Goal: Task Accomplishment & Management: Manage account settings

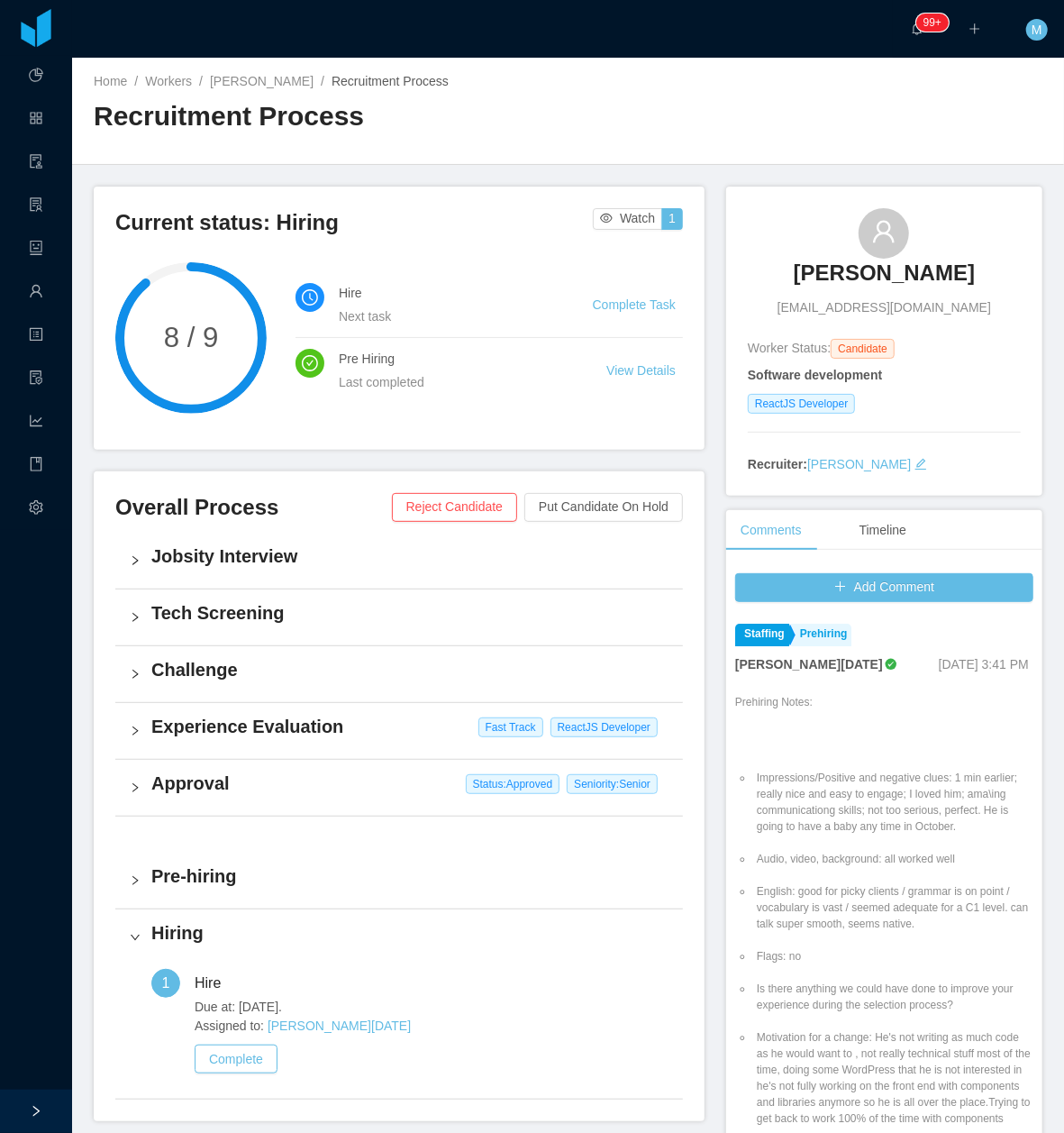
click at [849, 277] on h3 "[PERSON_NAME]" at bounding box center [884, 273] width 182 height 29
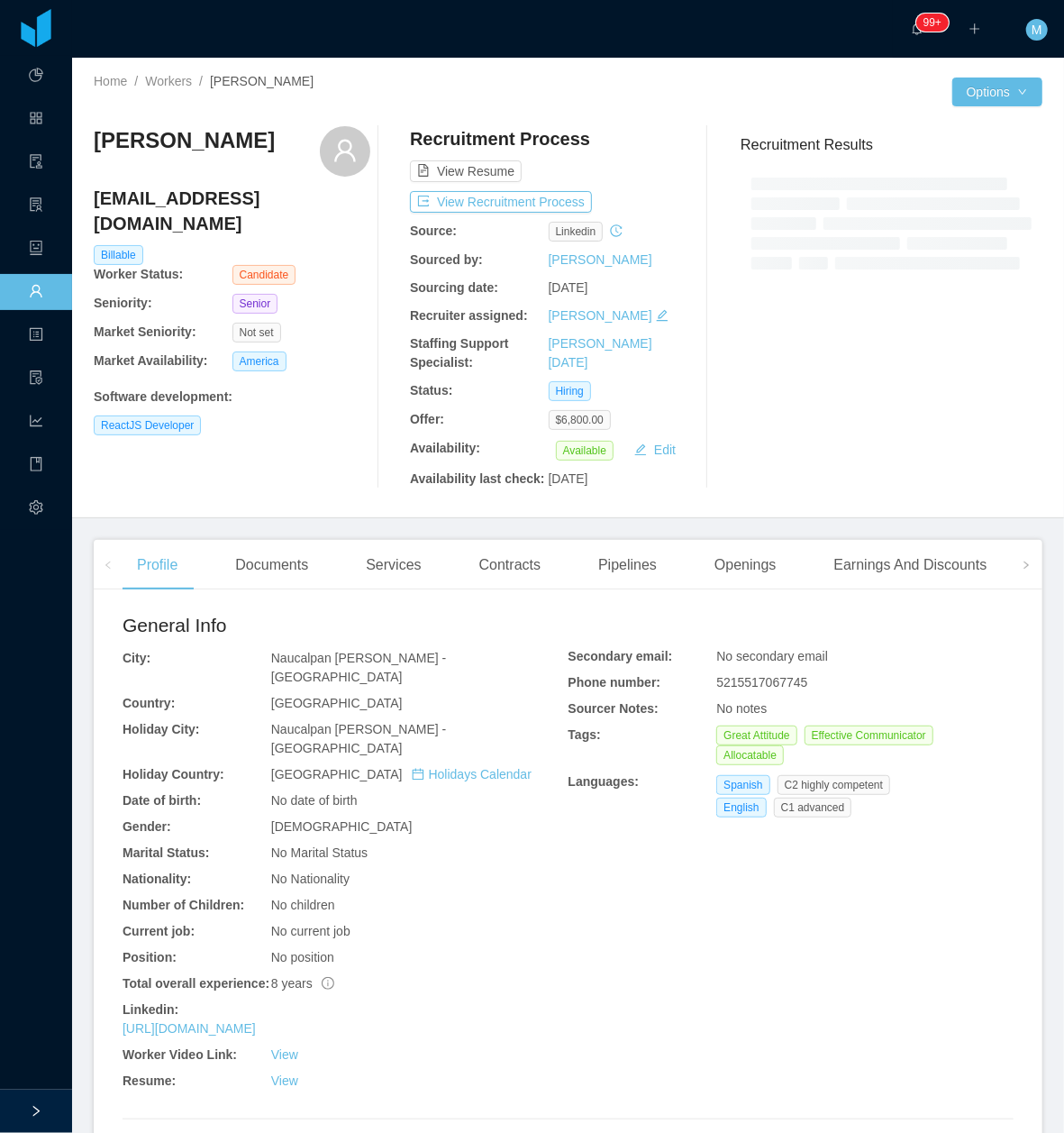
drag, startPoint x: 195, startPoint y: 1132, endPoint x: 191, endPoint y: 1180, distance: 48.2
click at [191, 1132] on html "Dashboard Apps Clients Allocation Users Workers Tasks Payroll Reports HR Config…" at bounding box center [532, 566] width 1064 height 1133
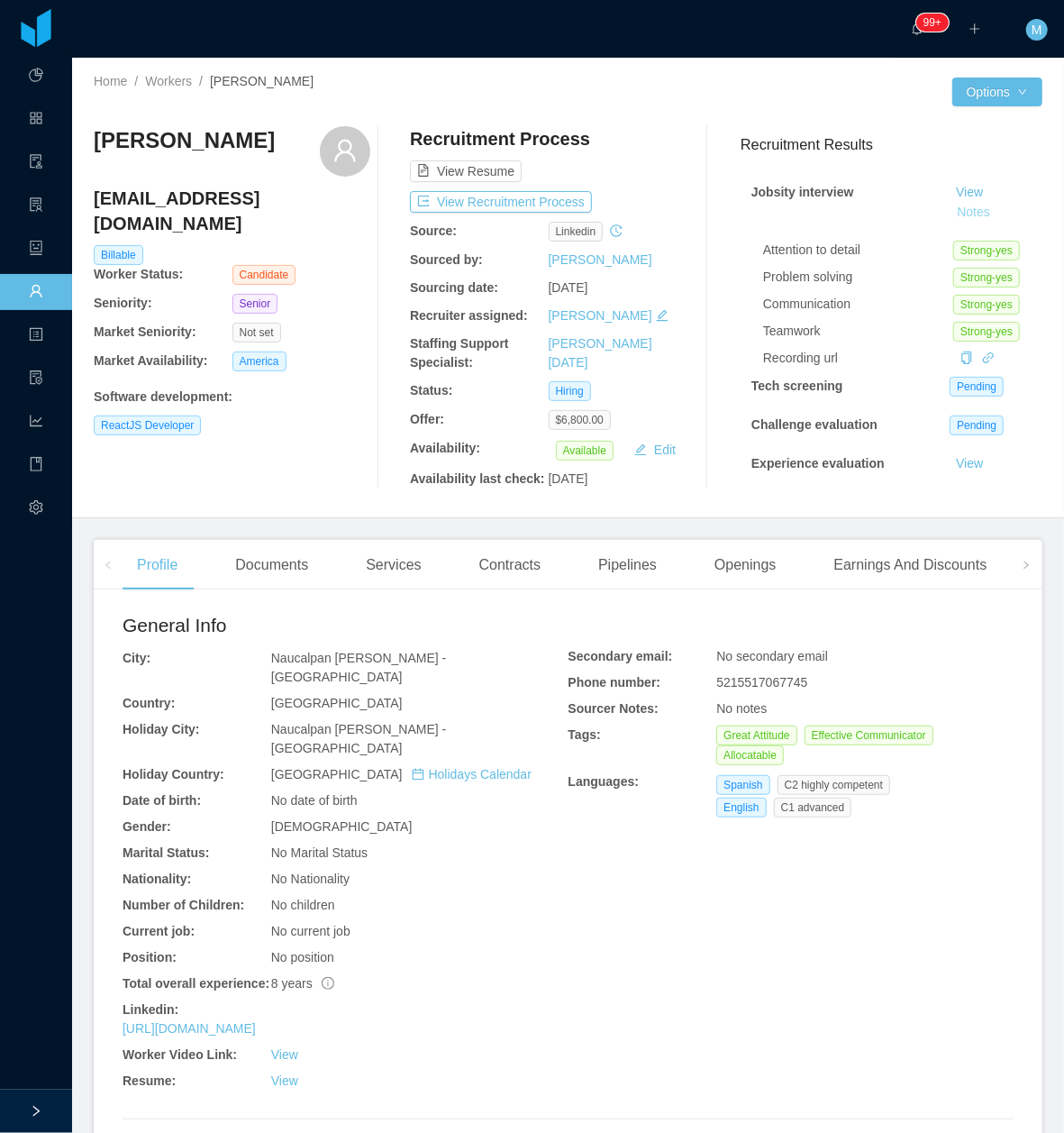
click at [950, 212] on button "Notes" at bounding box center [973, 212] width 47 height 21
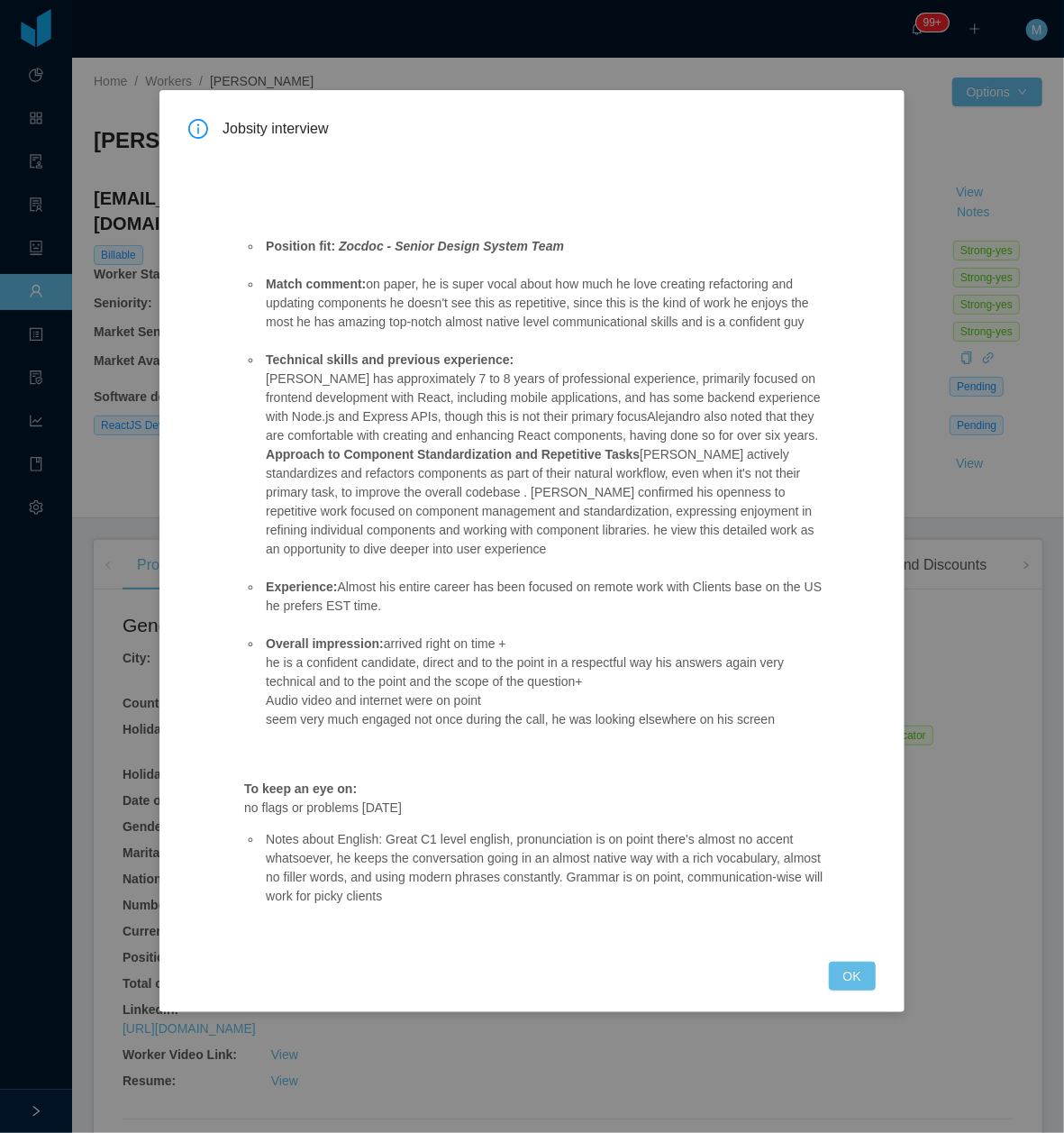
drag, startPoint x: 332, startPoint y: 246, endPoint x: 602, endPoint y: 890, distance: 698.3
click at [602, 890] on div "Position fit: Zocdoc - Senior Design System Team Match comment: on paper, he is…" at bounding box center [535, 543] width 626 height 794
copy div "Zocdoc - Senior Design System Team Match comment: on paper, he is super vocal a…"
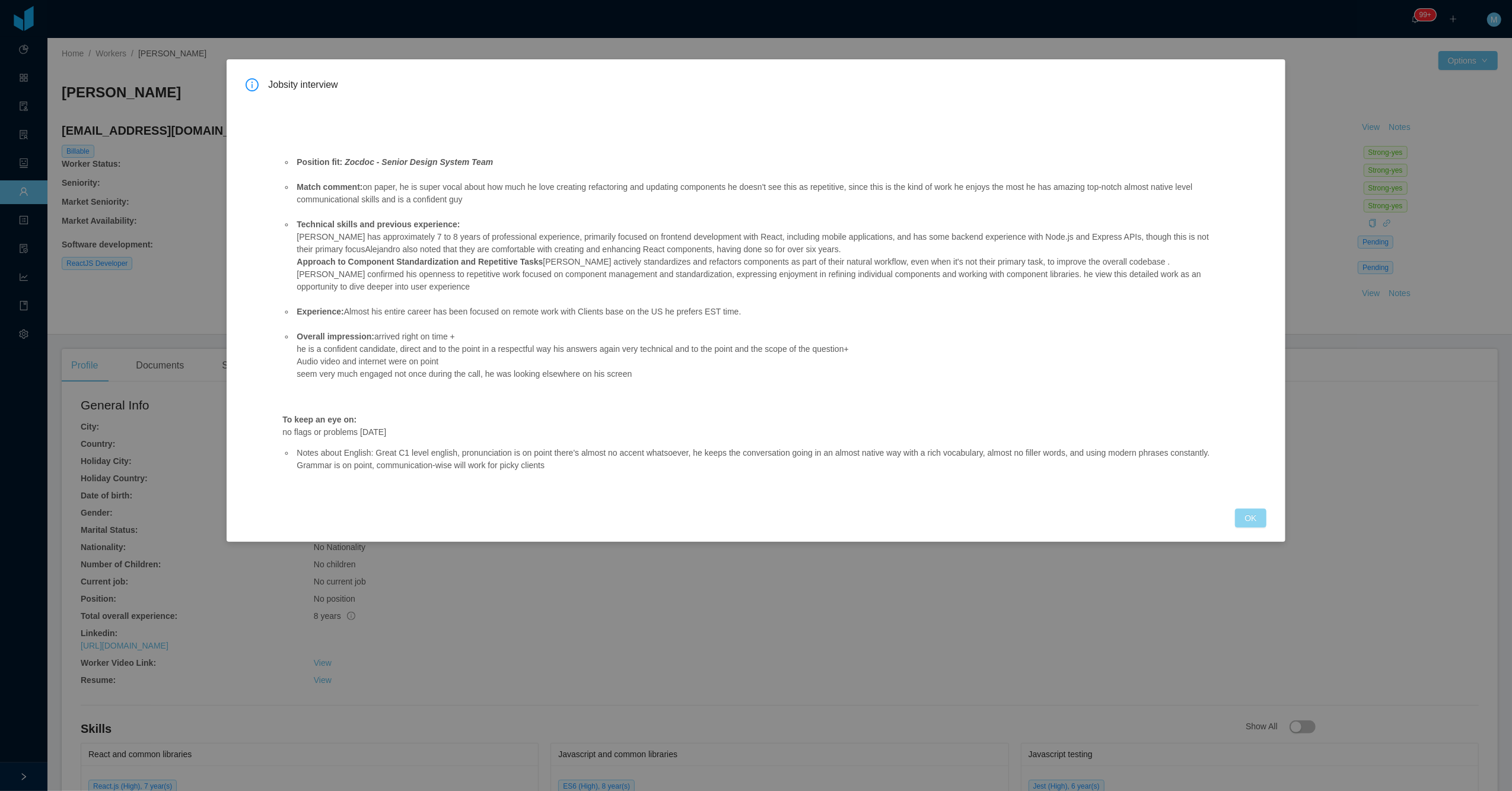
click at [700, 525] on button "OK" at bounding box center [1250, 518] width 31 height 19
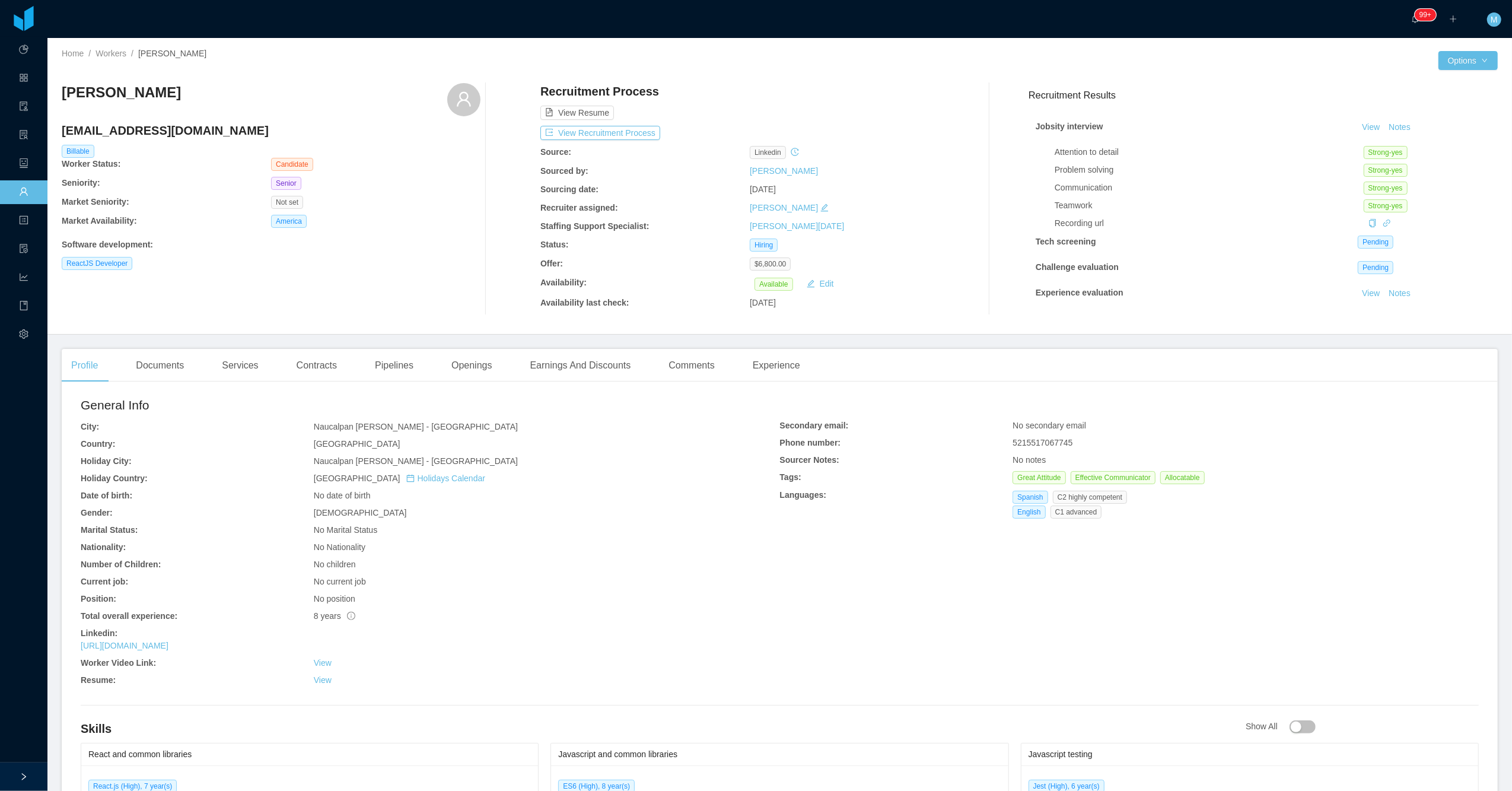
click at [700, 84] on div "Recruitment Results Jobsity interview View Notes Attention to detail Strong-yes…" at bounding box center [1258, 199] width 479 height 232
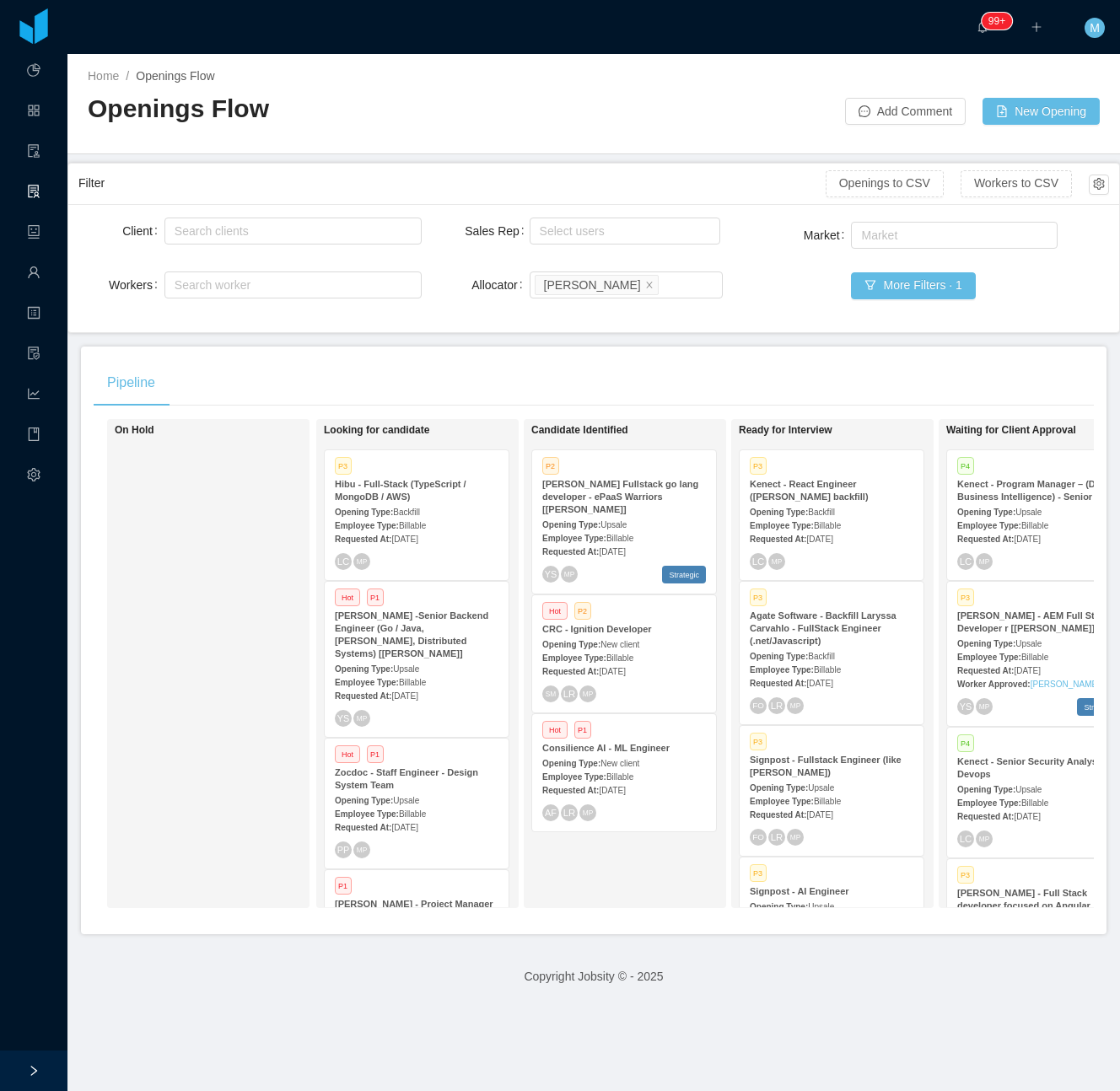
drag, startPoint x: 0, startPoint y: 0, endPoint x: 298, endPoint y: 580, distance: 652.1
click at [298, 580] on div "On Hold" at bounding box center [233, 664] width 236 height 474
click at [832, 497] on strong "Kenect - React Engineer (Giancarlo Hernandez's backfill)" at bounding box center [809, 491] width 119 height 23
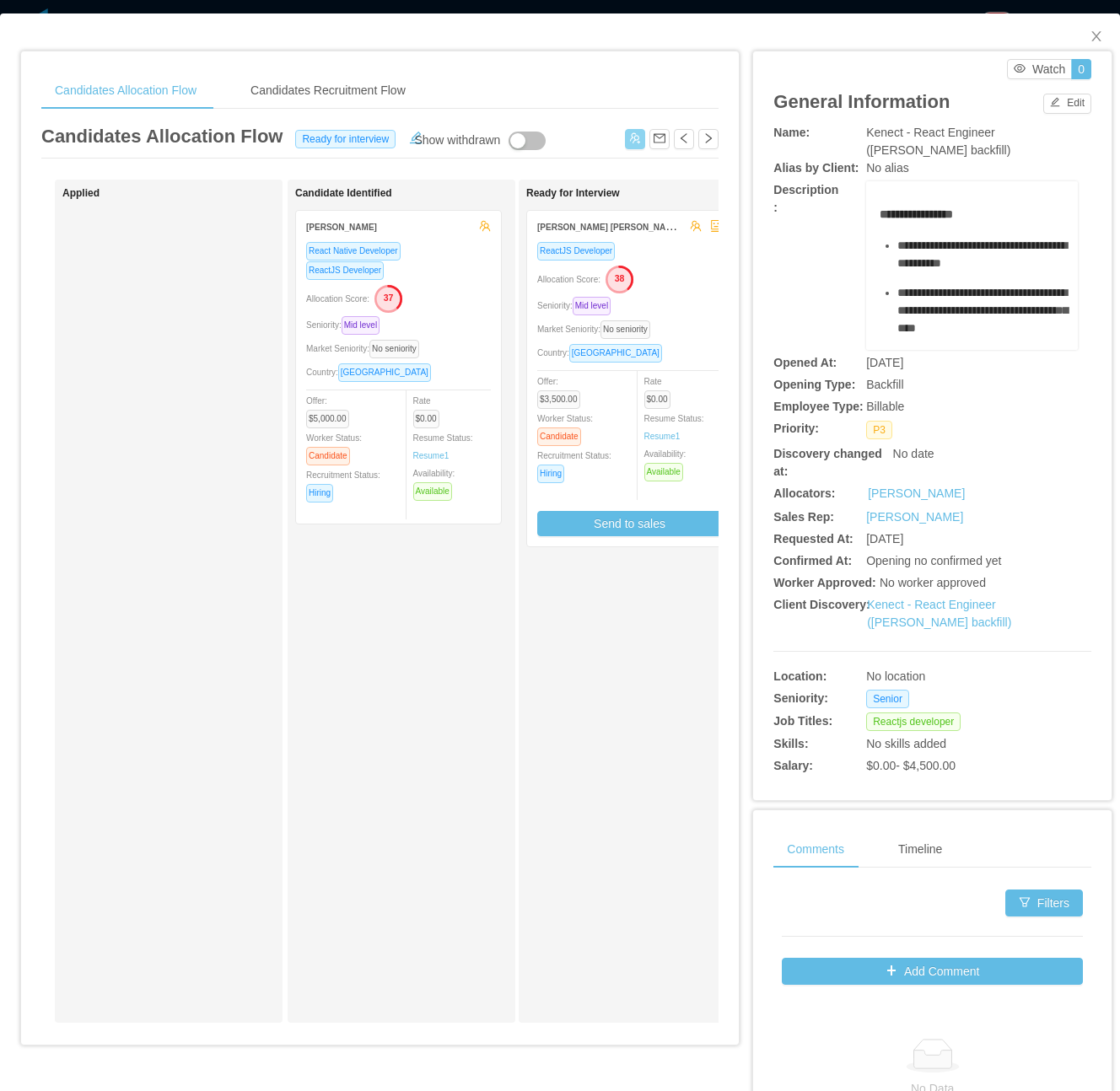
click at [625, 137] on button "button" at bounding box center [635, 139] width 20 height 20
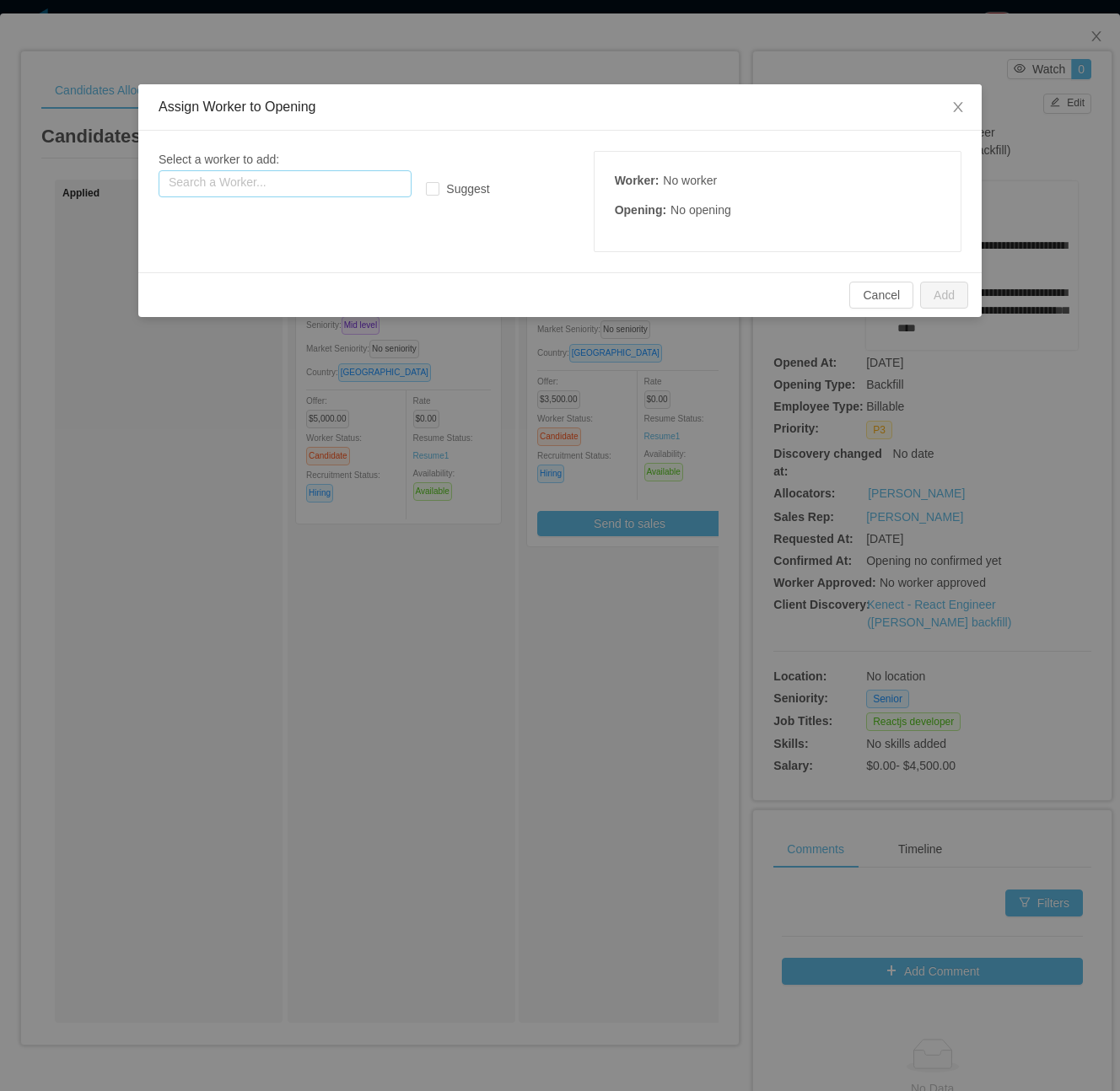
click at [298, 183] on input "text" at bounding box center [285, 184] width 253 height 27
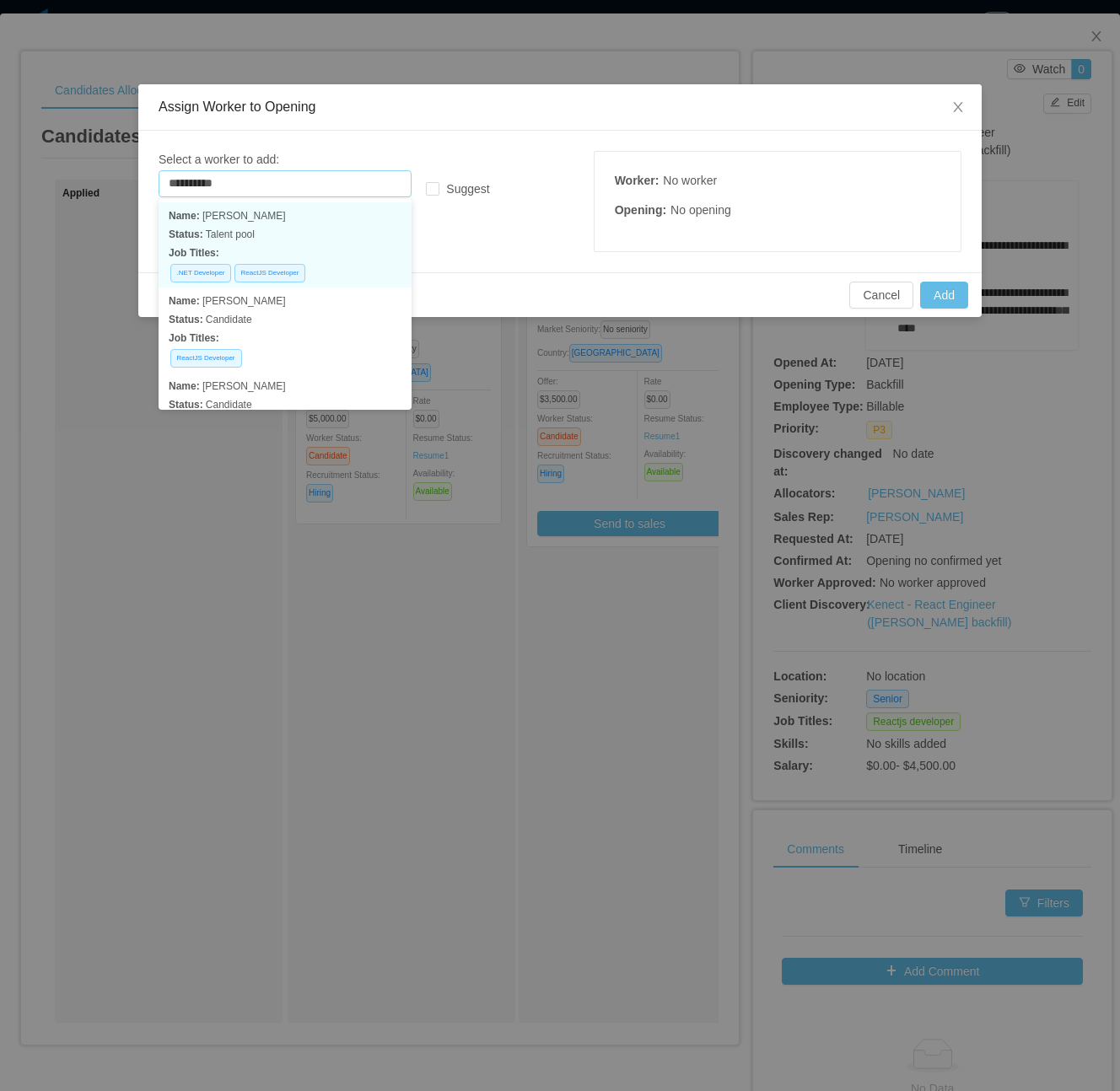
click at [318, 240] on p "Status: Talent pool" at bounding box center [285, 234] width 233 height 18
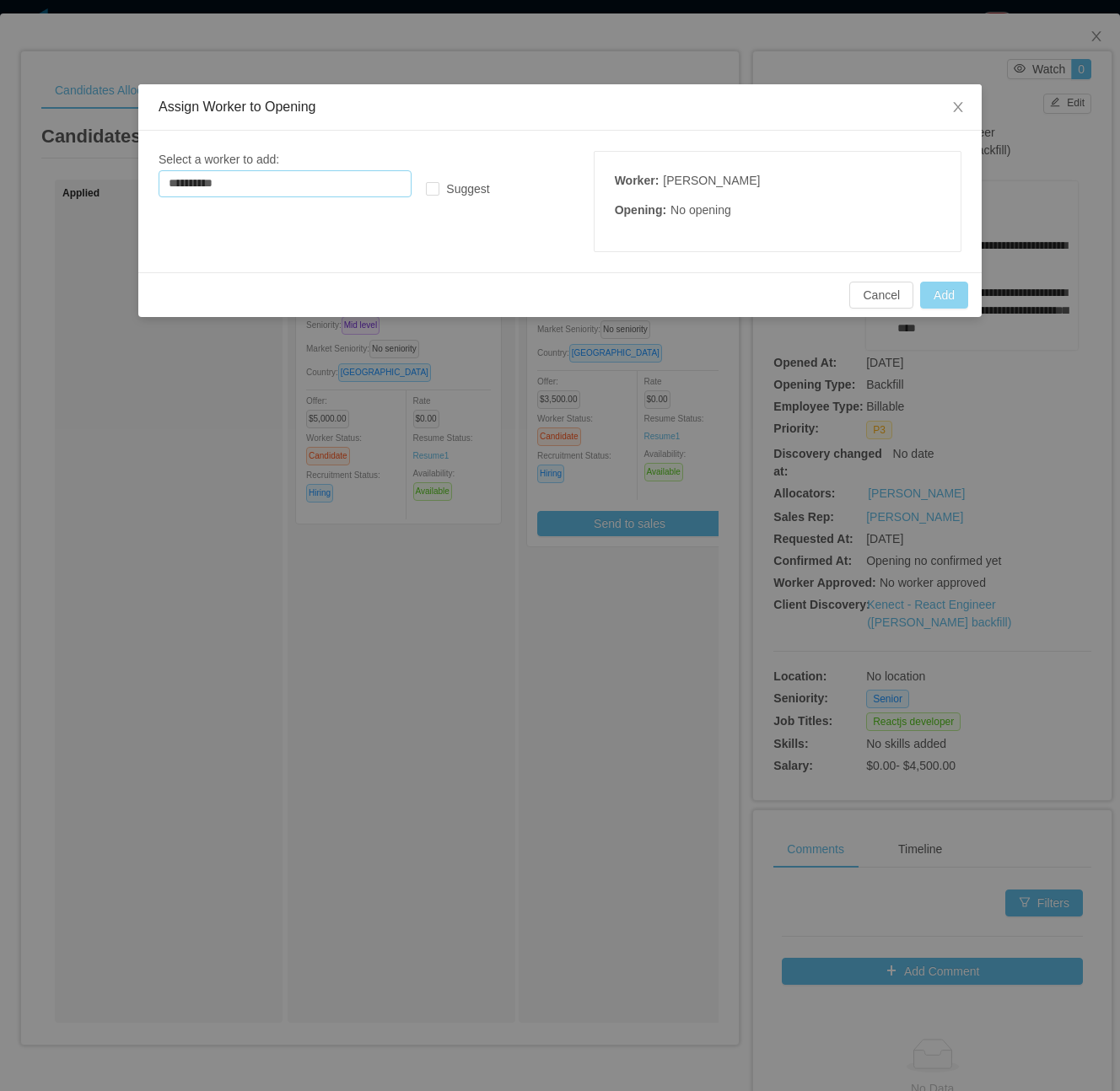
type input "**********"
click at [949, 291] on button "Add" at bounding box center [944, 295] width 48 height 27
click at [379, 190] on input "**********" at bounding box center [285, 184] width 253 height 27
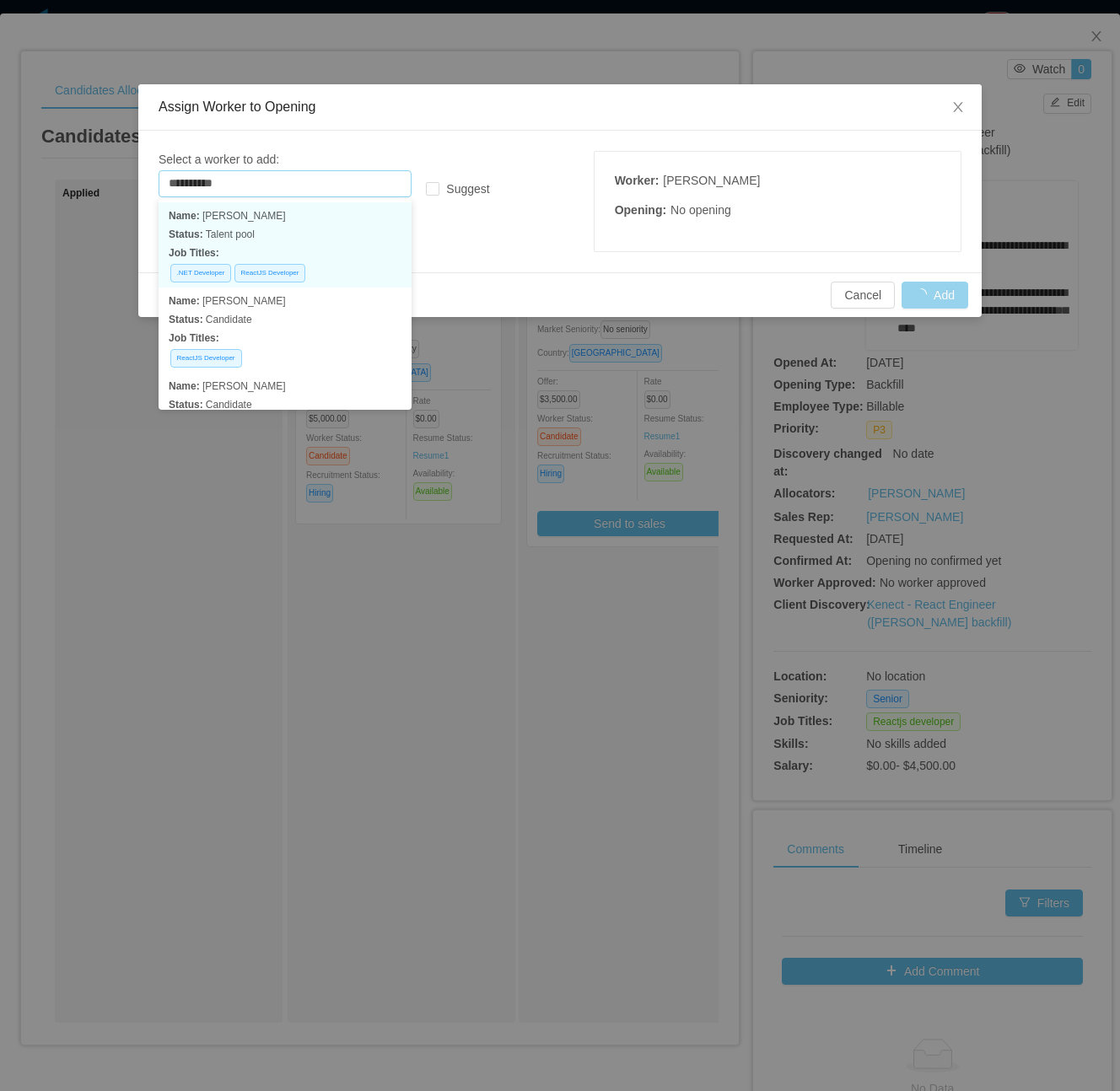
click at [375, 238] on p "Status: Talent pool" at bounding box center [285, 234] width 233 height 18
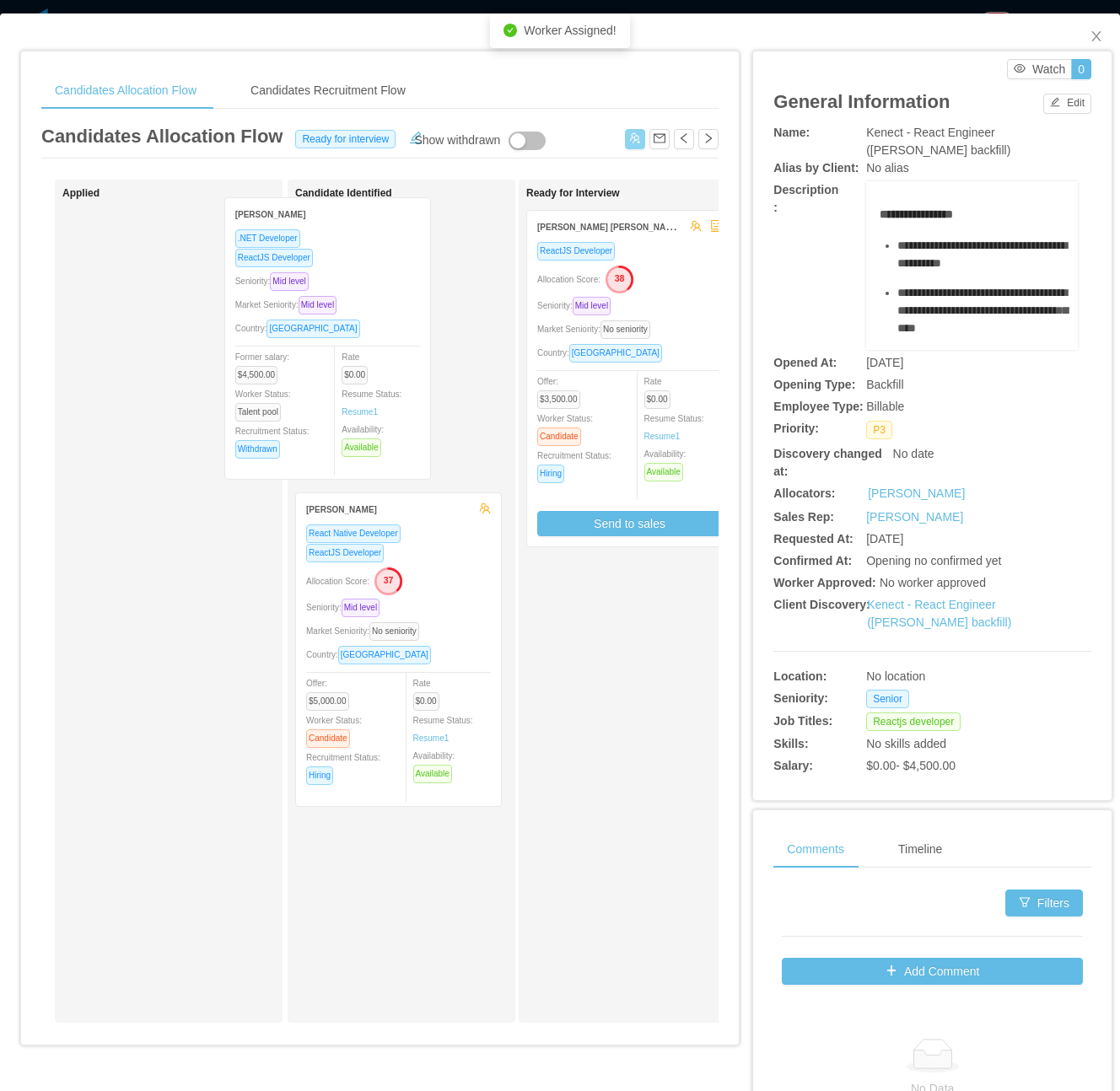
drag, startPoint x: 227, startPoint y: 452, endPoint x: 391, endPoint y: 439, distance: 164.5
click at [391, 439] on div "Applied Aldo Bento .NET Developer ReactJS Developer Seniority: Mid level Market…" at bounding box center [379, 607] width 677 height 857
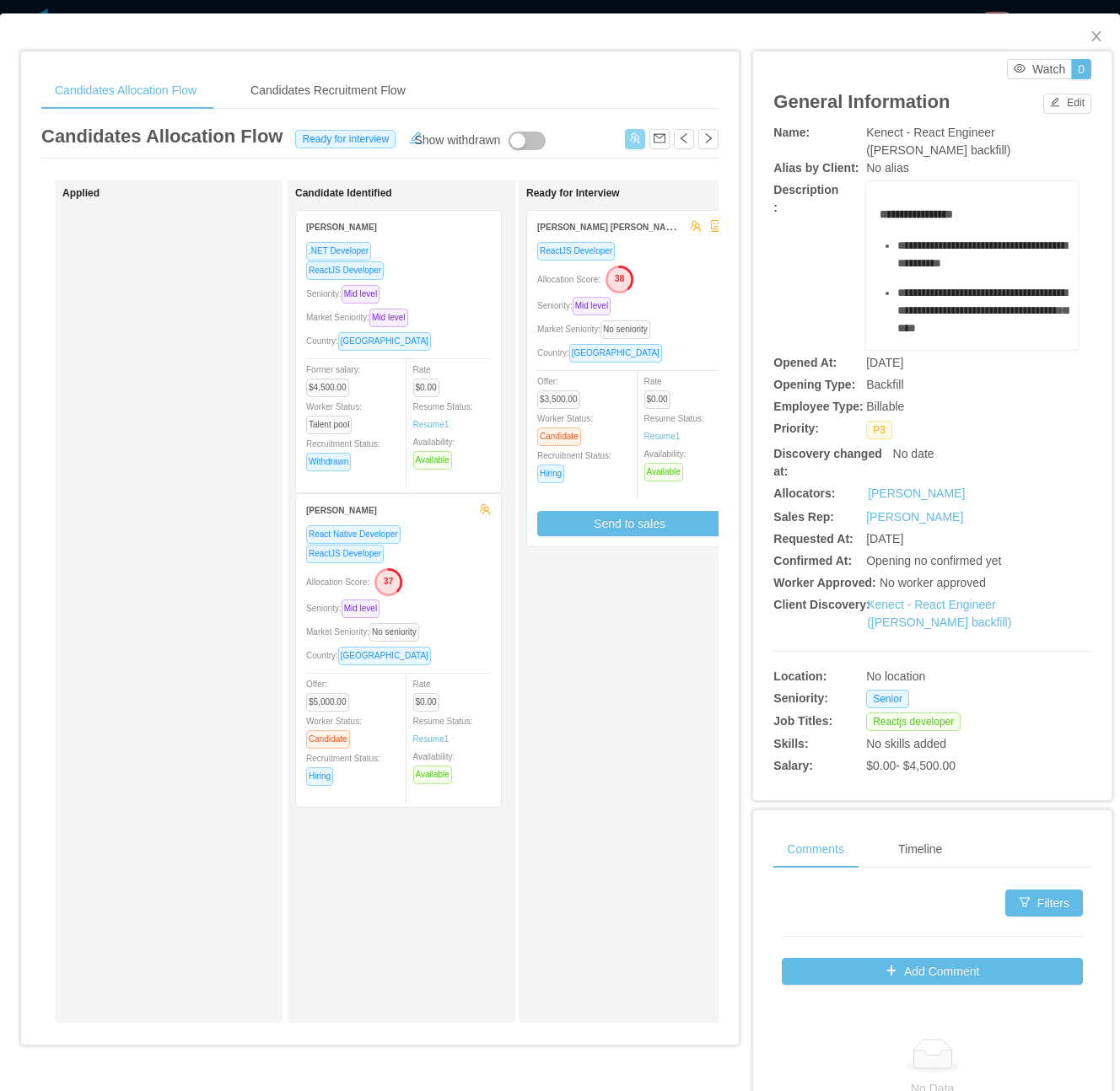
click at [485, 280] on div "ReactJS Developer" at bounding box center [398, 270] width 185 height 19
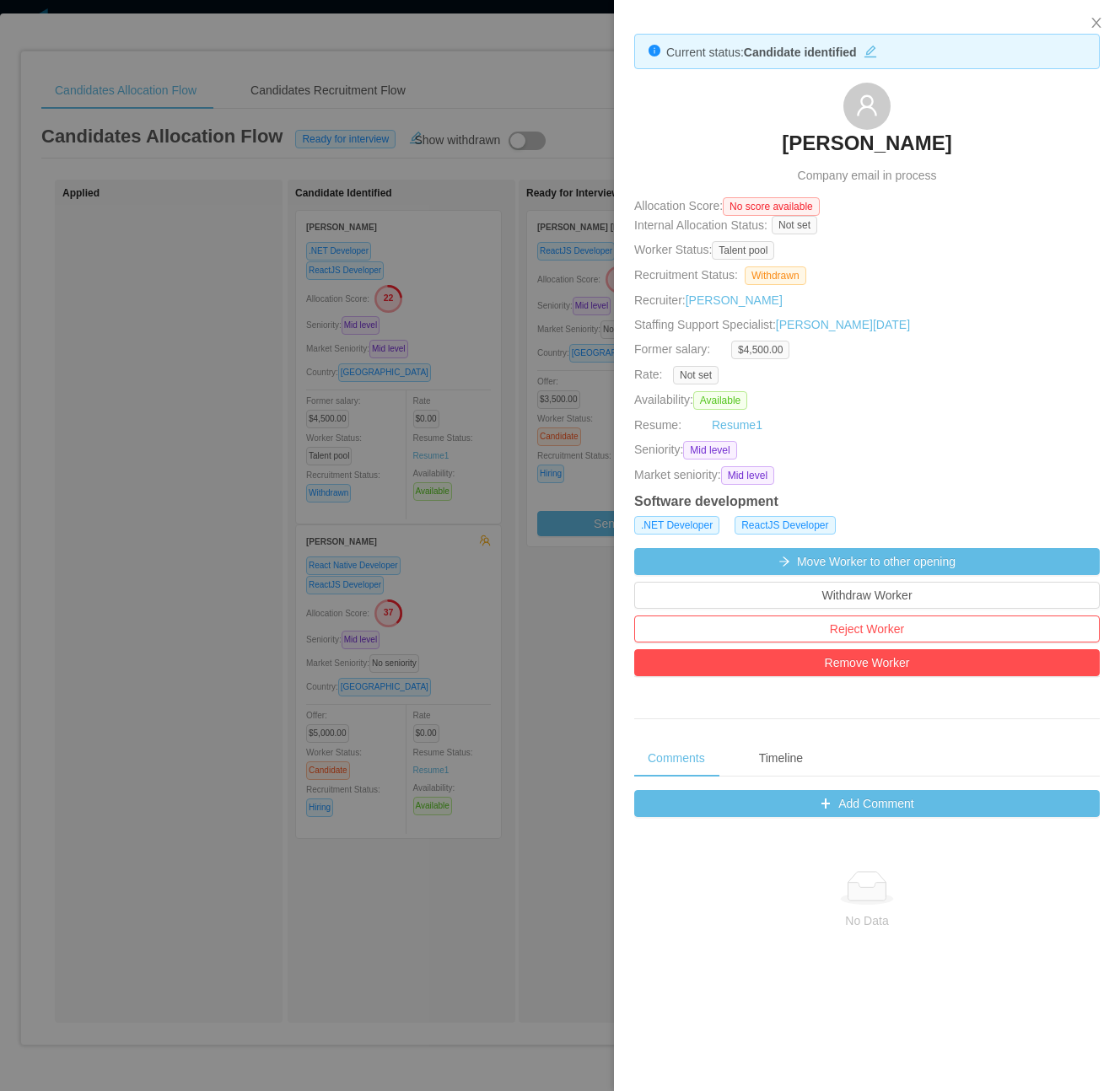
click at [427, 644] on div at bounding box center [560, 546] width 1120 height 1091
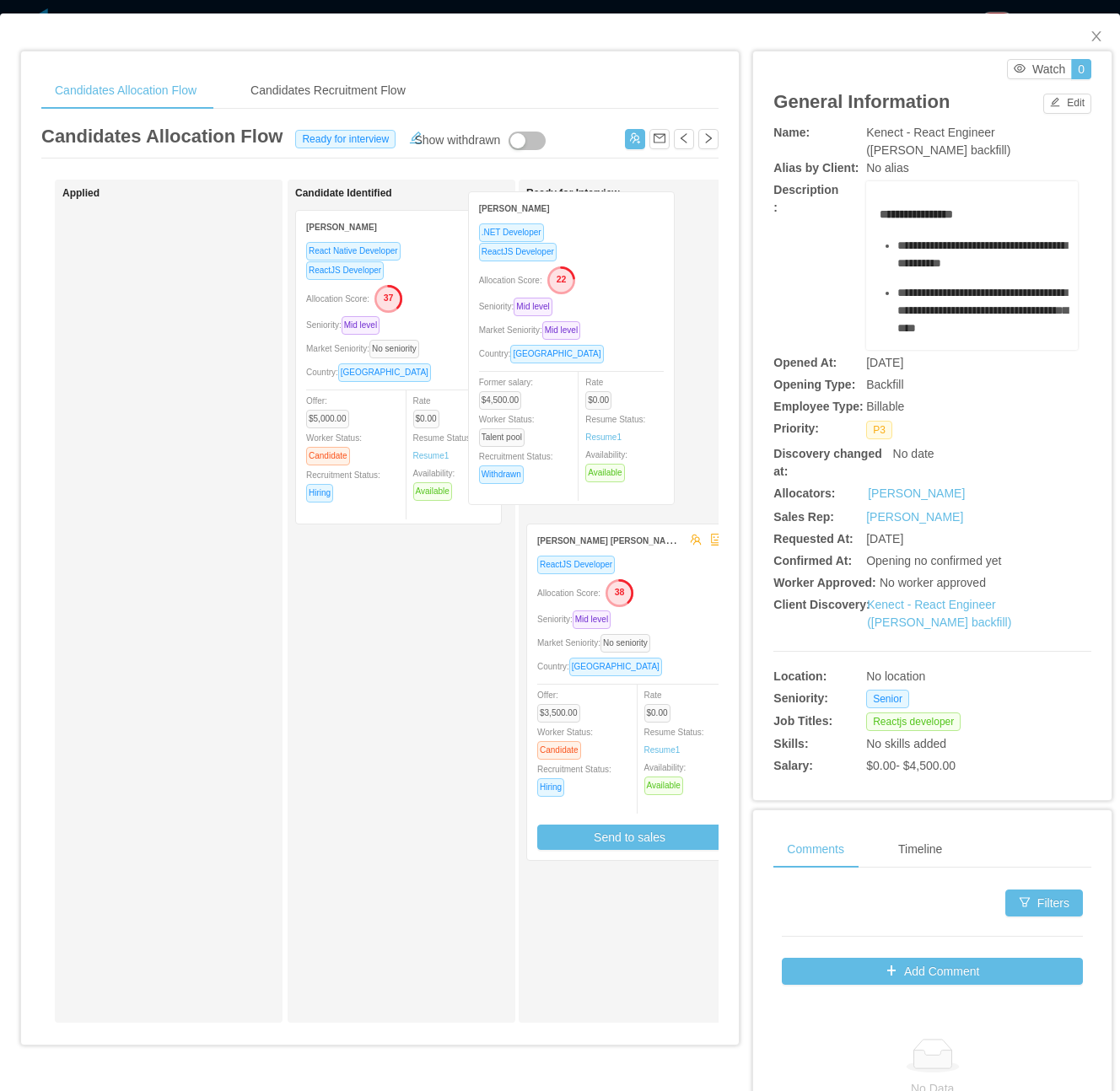
drag, startPoint x: 431, startPoint y: 412, endPoint x: 602, endPoint y: 393, distance: 172.1
click at [602, 393] on div "Applied Candidate Identified Aldo Bento .NET Developer ReactJS Developer Alloca…" at bounding box center [379, 607] width 677 height 857
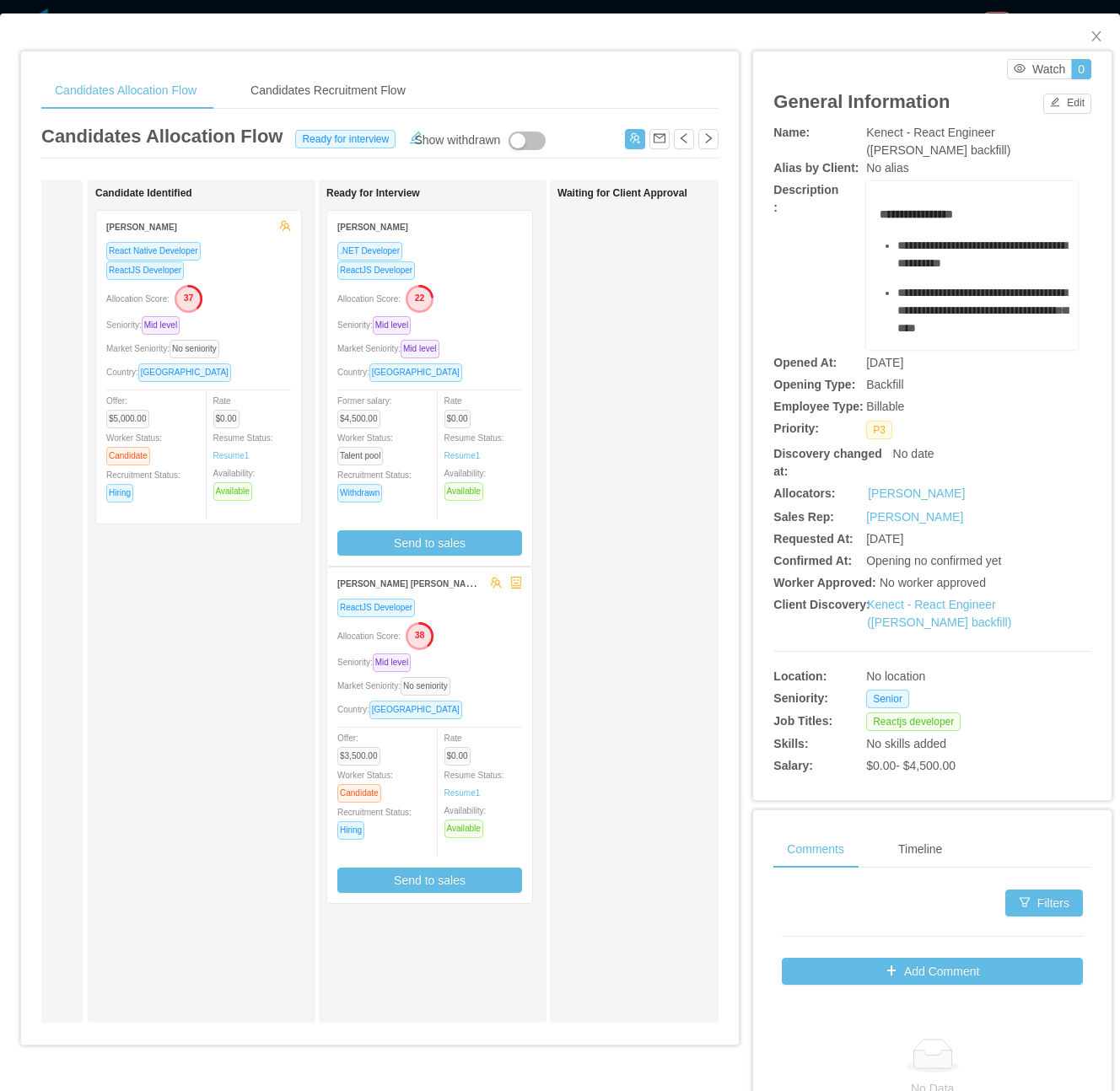
scroll to position [0, 191]
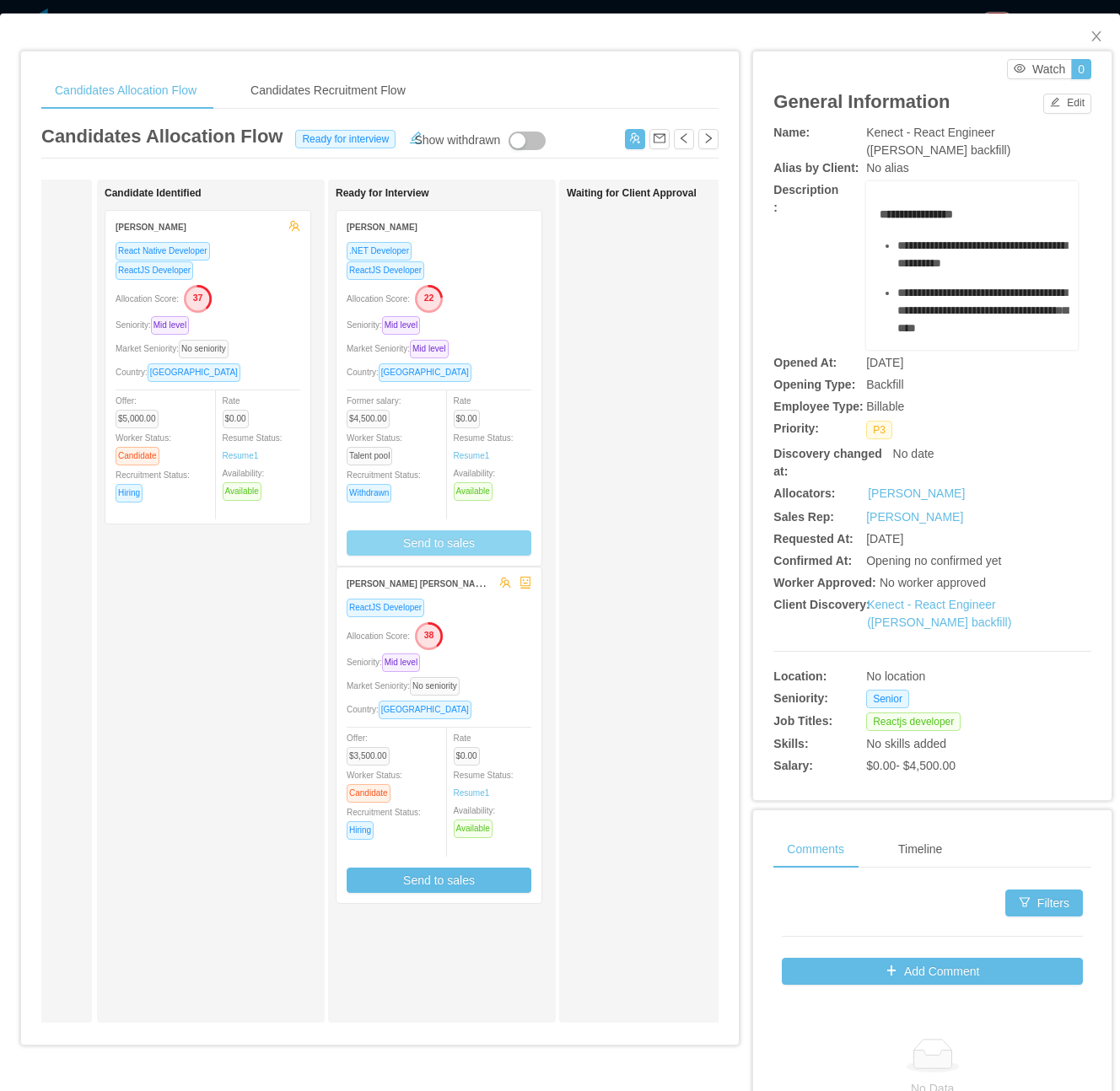
click at [429, 547] on button "Send to sales" at bounding box center [439, 543] width 185 height 25
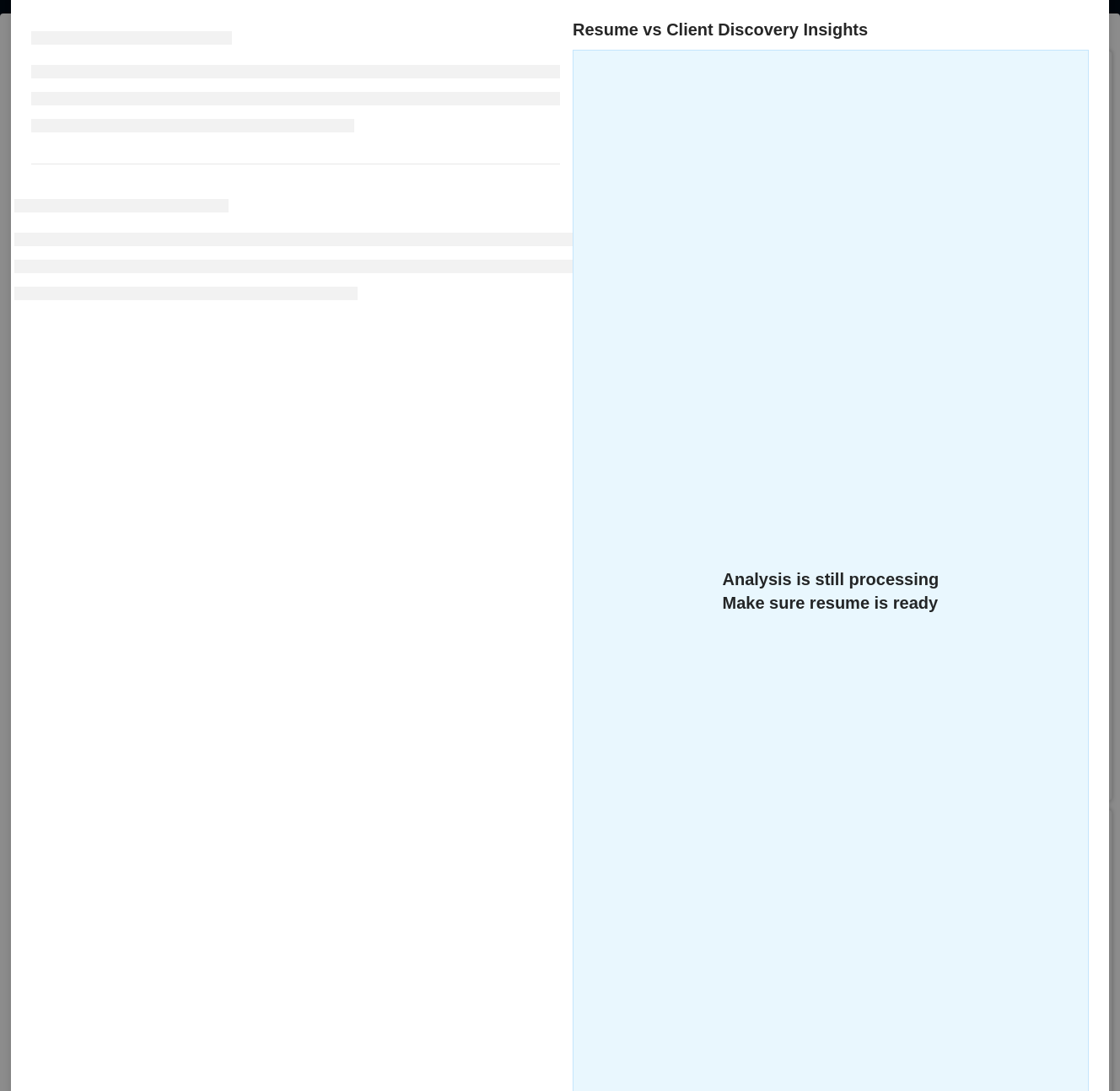
scroll to position [268, 0]
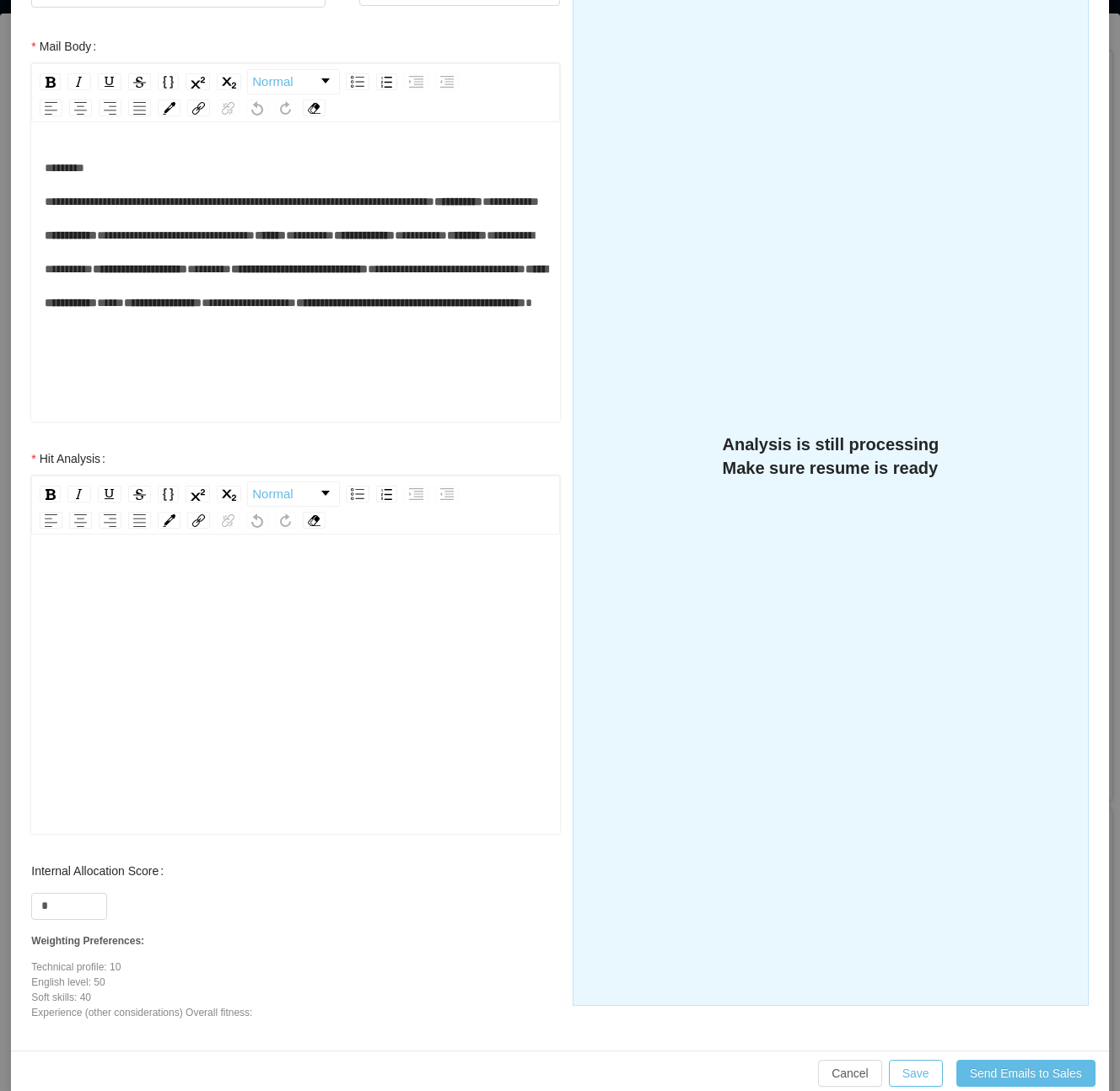
click at [284, 654] on div "rdw-editor" at bounding box center [295, 711] width 503 height 295
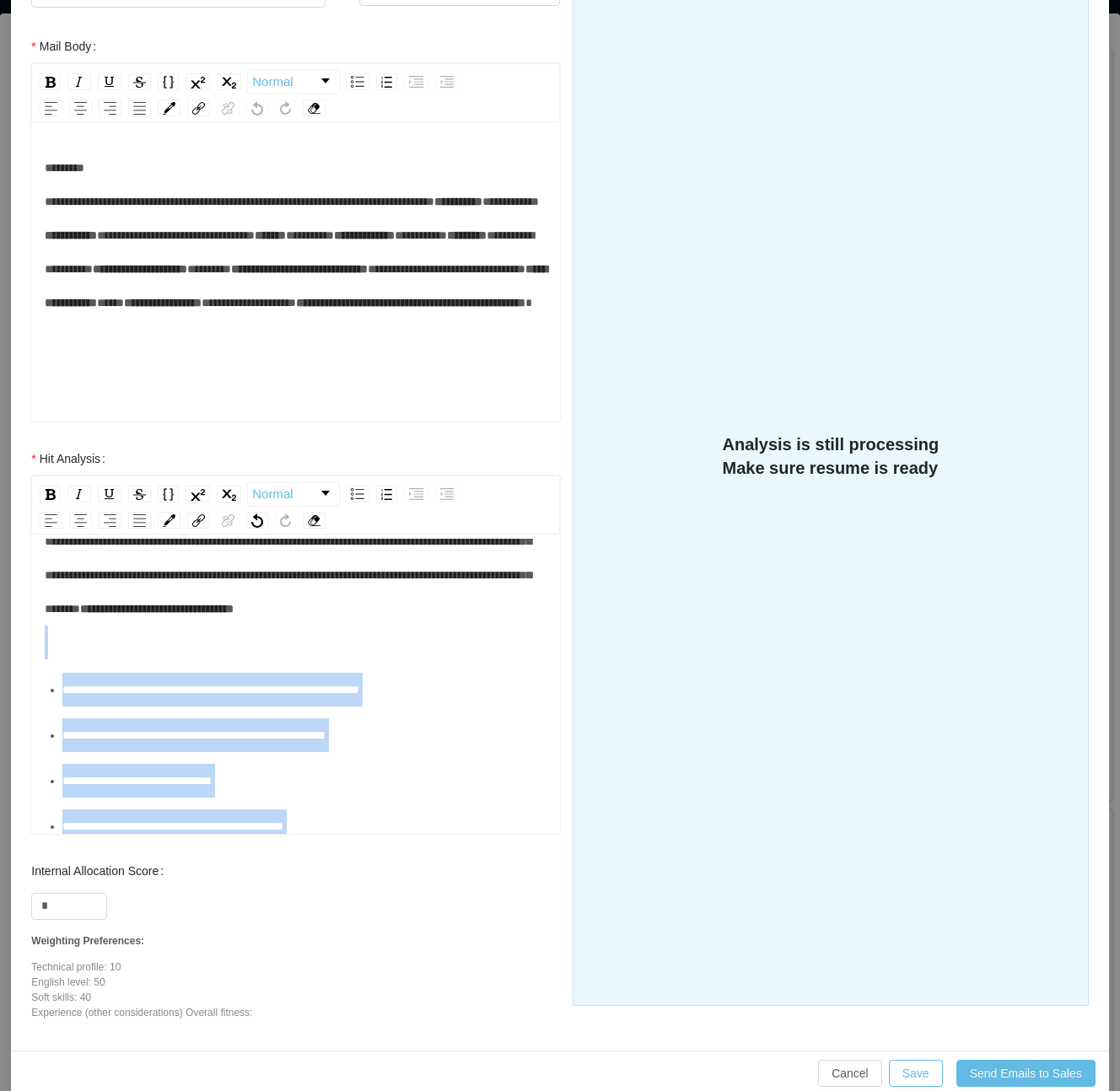
scroll to position [224, 0]
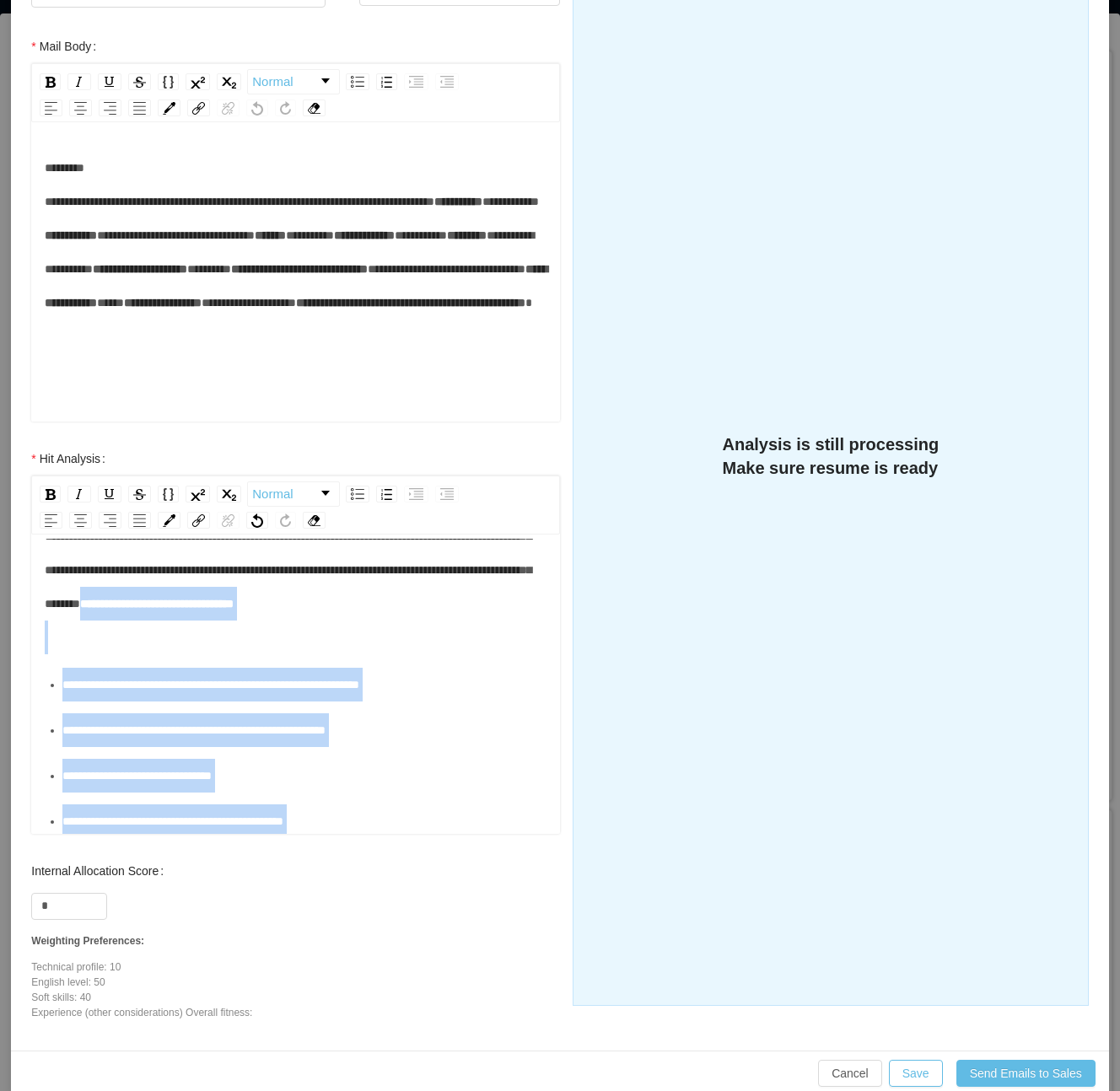
drag, startPoint x: 353, startPoint y: 687, endPoint x: 37, endPoint y: 683, distance: 316.0
click at [37, 683] on div "**********" at bounding box center [295, 686] width 529 height 295
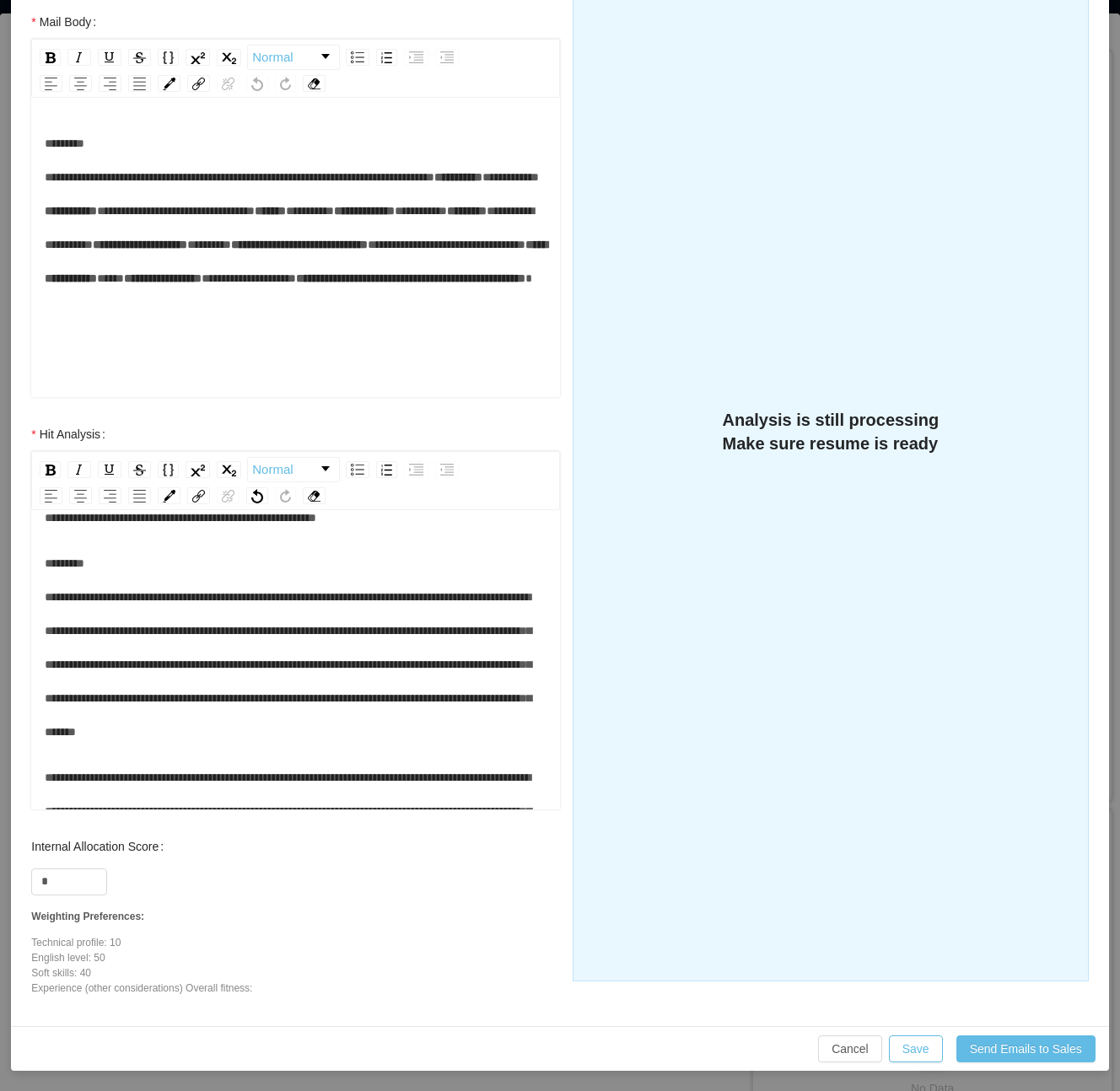
scroll to position [112, 0]
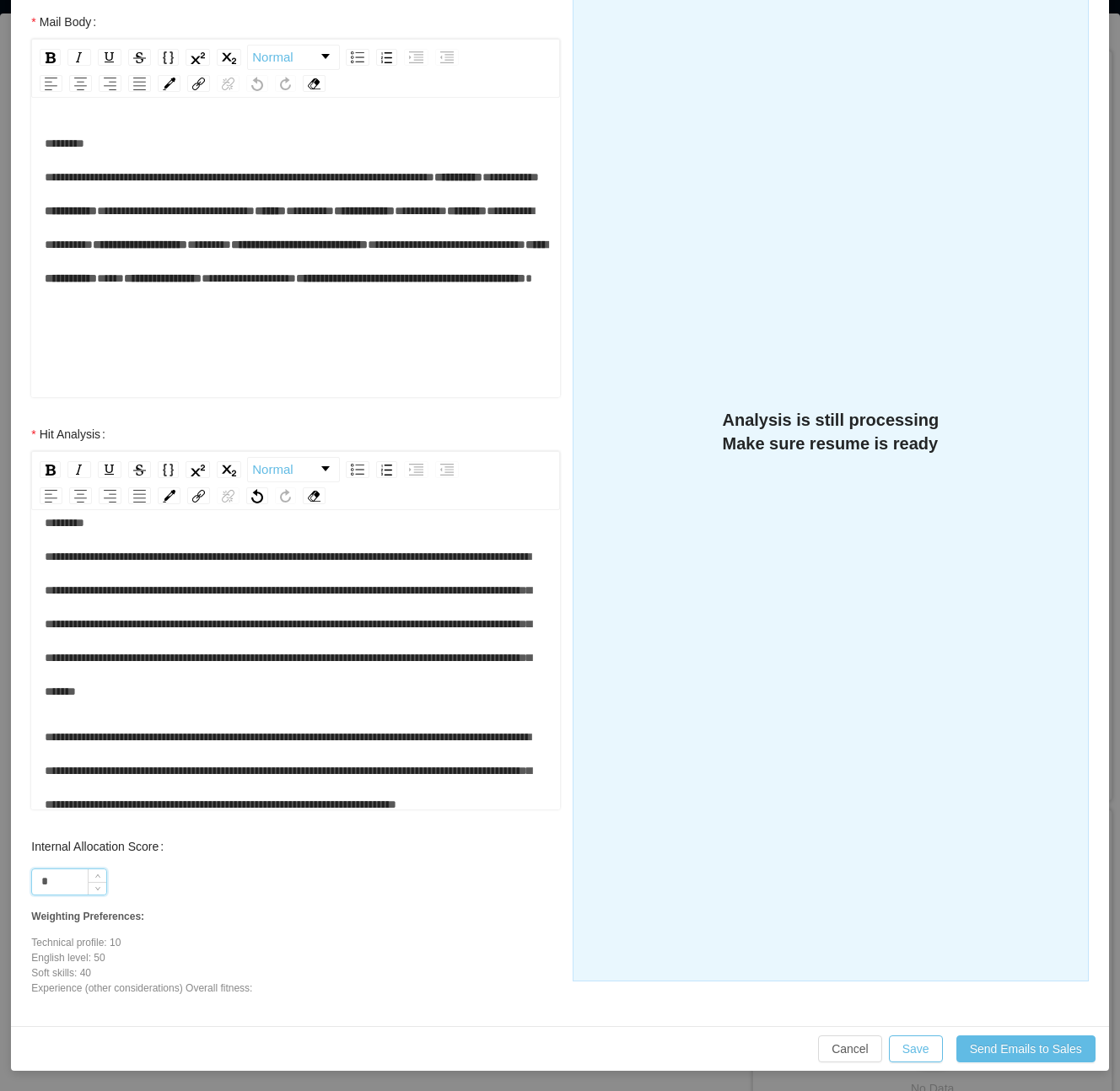
click at [85, 874] on input "*" at bounding box center [69, 882] width 74 height 25
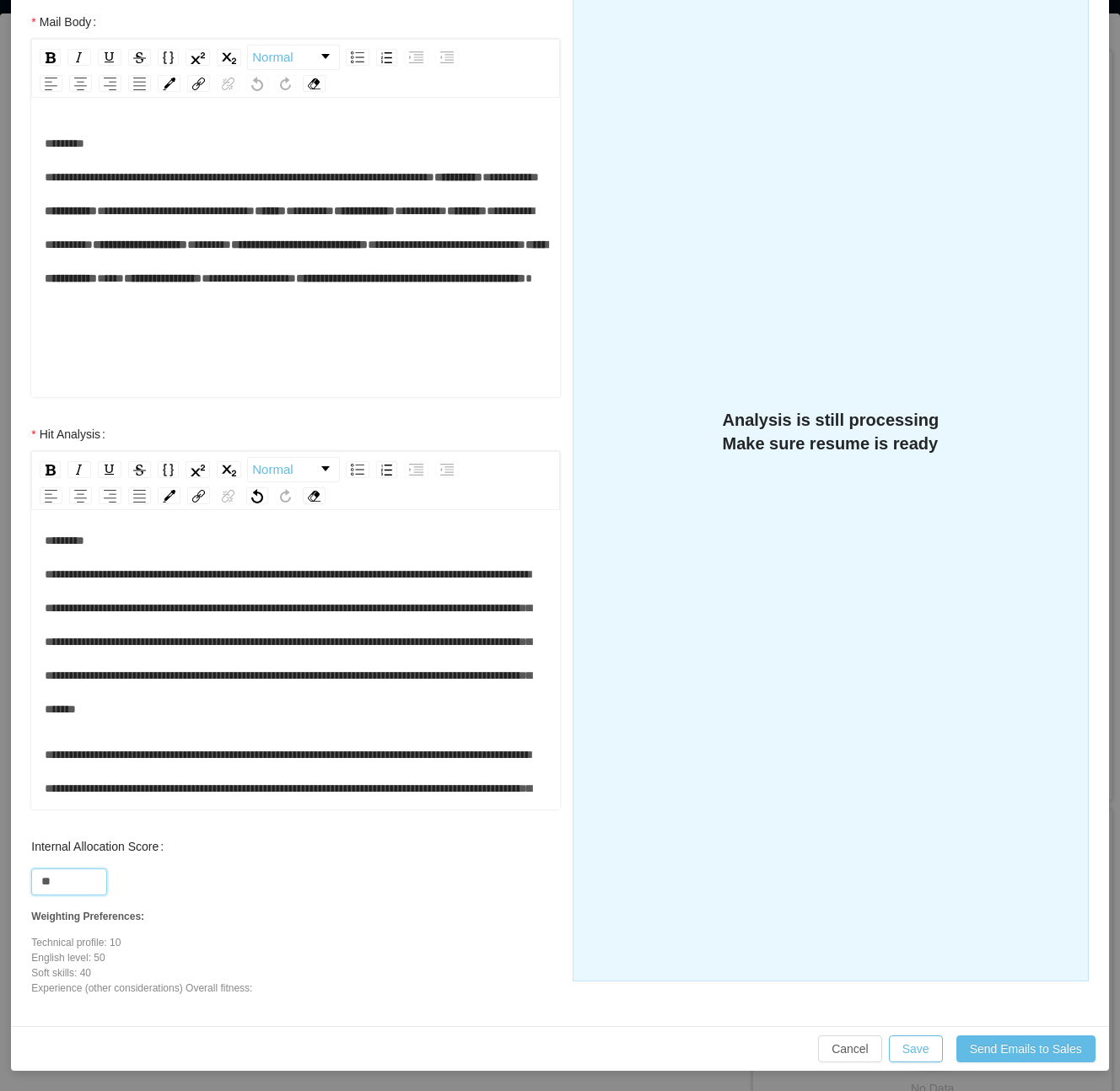
scroll to position [0, 0]
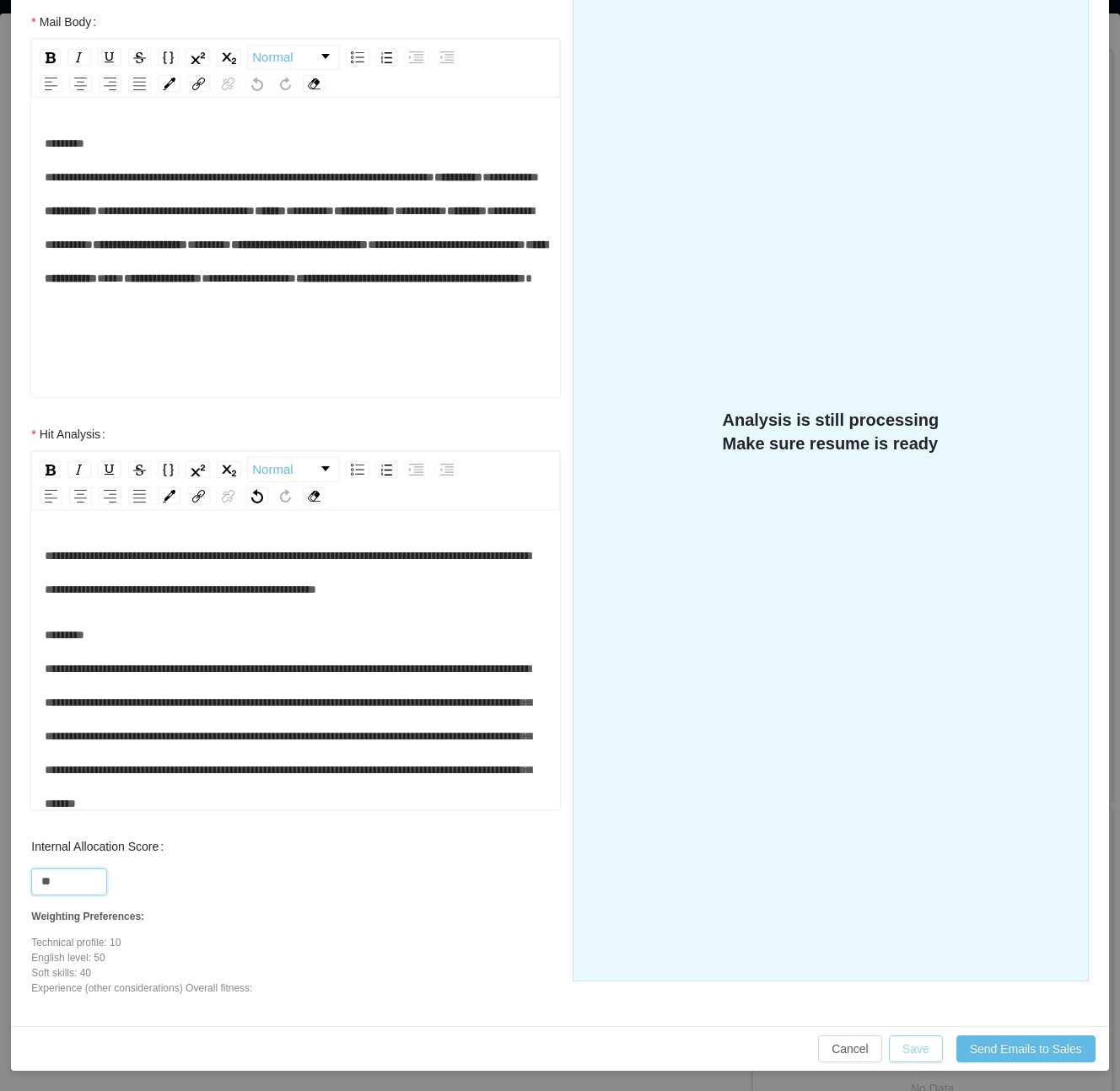
type input "**"
drag, startPoint x: 905, startPoint y: 1051, endPoint x: 892, endPoint y: 1049, distance: 13.2
click at [906, 1056] on button "Save" at bounding box center [916, 1049] width 54 height 27
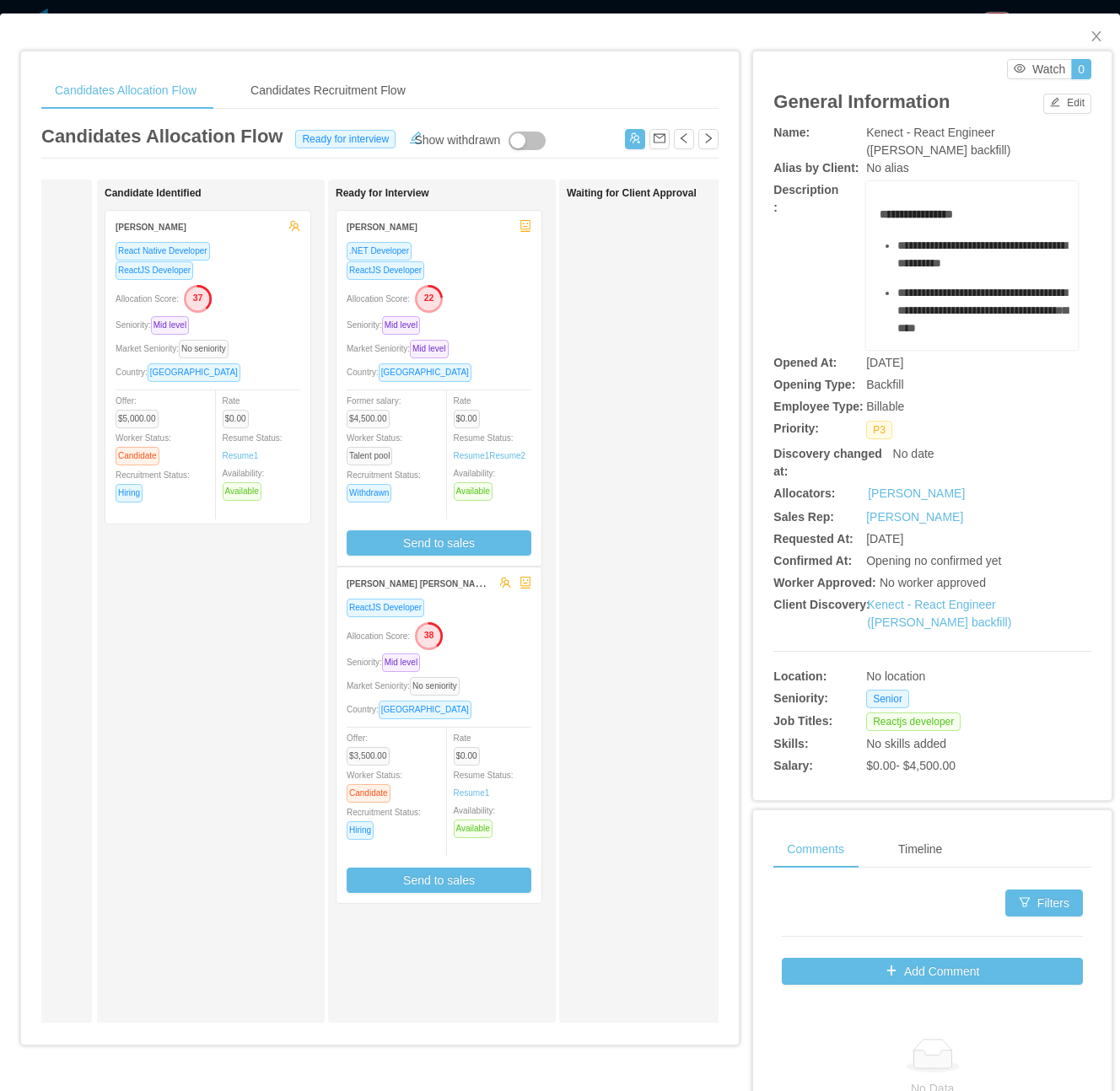
click at [613, 512] on div "Waiting for Client Approval" at bounding box center [684, 601] width 236 height 828
click at [484, 353] on div "Market Seniority: Mid level" at bounding box center [439, 349] width 185 height 19
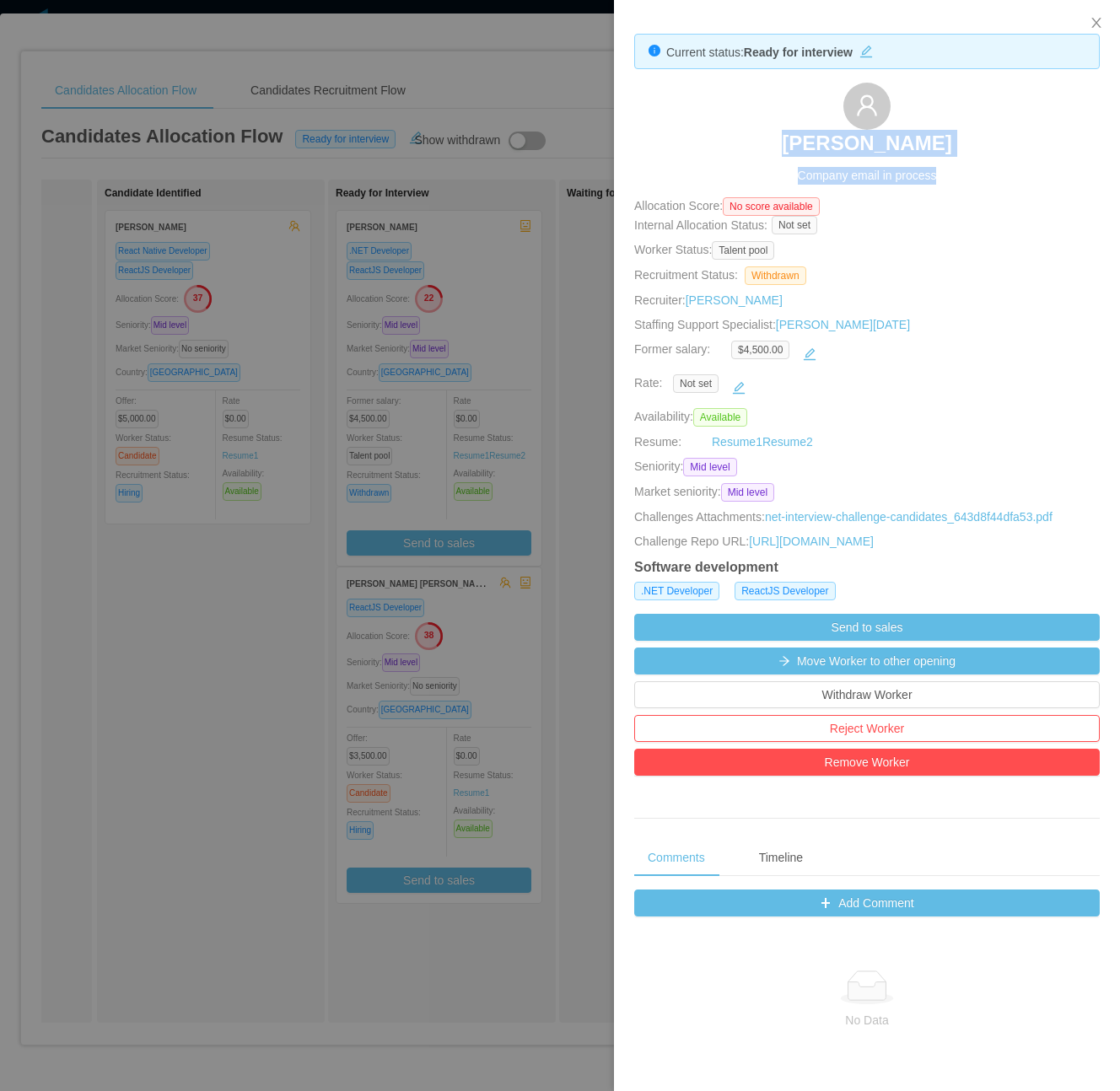
drag, startPoint x: 791, startPoint y: 121, endPoint x: 948, endPoint y: 163, distance: 162.5
click at [948, 163] on div "Aldo Bento Company email in process" at bounding box center [867, 133] width 465 height 102
copy div "Aldo Bento Company email in process"
drag, startPoint x: 948, startPoint y: 163, endPoint x: 739, endPoint y: 145, distance: 209.8
click at [713, 146] on div "Aldo Bento Company email in process" at bounding box center [867, 133] width 465 height 102
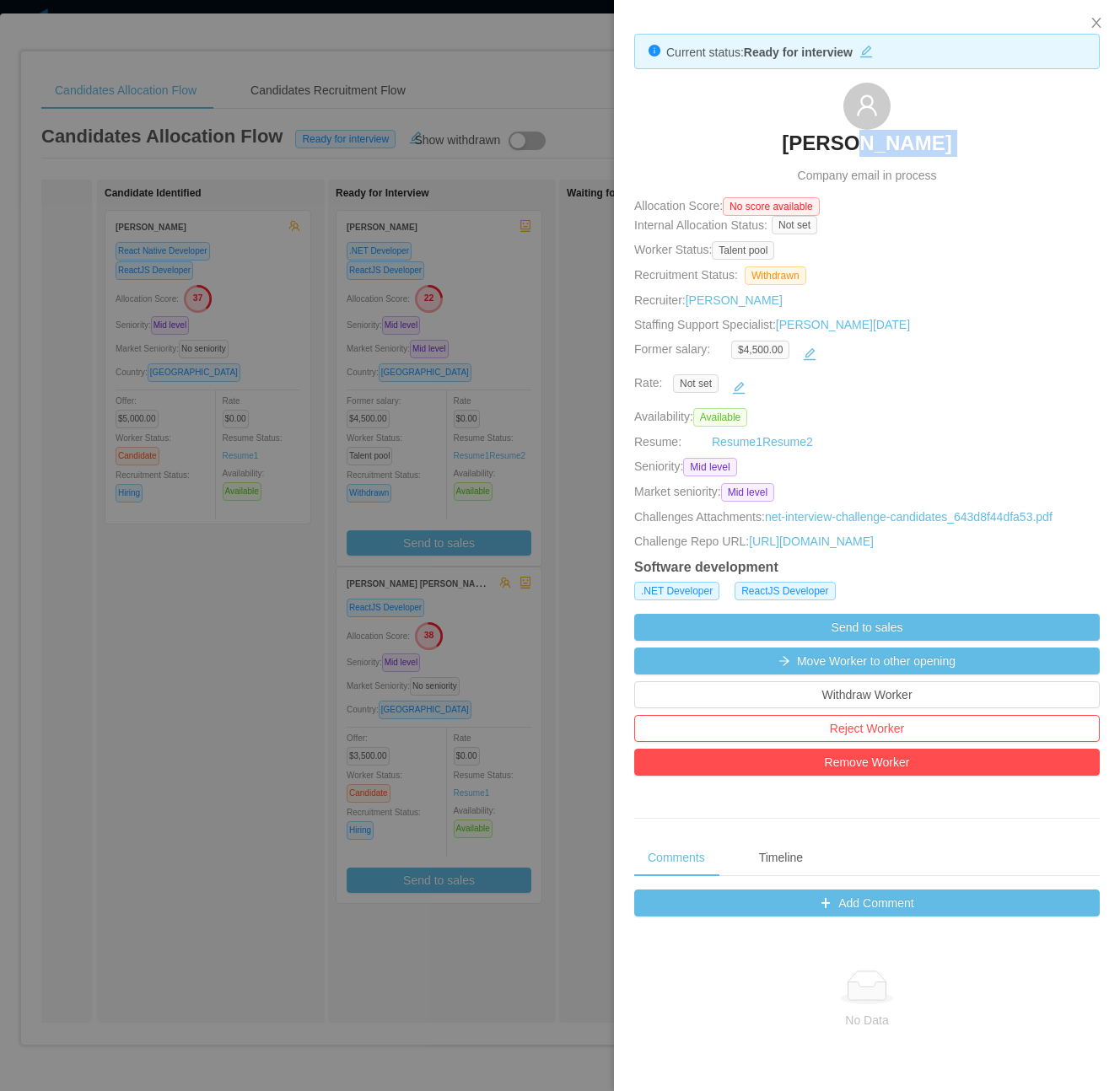
drag, startPoint x: 770, startPoint y: 144, endPoint x: 872, endPoint y: 149, distance: 102.1
click at [872, 149] on div "Aldo Bento Company email in process" at bounding box center [867, 133] width 465 height 102
drag, startPoint x: 872, startPoint y: 149, endPoint x: 736, endPoint y: 146, distance: 136.0
click at [736, 146] on div "Aldo Bento Company email in process" at bounding box center [867, 133] width 465 height 102
drag, startPoint x: 806, startPoint y: 142, endPoint x: 930, endPoint y: 156, distance: 124.8
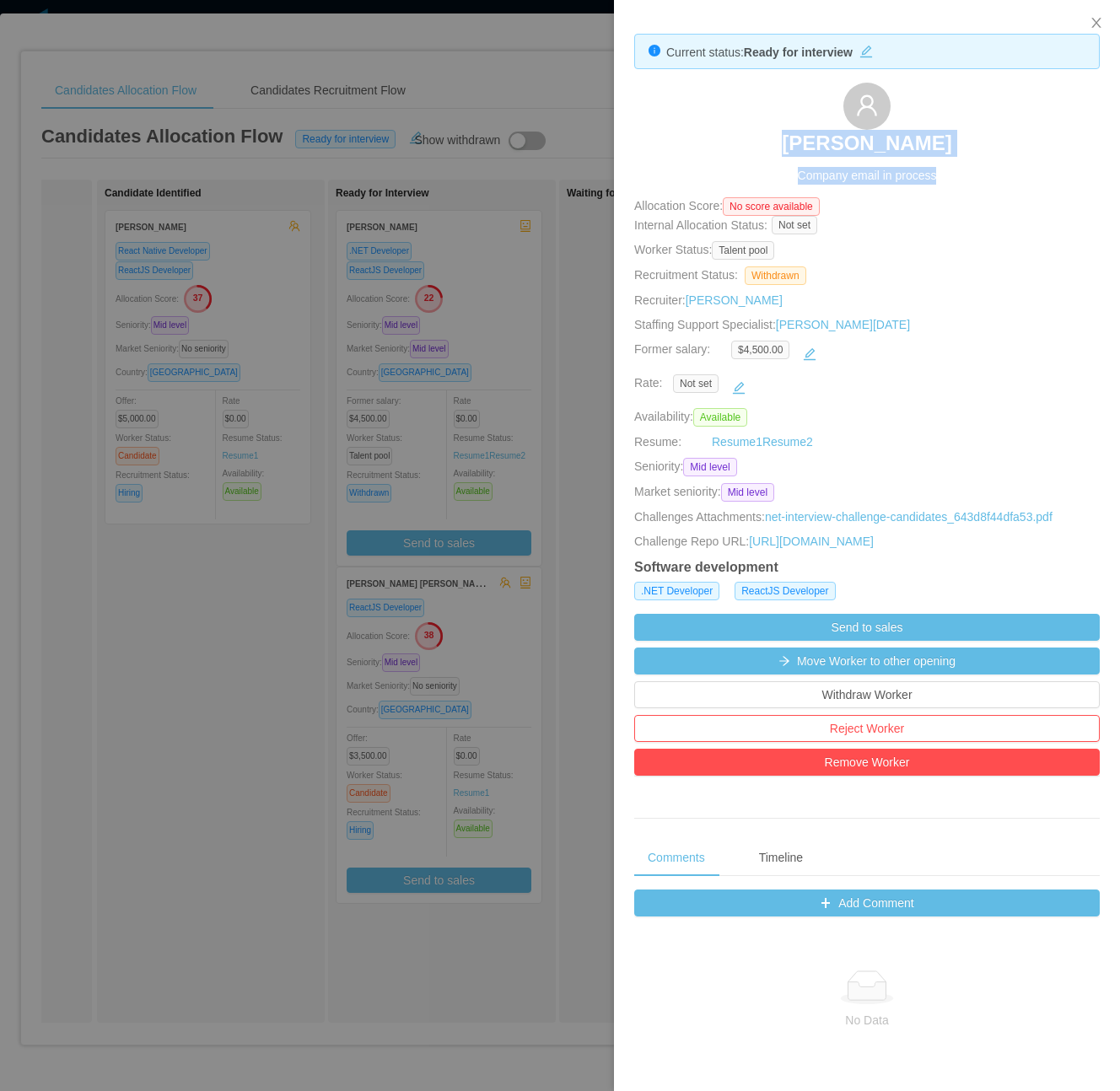
click at [930, 156] on div "Aldo Bento Company email in process" at bounding box center [867, 133] width 465 height 102
copy div "Aldo Bento Company email in process"
click at [794, 144] on div "Aldo Bento Company email in process" at bounding box center [867, 133] width 465 height 102
drag, startPoint x: 795, startPoint y: 137, endPoint x: 913, endPoint y: 140, distance: 118.0
click at [913, 140] on div "Aldo Bento Company email in process" at bounding box center [867, 133] width 465 height 102
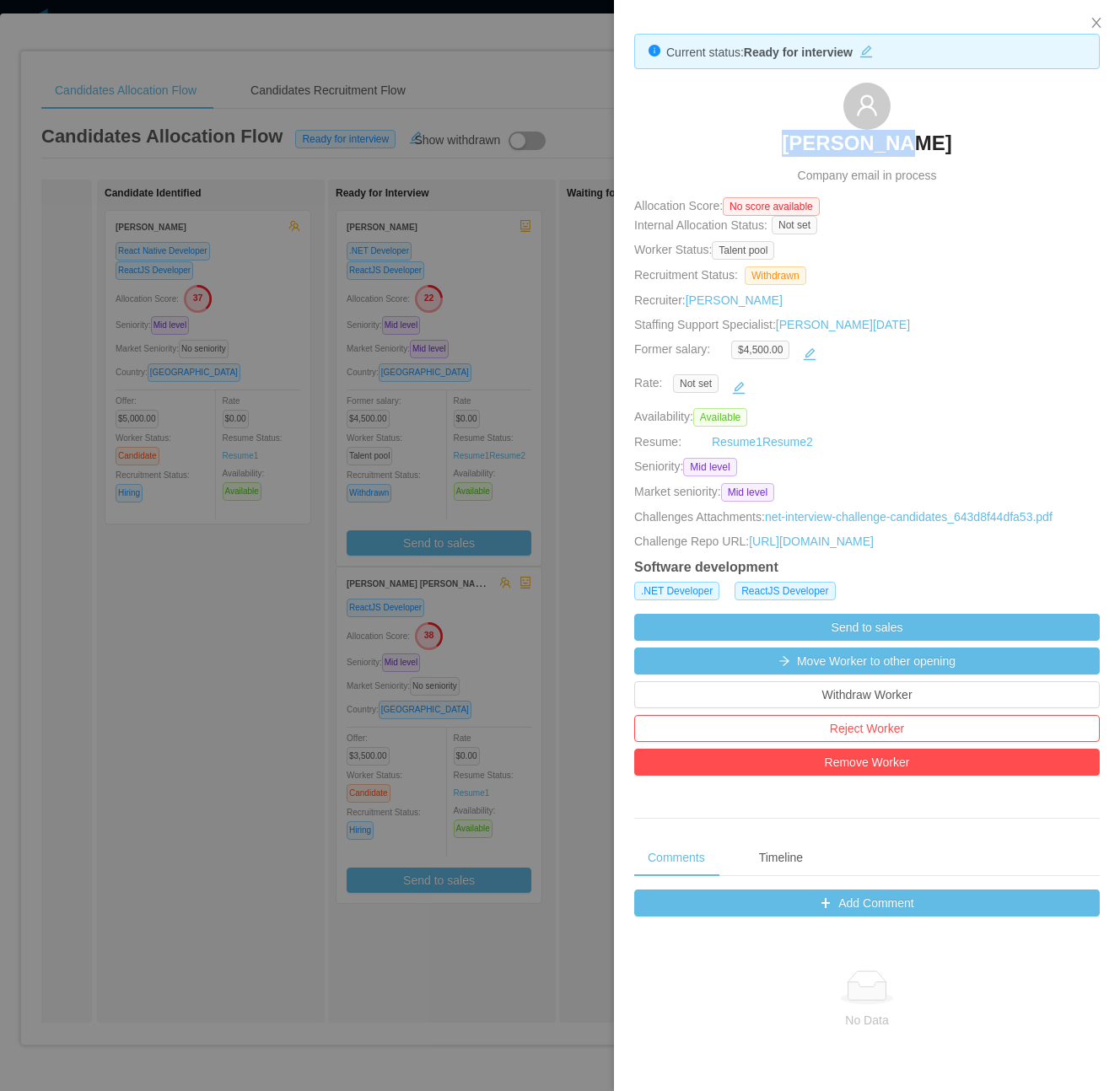
copy h3 "Aldo Bento"
click at [321, 748] on div at bounding box center [560, 546] width 1120 height 1091
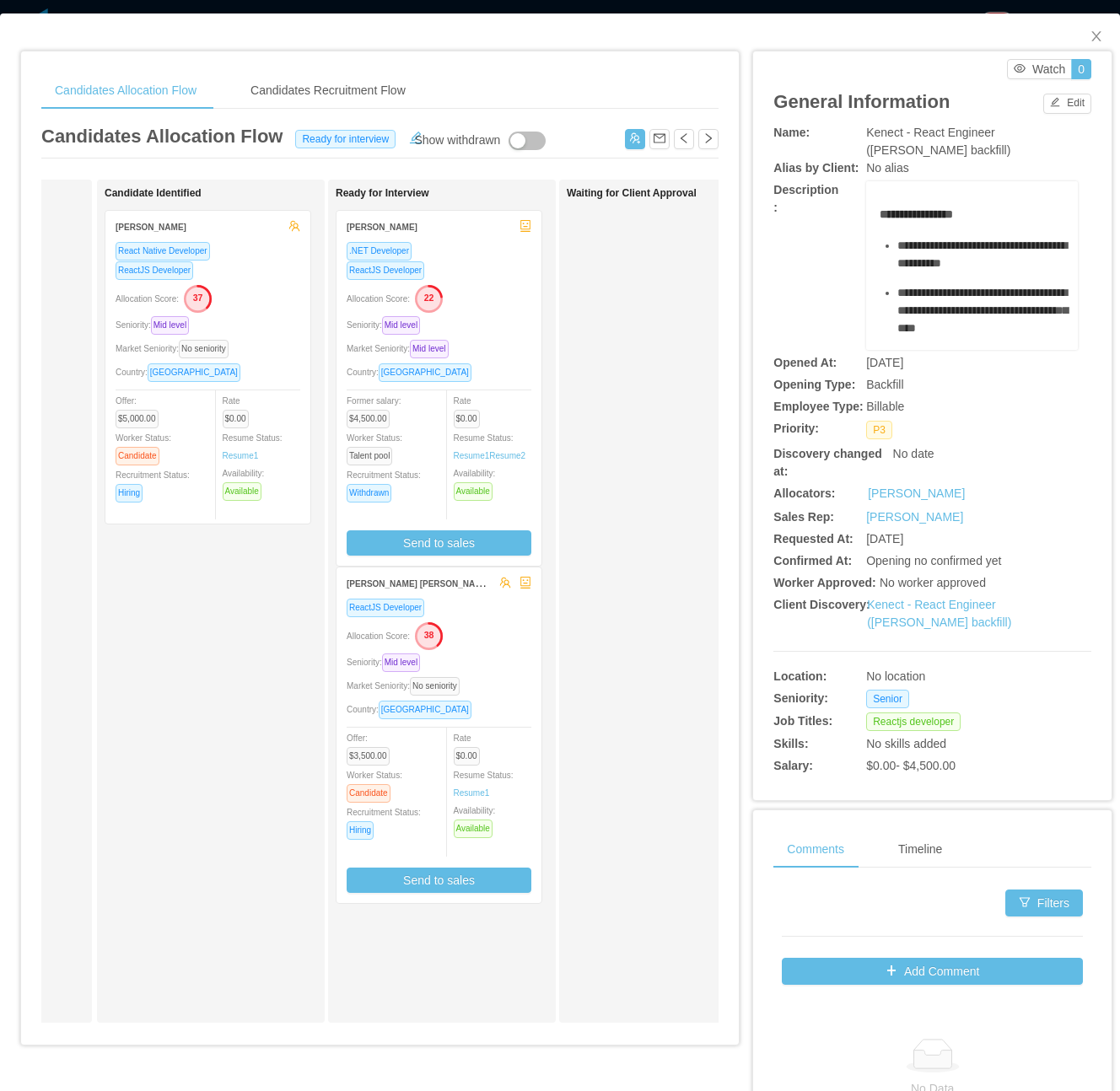
click at [483, 666] on div "Seniority: Mid level" at bounding box center [439, 662] width 185 height 19
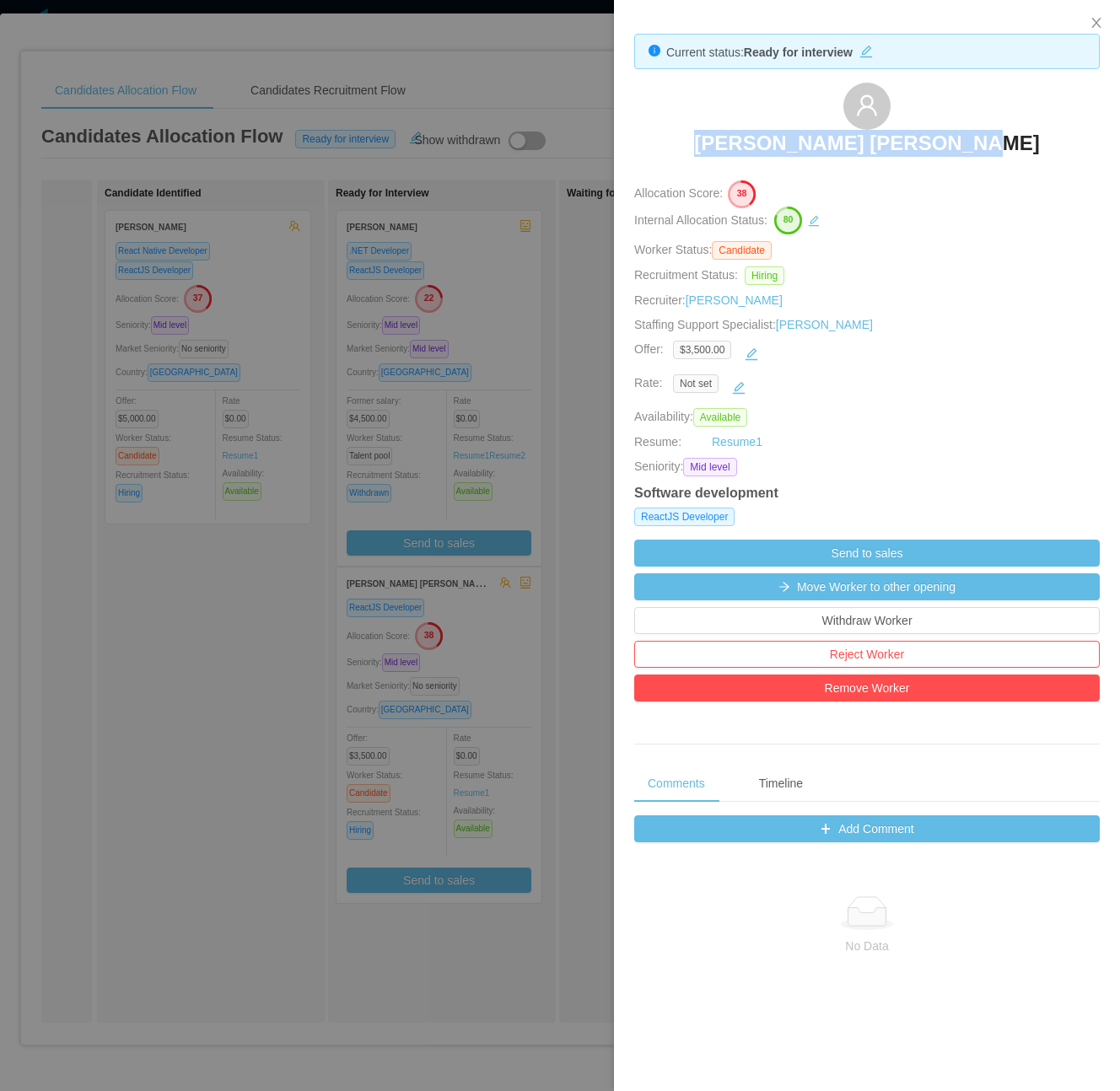
drag, startPoint x: 722, startPoint y: 135, endPoint x: 979, endPoint y: 143, distance: 257.1
click at [979, 143] on div "Francisco Duran Gonzalez" at bounding box center [867, 125] width 465 height 85
copy h3 "Francisco Duran Gonzalez"
click at [384, 501] on div at bounding box center [560, 546] width 1120 height 1091
click at [391, 499] on span "Withdrawn" at bounding box center [369, 493] width 44 height 18
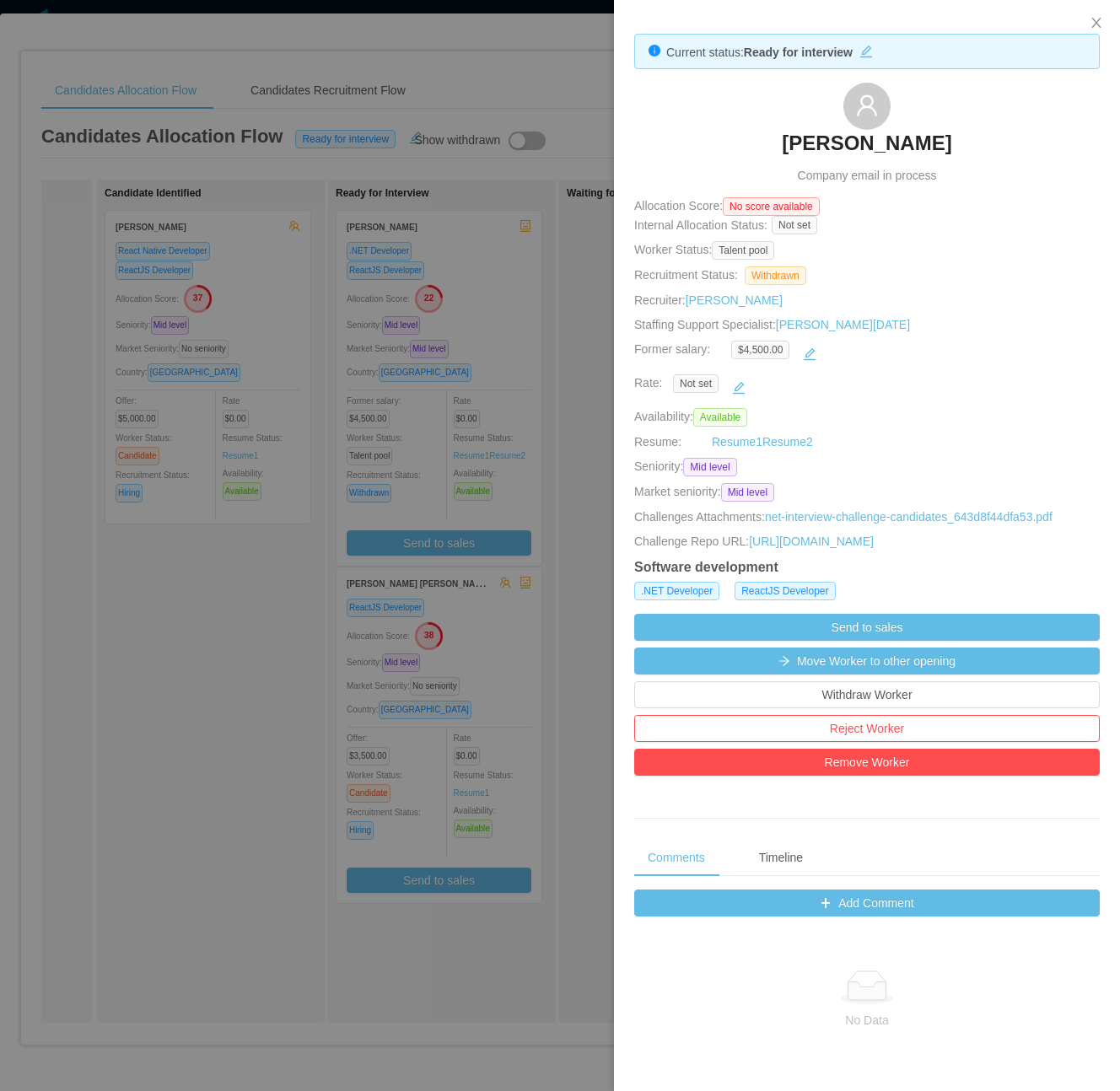
click at [538, 305] on div at bounding box center [560, 546] width 1120 height 1091
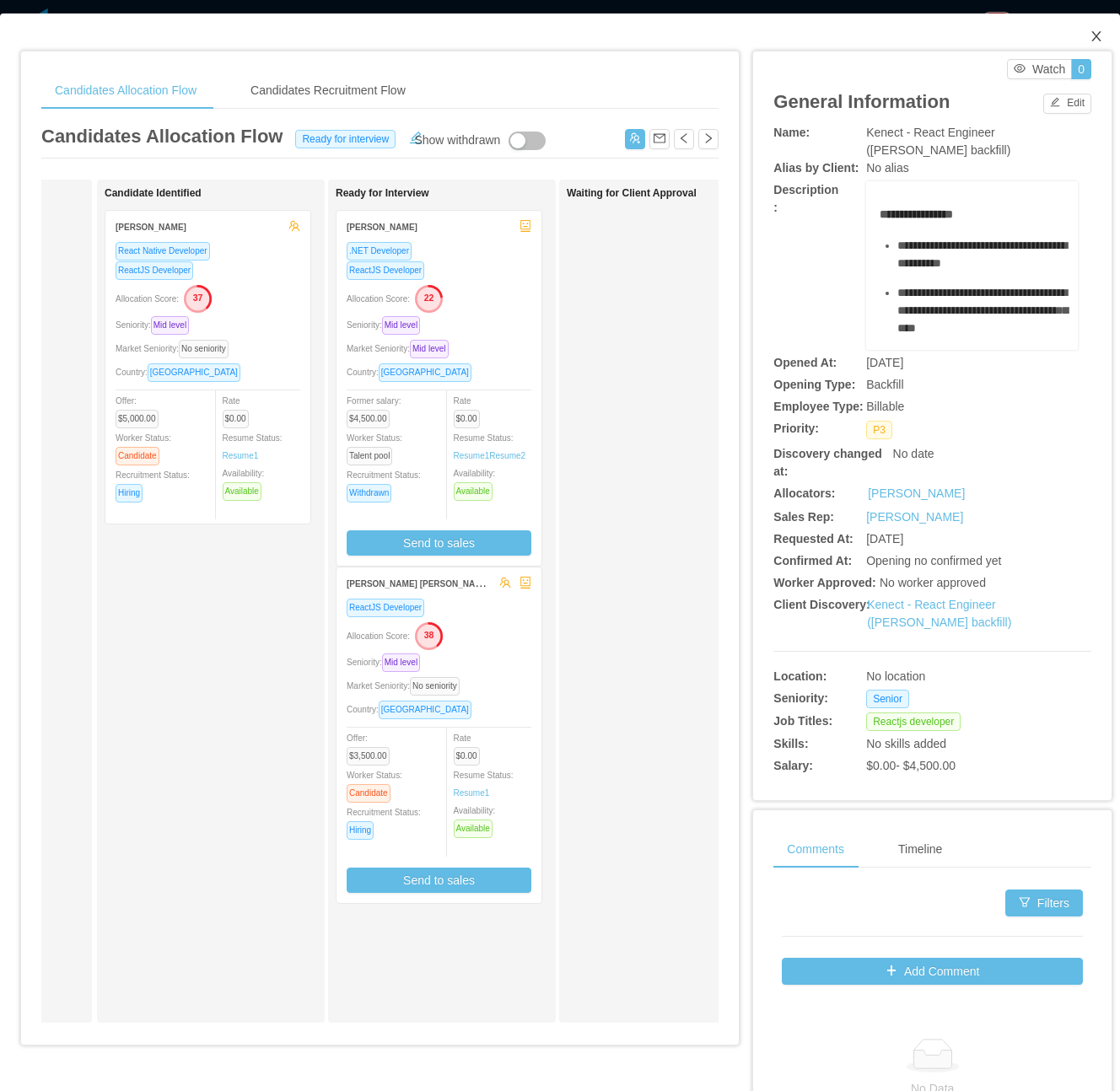
click at [1089, 29] on span "Close" at bounding box center [1096, 37] width 47 height 47
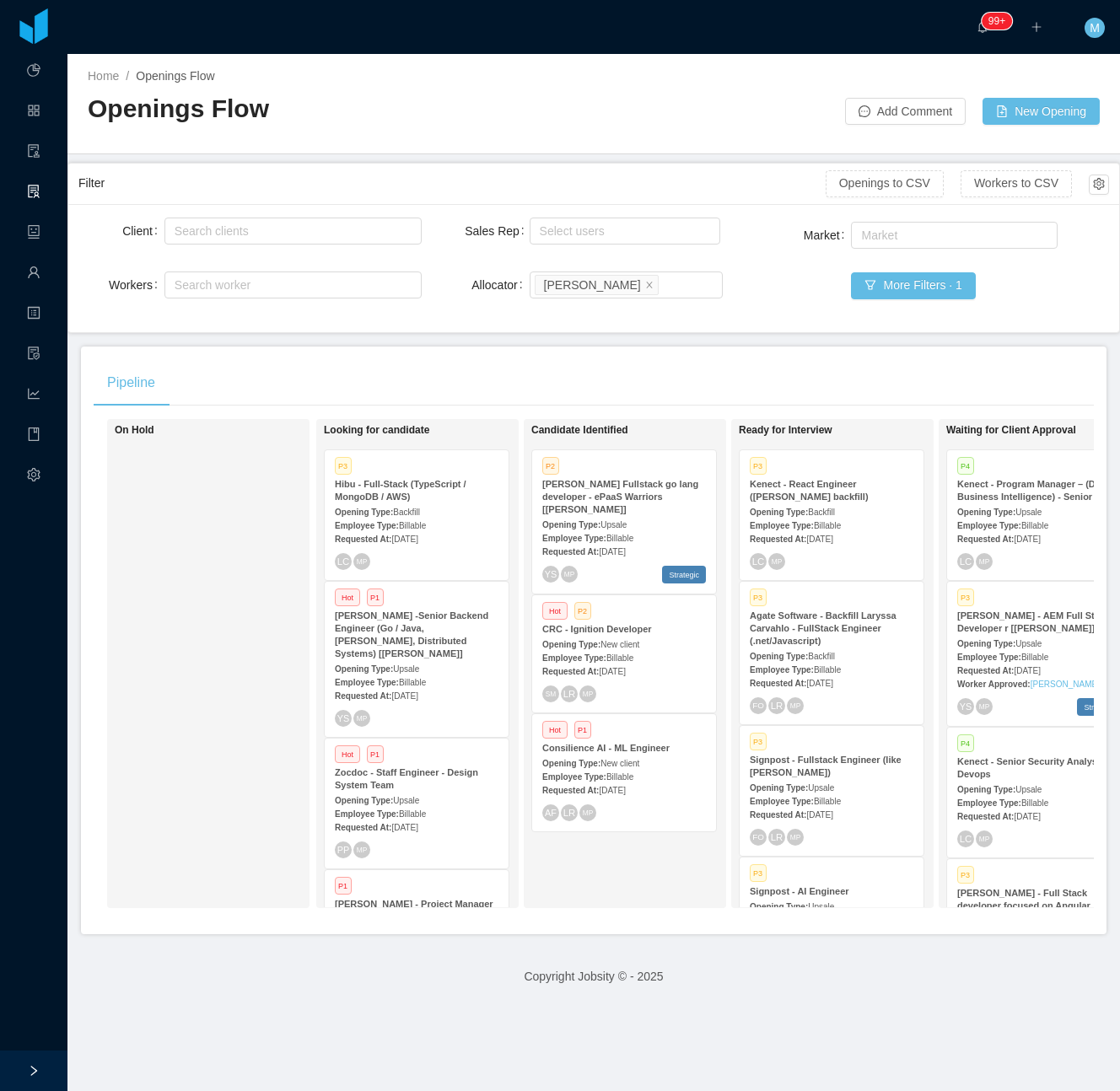
click at [777, 329] on div "Client Search clients Workers Search worker Sales Rep Select users Allocator Se…" at bounding box center [594, 268] width 1051 height 128
click at [197, 672] on div "On Hold" at bounding box center [233, 664] width 236 height 474
click at [193, 741] on div "On Hold" at bounding box center [233, 664] width 236 height 474
click at [616, 538] on span "Billable" at bounding box center [620, 539] width 27 height 10
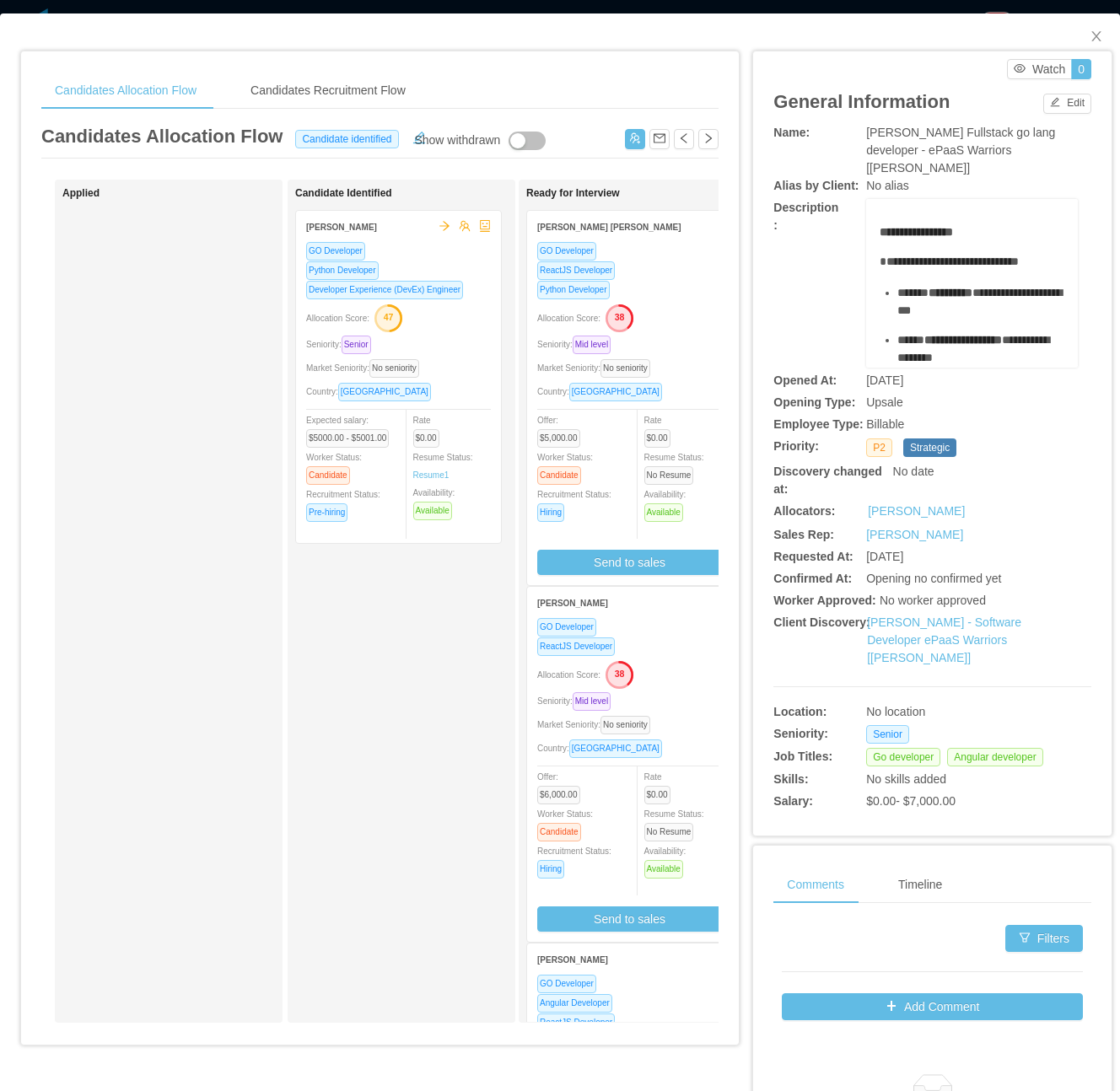
scroll to position [1, 0]
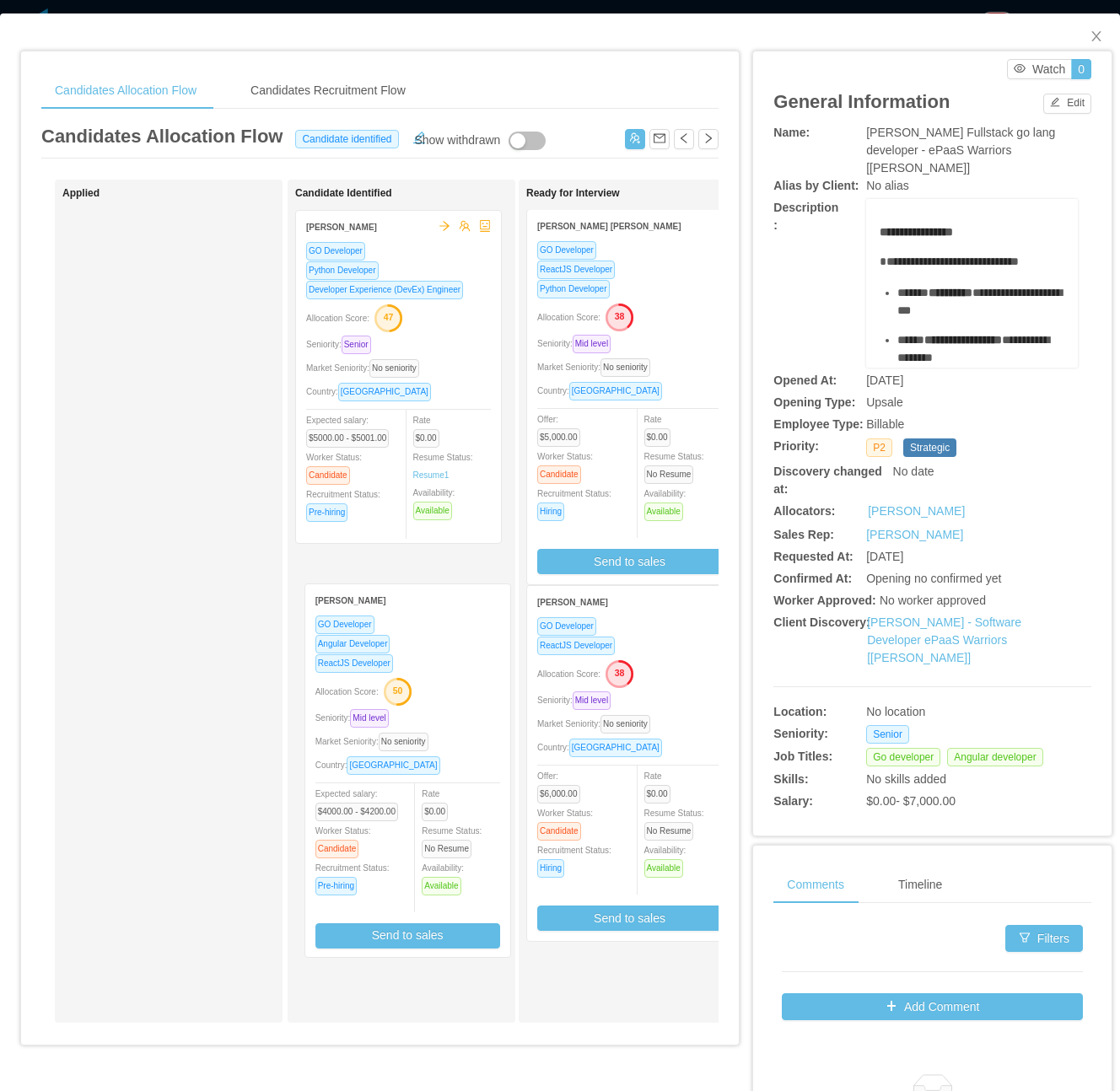
drag, startPoint x: 608, startPoint y: 972, endPoint x: 395, endPoint y: 608, distance: 421.7
click at [388, 613] on div "Applied Candidate Identified Edwin Plauchu GO Developer Python Developer Develo…" at bounding box center [379, 607] width 677 height 857
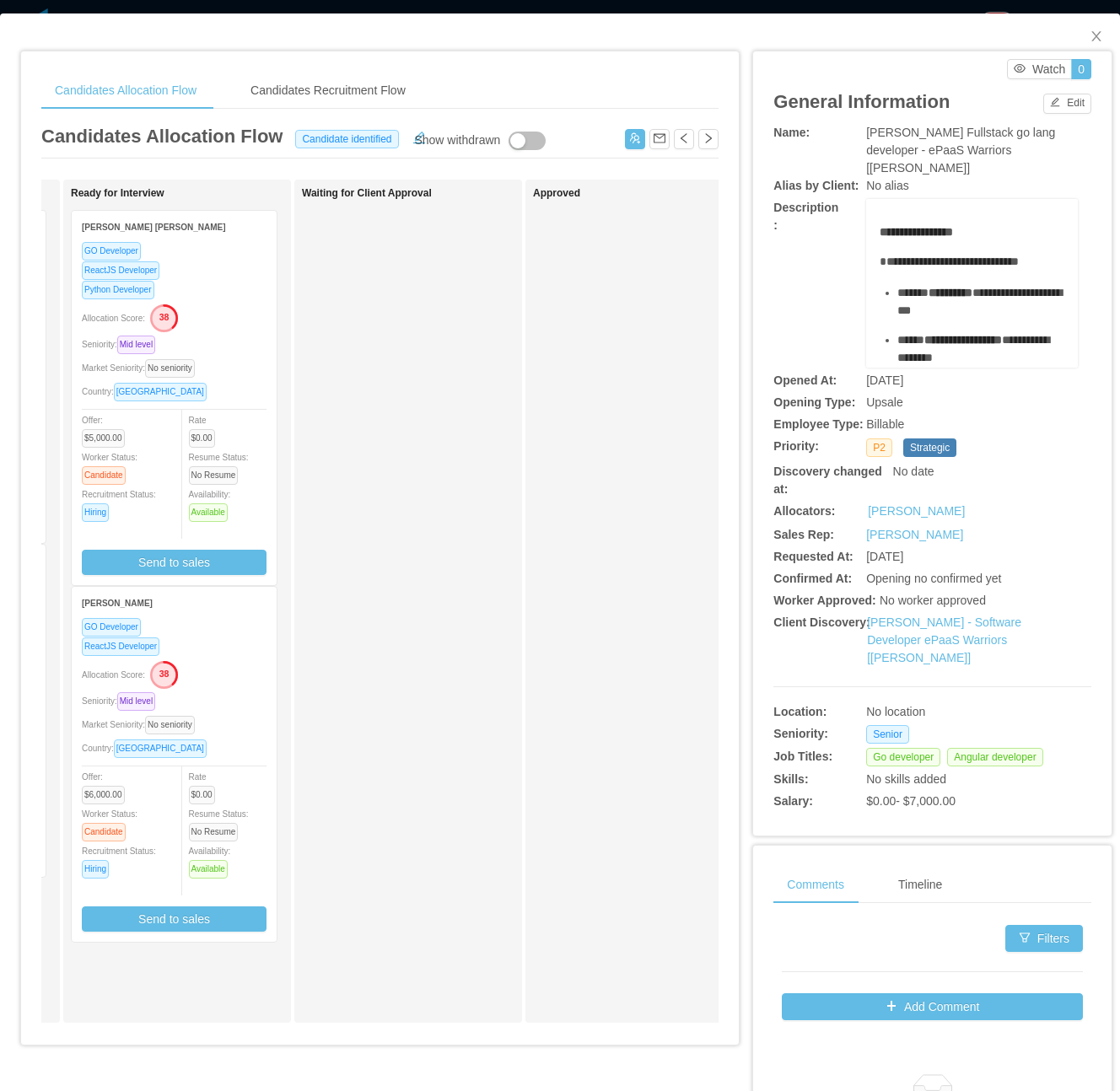
scroll to position [0, 422]
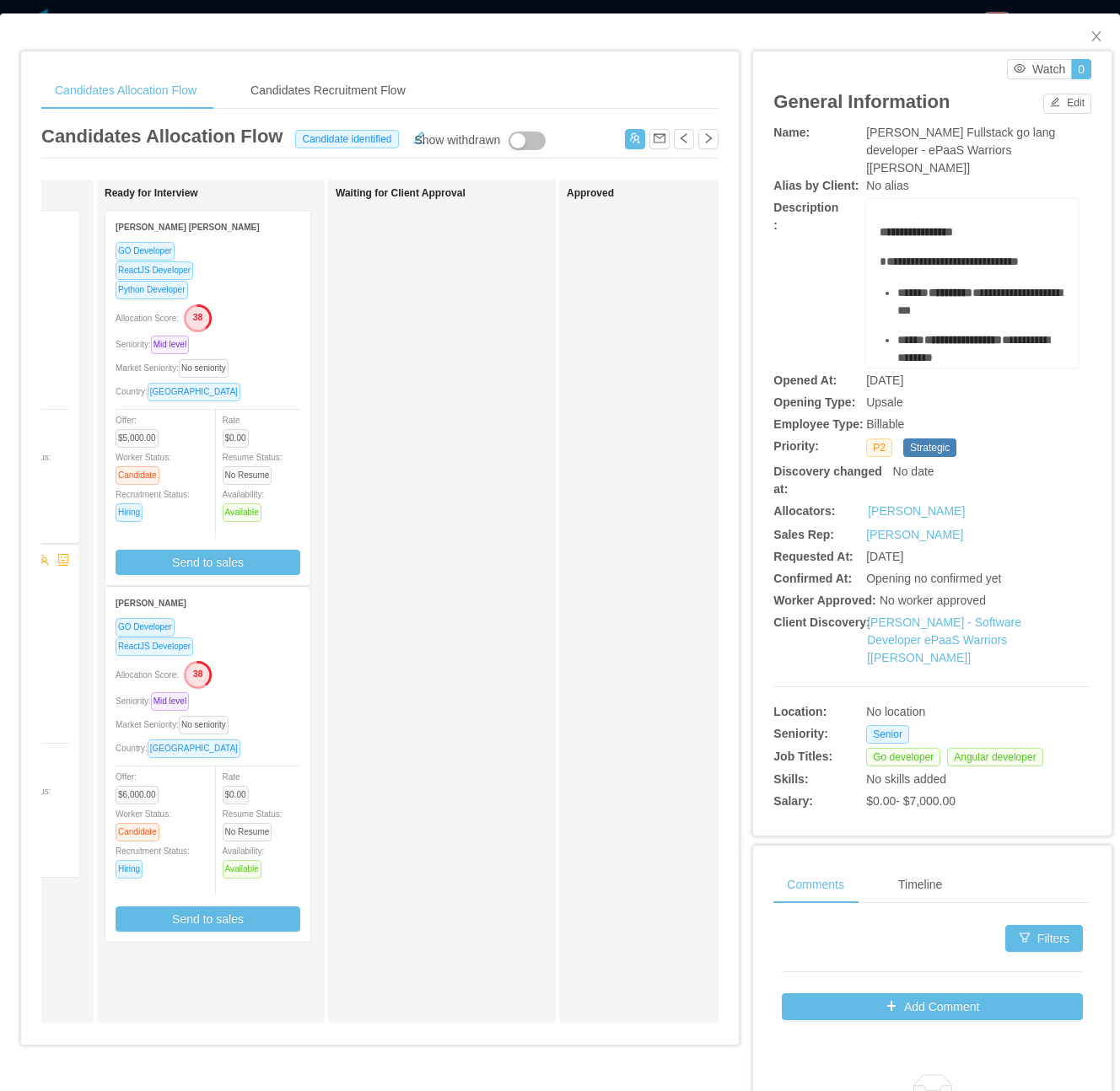
click at [480, 687] on div "Waiting for Client Approval" at bounding box center [453, 601] width 236 height 828
click at [299, 379] on div "GO Developer ReactJS Developer Python Developer Allocation Score: 38 Seniority:…" at bounding box center [208, 408] width 185 height 334
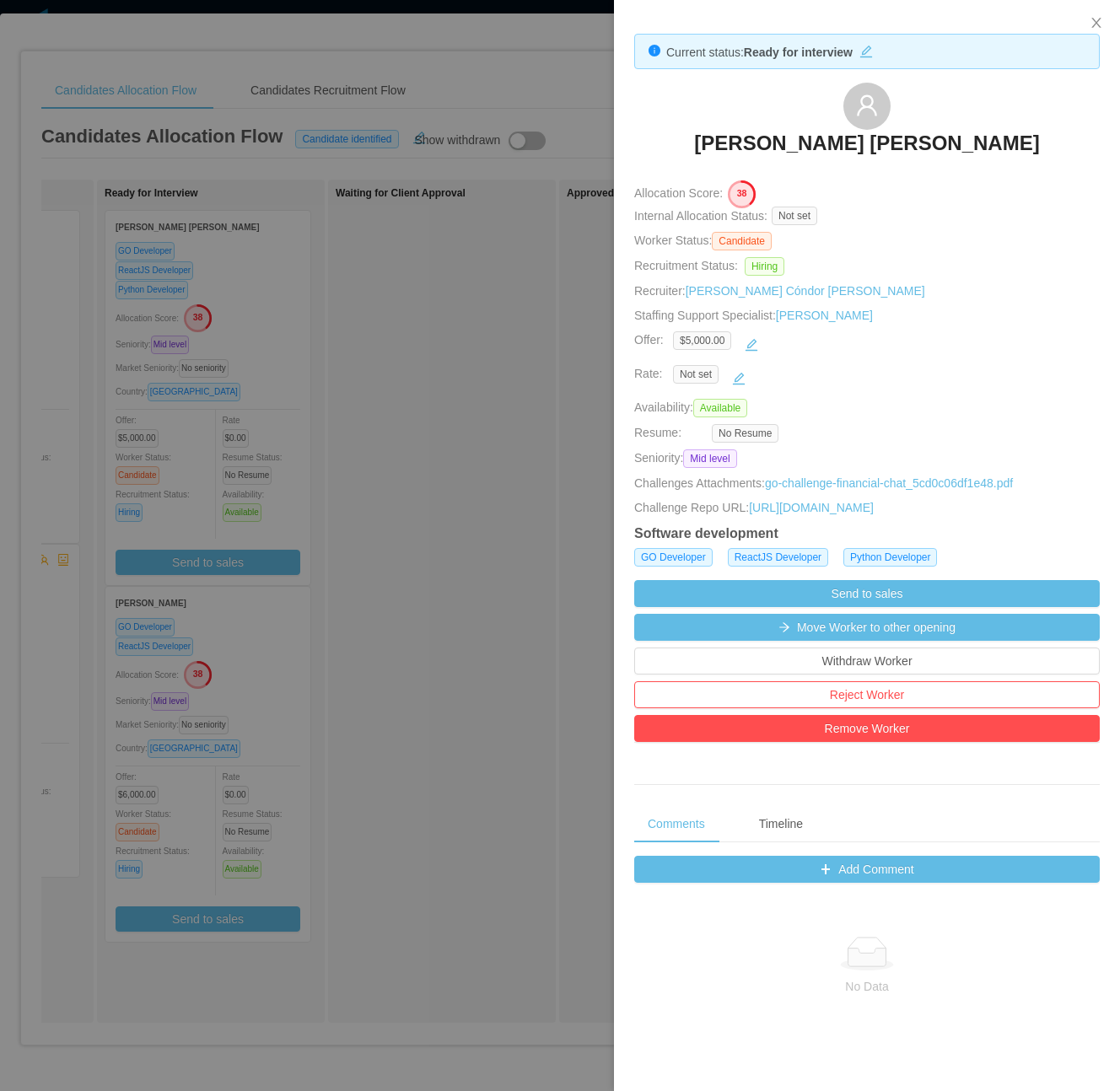
drag, startPoint x: 354, startPoint y: 474, endPoint x: 249, endPoint y: 696, distance: 245.6
click at [356, 487] on div at bounding box center [560, 546] width 1120 height 1091
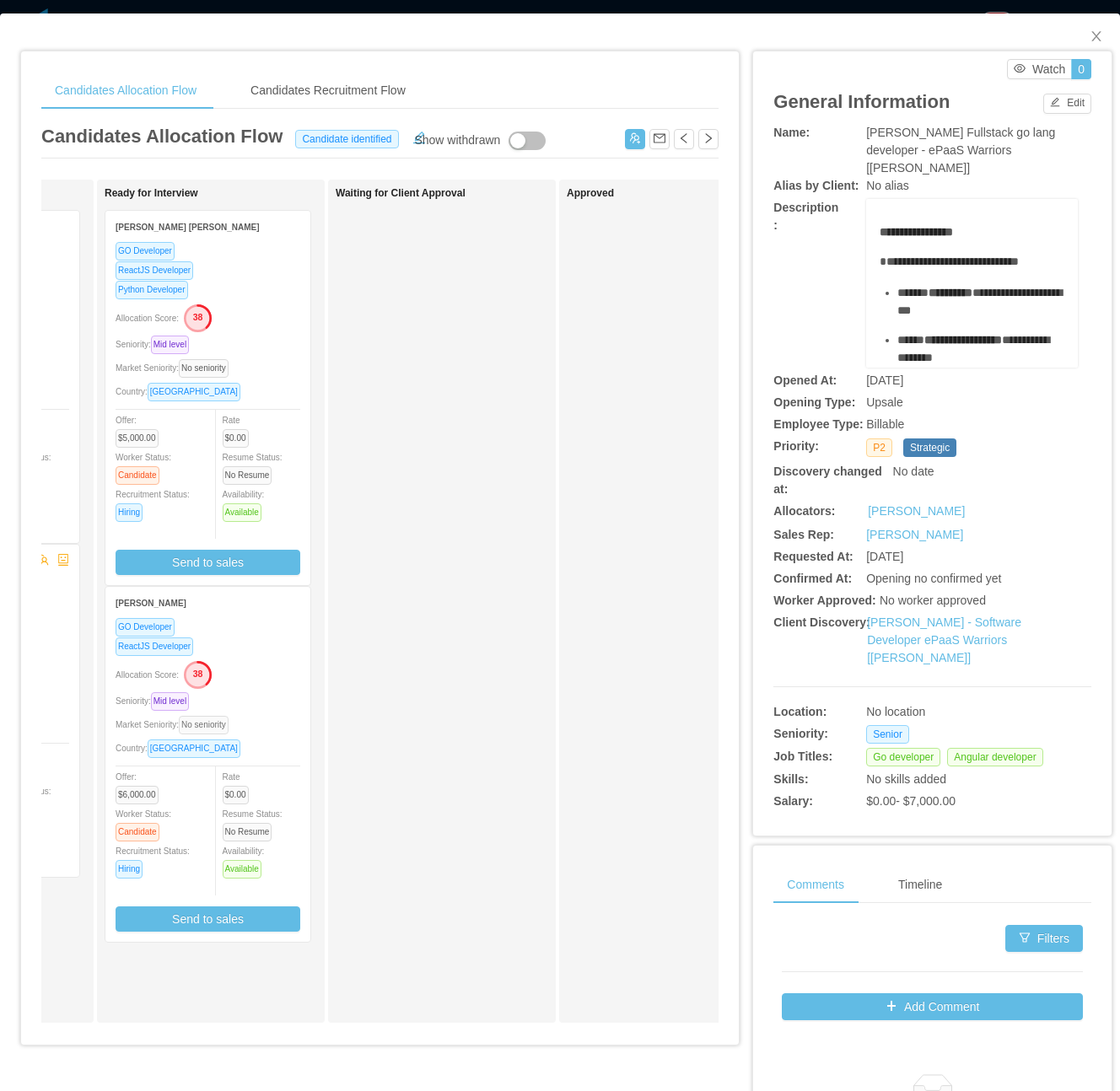
click at [228, 716] on span "No seniority" at bounding box center [203, 725] width 50 height 18
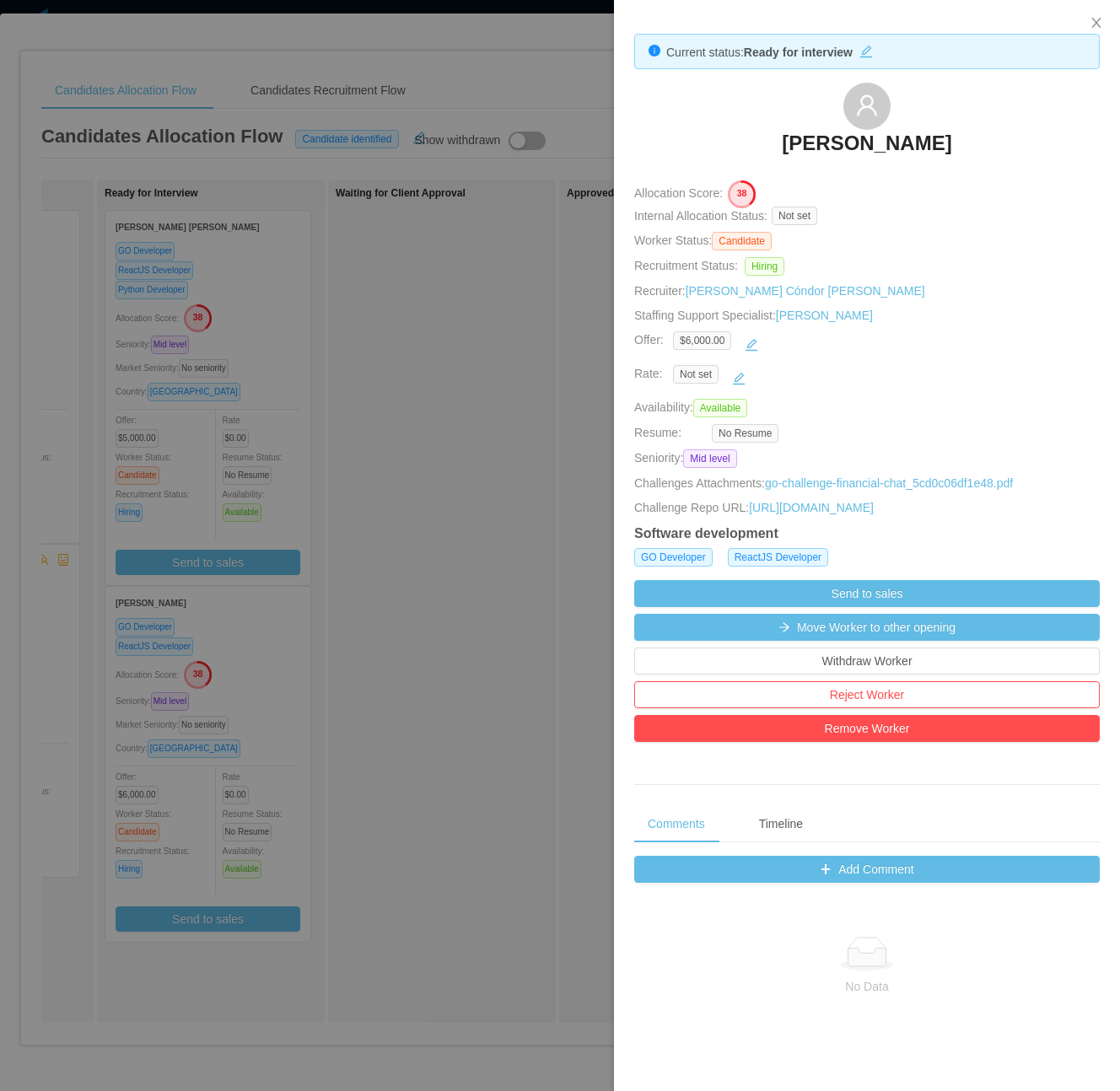
click at [433, 332] on div at bounding box center [560, 546] width 1120 height 1091
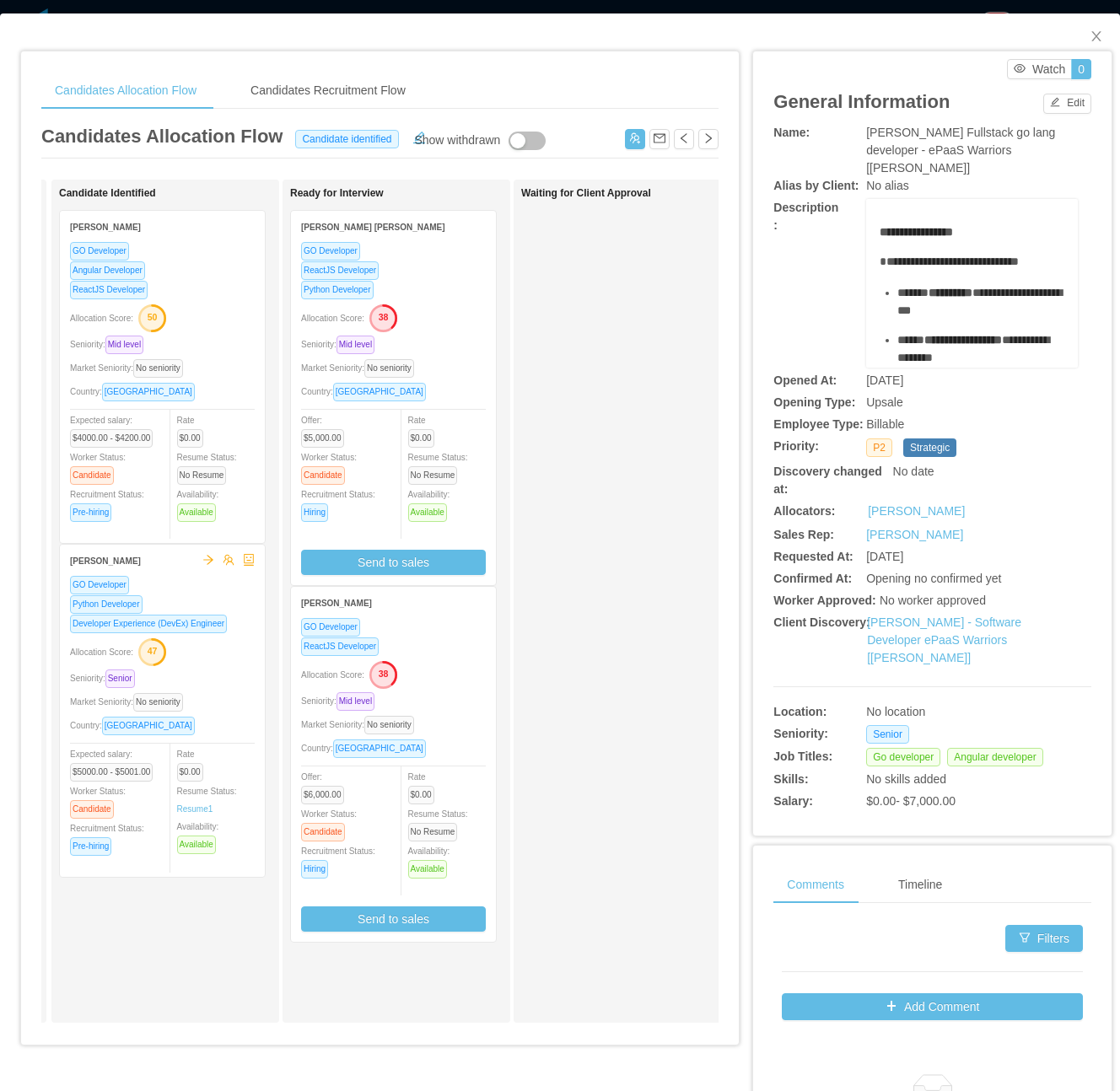
scroll to position [0, 189]
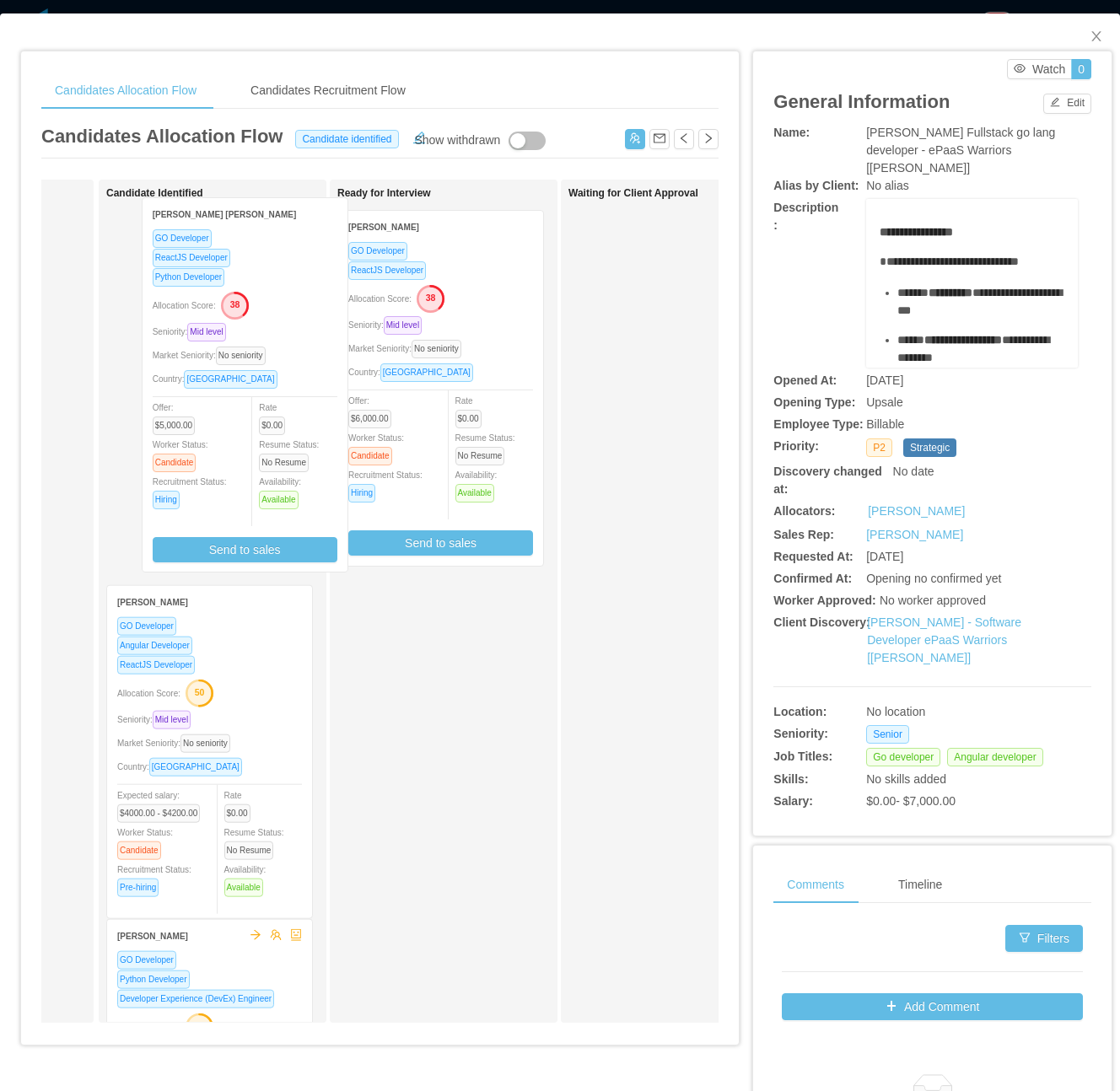
drag, startPoint x: 480, startPoint y: 435, endPoint x: 261, endPoint y: 416, distance: 219.8
click at [261, 416] on div "Applied Candidate Identified Pablo Servin GO Developer Angular Developer ReactJ…" at bounding box center [379, 607] width 677 height 857
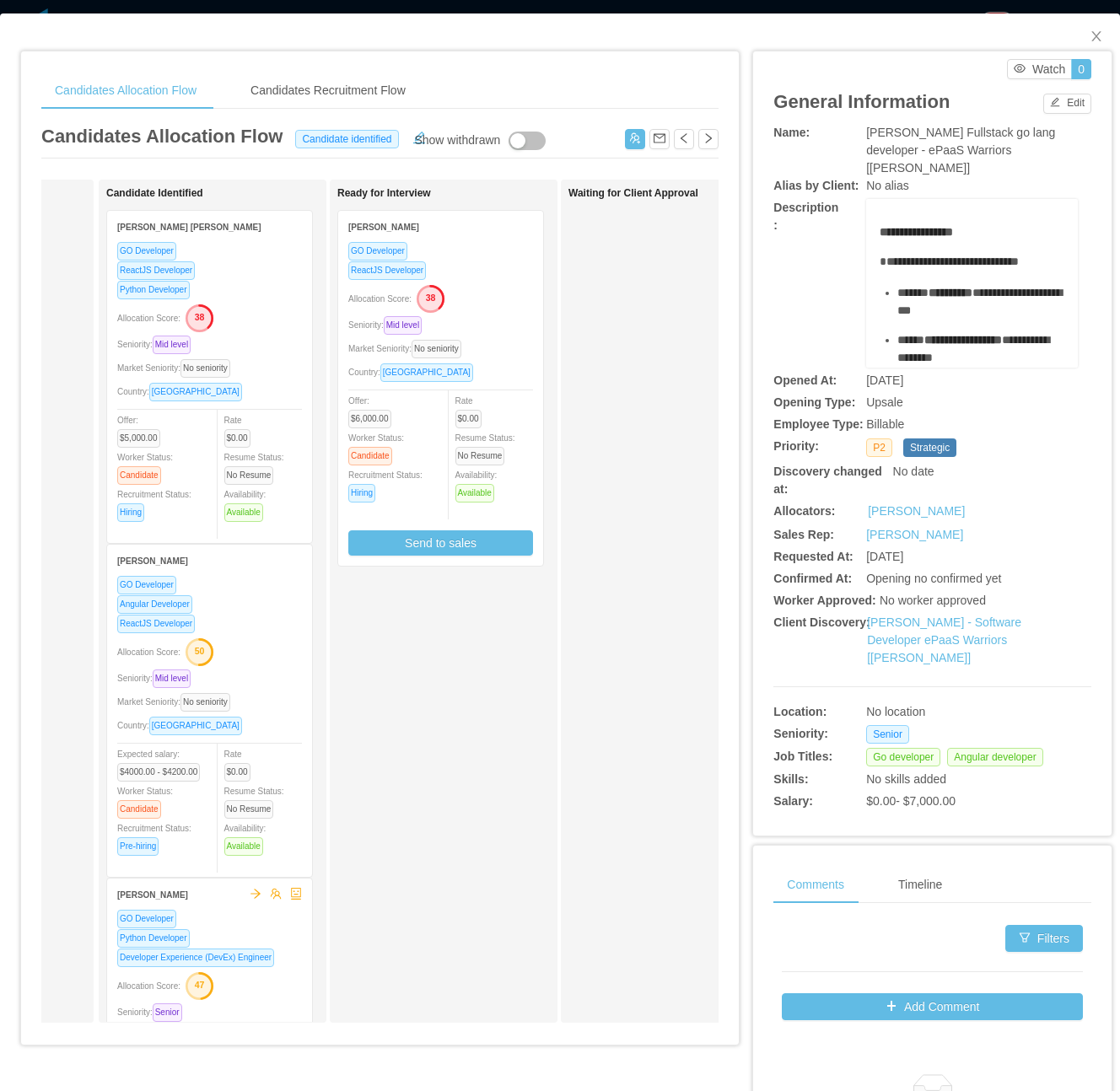
click at [503, 700] on div "Ready for Interview Erick Suarez GO Developer ReactJS Developer Allocation Scor…" at bounding box center [455, 601] width 236 height 828
click at [524, 787] on div "Ready for Interview Erick Suarez GO Developer ReactJS Developer Allocation Scor…" at bounding box center [455, 601] width 236 height 828
click at [414, 142] on div "Show withdrawn" at bounding box center [457, 140] width 86 height 18
click at [417, 137] on div "Show withdrawn" at bounding box center [457, 140] width 86 height 18
click at [414, 137] on div "Show withdrawn" at bounding box center [457, 140] width 86 height 18
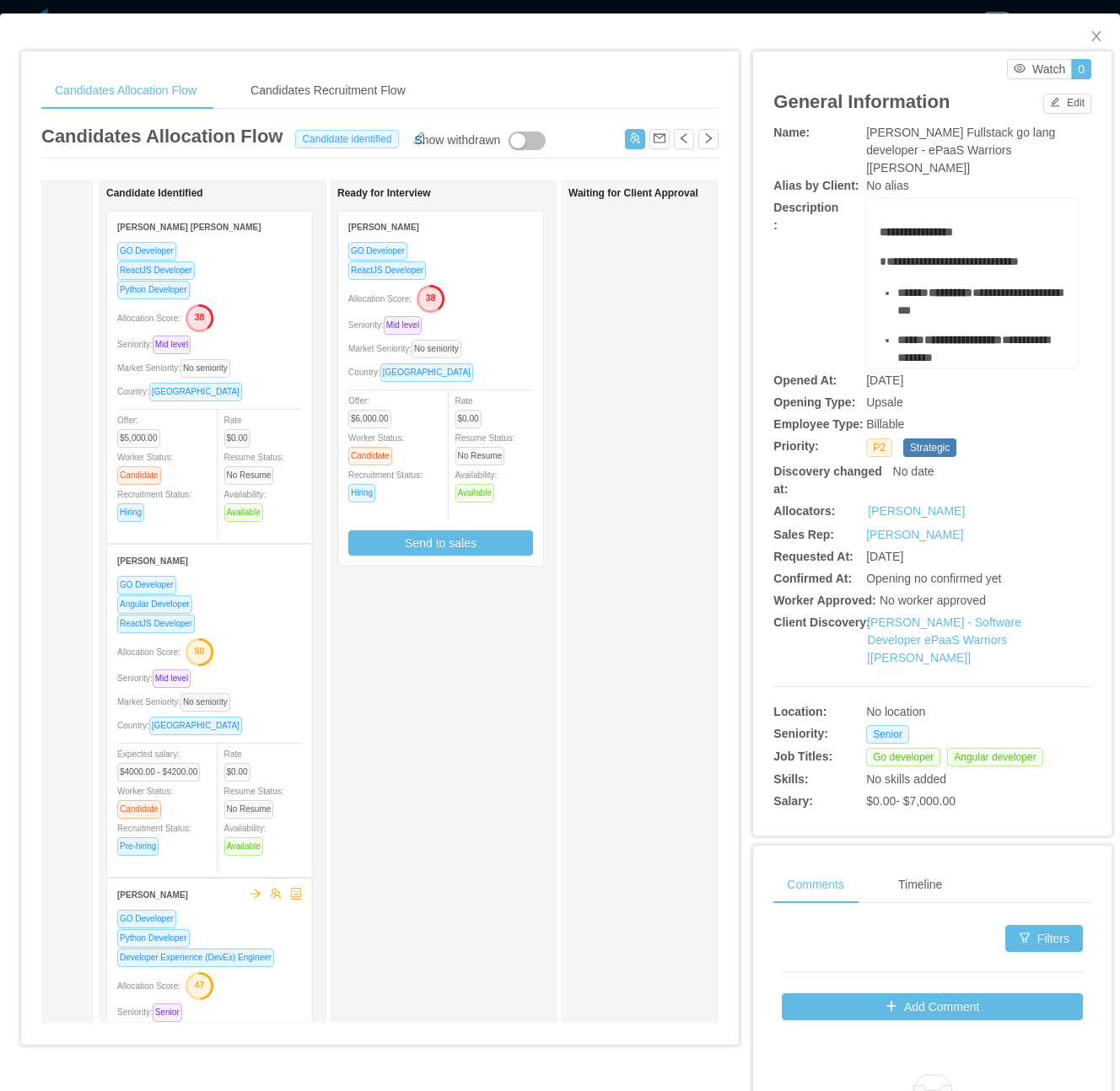
click at [381, 137] on span "Candidate identified" at bounding box center [347, 139] width 103 height 18
click at [417, 137] on div "Show withdrawn" at bounding box center [457, 140] width 86 height 18
click at [450, 713] on div "Ready for Interview Erick Suarez GO Developer ReactJS Developer Allocation Scor…" at bounding box center [455, 601] width 236 height 828
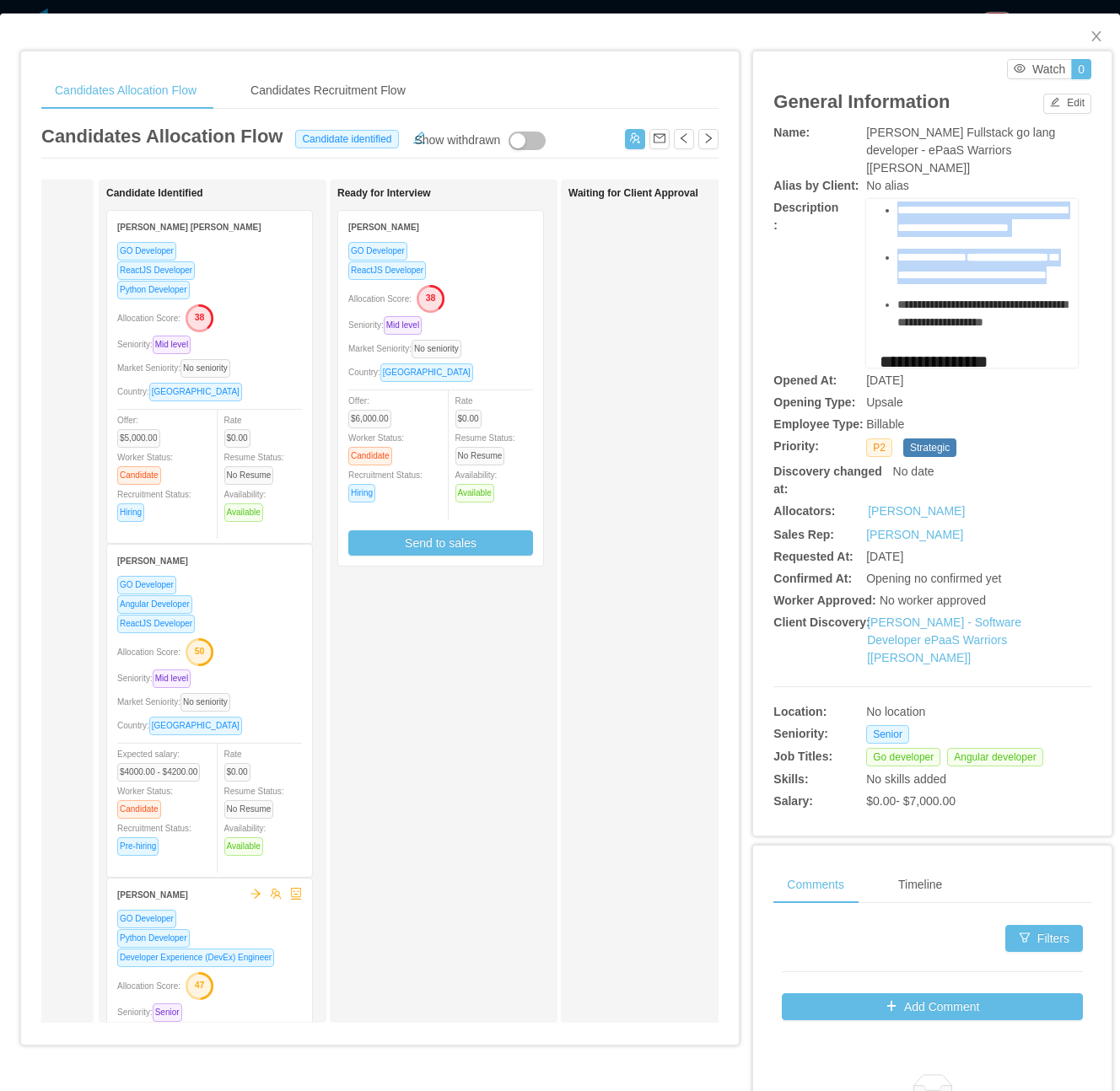
scroll to position [337, 0]
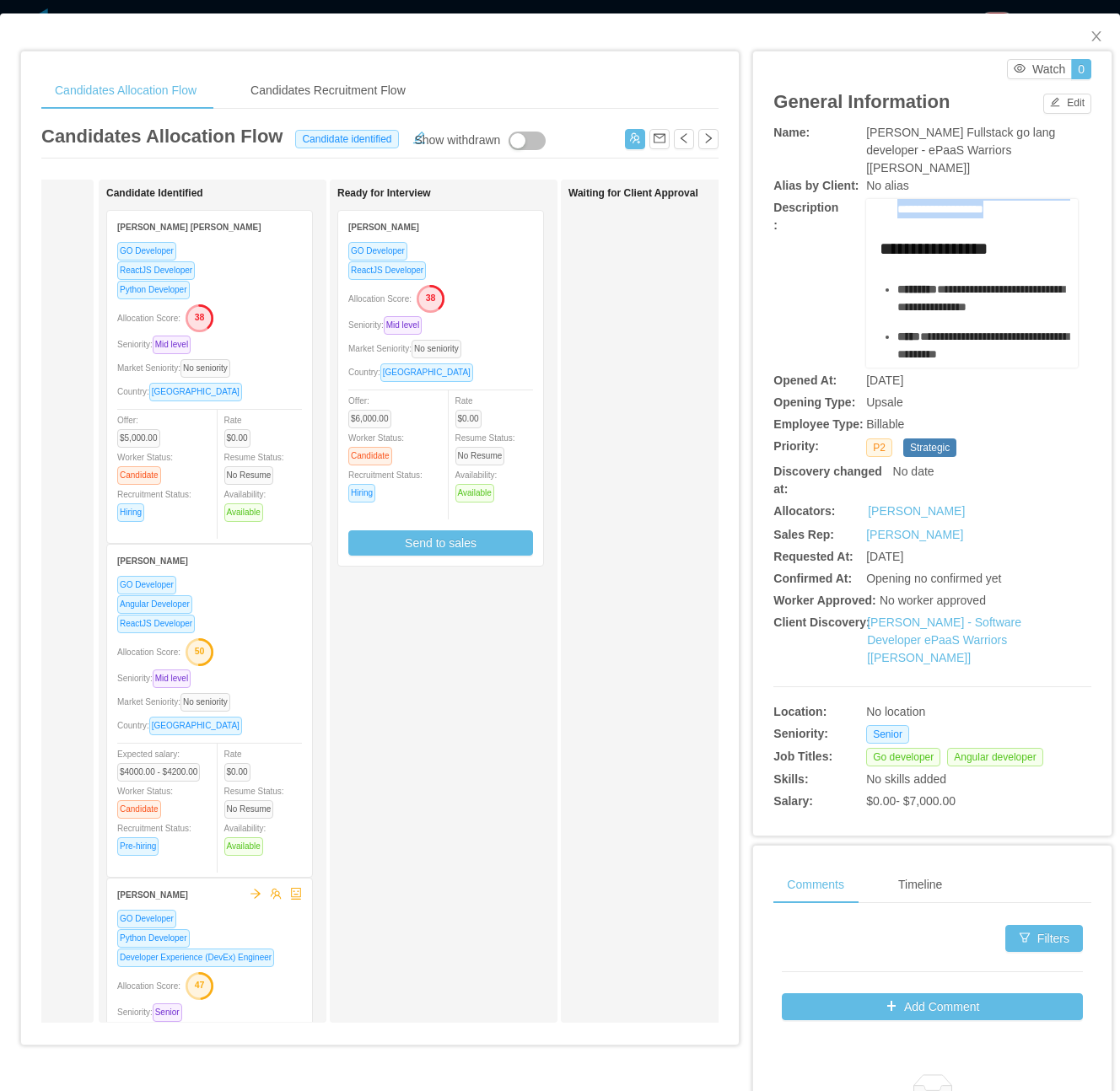
drag, startPoint x: 867, startPoint y: 258, endPoint x: 1007, endPoint y: 304, distance: 147.4
click at [1007, 304] on div "**********" at bounding box center [972, 456] width 186 height 1141
copy div "**********"
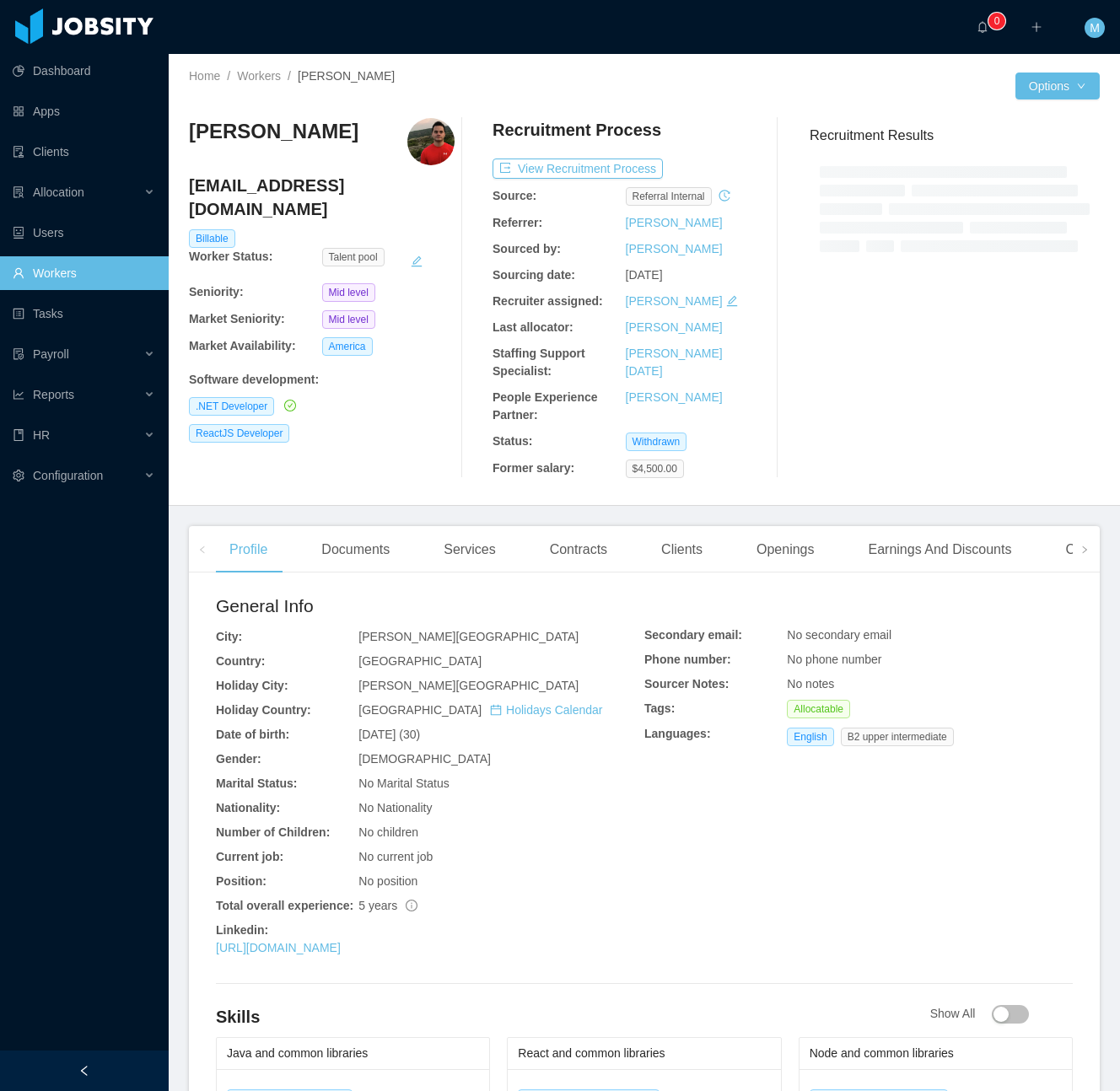
click at [336, 396] on div "[PERSON_NAME] [PERSON_NAME][EMAIL_ADDRESS][DOMAIN_NAME] Billable Worker Status:…" at bounding box center [322, 297] width 266 height 360
click at [352, 562] on div "Documents" at bounding box center [355, 550] width 95 height 47
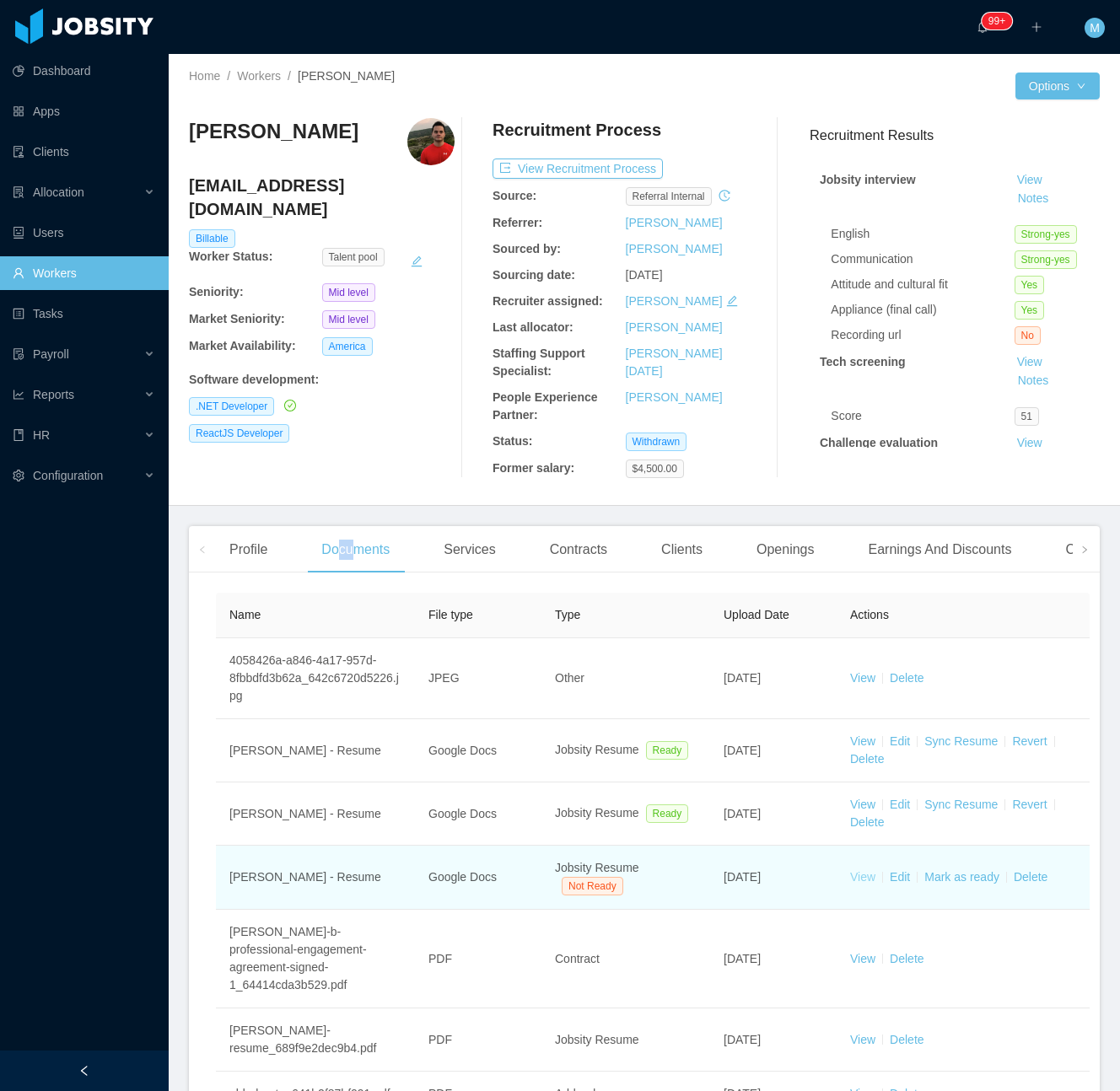
click at [862, 878] on link "View" at bounding box center [863, 877] width 25 height 13
drag, startPoint x: 962, startPoint y: 878, endPoint x: 973, endPoint y: 869, distance: 14.2
click at [962, 878] on link "Mark as ready" at bounding box center [962, 877] width 75 height 13
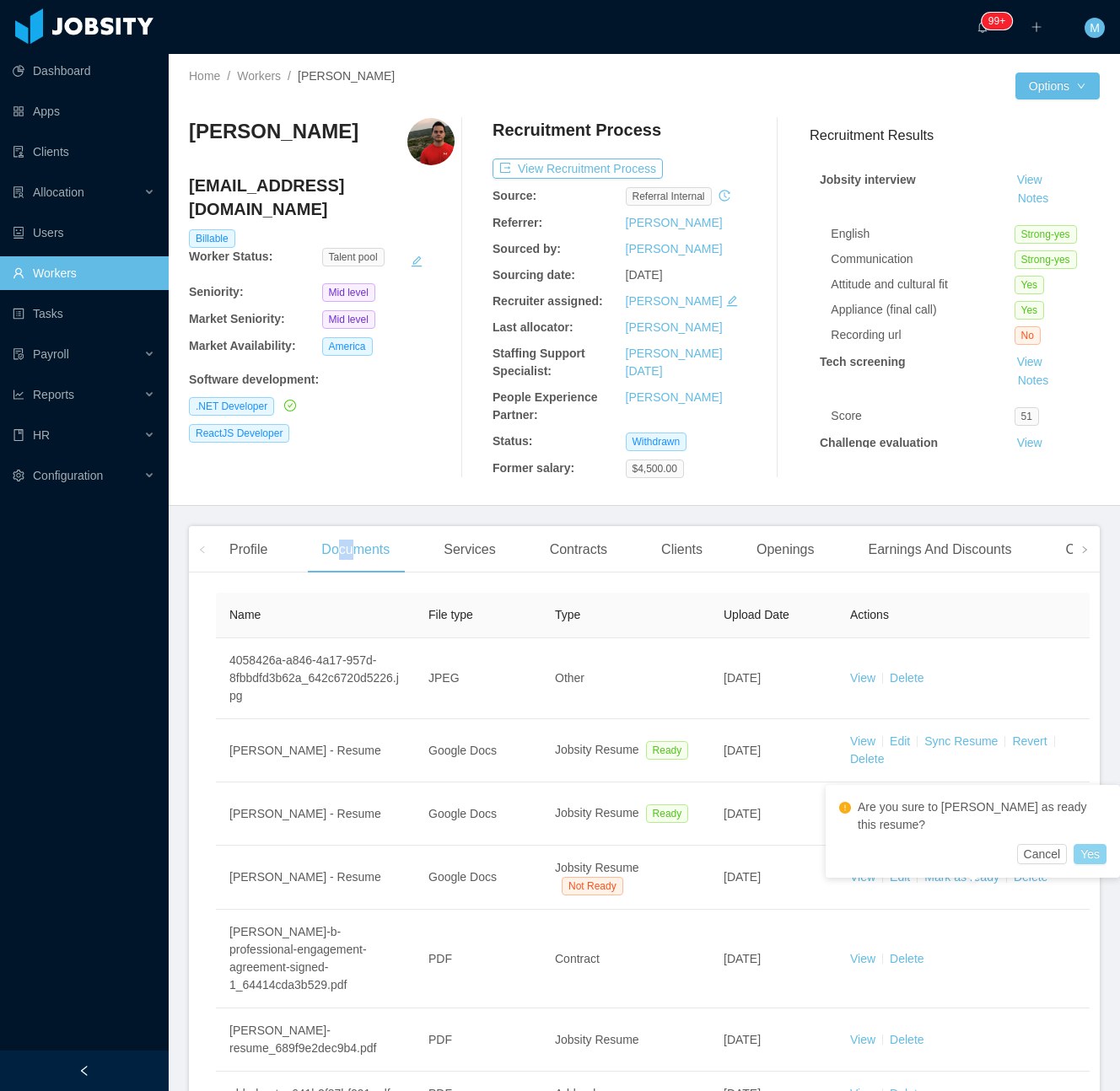
click at [1074, 844] on button "Yes" at bounding box center [1090, 854] width 33 height 20
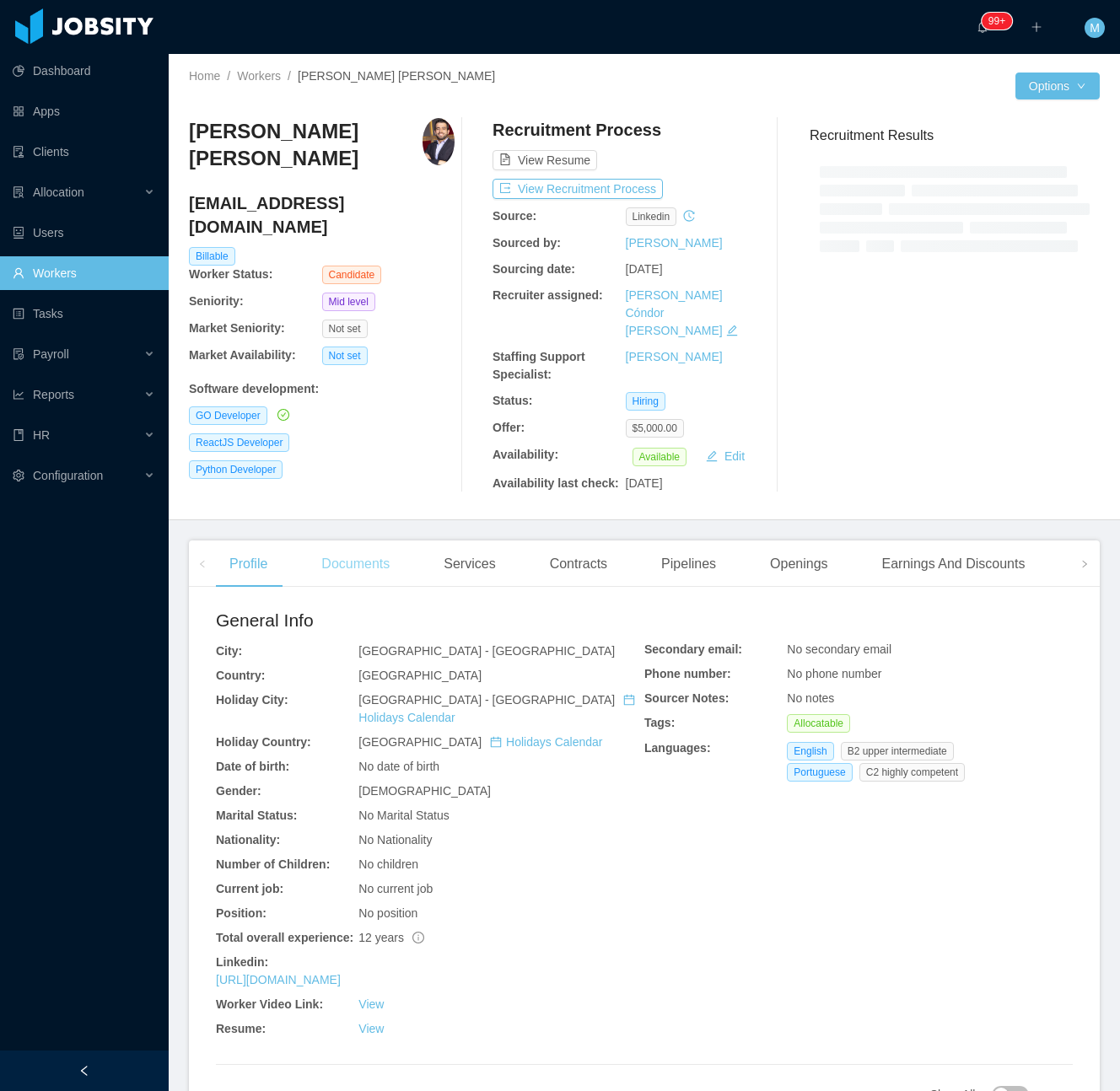
click at [385, 547] on div "Documents" at bounding box center [355, 564] width 95 height 47
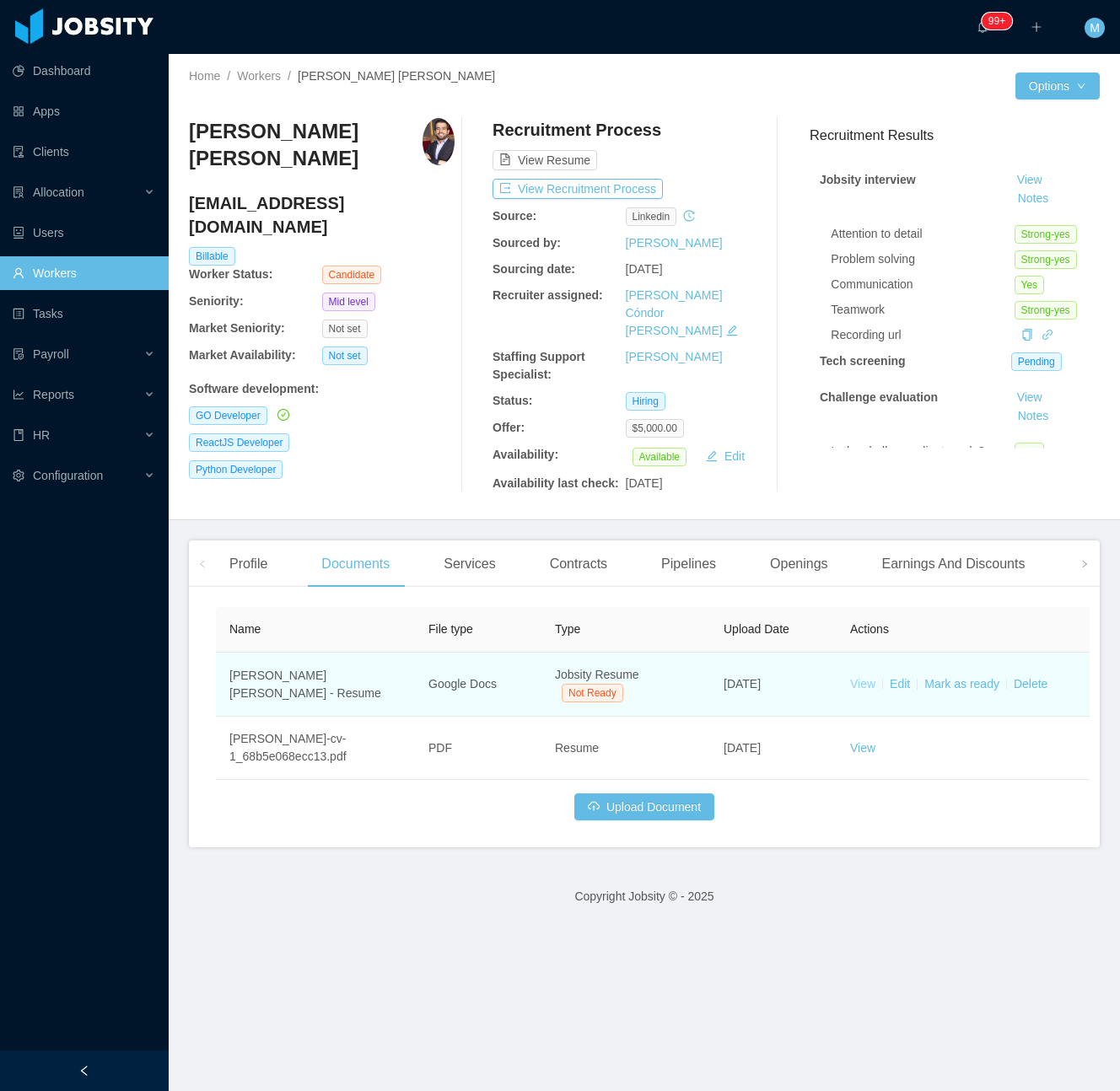
click at [855, 677] on link "View" at bounding box center [863, 683] width 25 height 13
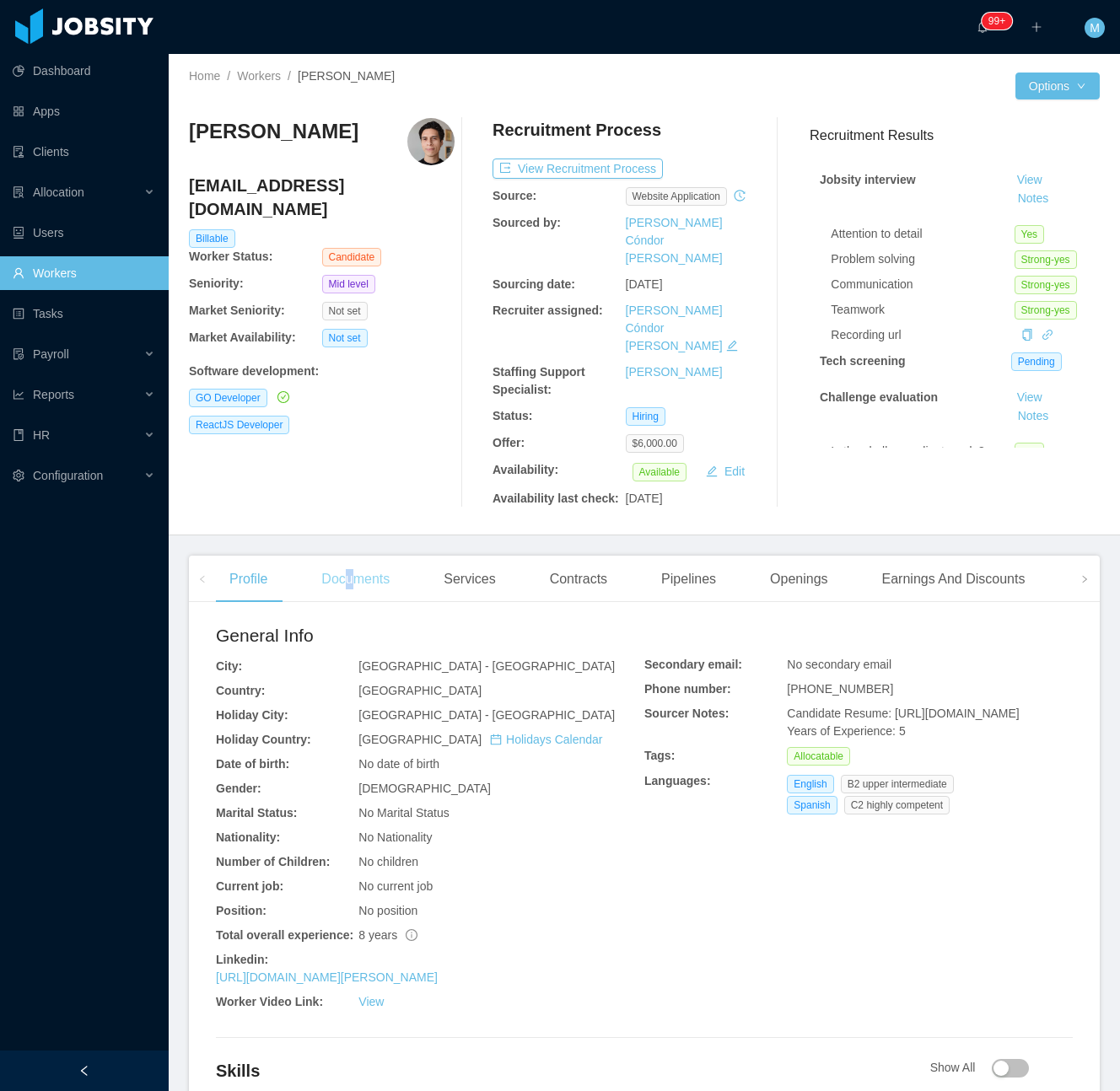
click at [348, 556] on div "Documents" at bounding box center [355, 579] width 95 height 47
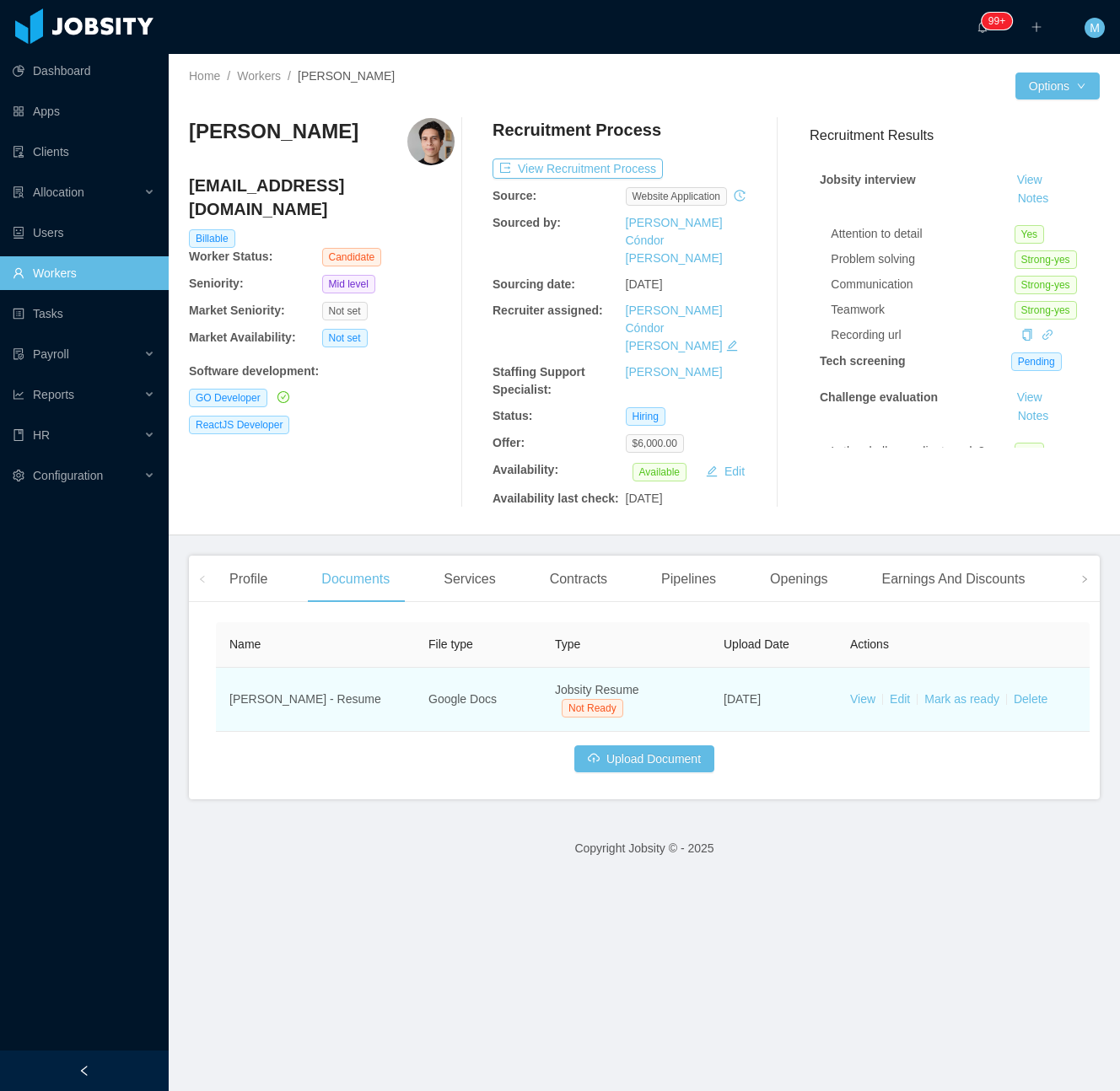
click at [869, 668] on td "View Edit Mark as ready Delete" at bounding box center [963, 701] width 253 height 64
click at [869, 693] on link "View" at bounding box center [863, 699] width 25 height 13
drag, startPoint x: 949, startPoint y: 633, endPoint x: 960, endPoint y: 636, distance: 11.4
click at [949, 668] on td "View Edit Mark as ready Delete" at bounding box center [963, 701] width 253 height 64
click at [961, 668] on td "View Edit Mark as ready Delete" at bounding box center [963, 701] width 253 height 64
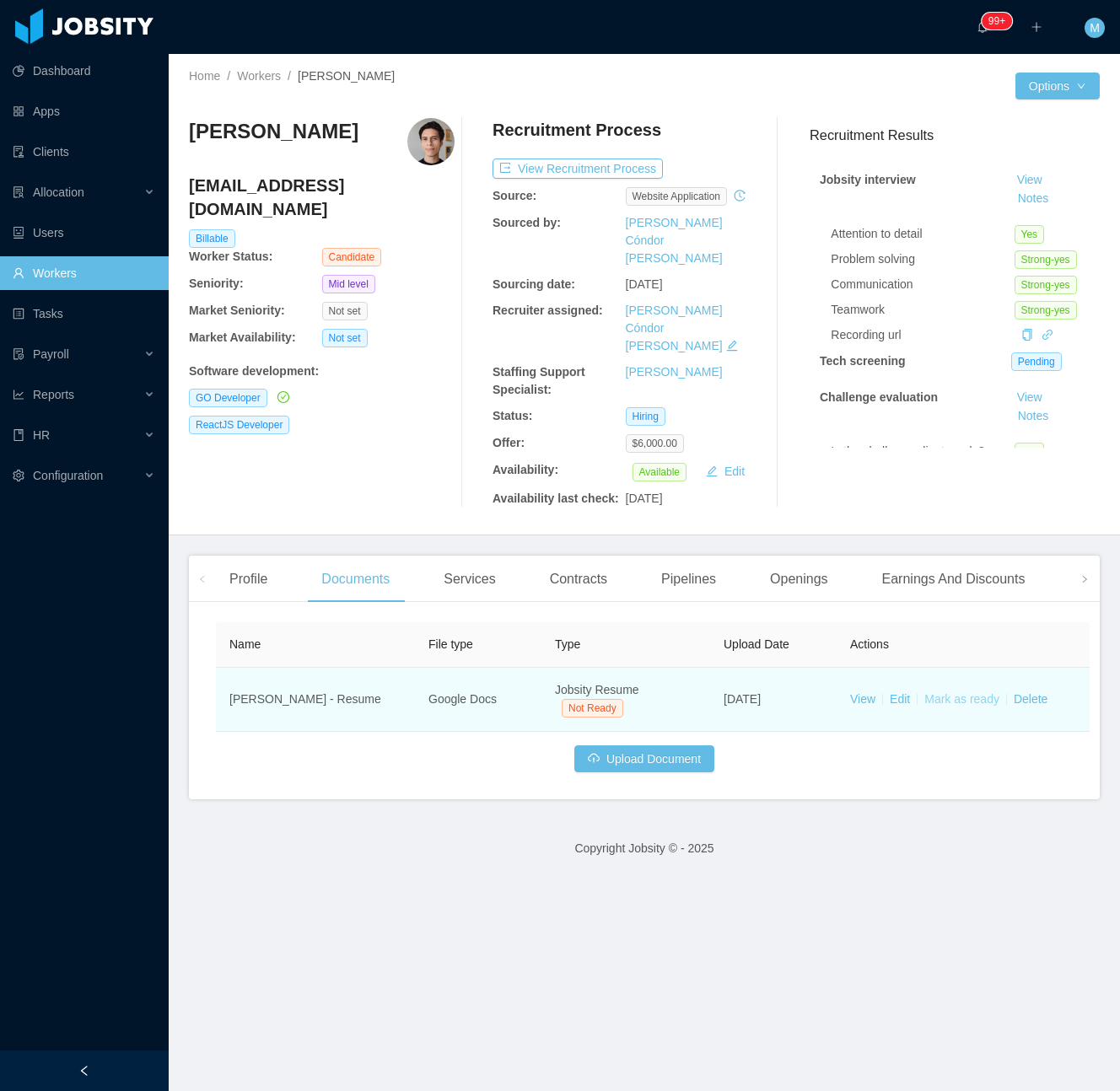
click at [963, 693] on link "Mark as ready" at bounding box center [962, 699] width 75 height 13
click at [962, 693] on link "Mark as ready" at bounding box center [962, 699] width 75 height 13
click at [974, 693] on link "Mark as ready" at bounding box center [962, 699] width 75 height 13
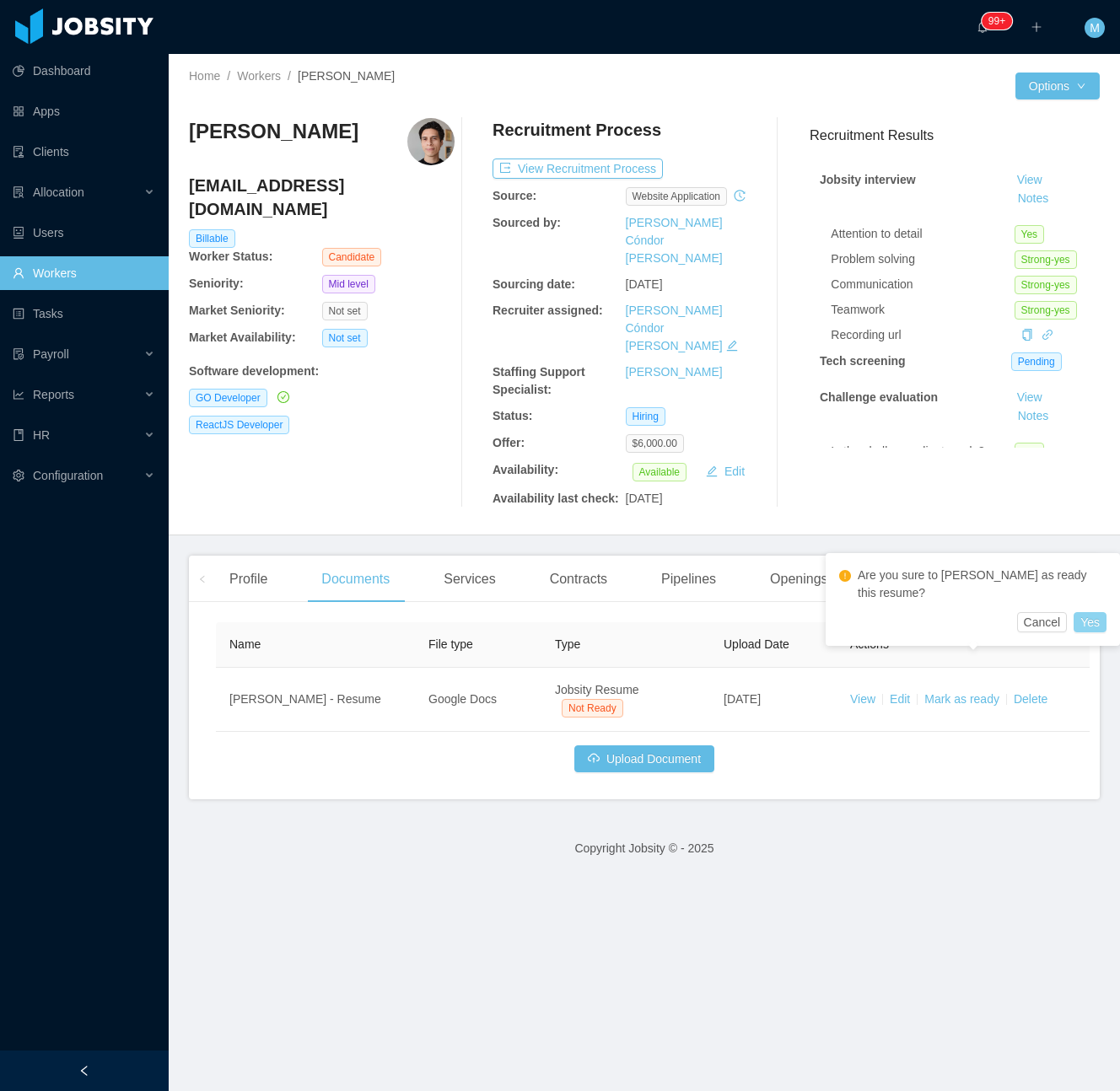
click at [1074, 613] on button "Yes" at bounding box center [1090, 622] width 33 height 20
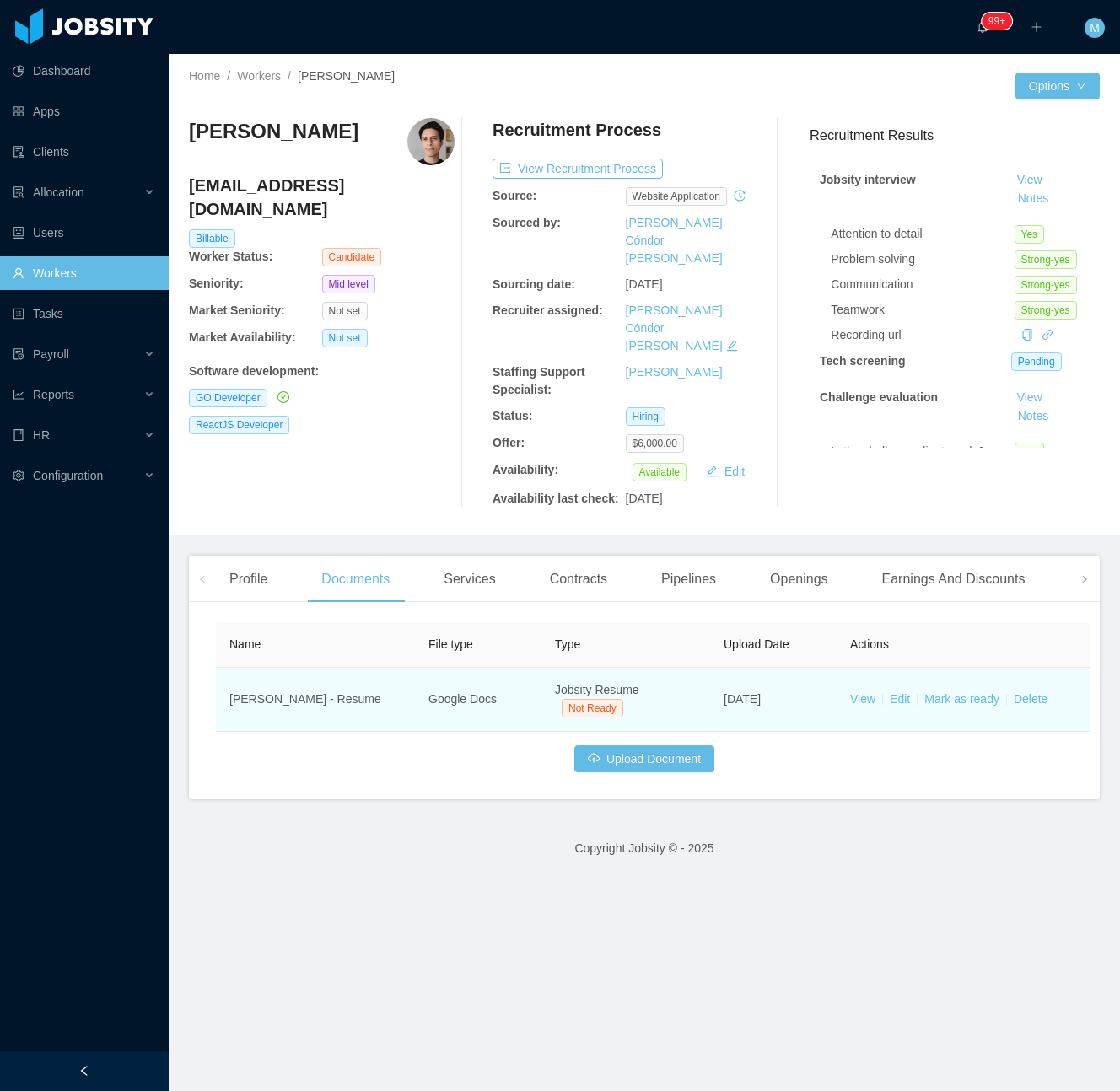
click at [974, 668] on td "View Edit Mark as ready Delete" at bounding box center [963, 701] width 253 height 64
click at [969, 693] on link "Mark as ready" at bounding box center [962, 699] width 75 height 13
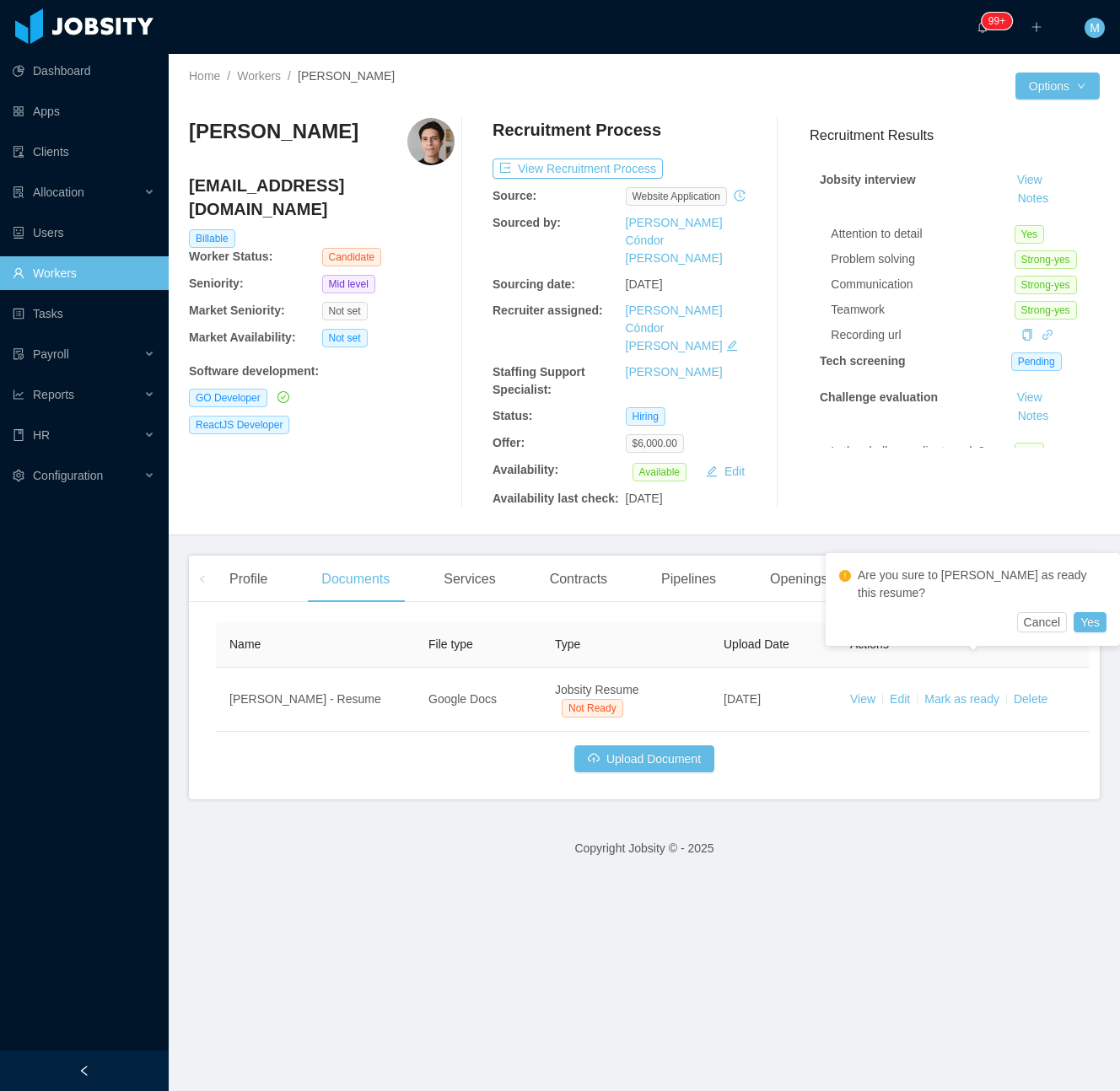
click at [1070, 615] on div "Are you sure to mark as ready this resume? Cancel Yes" at bounding box center [974, 600] width 295 height 92
click at [1074, 613] on button "Yes" at bounding box center [1090, 622] width 33 height 20
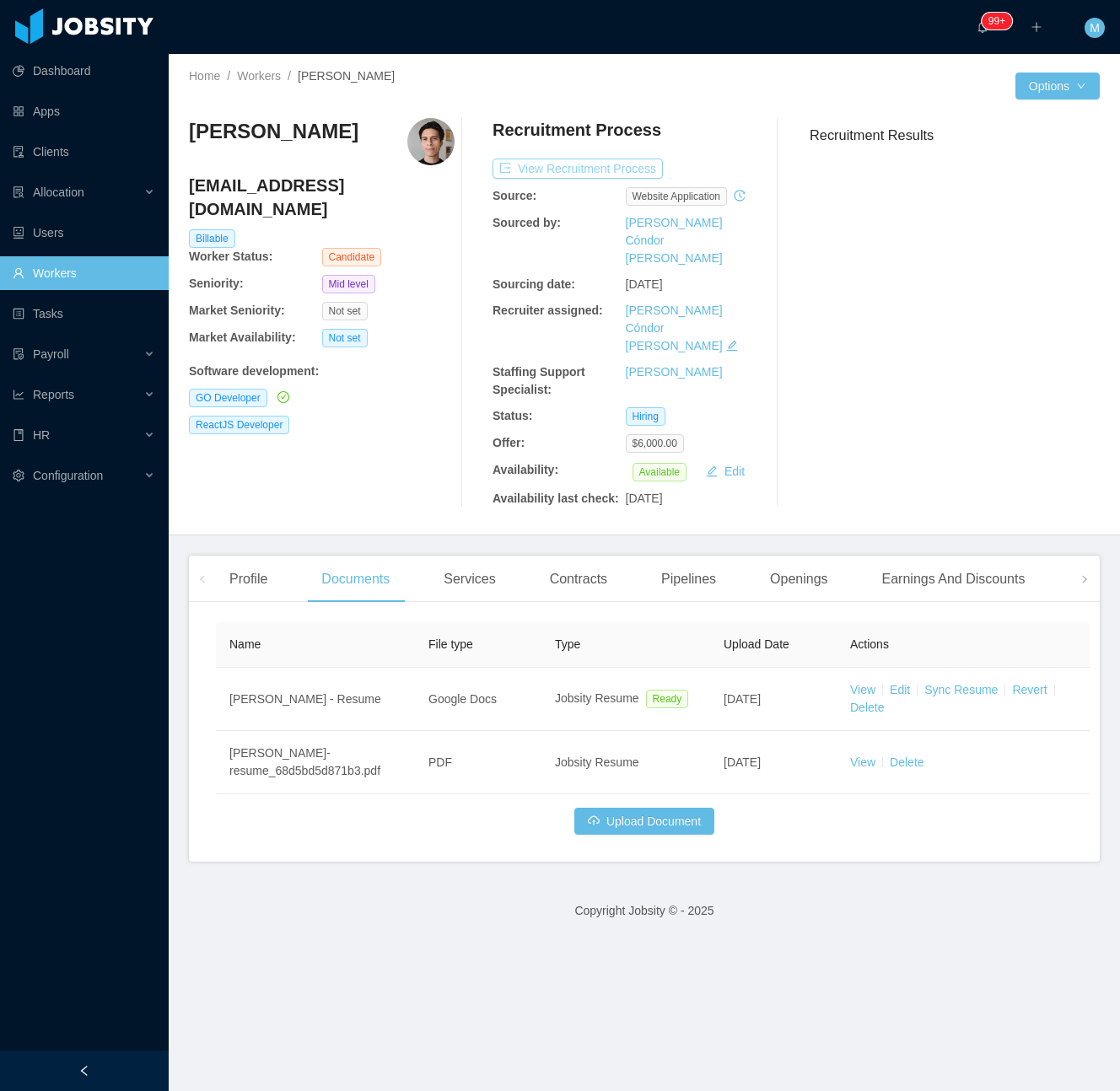
click at [599, 153] on div "Recruitment Process View Recruitment Process Source: website application Source…" at bounding box center [625, 312] width 266 height 390
click at [592, 167] on button "View Recruitment Process" at bounding box center [578, 168] width 171 height 20
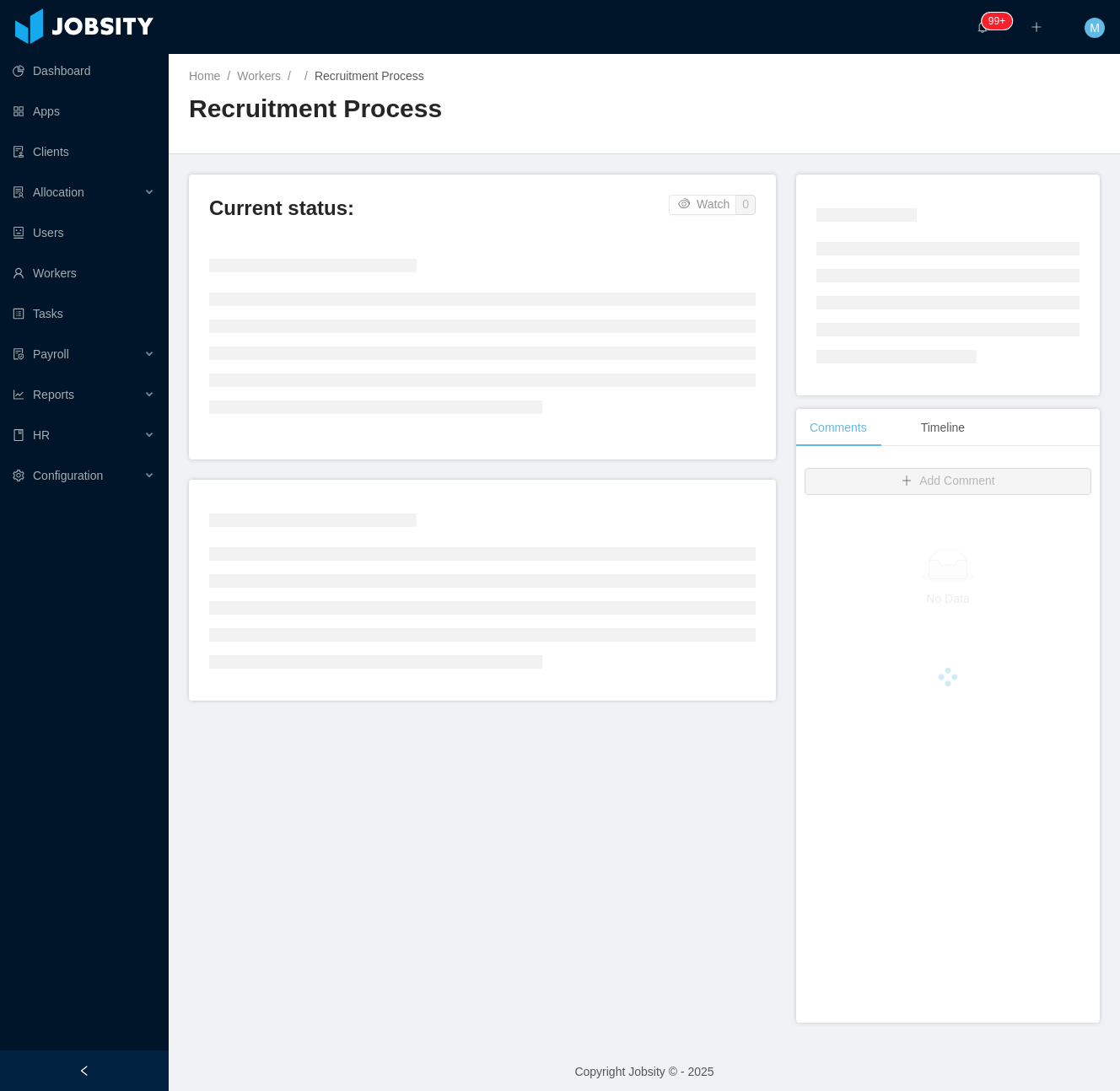
click at [106, 1064] on div at bounding box center [85, 1071] width 169 height 40
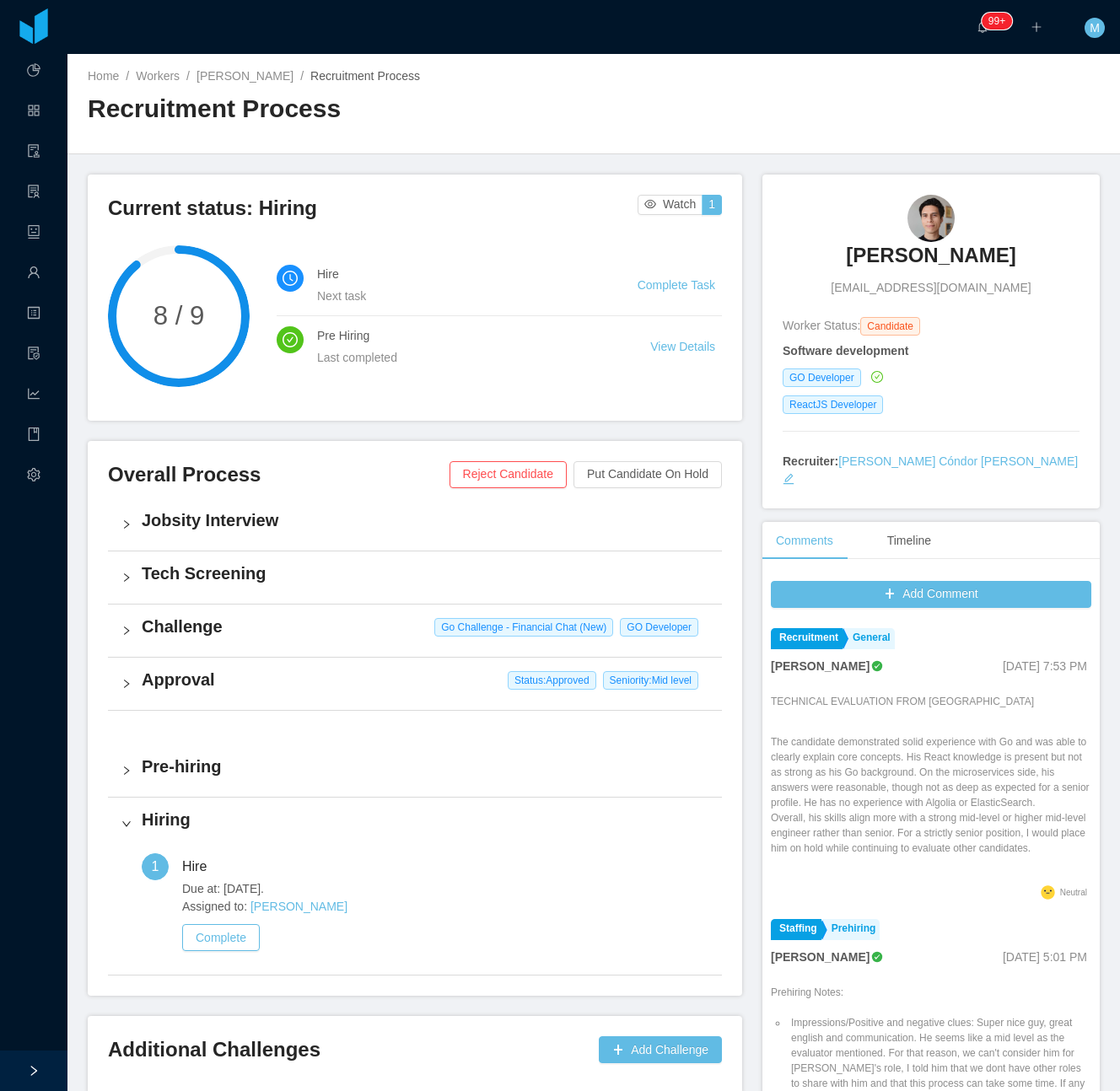
click at [203, 585] on h4 "Tech Screening" at bounding box center [425, 573] width 567 height 24
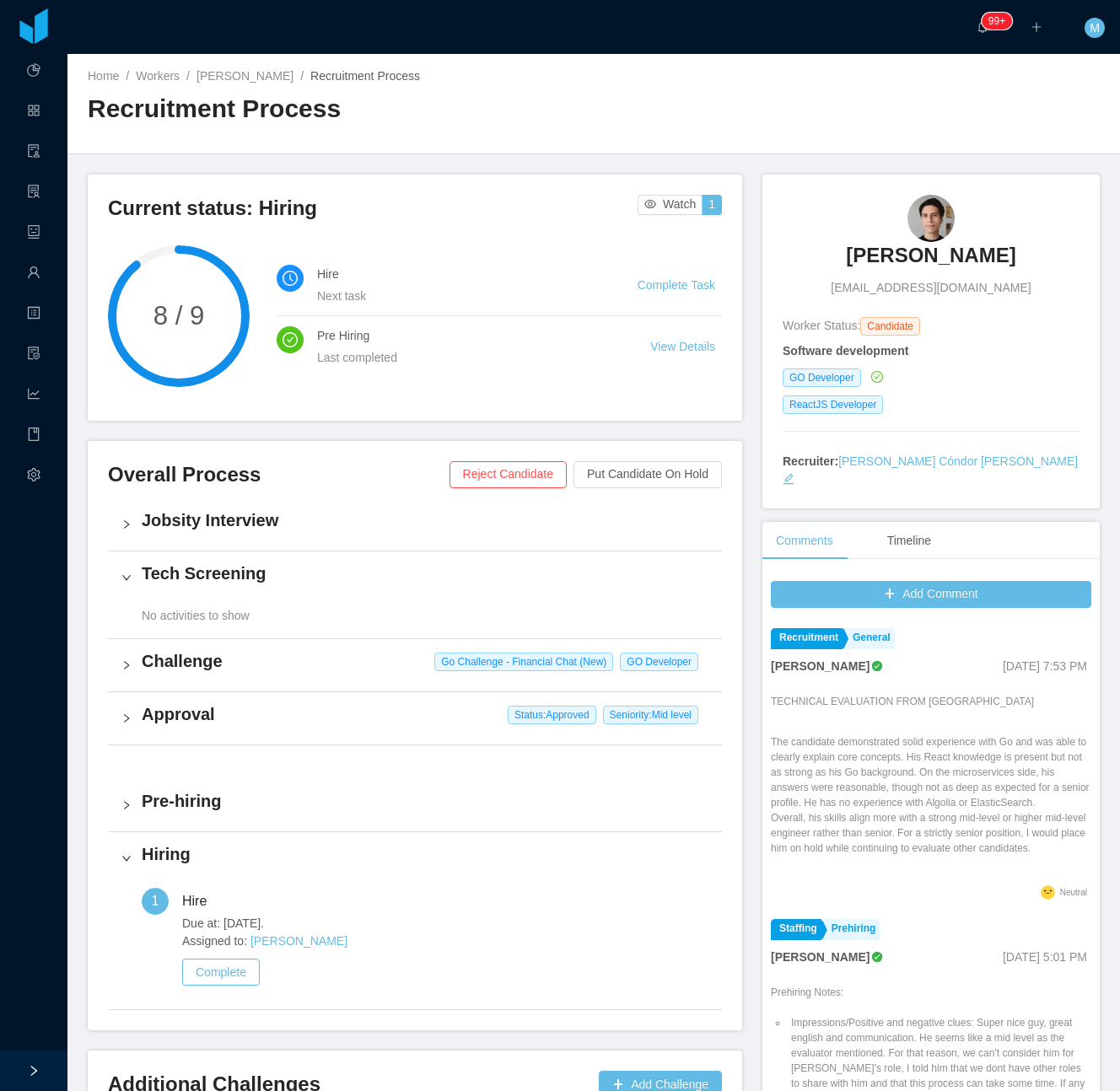
click at [197, 513] on h4 "Jobsity Interview" at bounding box center [425, 520] width 567 height 24
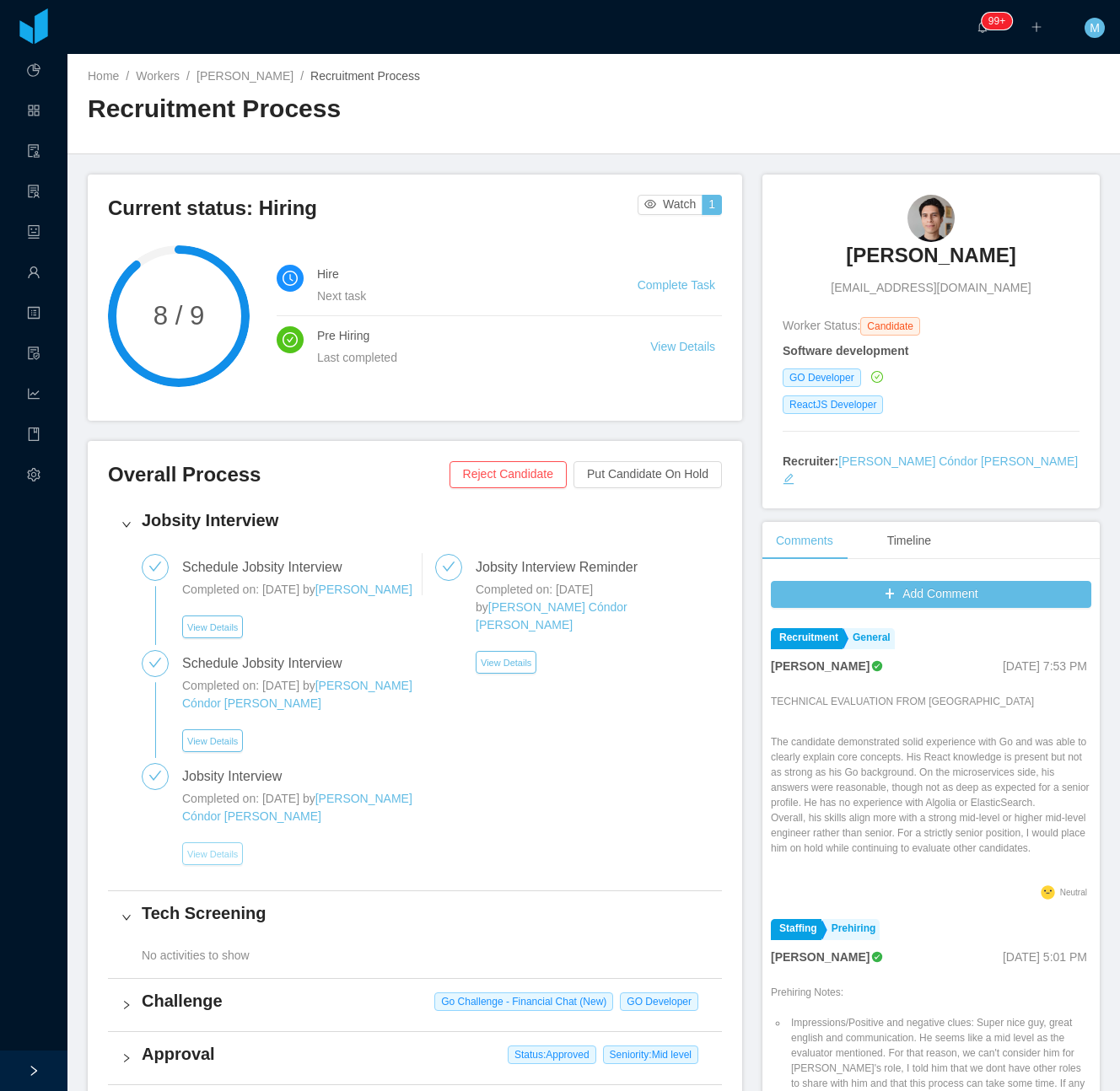
click at [206, 865] on button "View Details" at bounding box center [213, 854] width 61 height 23
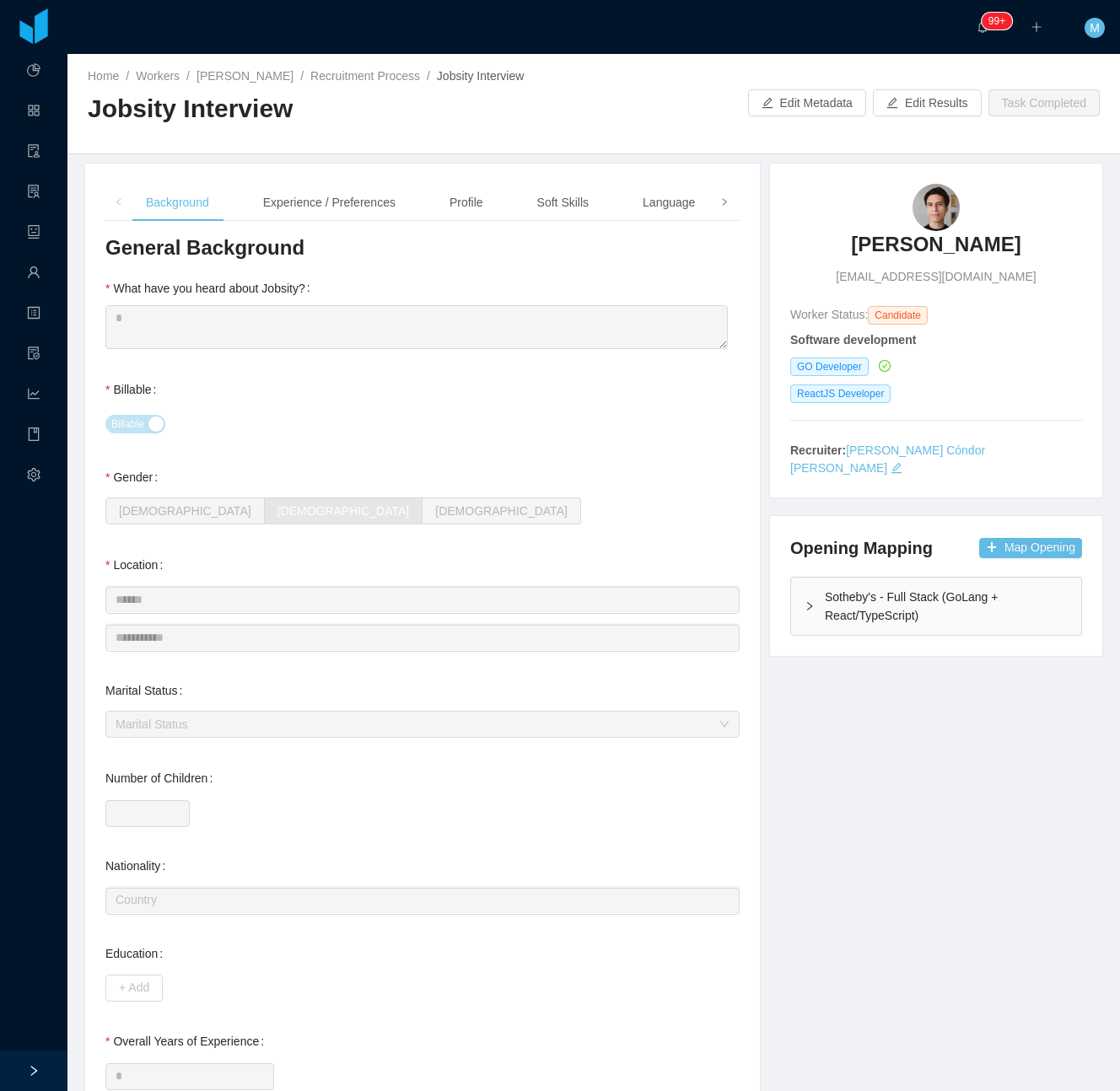
drag, startPoint x: 707, startPoint y: 197, endPoint x: 703, endPoint y: 207, distance: 10.8
click at [711, 207] on span at bounding box center [724, 202] width 27 height 37
click at [678, 207] on div "Notes" at bounding box center [679, 203] width 58 height 38
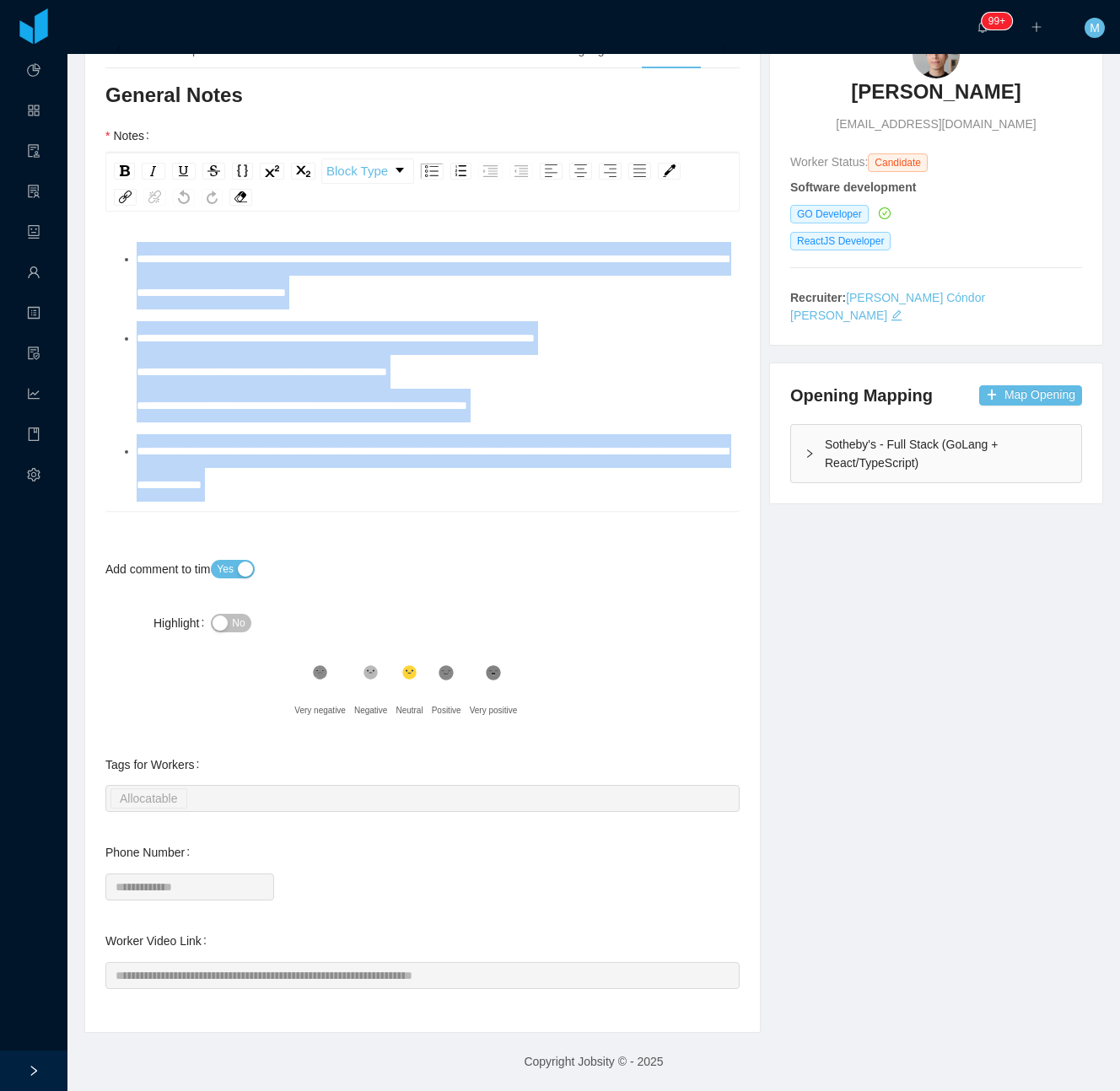
drag, startPoint x: 427, startPoint y: 410, endPoint x: 199, endPoint y: 213, distance: 301.3
click at [197, 213] on div "**********" at bounding box center [423, 331] width 635 height 358
drag, startPoint x: 199, startPoint y: 213, endPoint x: 227, endPoint y: 278, distance: 70.8
click at [238, 314] on ul "**********" at bounding box center [423, 497] width 608 height 510
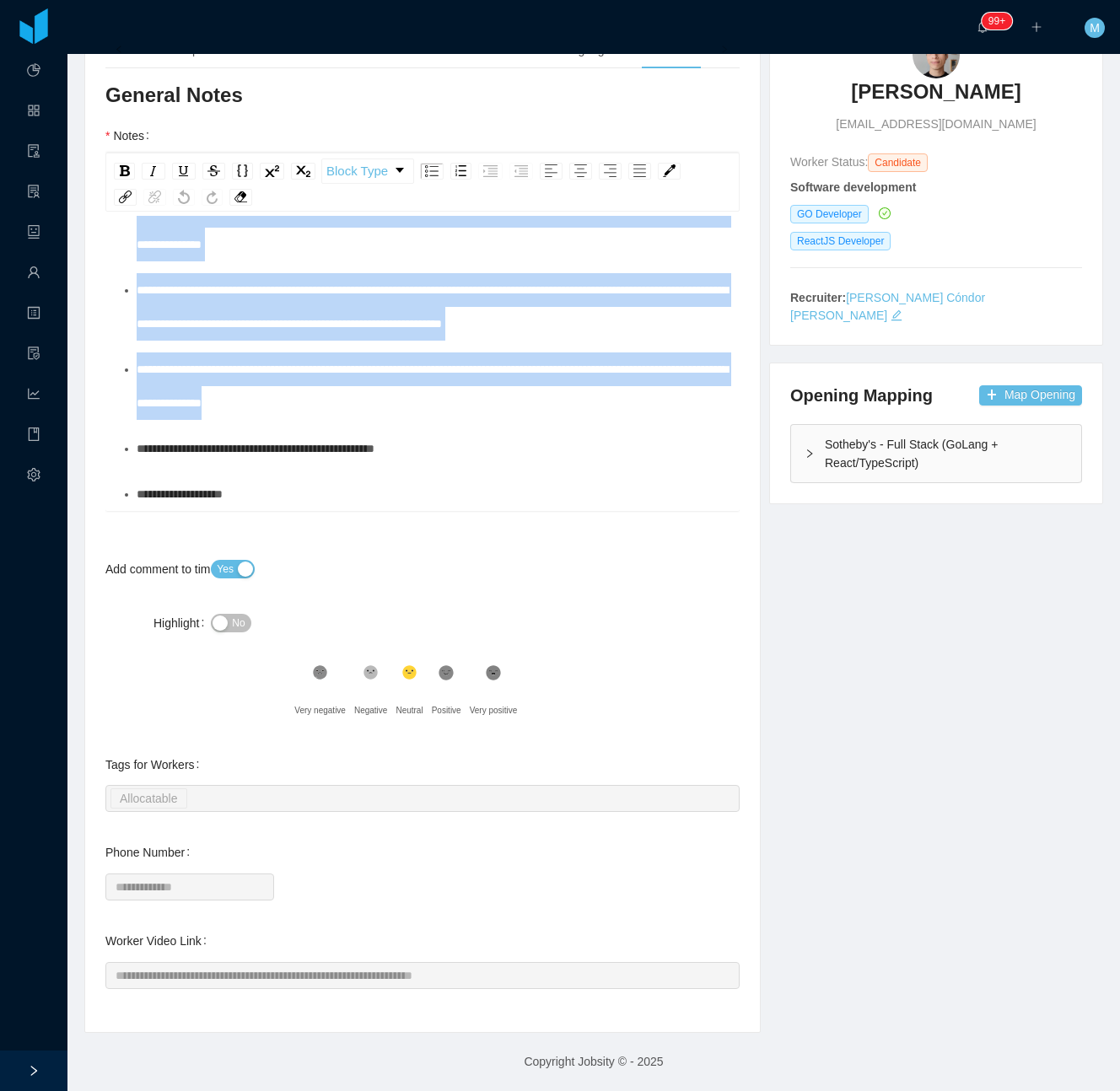
scroll to position [274, 0]
drag, startPoint x: 561, startPoint y: 284, endPoint x: 548, endPoint y: 400, distance: 116.7
click at [548, 400] on ul "**********" at bounding box center [423, 256] width 608 height 510
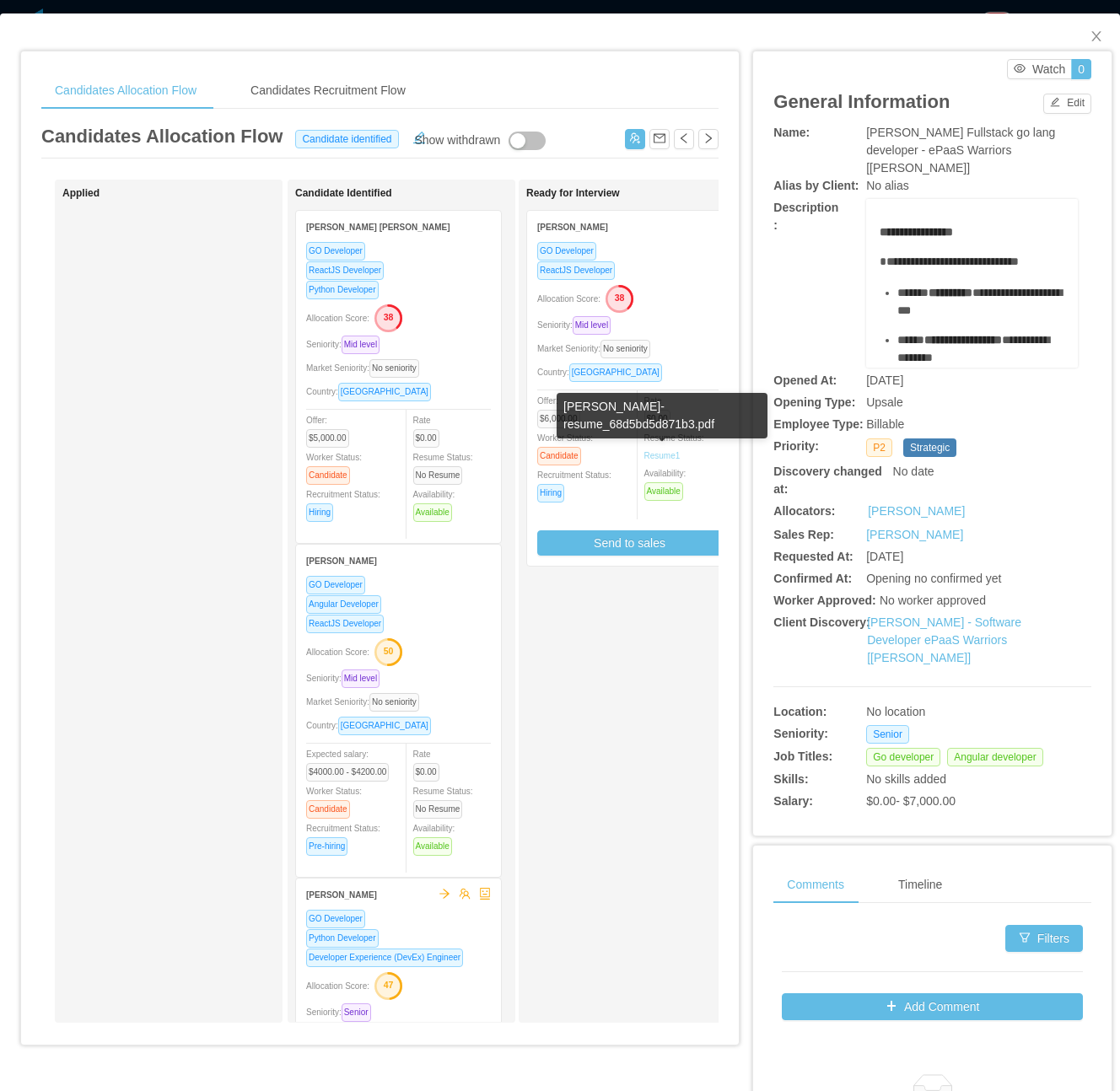
click at [662, 450] on link "Resume 1" at bounding box center [662, 456] width 37 height 13
click at [662, 276] on div "ReactJS Developer" at bounding box center [630, 270] width 185 height 19
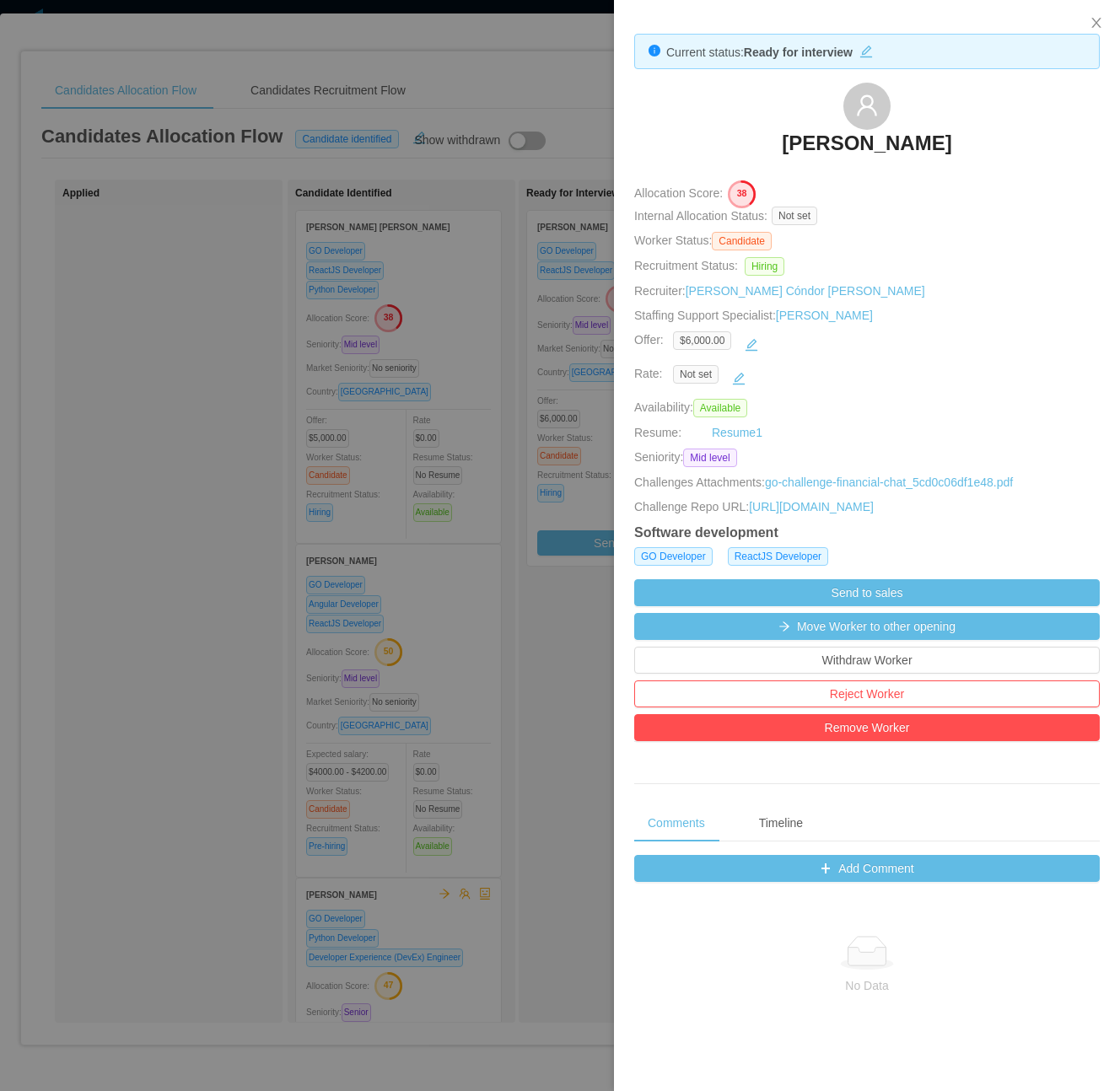
click at [250, 687] on div at bounding box center [560, 546] width 1120 height 1091
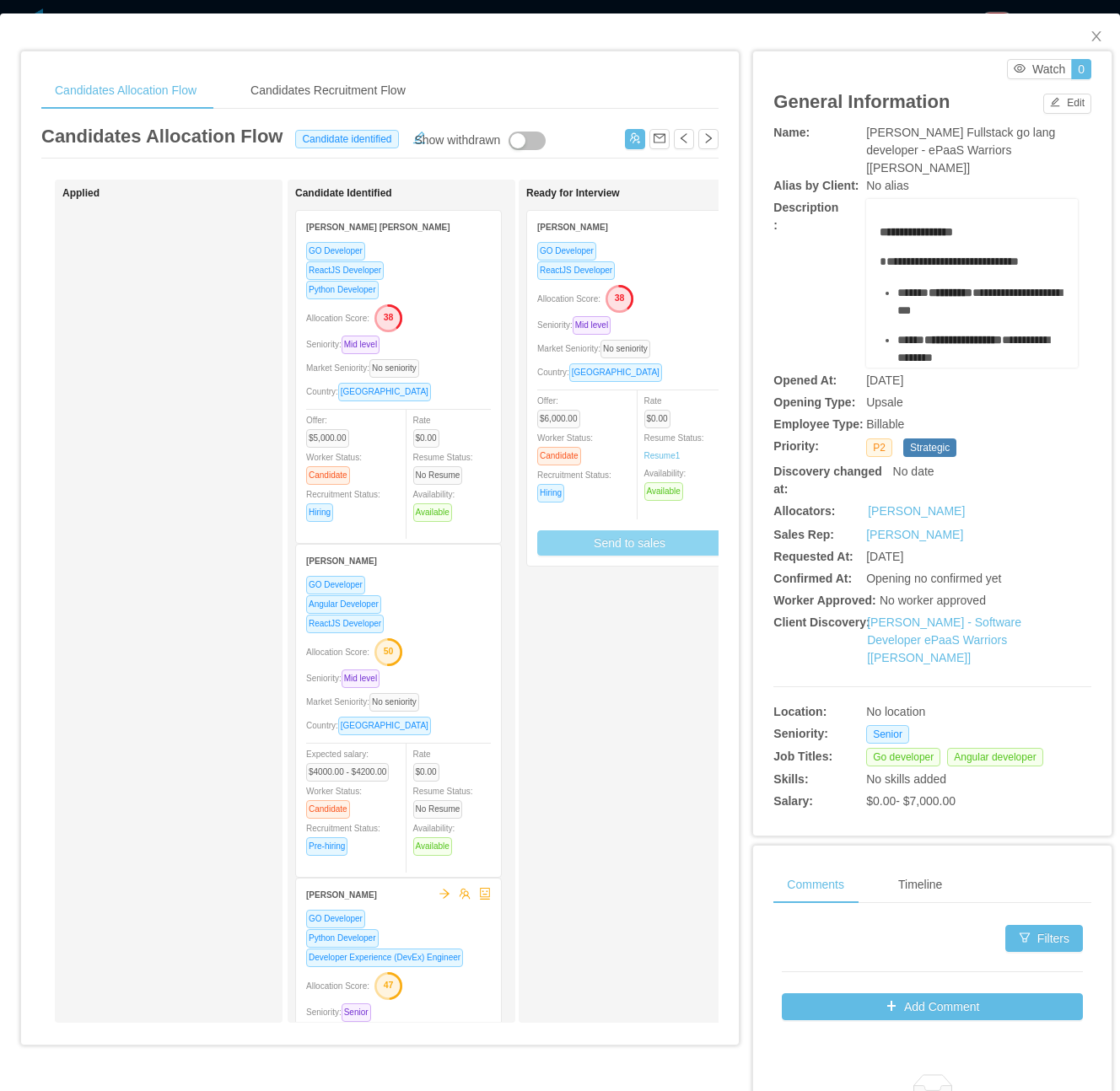
click at [621, 548] on button "Send to sales" at bounding box center [630, 543] width 185 height 25
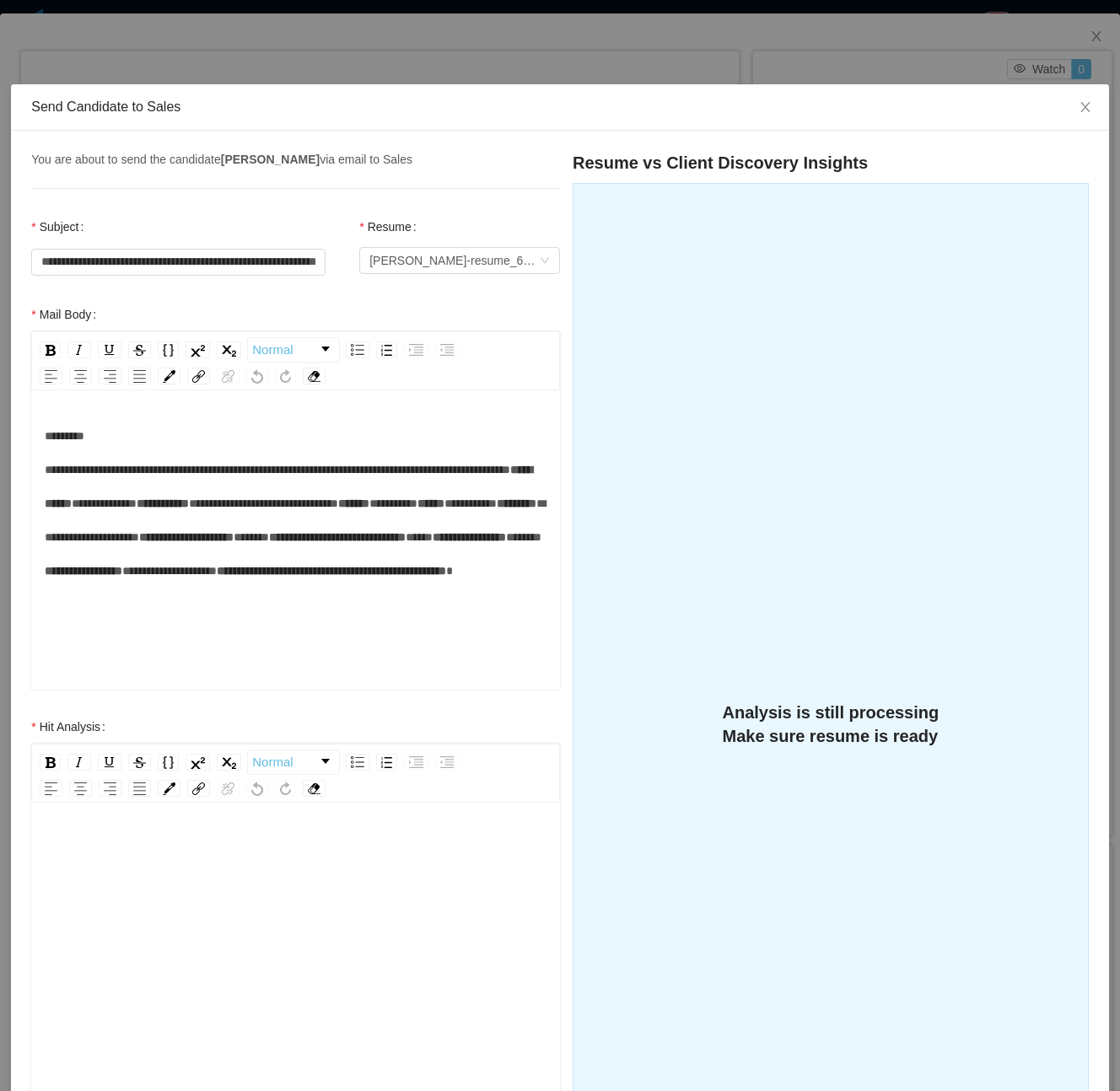
click at [328, 878] on div "rdw-editor" at bounding box center [295, 979] width 503 height 295
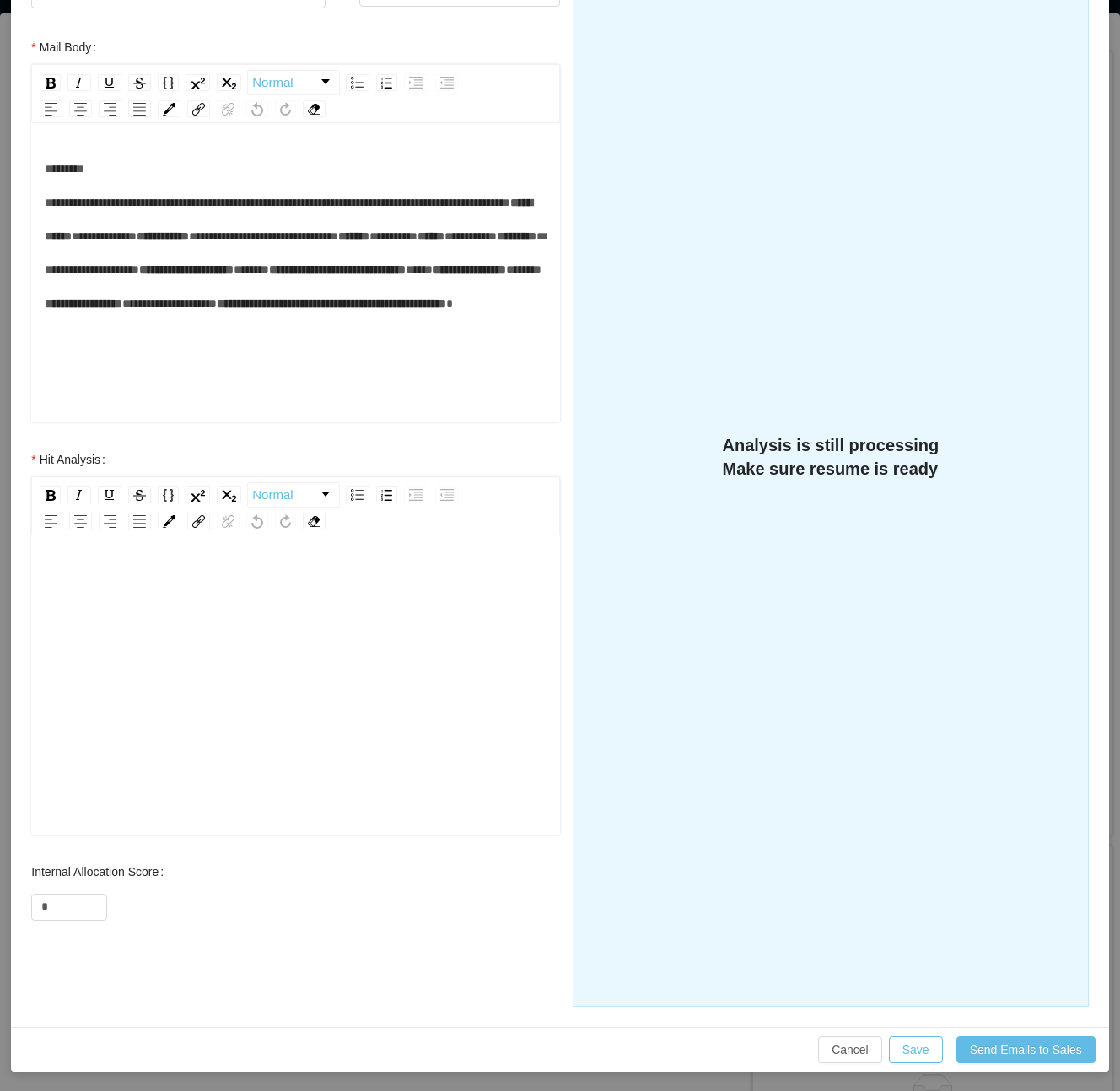
scroll to position [268, 0]
drag, startPoint x: 62, startPoint y: 905, endPoint x: -3, endPoint y: 898, distance: 65.4
click at [0, 898] on html "Dashboard Apps Clients Allocation Users Workers Tasks Payroll Reports HR Config…" at bounding box center [560, 546] width 1120 height 1091
type input "**"
click at [119, 729] on div "rdw-editor" at bounding box center [295, 674] width 503 height 295
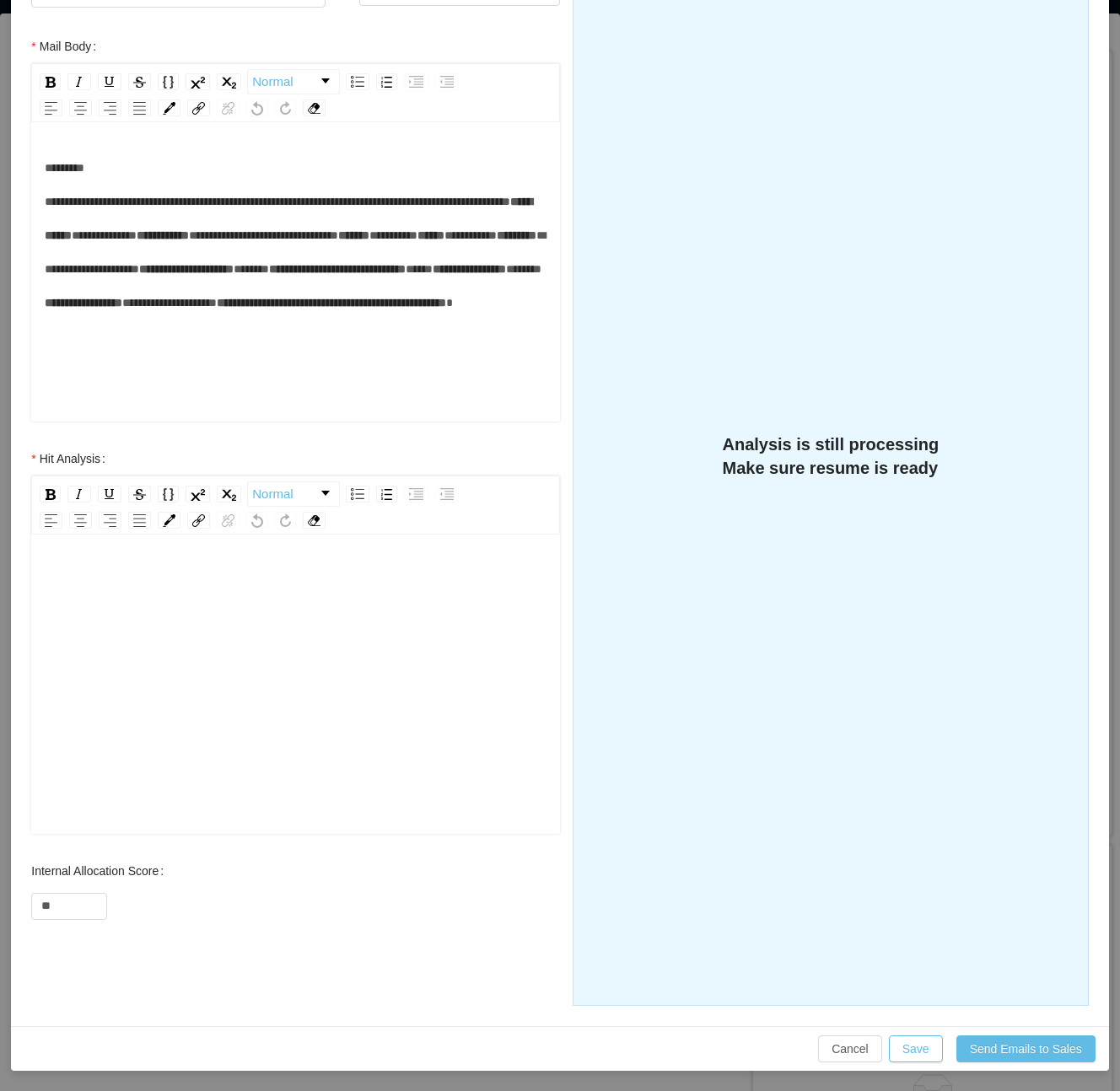
click at [332, 685] on div "rdw-editor" at bounding box center [295, 674] width 503 height 295
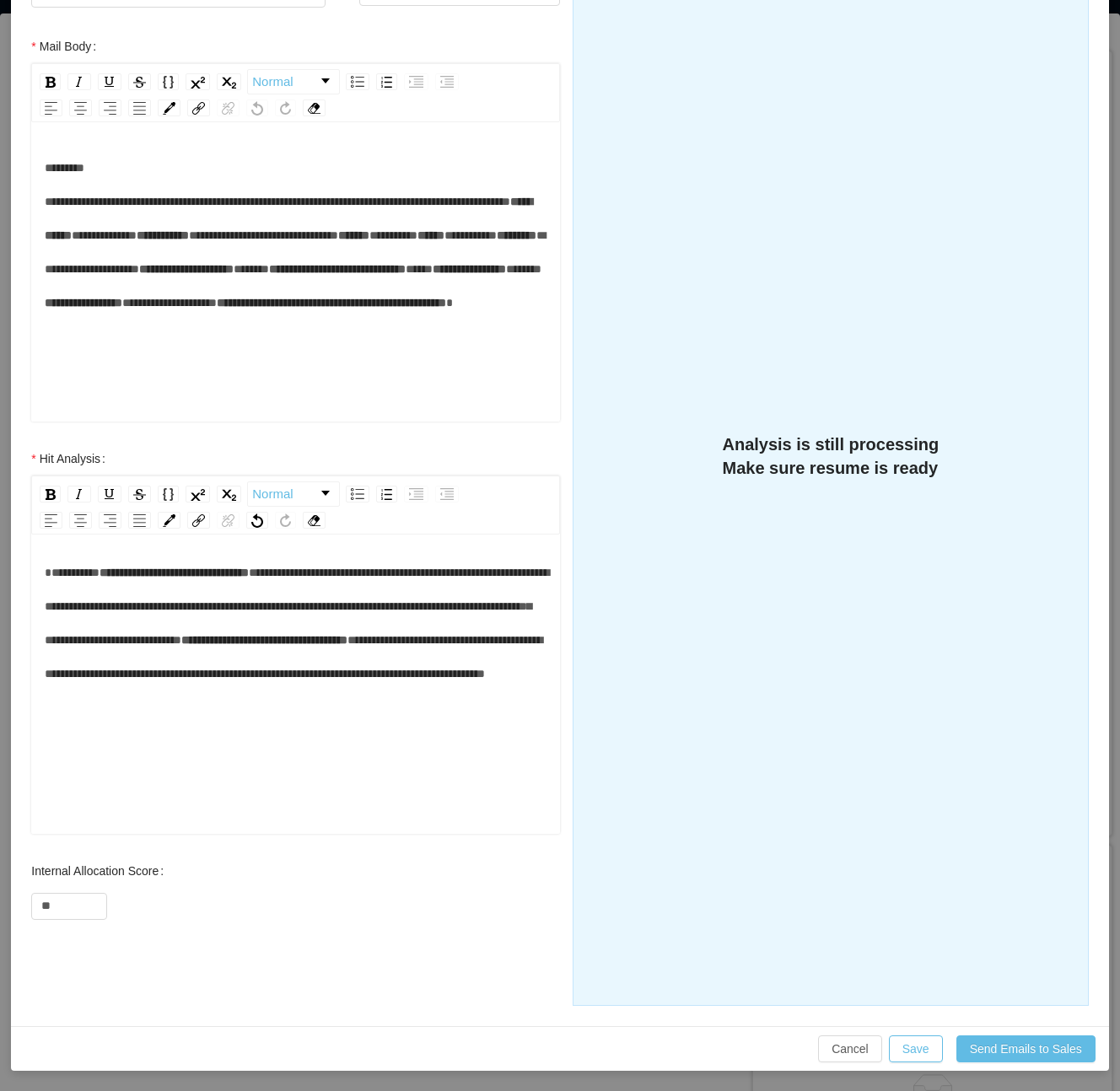
scroll to position [0, 0]
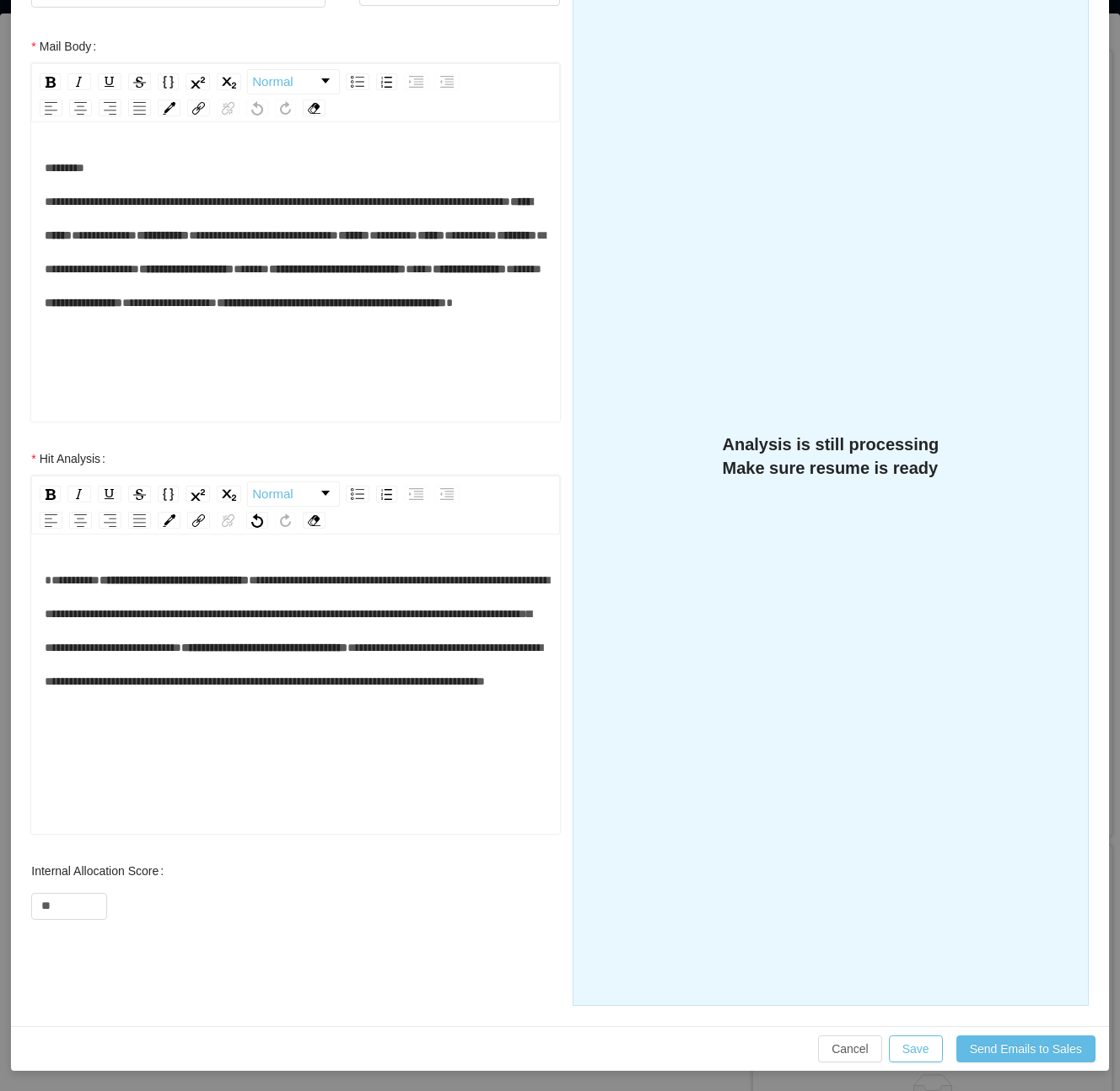
click at [281, 654] on span "**********" at bounding box center [264, 648] width 166 height 12
click at [295, 617] on span "**********" at bounding box center [296, 613] width 505 height 79
click at [359, 600] on div "**********" at bounding box center [295, 631] width 503 height 135
click at [231, 661] on div "**********" at bounding box center [295, 631] width 503 height 135
click at [216, 631] on div "**********" at bounding box center [295, 631] width 503 height 135
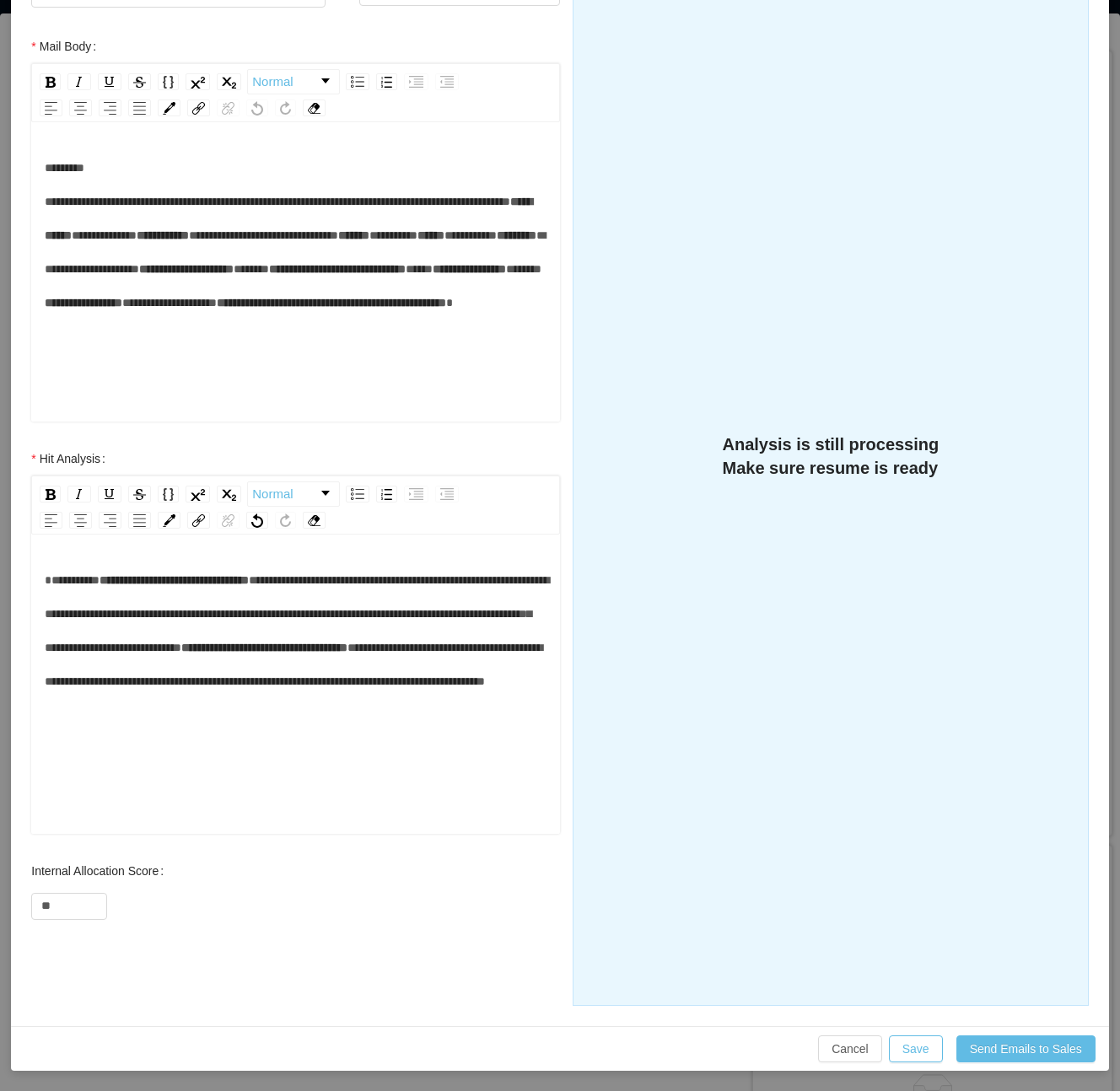
click at [361, 659] on div "**********" at bounding box center [295, 631] width 503 height 135
click at [181, 654] on span "**********" at bounding box center [264, 648] width 166 height 12
click at [206, 698] on div "**********" at bounding box center [295, 631] width 503 height 135
click at [237, 791] on div "**********" at bounding box center [295, 711] width 503 height 295
click at [167, 688] on span "**********" at bounding box center [293, 665] width 498 height 45
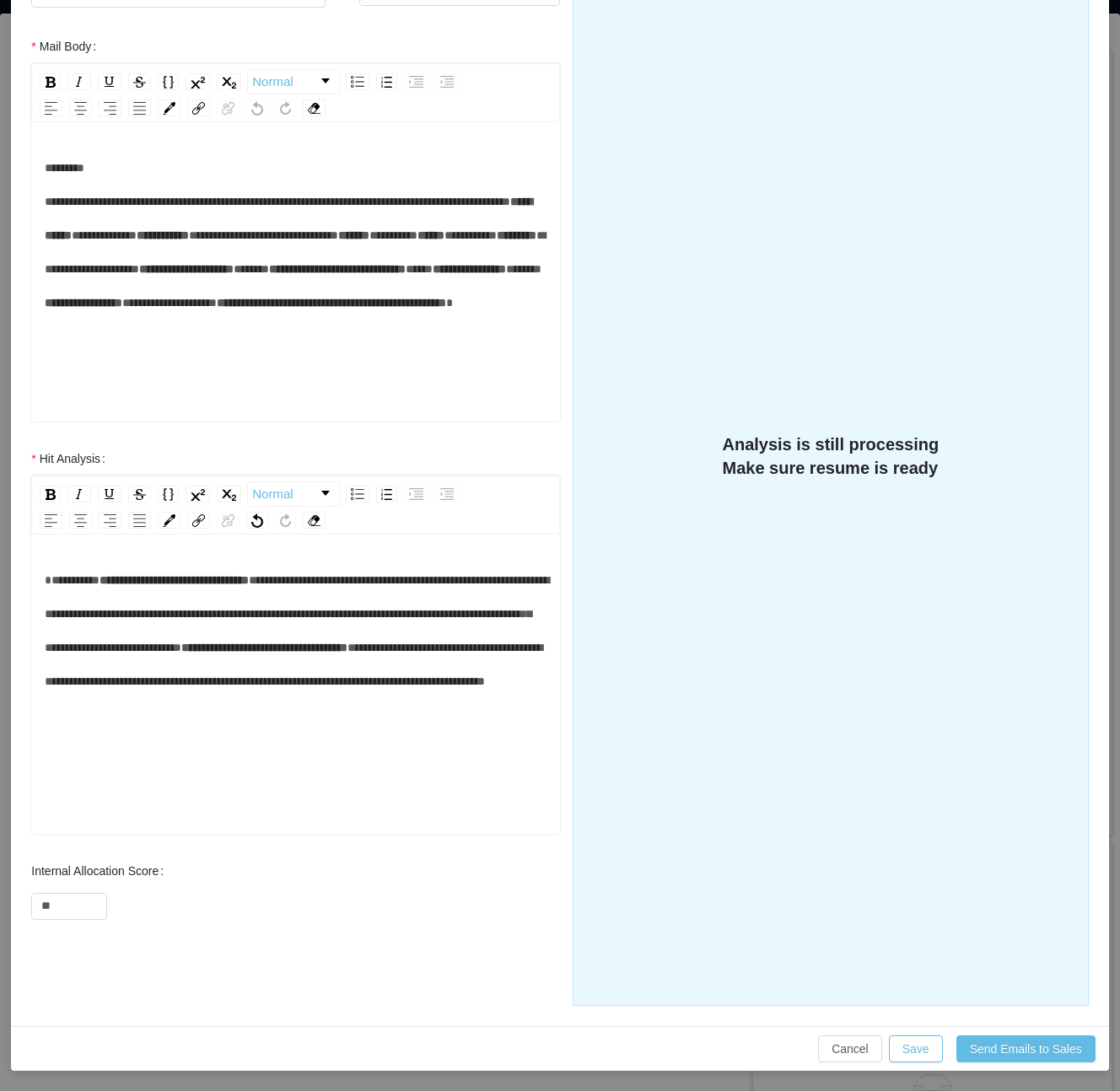
click at [272, 698] on div "**********" at bounding box center [295, 631] width 503 height 135
click at [203, 698] on div "**********" at bounding box center [295, 631] width 503 height 135
click at [227, 698] on div "**********" at bounding box center [295, 631] width 503 height 135
paste div "rdw-editor"
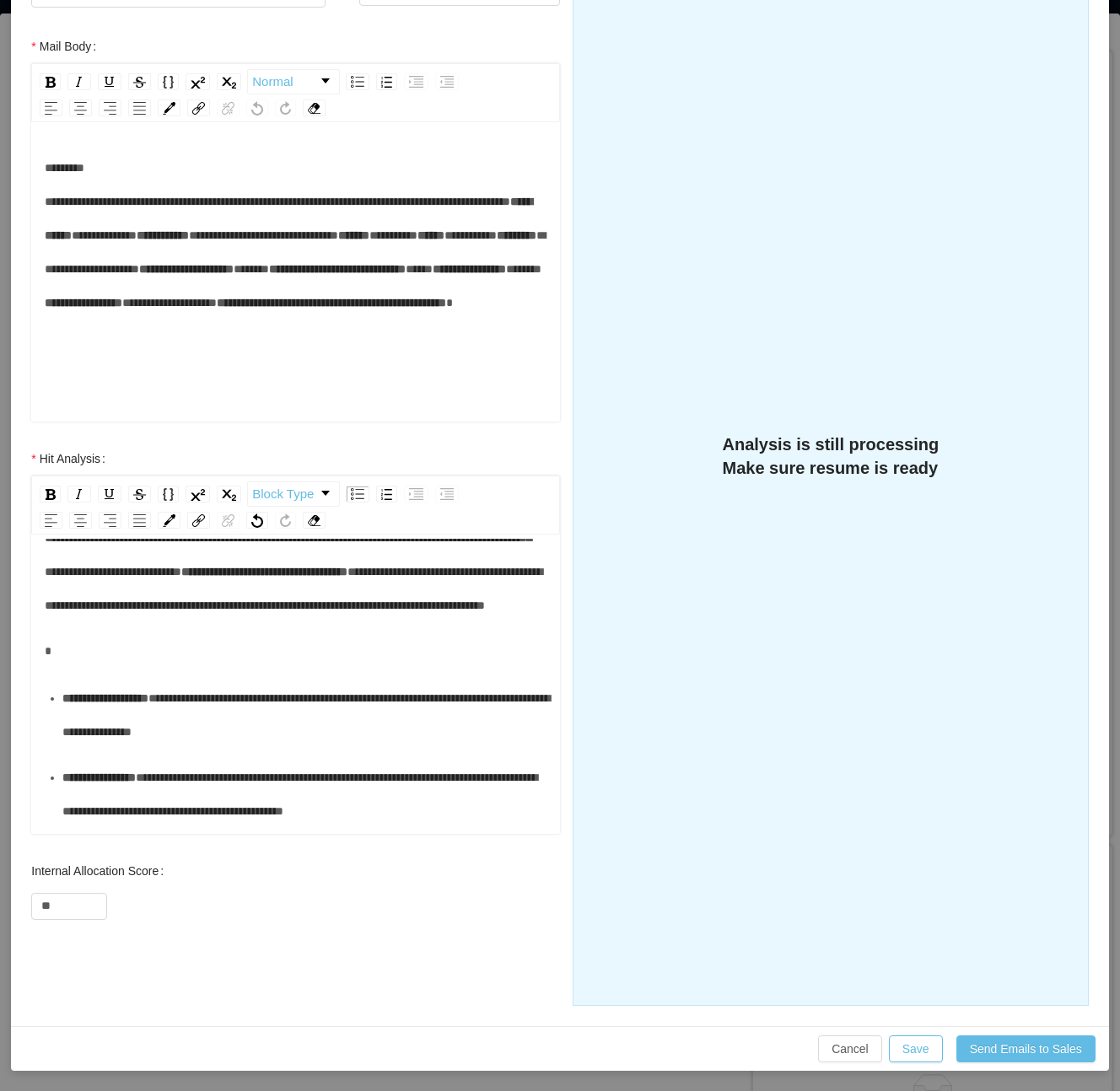
scroll to position [112, 0]
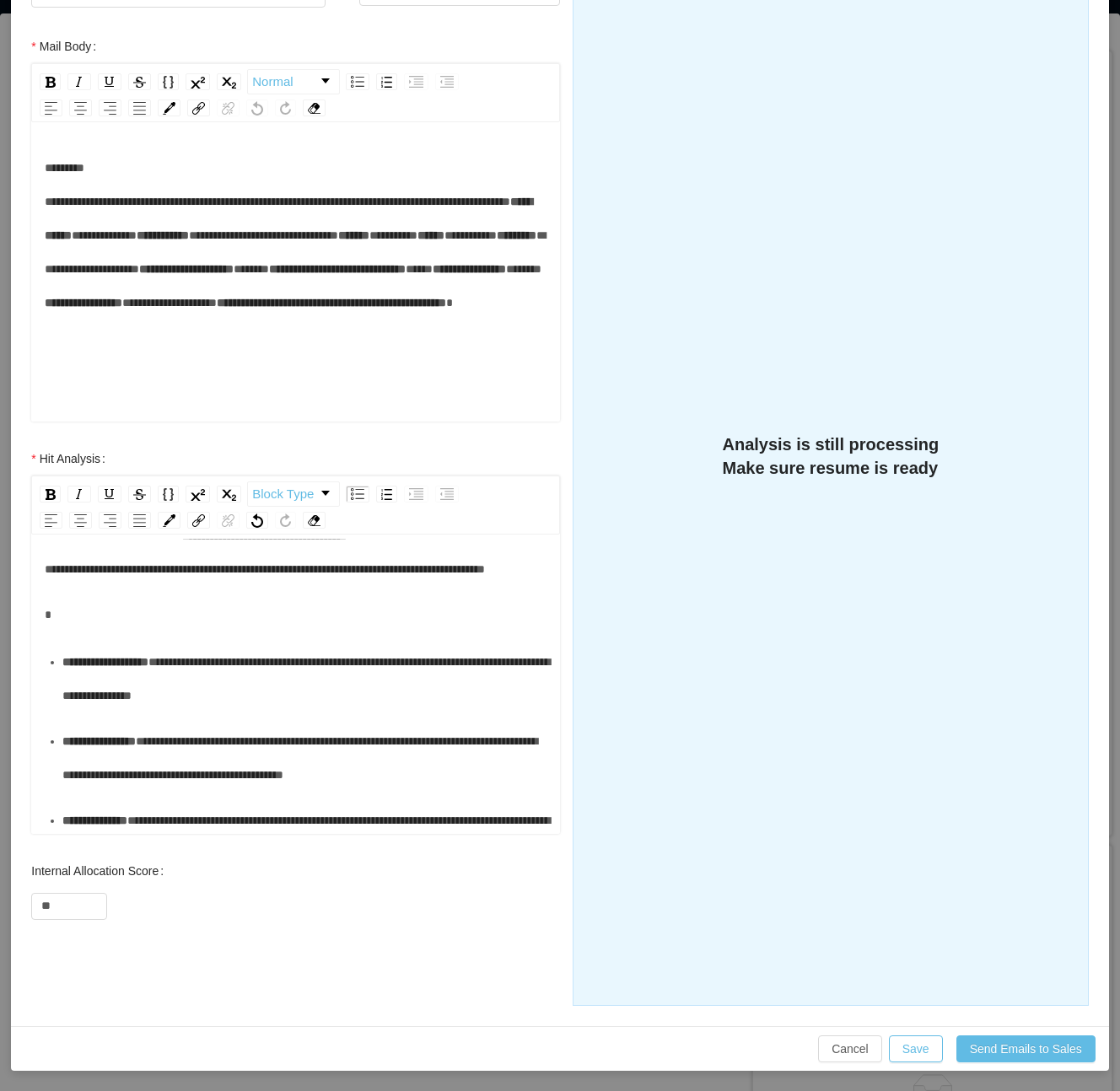
click at [170, 632] on div "rdw-editor" at bounding box center [295, 614] width 503 height 34
click at [218, 632] on div "rdw-editor" at bounding box center [295, 614] width 503 height 34
click at [110, 632] on div "rdw-editor" at bounding box center [295, 614] width 503 height 34
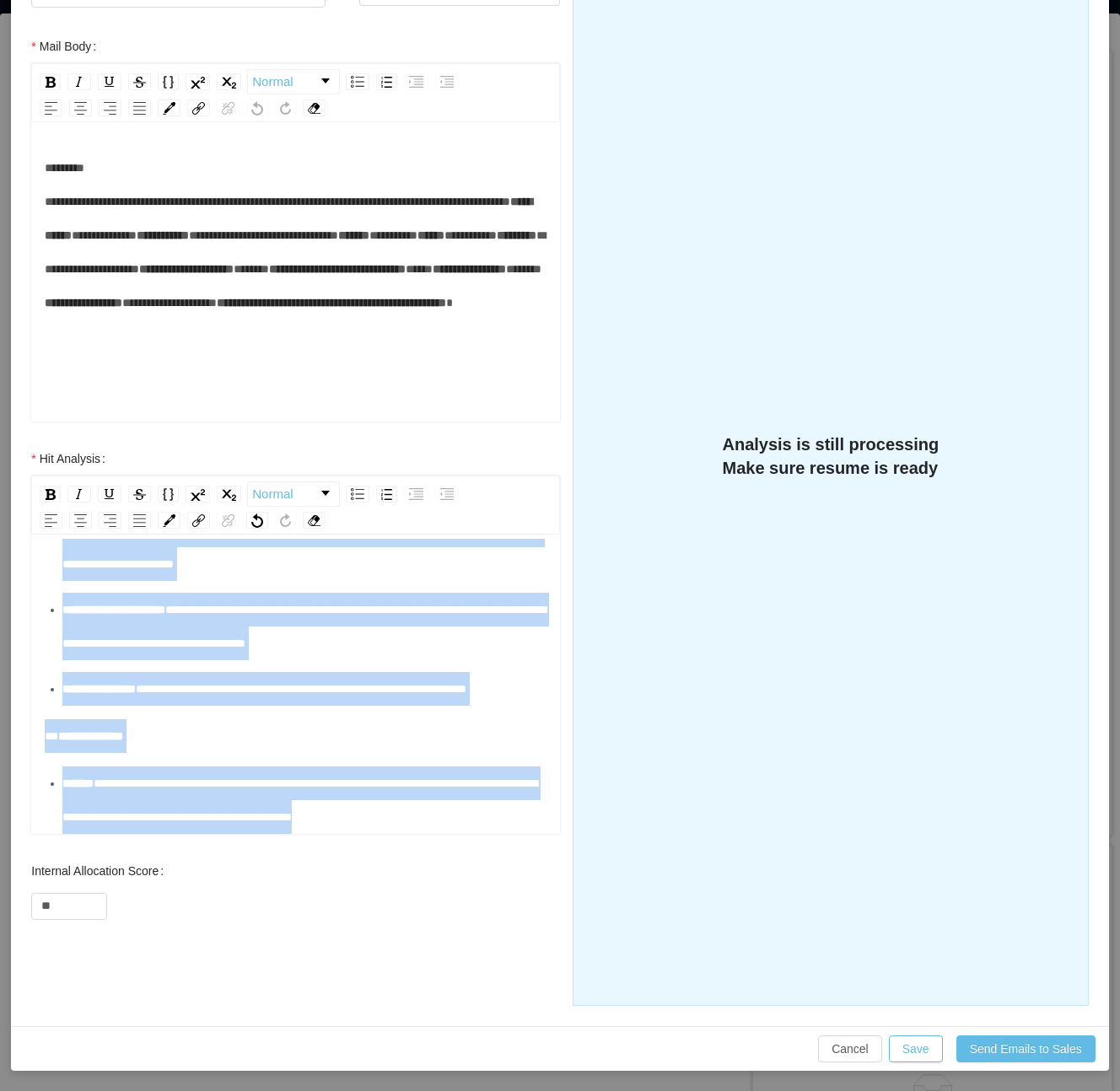
drag, startPoint x: 63, startPoint y: 681, endPoint x: 519, endPoint y: 1060, distance: 592.9
click at [516, 1081] on div "**********" at bounding box center [560, 546] width 1120 height 1091
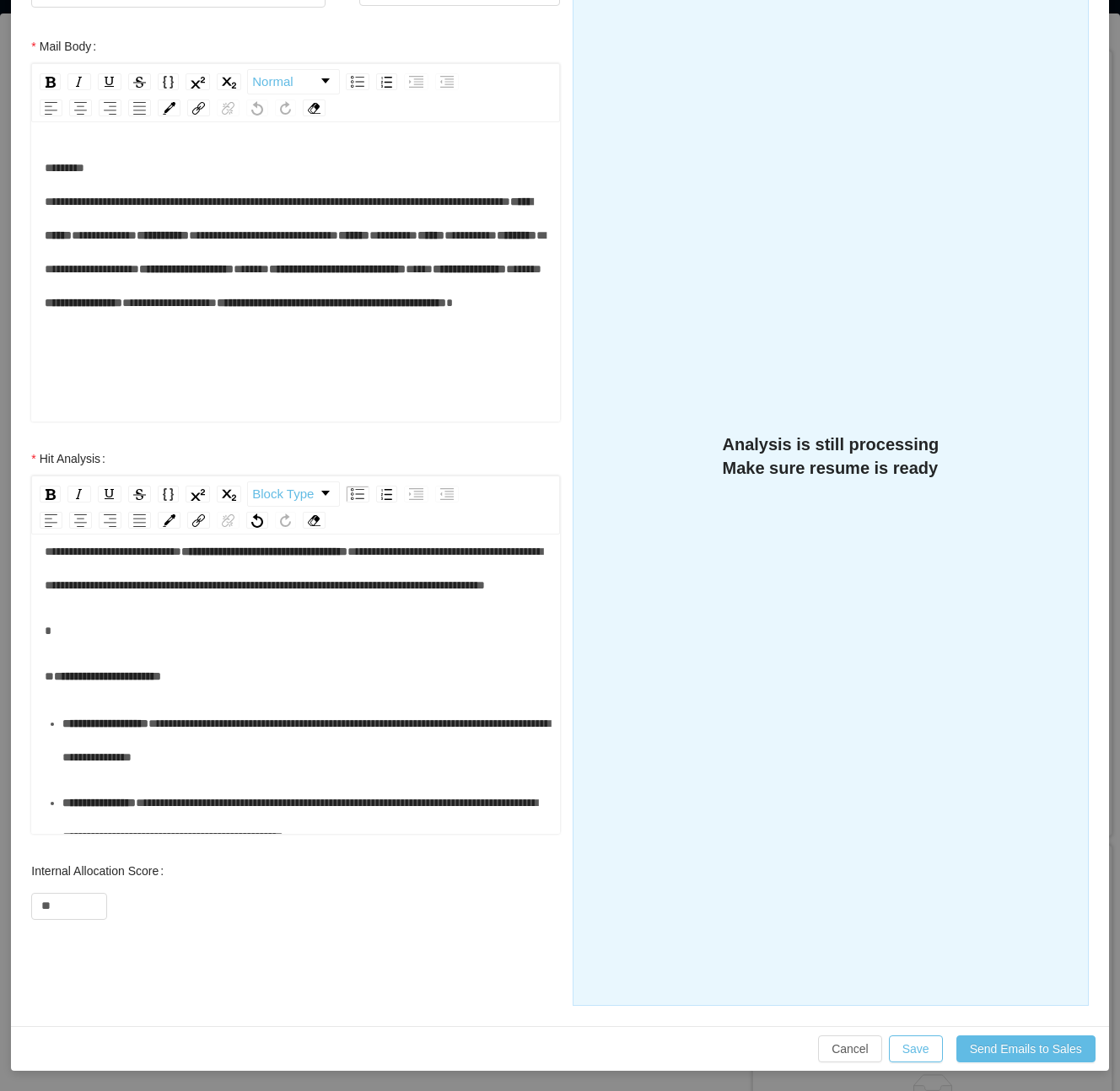
scroll to position [224, 0]
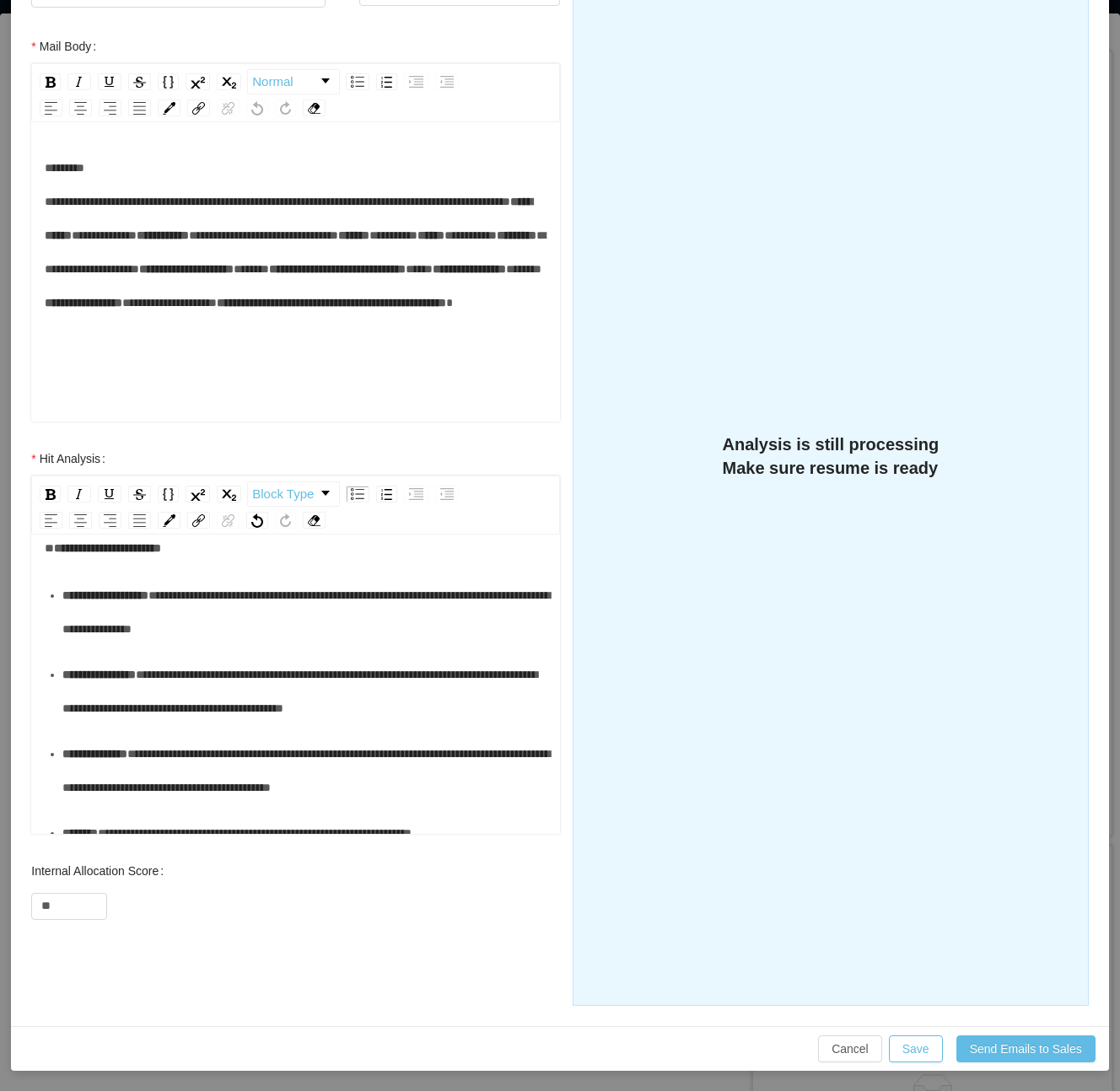
drag, startPoint x: 90, startPoint y: 721, endPoint x: 92, endPoint y: 709, distance: 12.2
click at [92, 646] on div "**********" at bounding box center [305, 612] width 485 height 67
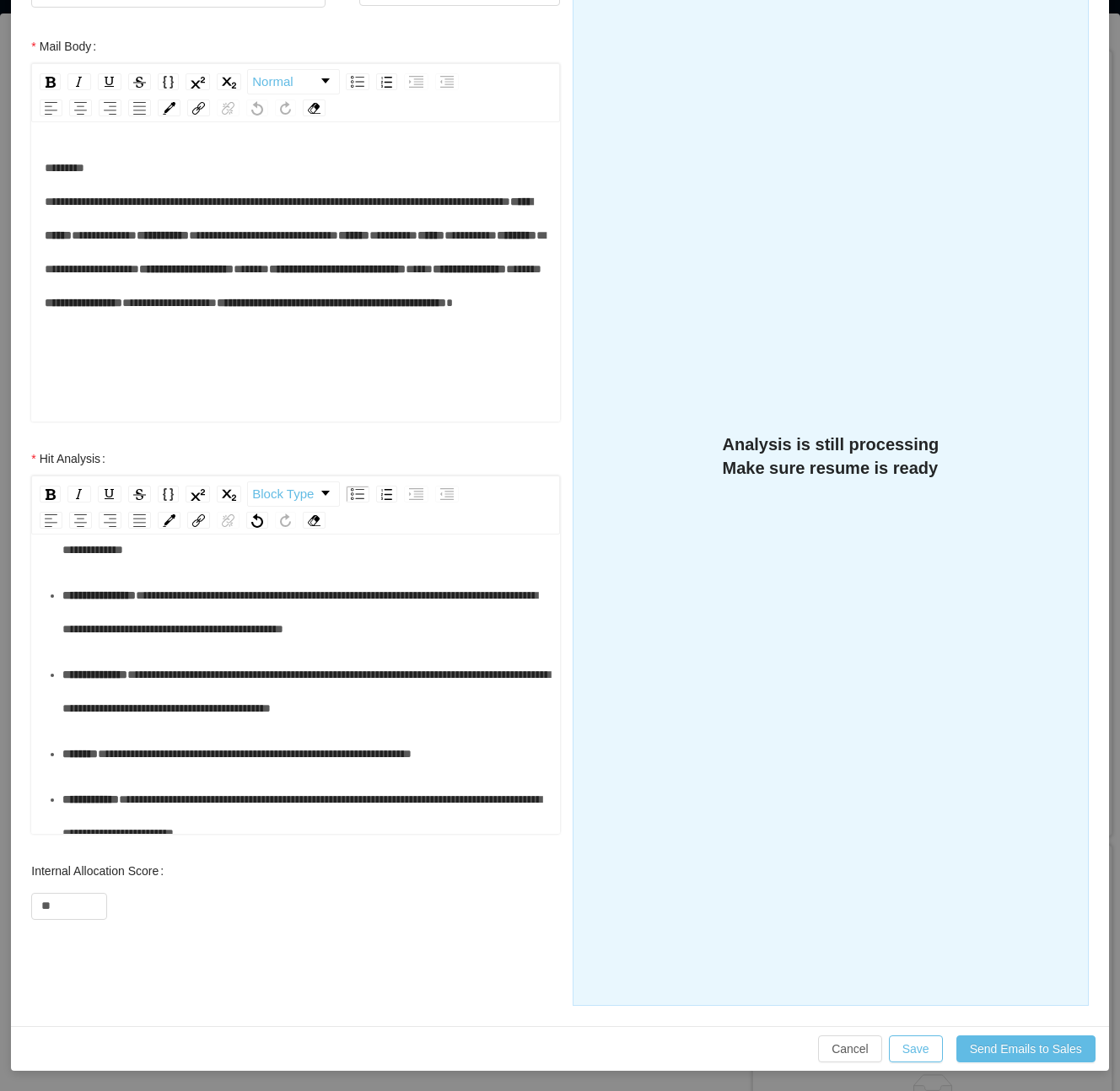
scroll to position [337, 0]
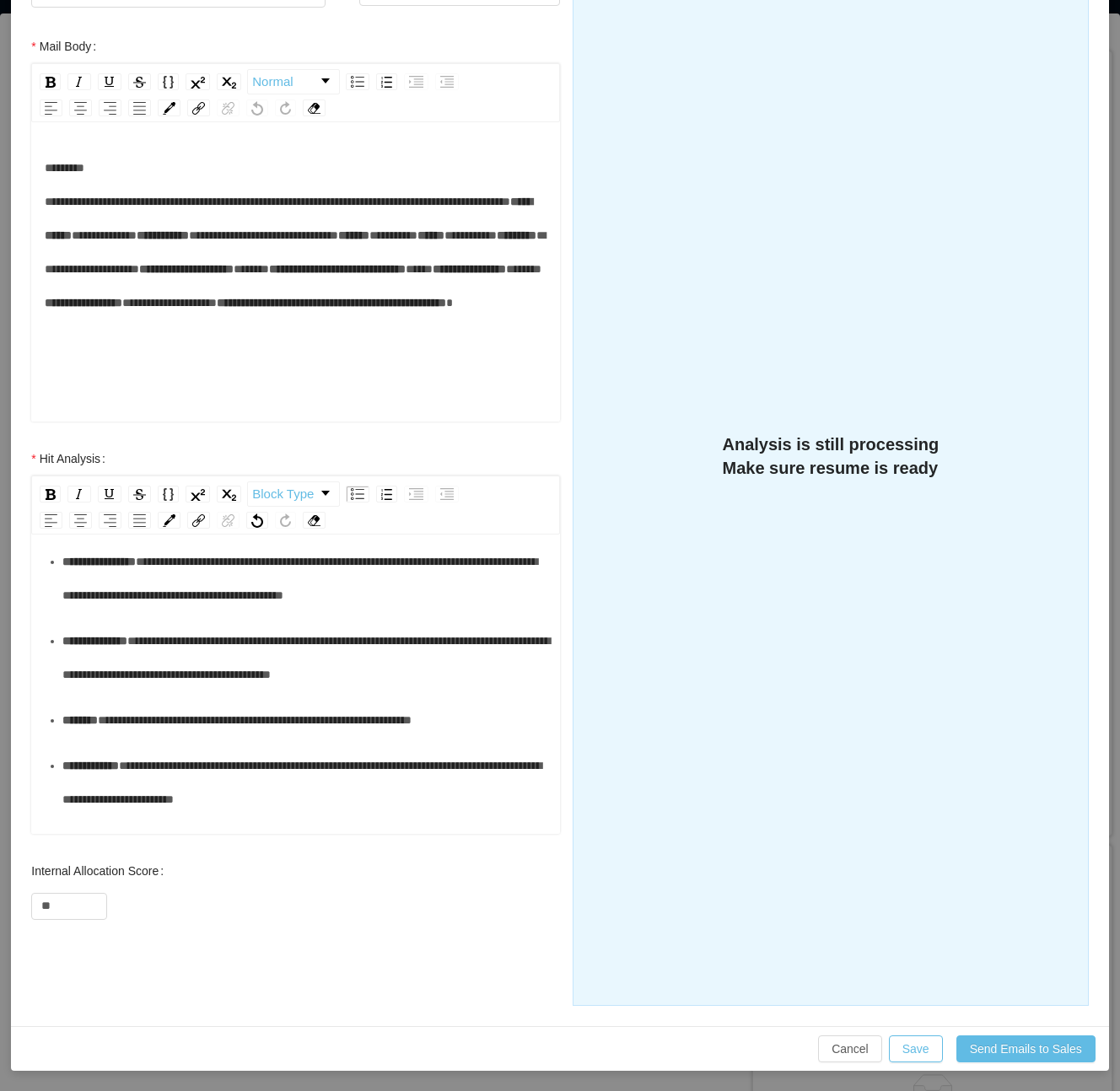
click at [119, 613] on div "**********" at bounding box center [305, 578] width 485 height 67
click at [119, 692] on div "**********" at bounding box center [305, 657] width 485 height 67
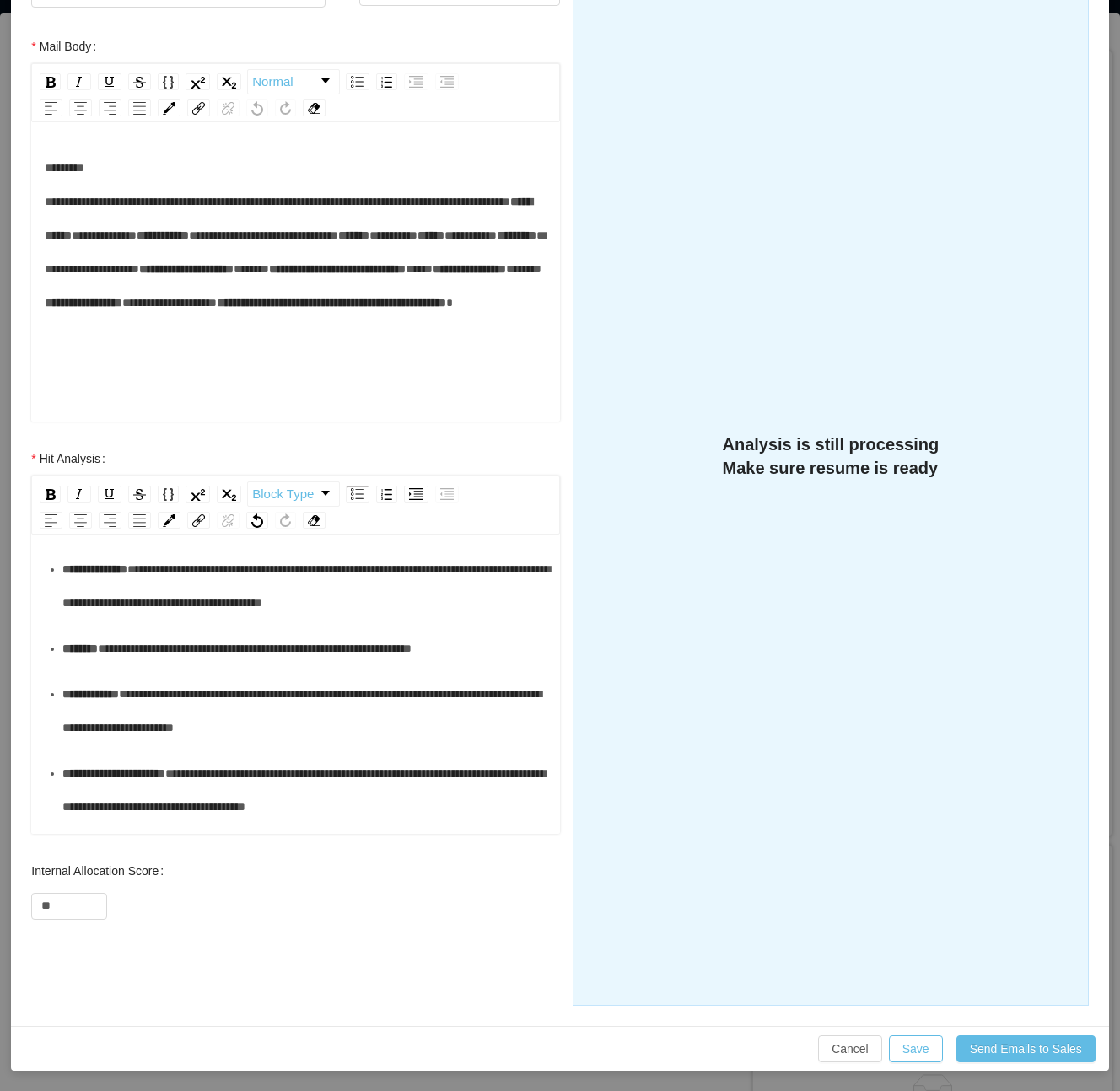
scroll to position [450, 0]
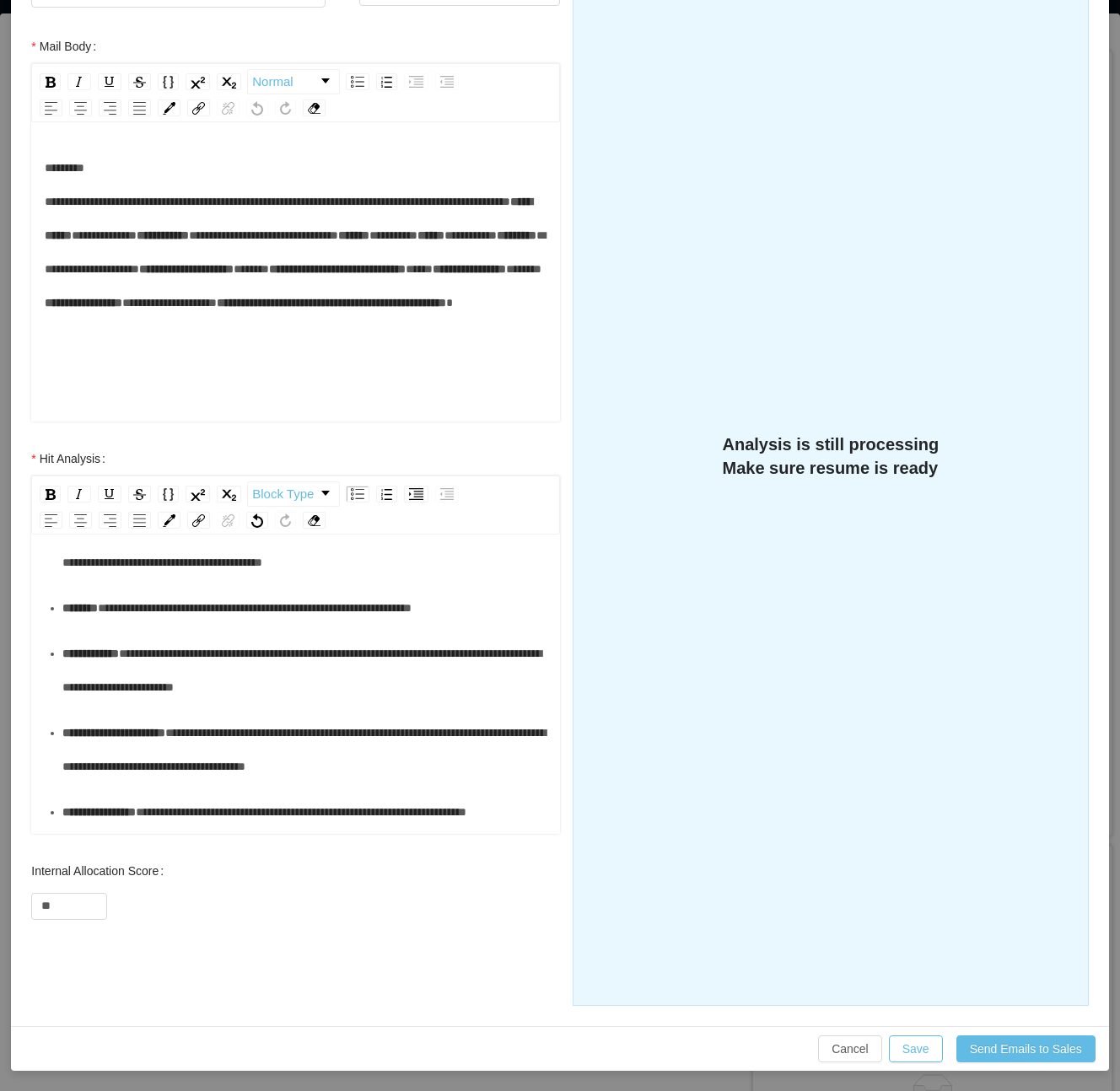
click at [144, 730] on ul "**********" at bounding box center [295, 592] width 503 height 476
click at [150, 625] on div "**********" at bounding box center [305, 607] width 485 height 34
click at [160, 704] on div "**********" at bounding box center [305, 670] width 485 height 67
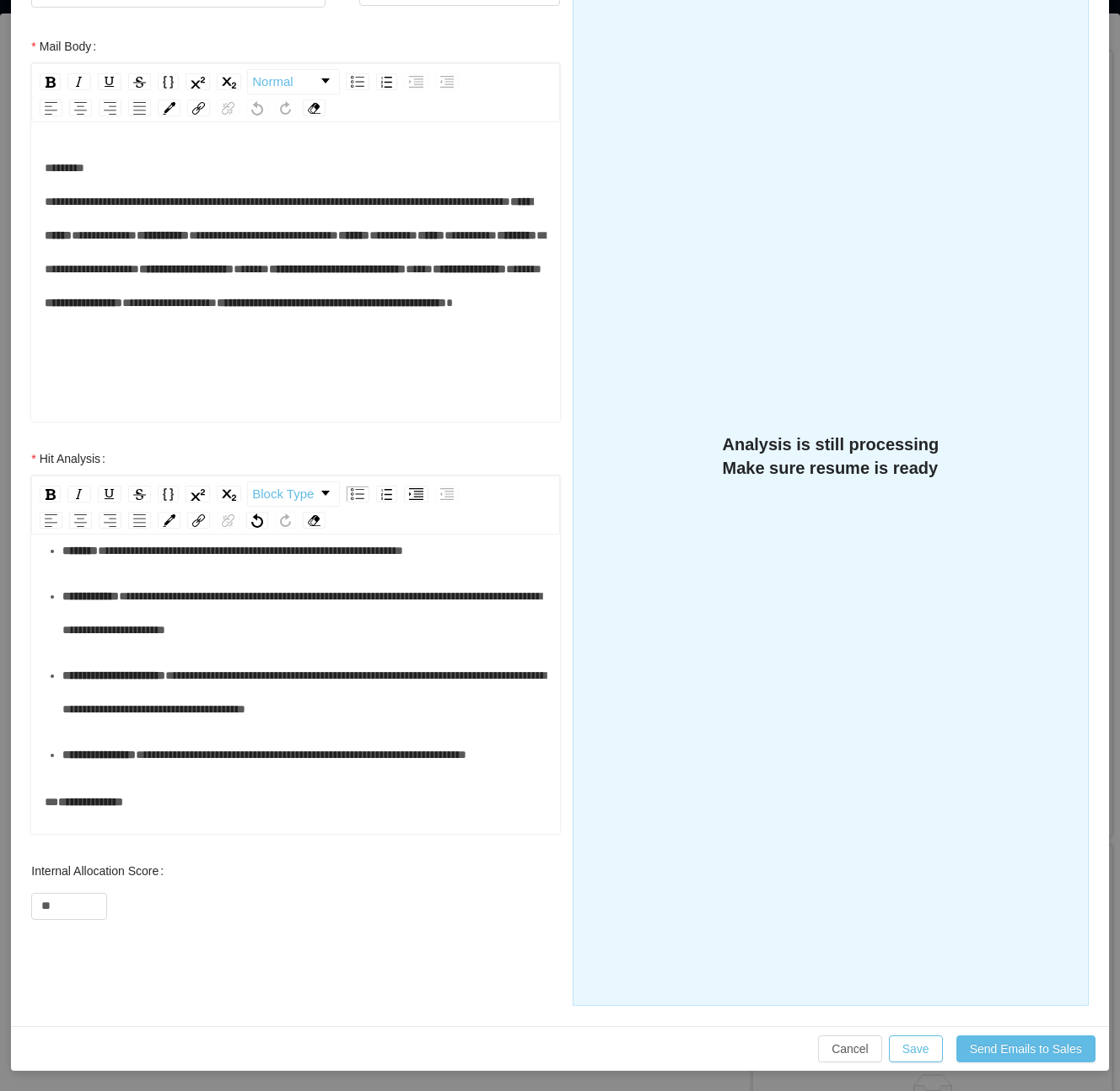
scroll to position [562, 0]
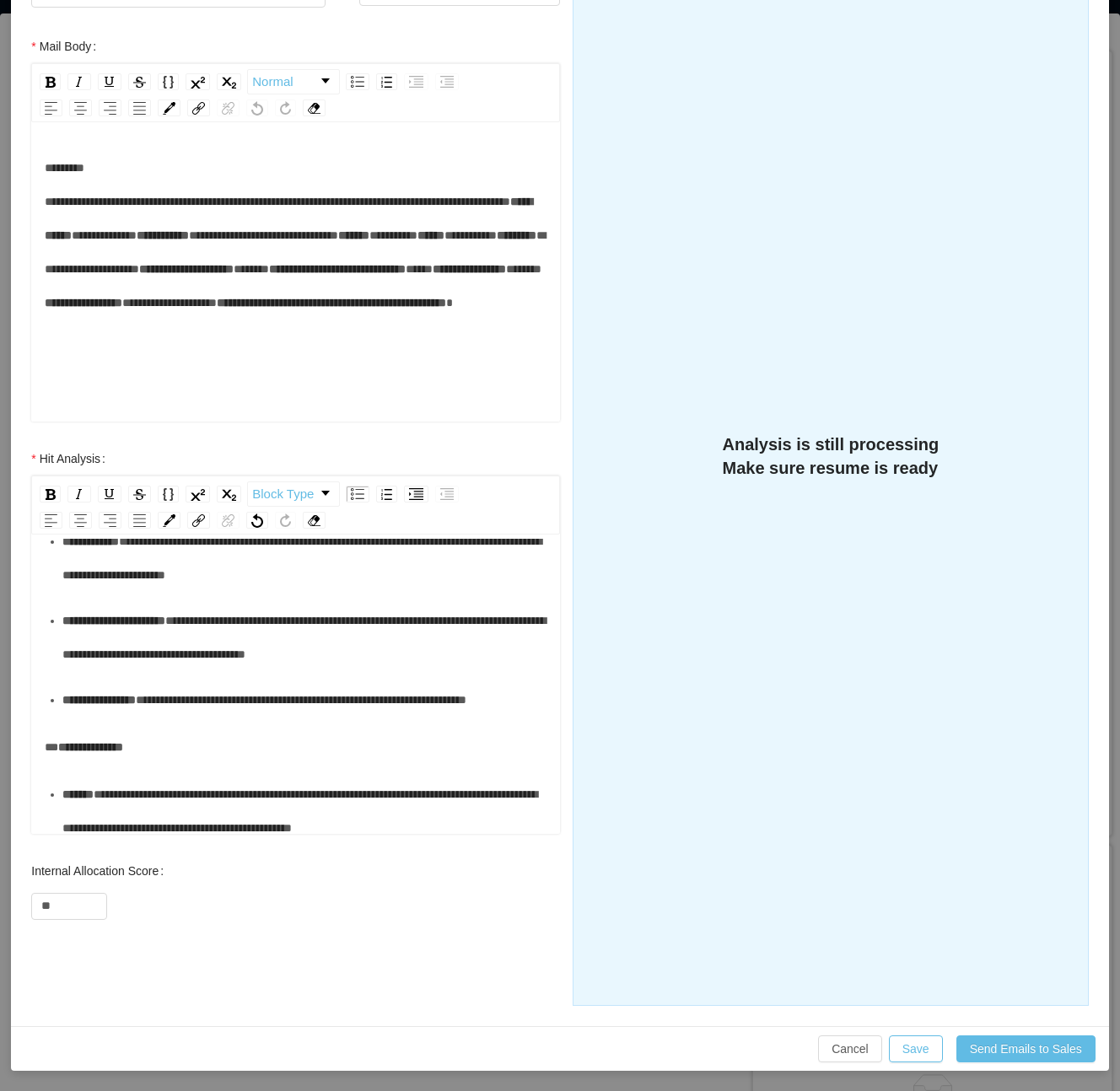
click at [162, 671] on div "**********" at bounding box center [305, 637] width 485 height 67
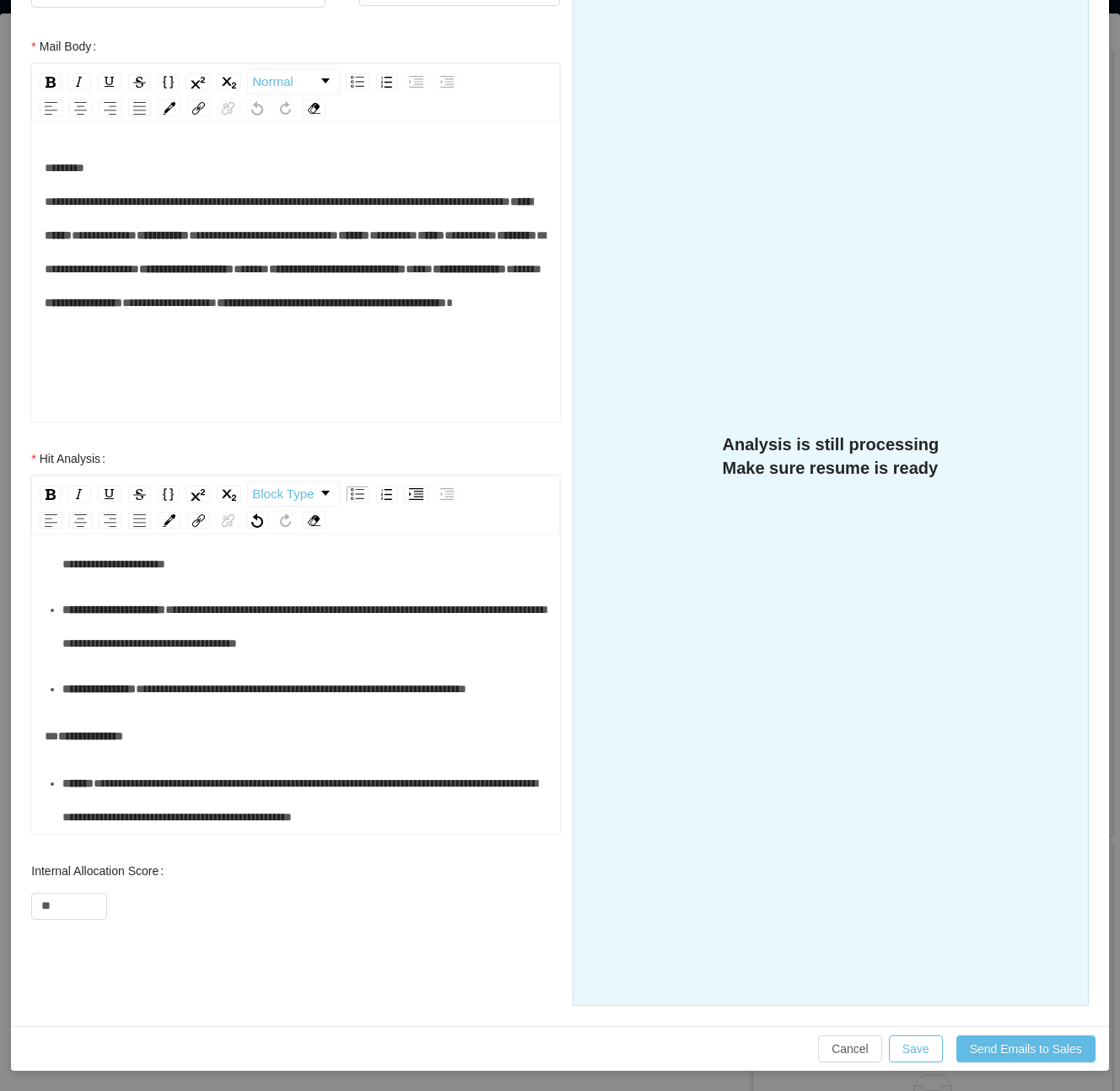
scroll to position [674, 0]
click at [171, 706] on div "**********" at bounding box center [305, 688] width 485 height 34
click at [159, 756] on div "**********" at bounding box center [295, 412] width 503 height 844
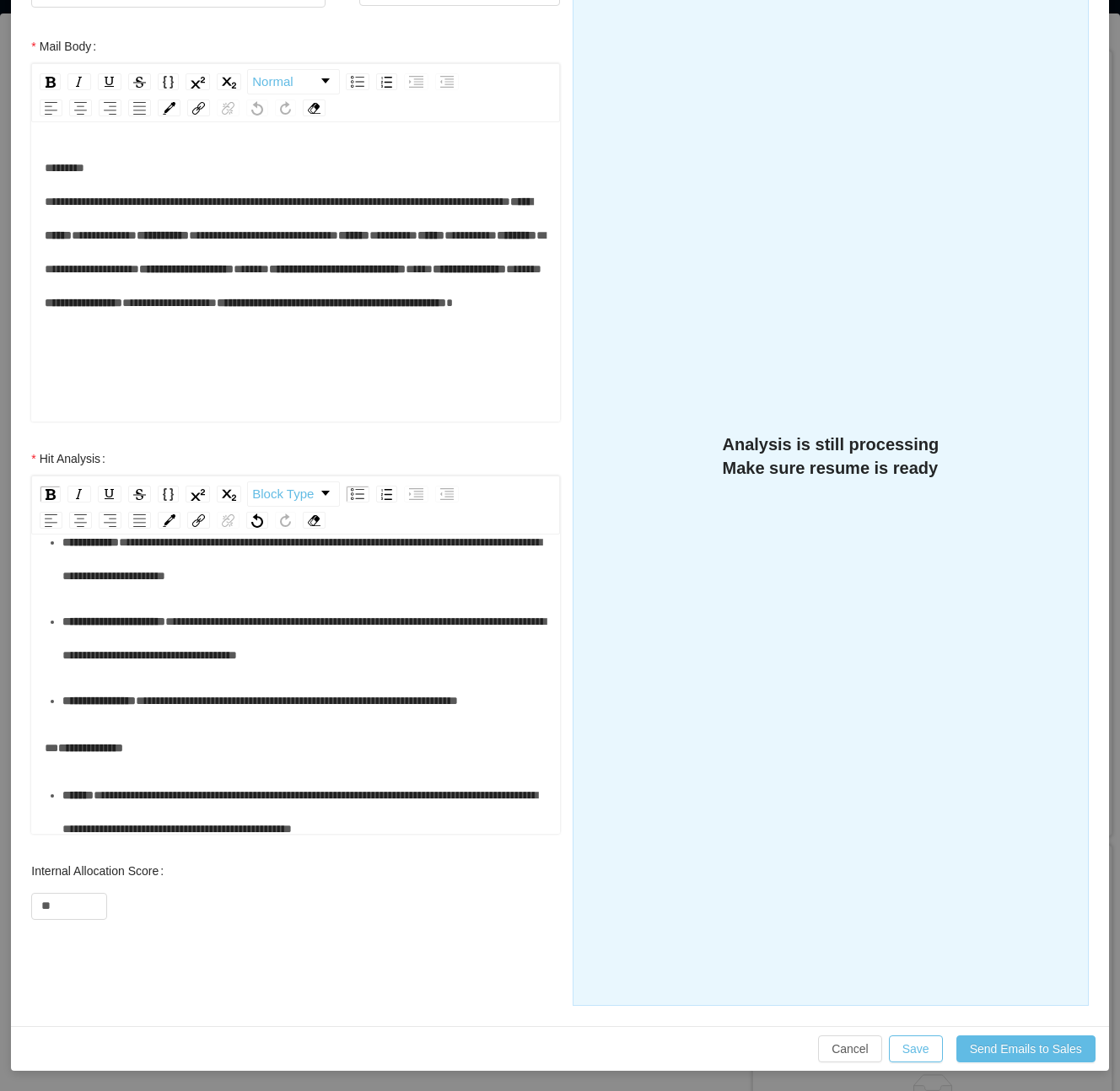
scroll to position [449, 0]
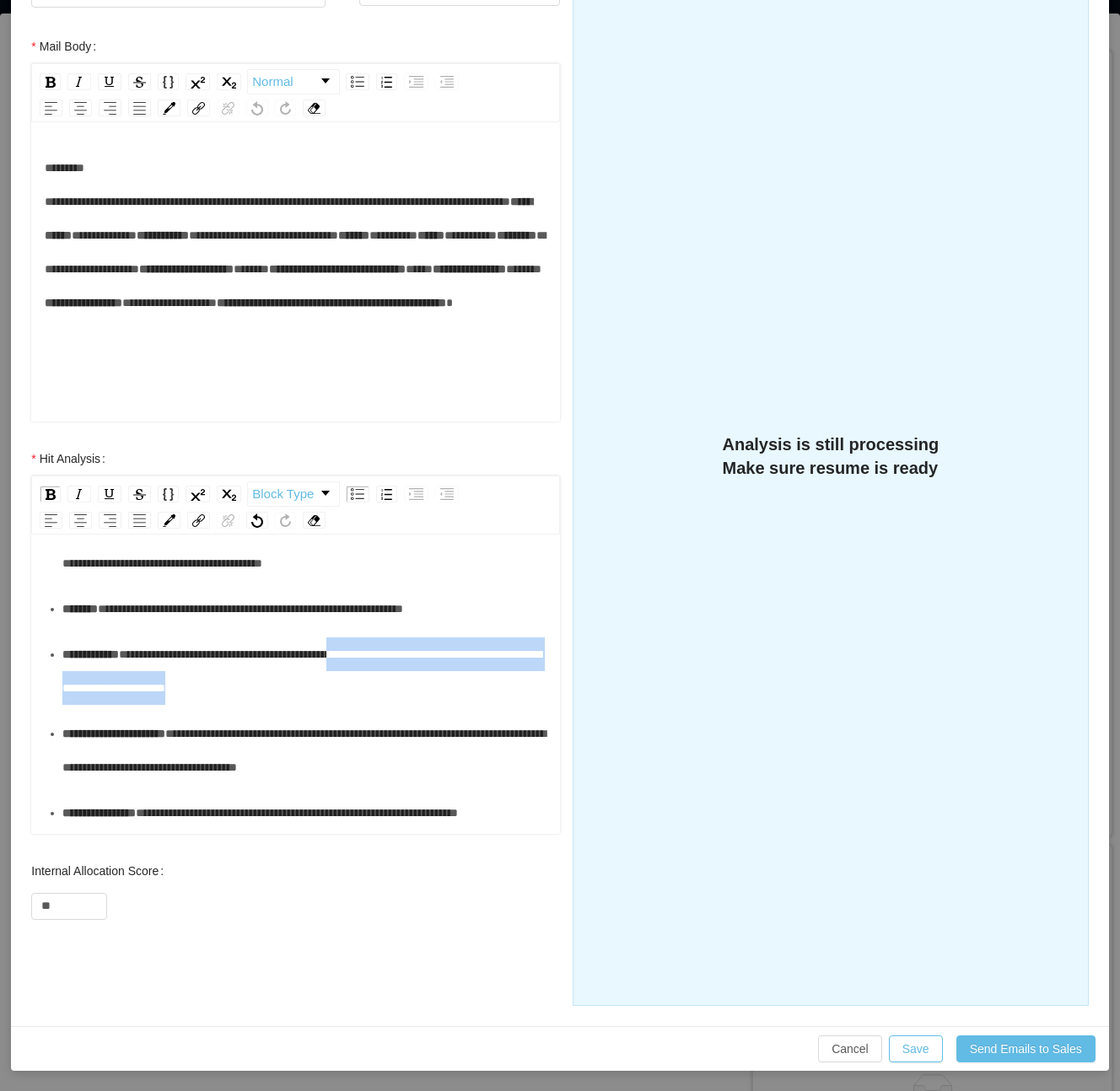
drag, startPoint x: 402, startPoint y: 760, endPoint x: 388, endPoint y: 722, distance: 40.5
click at [388, 705] on div "**********" at bounding box center [305, 671] width 485 height 67
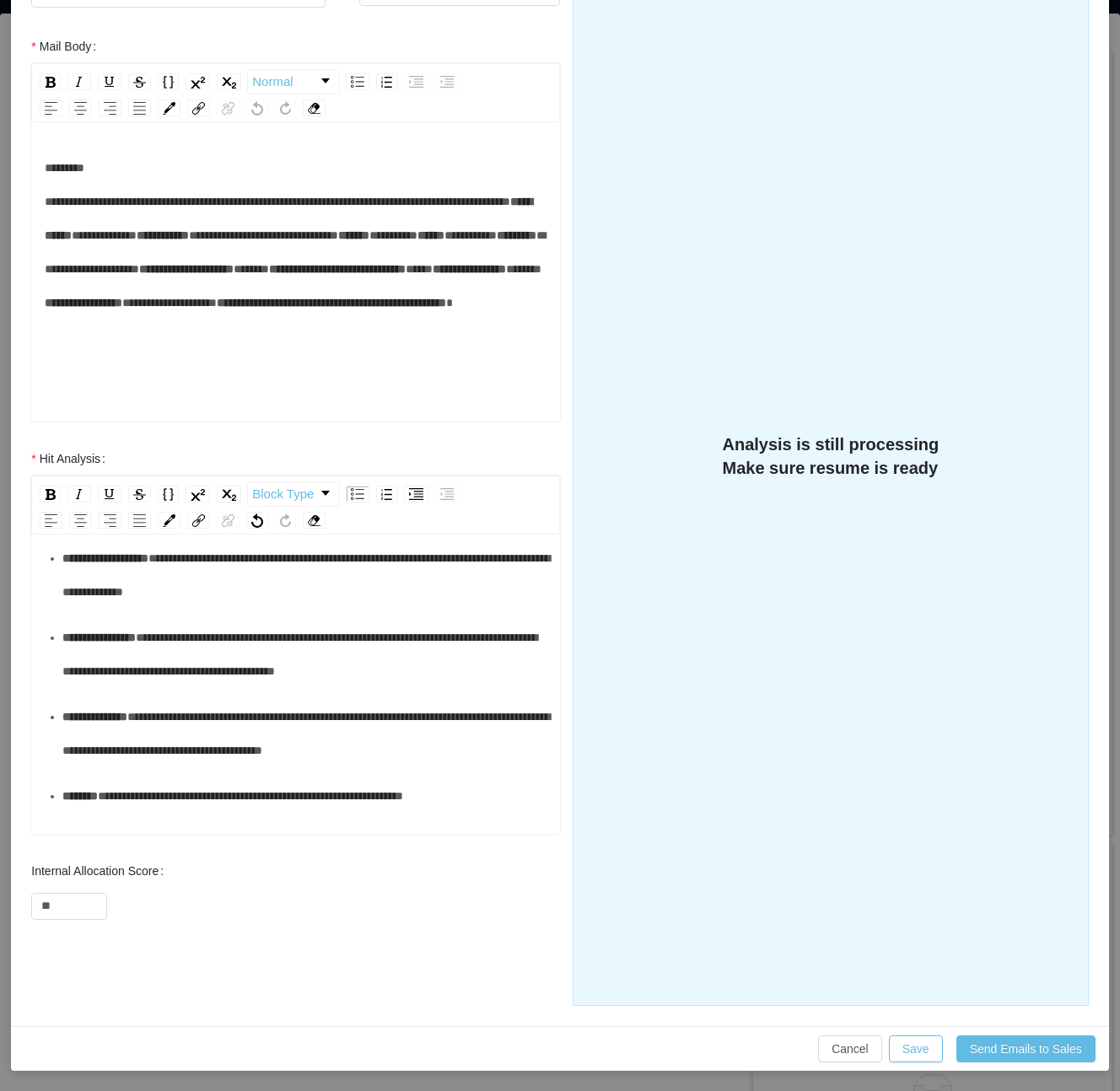
scroll to position [223, 0]
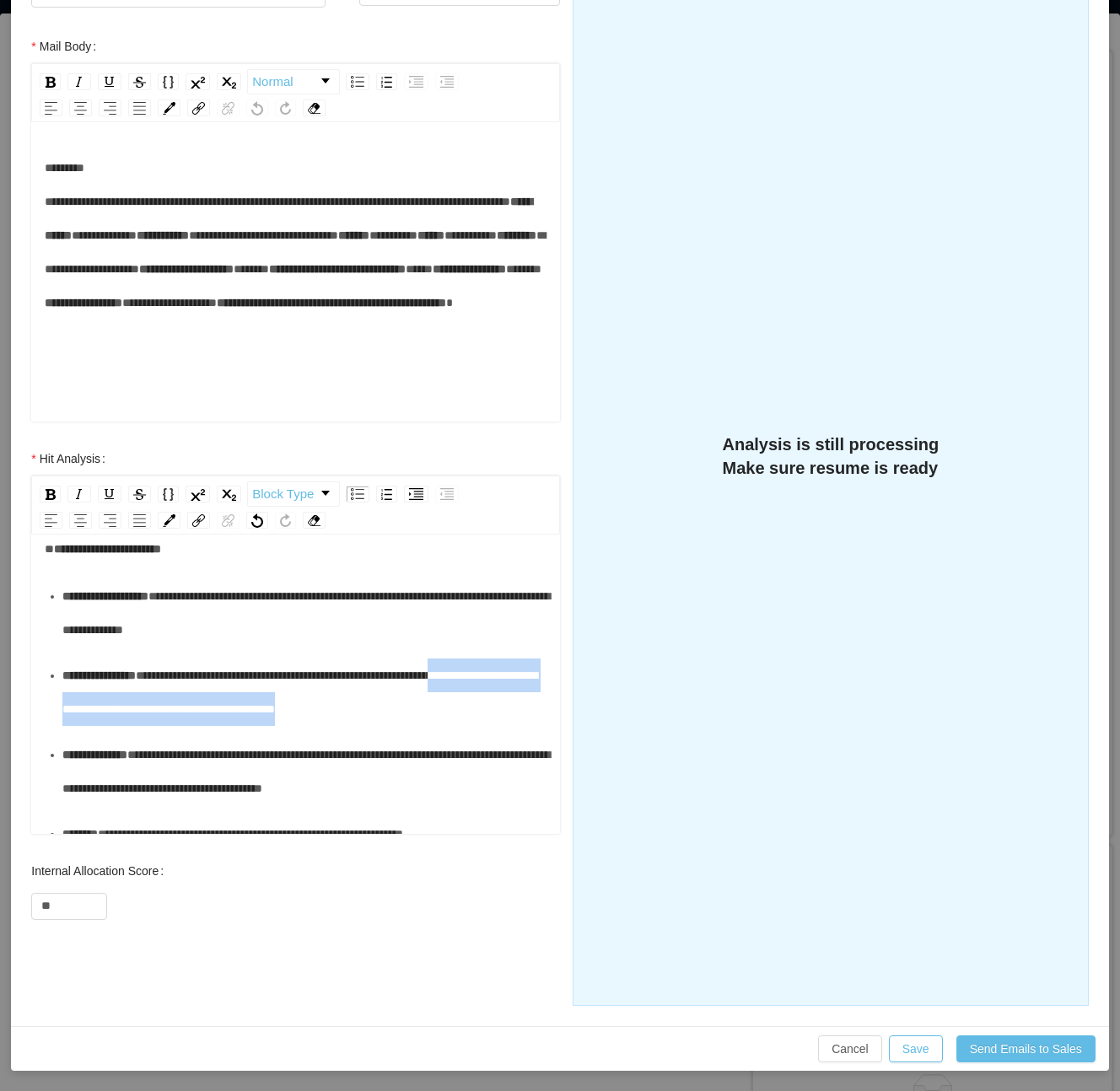
drag, startPoint x: 462, startPoint y: 783, endPoint x: 64, endPoint y: 787, distance: 398.0
click at [64, 726] on div "**********" at bounding box center [305, 692] width 485 height 67
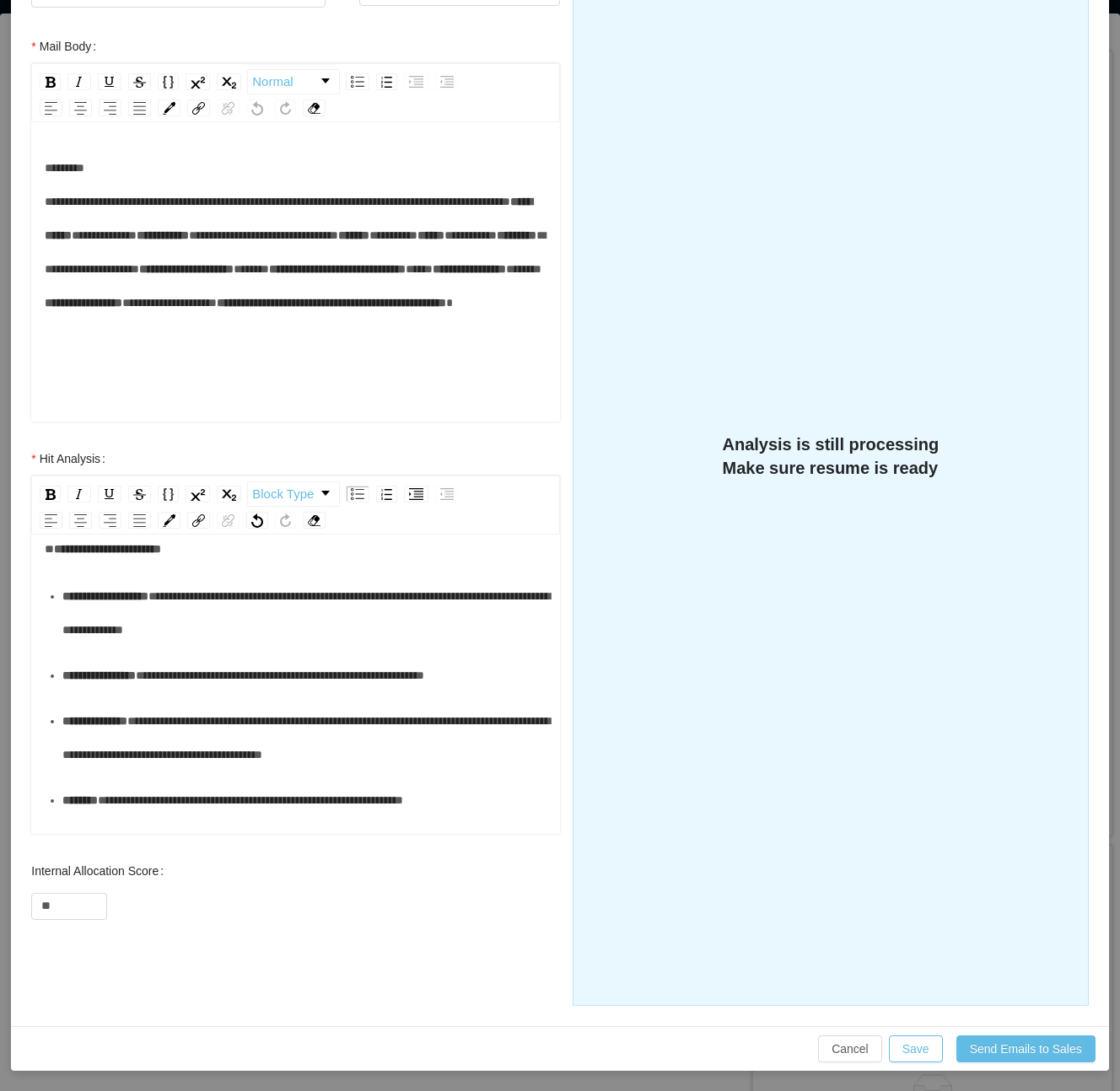
scroll to position [112, 0]
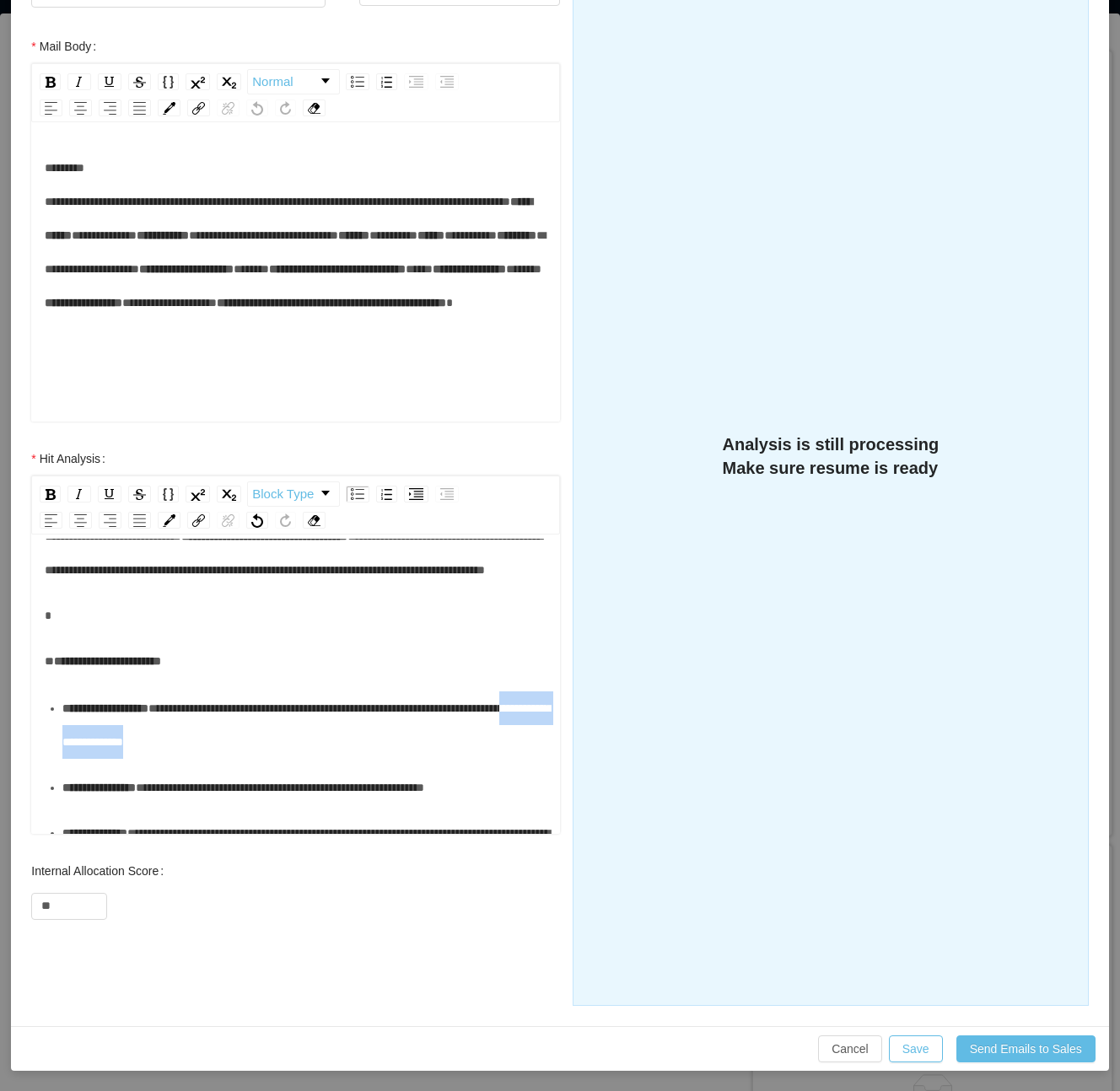
drag, startPoint x: 308, startPoint y: 810, endPoint x: 167, endPoint y: 810, distance: 141.0
click at [167, 759] on div "**********" at bounding box center [305, 725] width 485 height 67
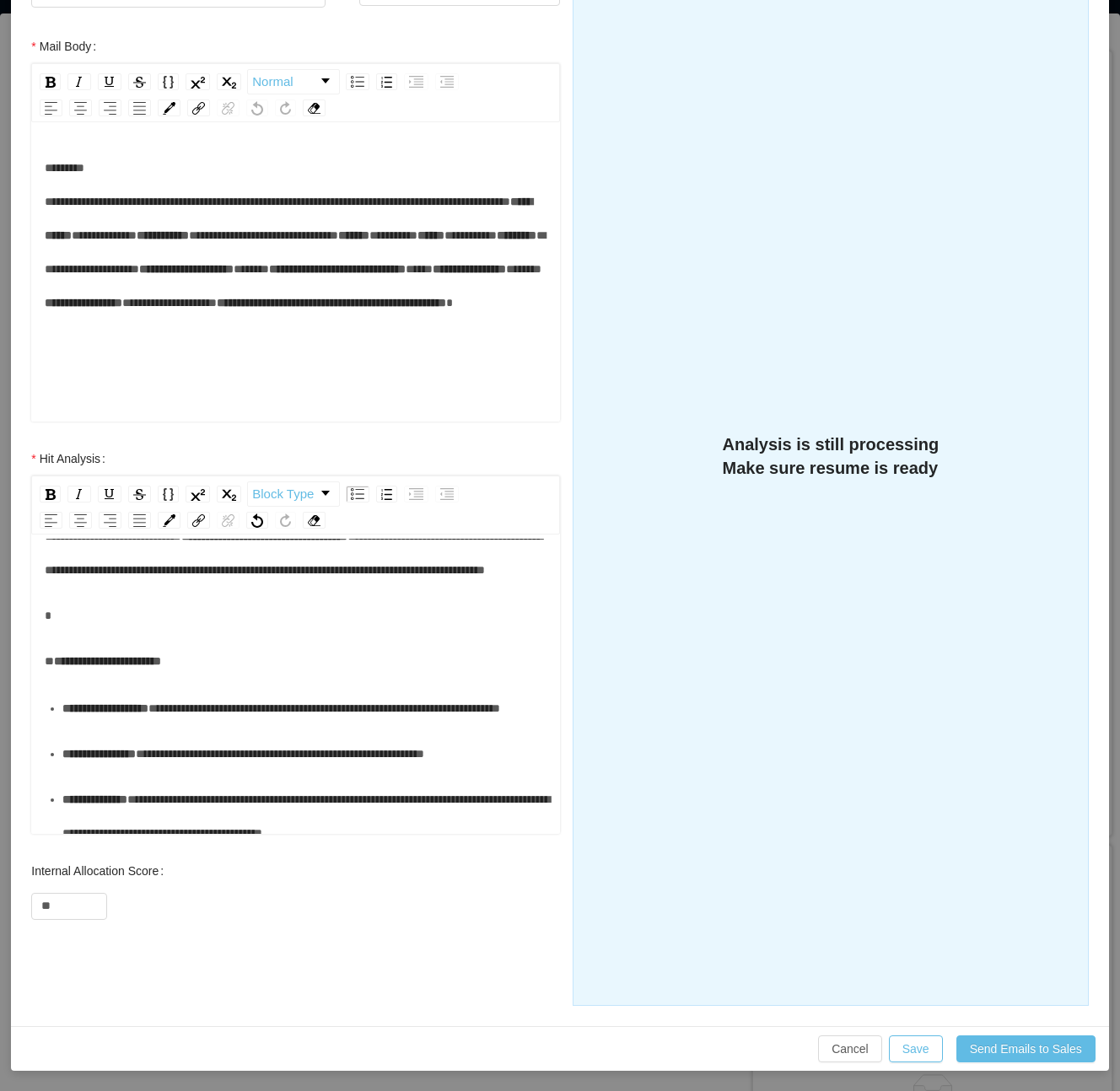
click at [140, 667] on span "**********" at bounding box center [107, 661] width 107 height 12
click at [146, 633] on div "rdw-editor" at bounding box center [295, 615] width 503 height 34
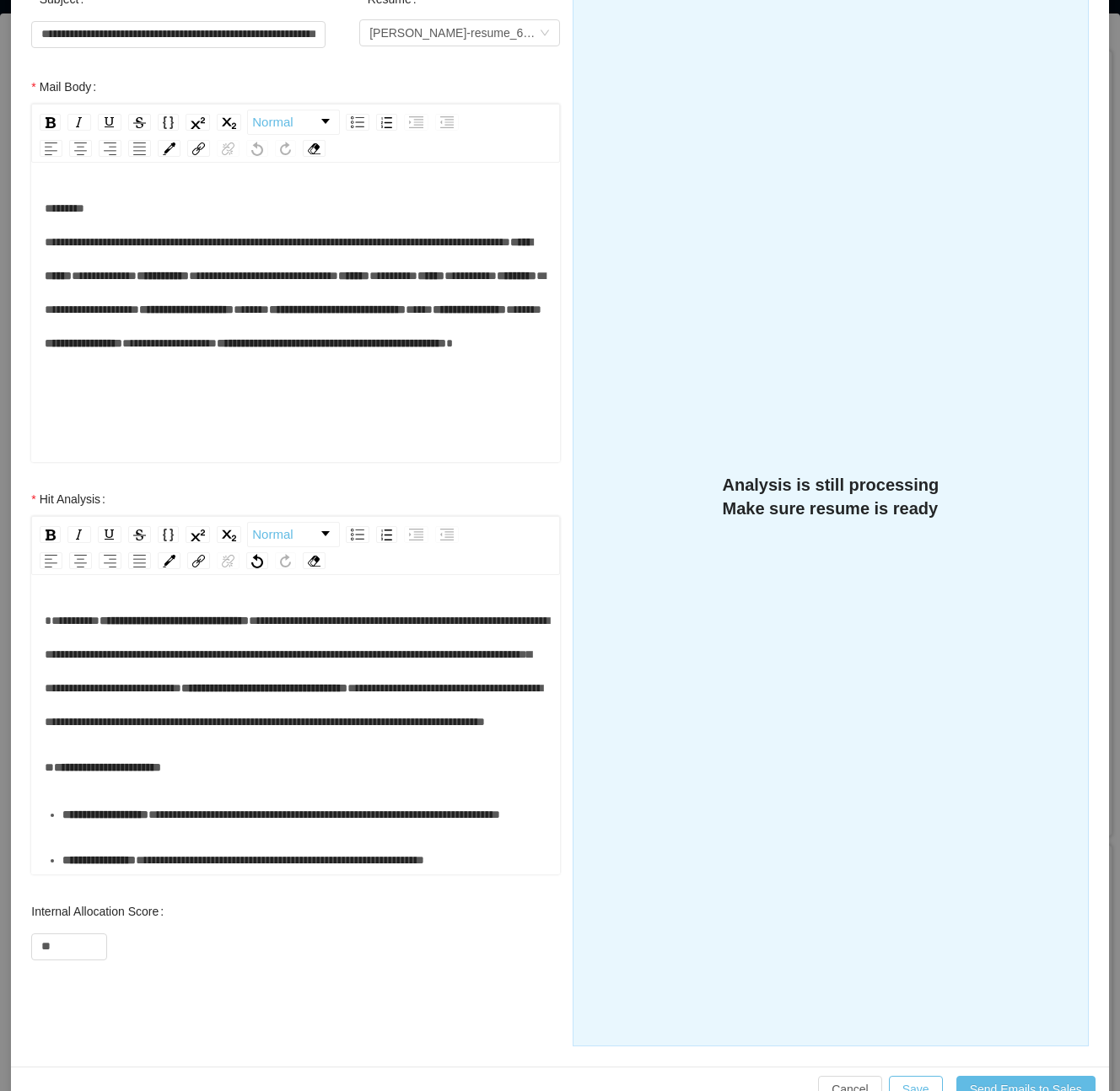
scroll to position [268, 0]
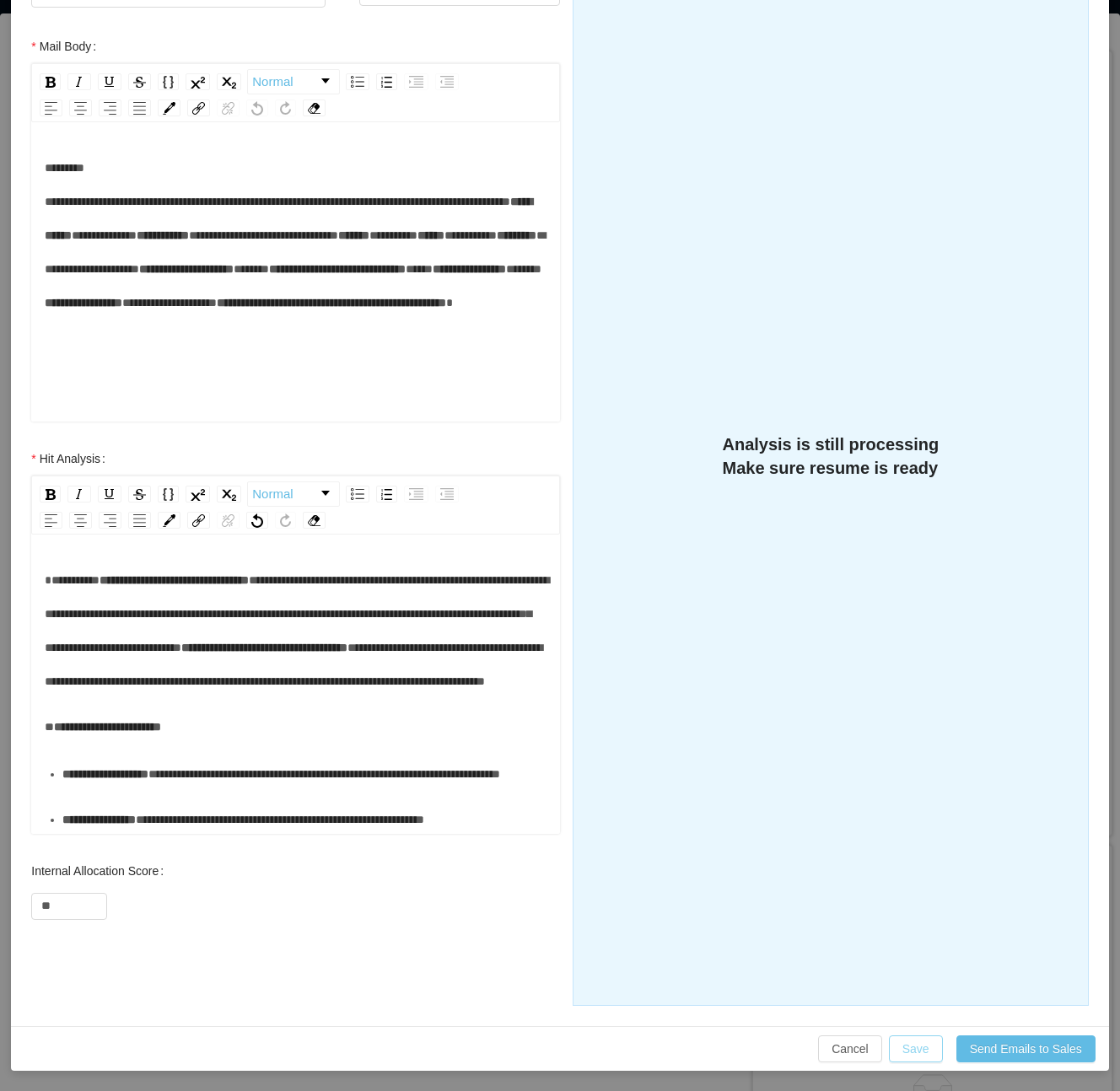
click at [903, 1049] on button "Save" at bounding box center [916, 1049] width 54 height 27
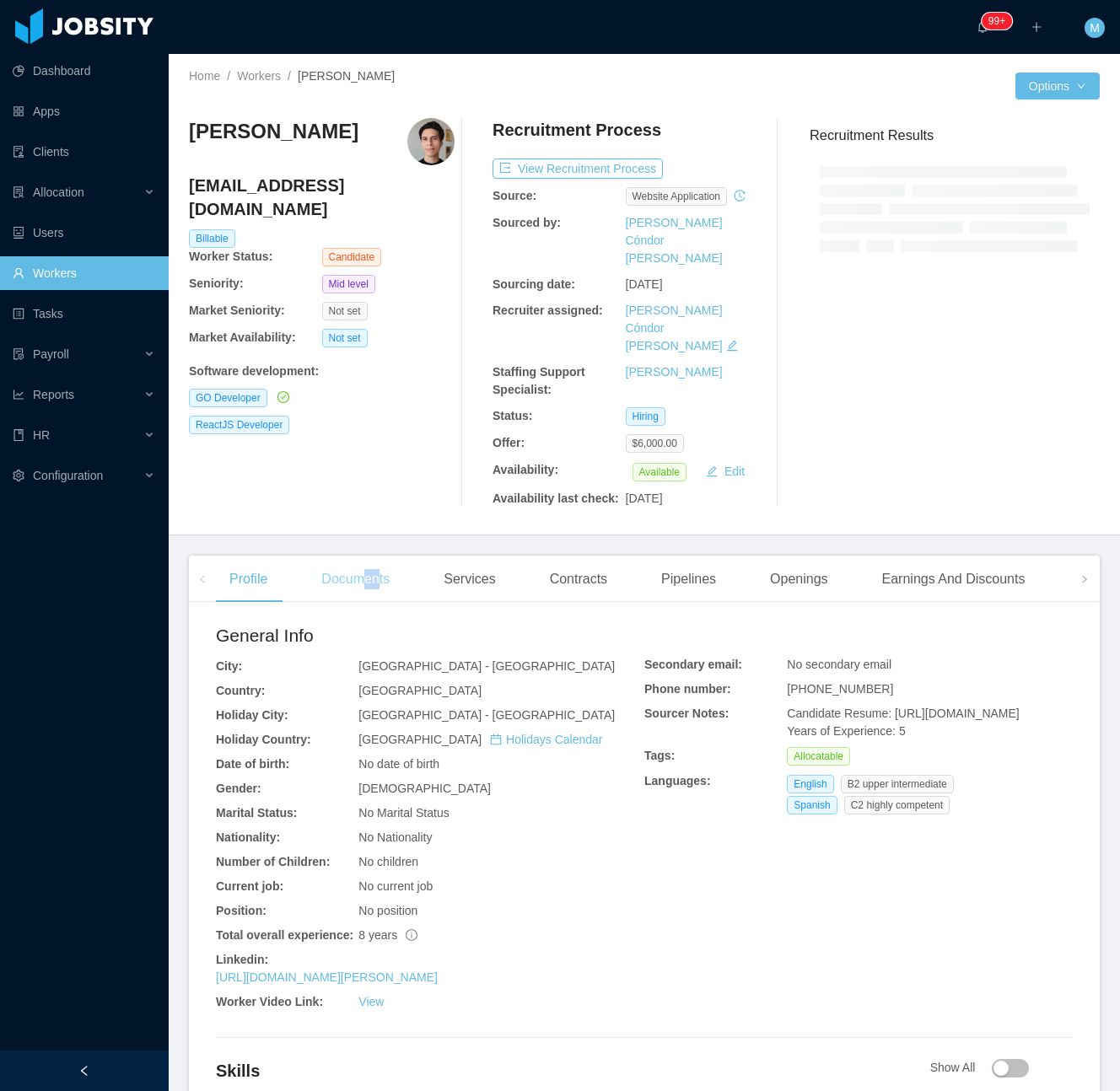
click at [366, 556] on div "Documents" at bounding box center [355, 579] width 95 height 47
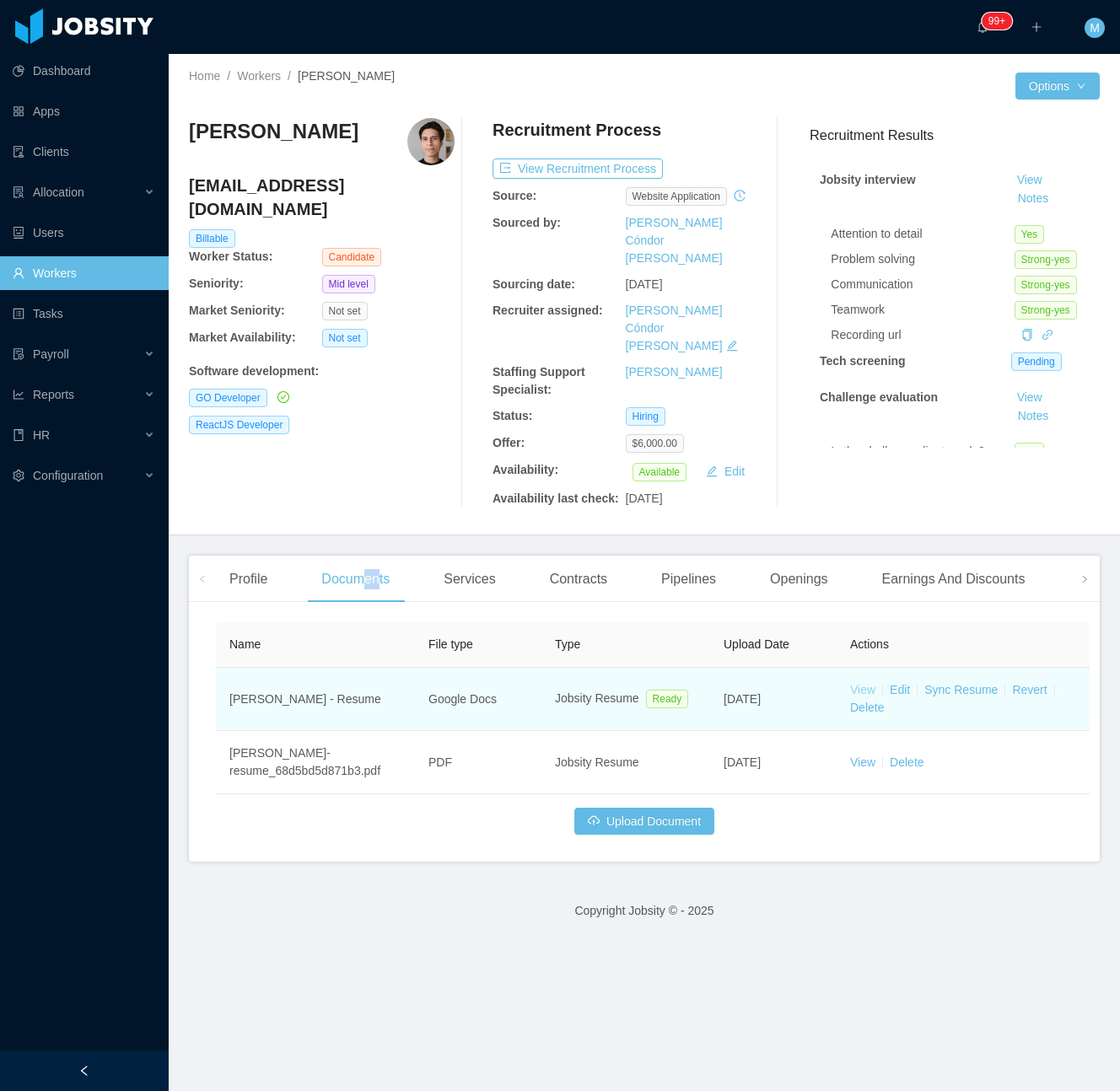
click at [861, 683] on link "View" at bounding box center [863, 689] width 25 height 13
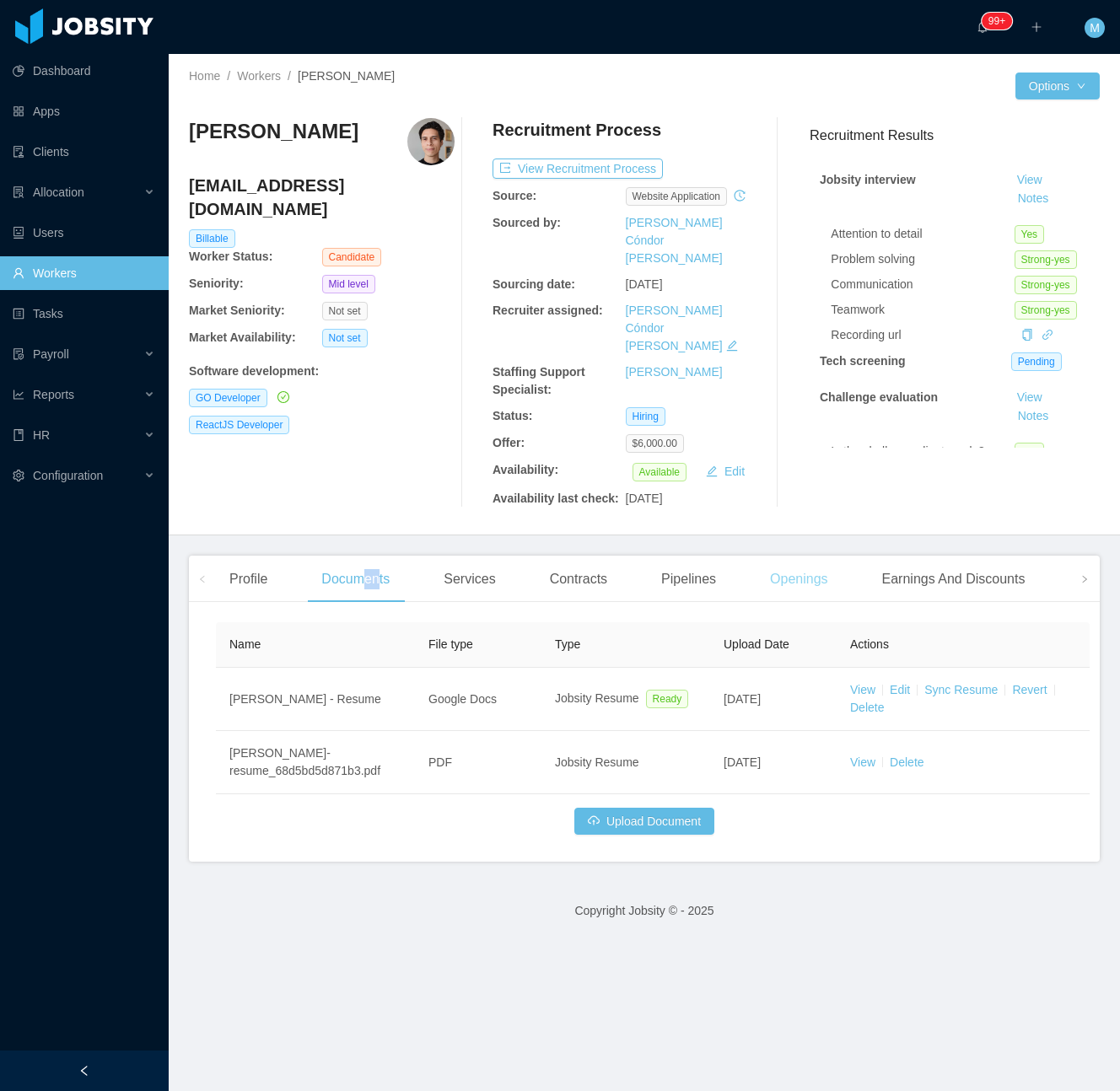
drag, startPoint x: 970, startPoint y: 634, endPoint x: 811, endPoint y: 518, distance: 196.8
click at [969, 683] on link "Sync Resume" at bounding box center [961, 689] width 73 height 13
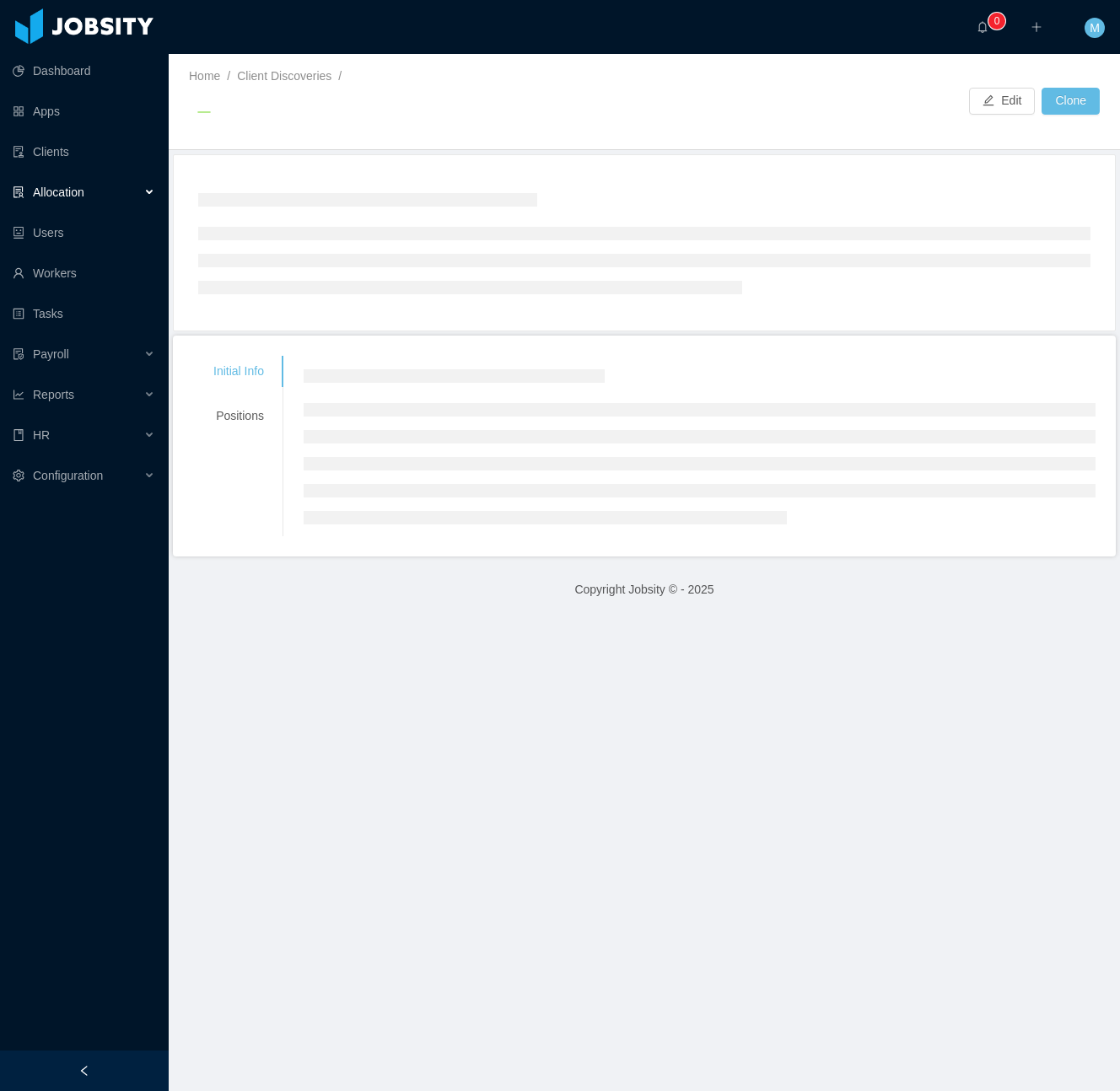
click at [136, 196] on div "Allocation" at bounding box center [85, 192] width 169 height 34
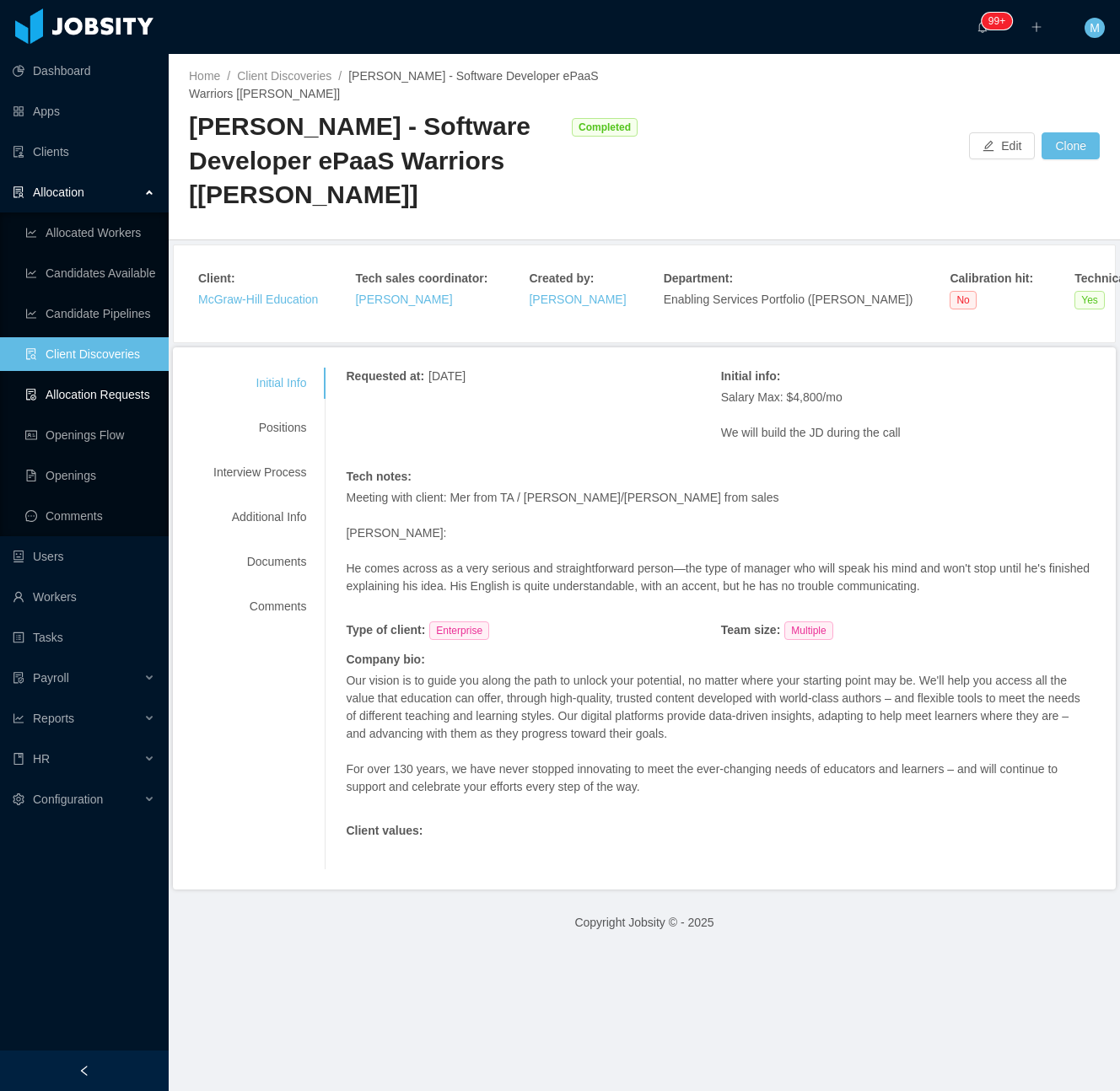
click at [119, 389] on link "Allocation Requests" at bounding box center [90, 395] width 130 height 34
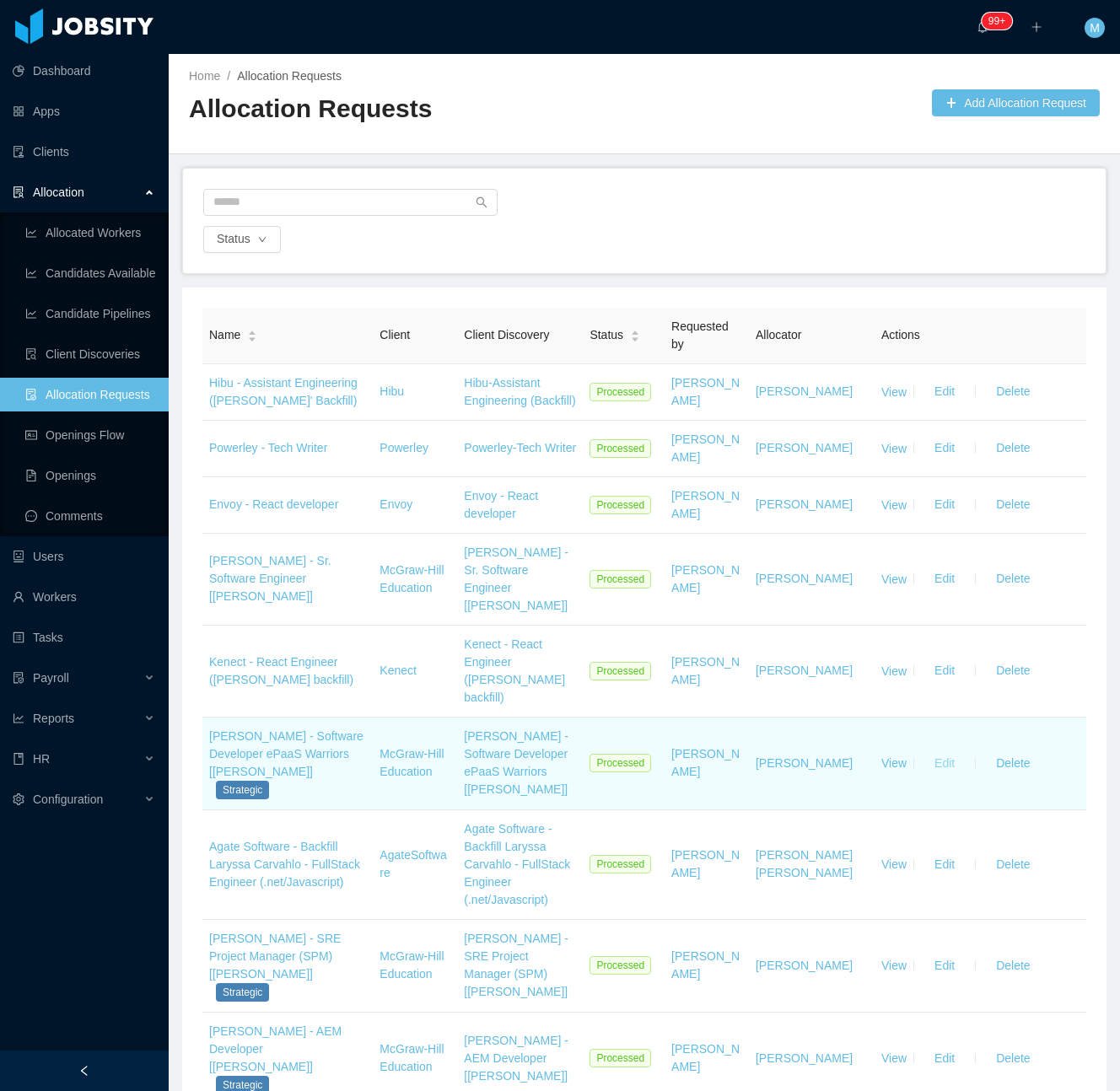
click at [933, 749] on button "Edit" at bounding box center [945, 762] width 47 height 27
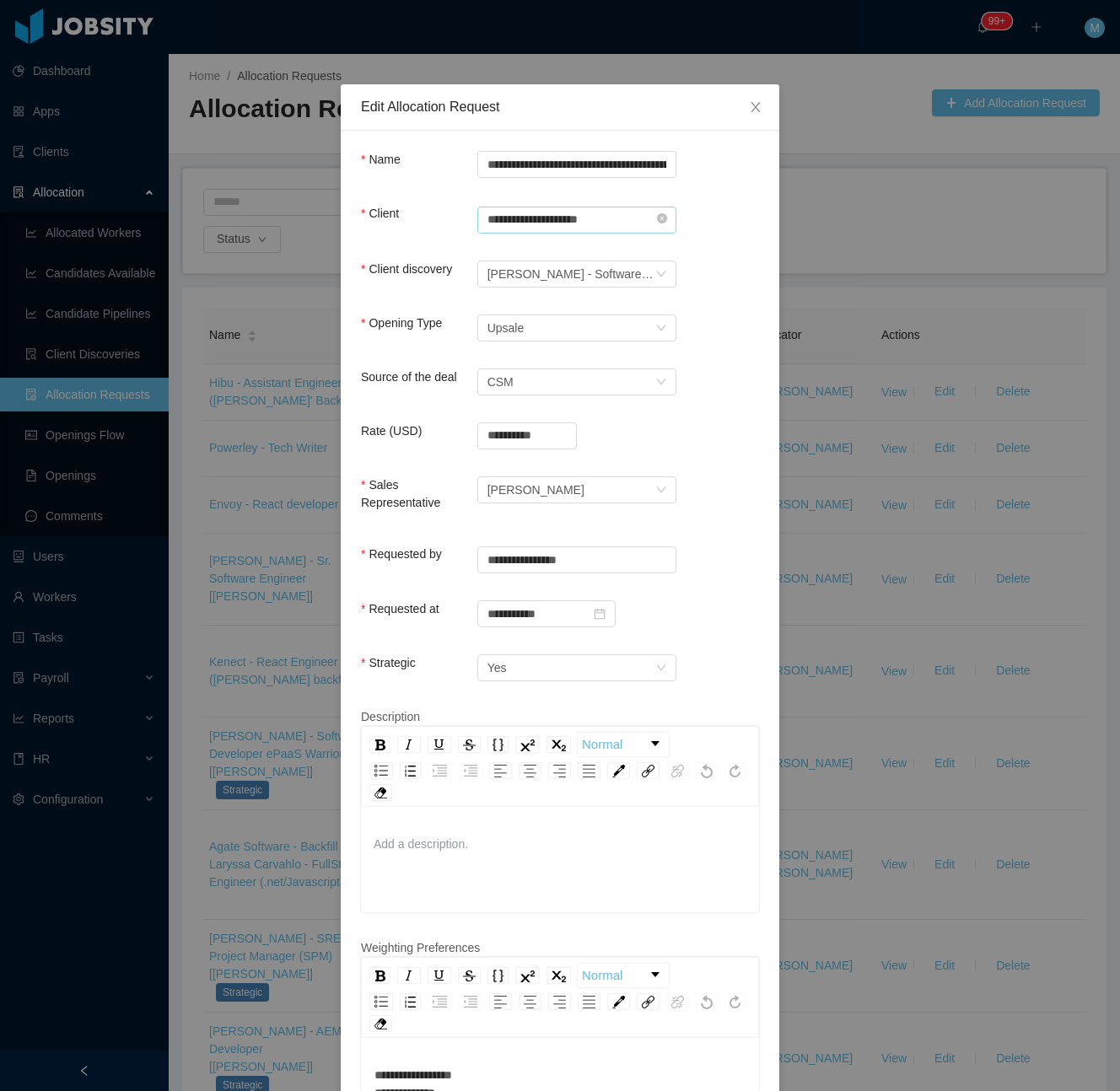
click at [660, 223] on input "**********" at bounding box center [577, 220] width 199 height 27
click at [660, 213] on input "**********" at bounding box center [577, 220] width 199 height 27
click at [663, 231] on input "**********" at bounding box center [577, 220] width 199 height 27
click at [662, 227] on input "**********" at bounding box center [577, 220] width 199 height 27
click at [657, 223] on icon "icon: close-circle" at bounding box center [662, 219] width 10 height 10
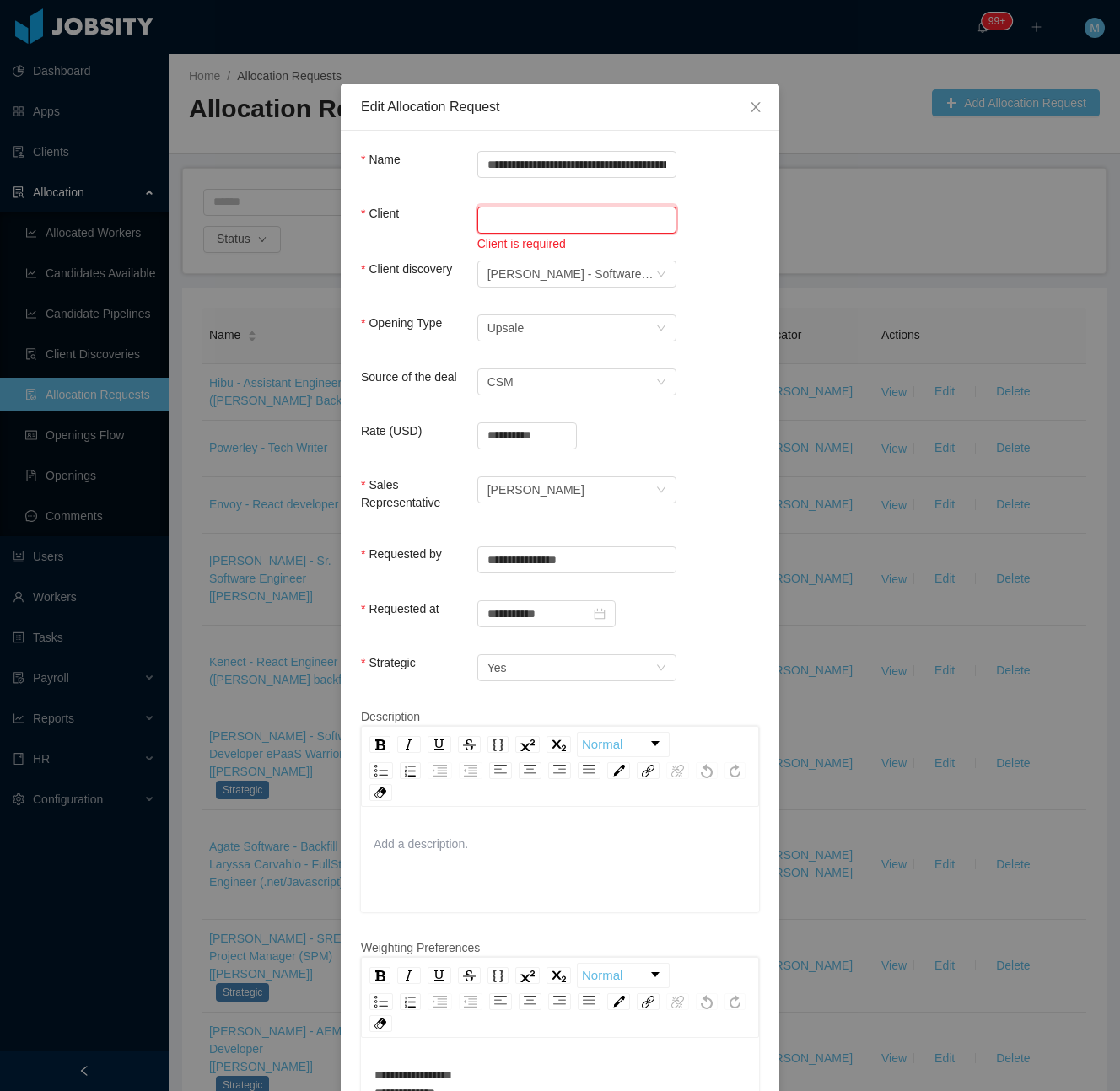
click at [595, 224] on input "text" at bounding box center [577, 220] width 199 height 27
click at [552, 247] on li "McGraw-Hill Education" at bounding box center [567, 252] width 199 height 27
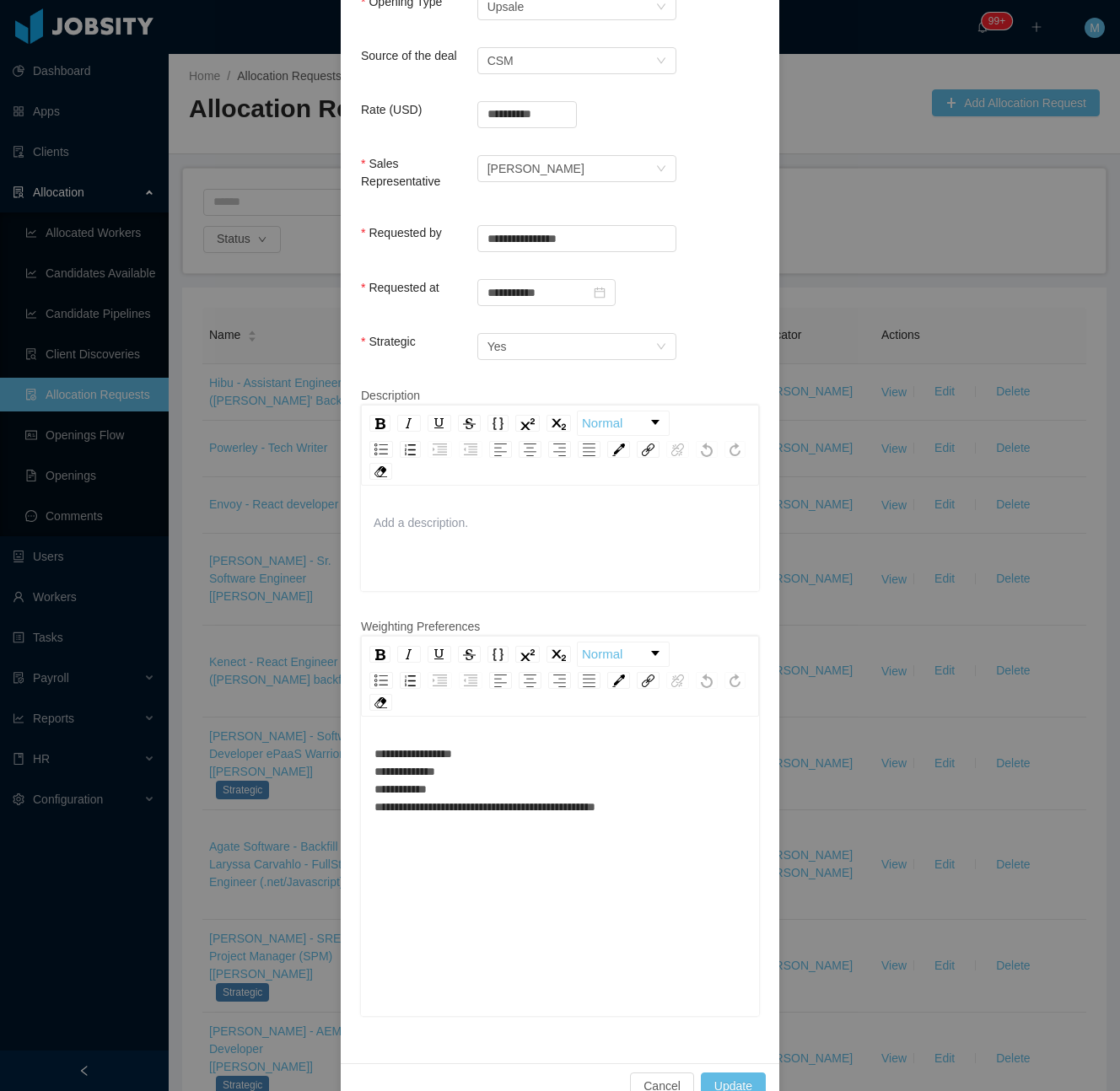
scroll to position [337, 0]
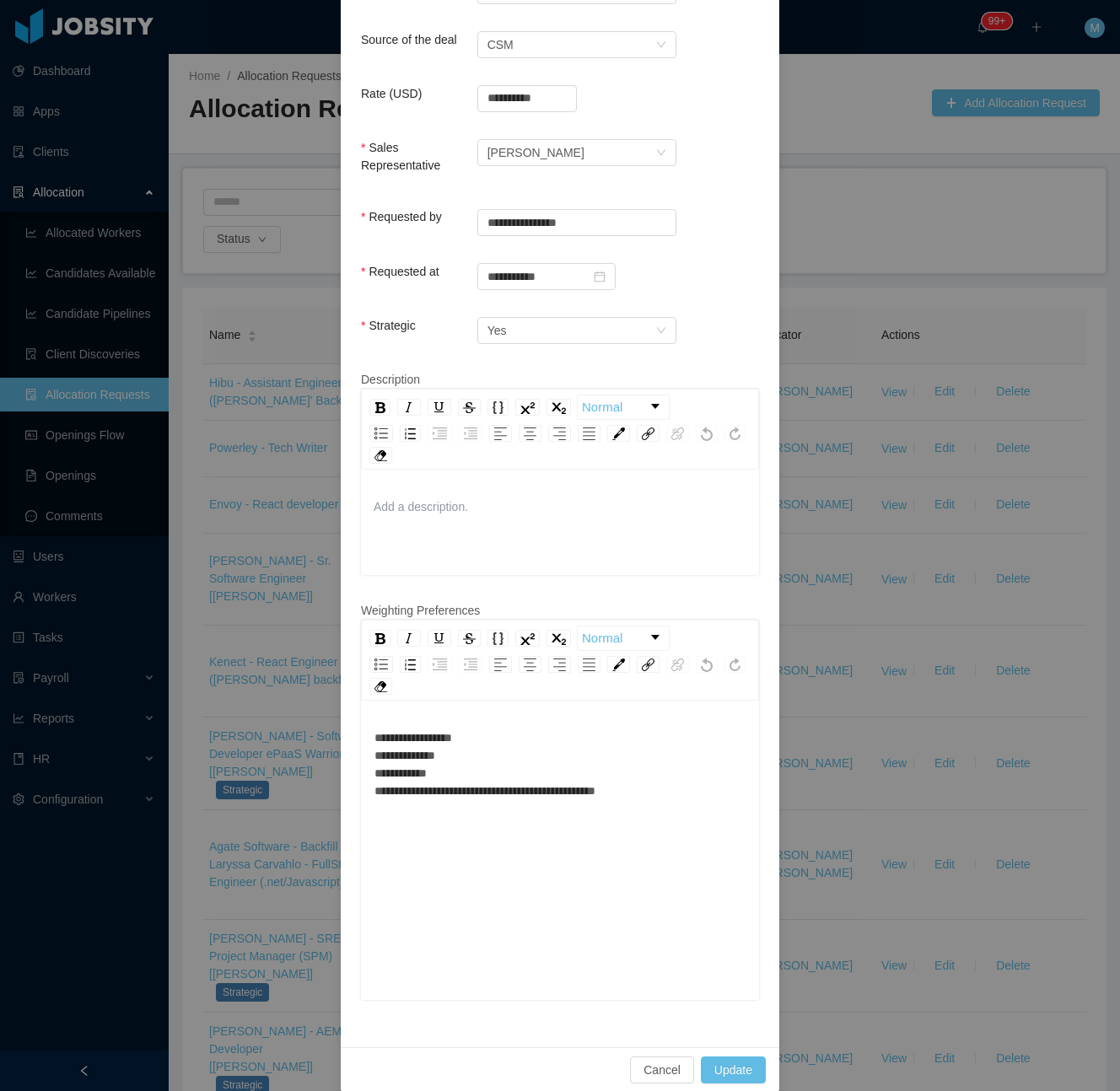
type input "**********"
click at [547, 729] on div "**********" at bounding box center [560, 764] width 372 height 71
click at [743, 1057] on button "Update" at bounding box center [733, 1070] width 65 height 27
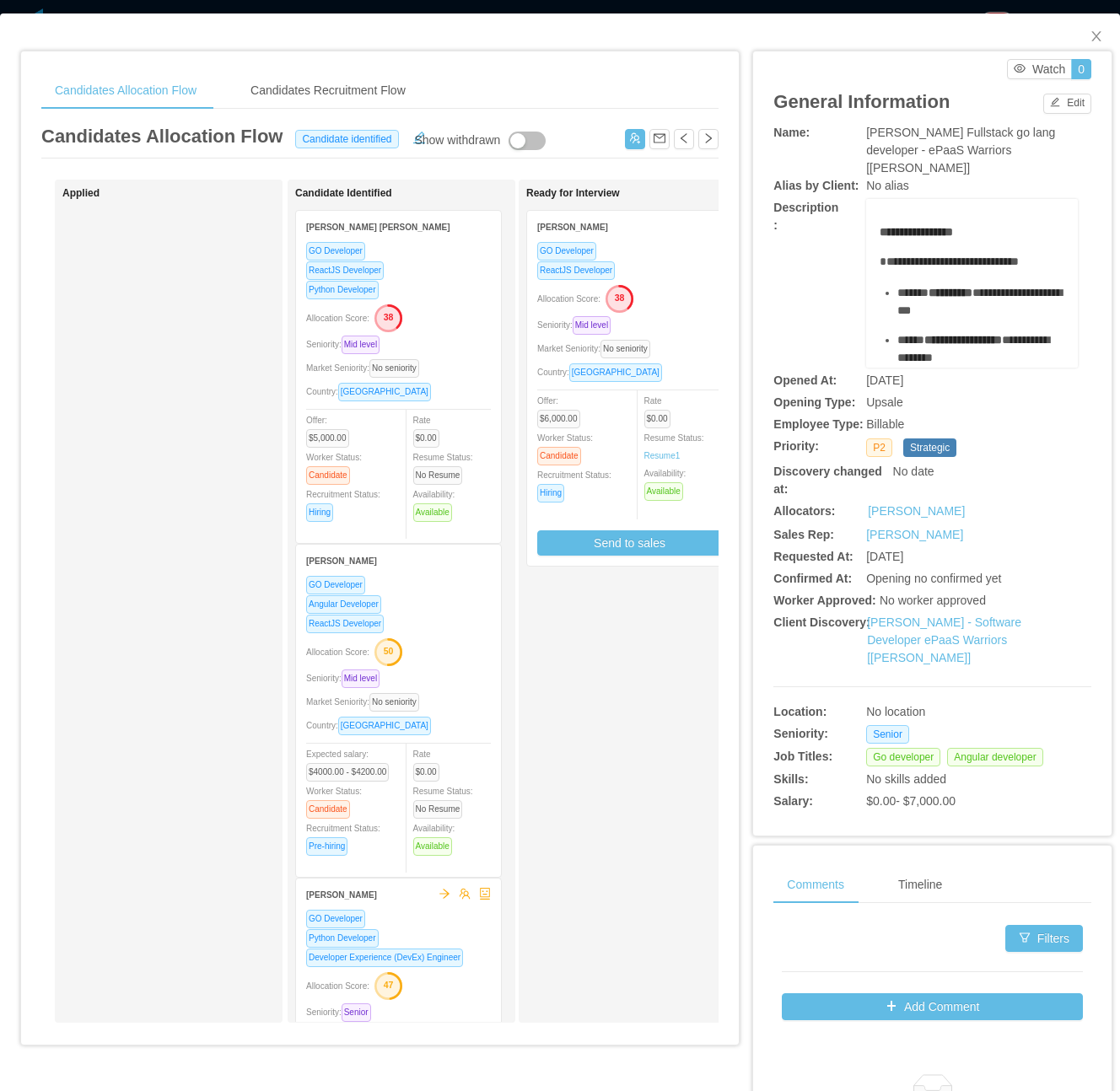
click at [692, 285] on div "Allocation Score: 38" at bounding box center [630, 297] width 185 height 27
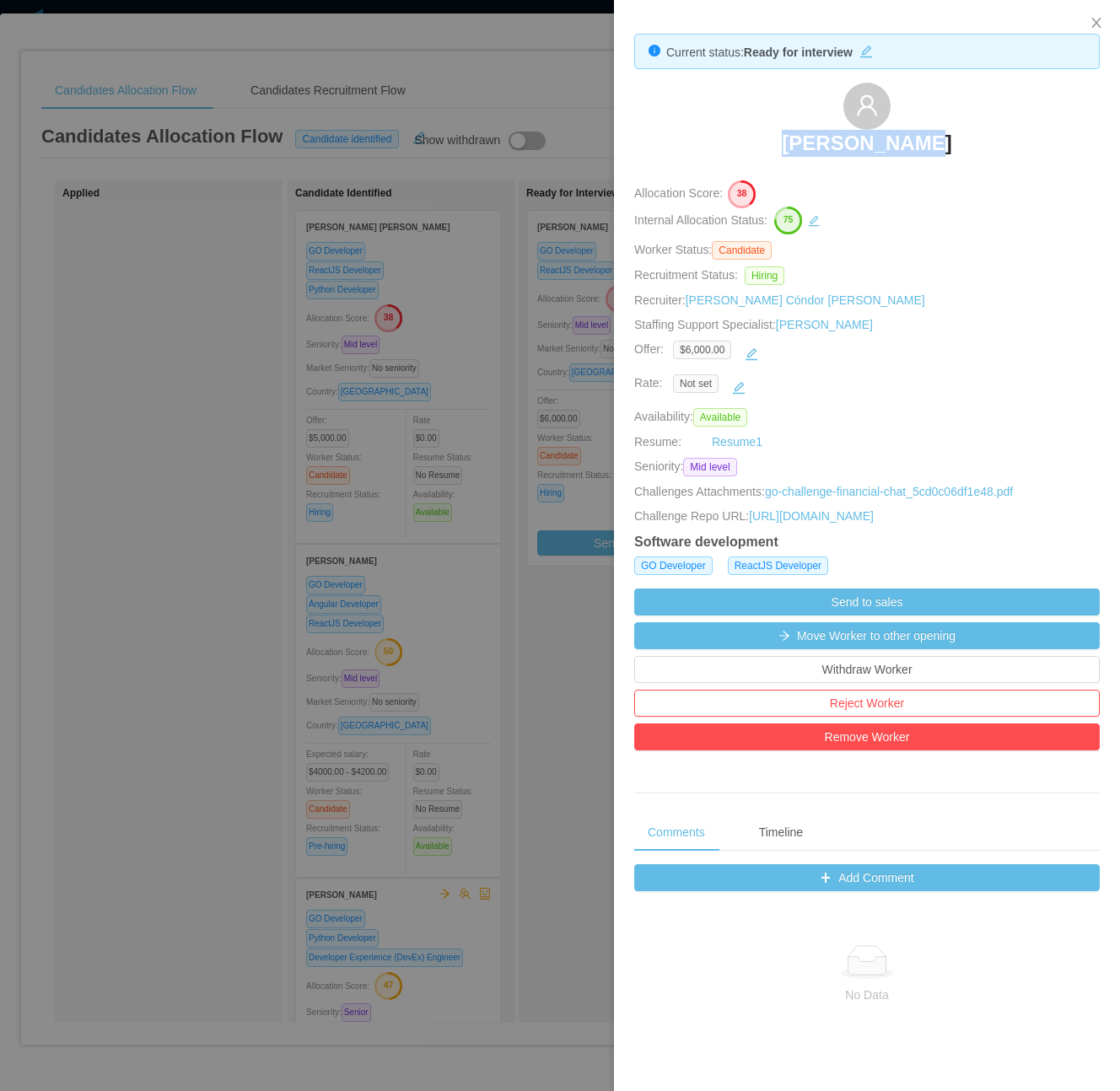
drag, startPoint x: 920, startPoint y: 136, endPoint x: 958, endPoint y: 143, distance: 38.6
click at [958, 143] on div "[PERSON_NAME]" at bounding box center [867, 125] width 465 height 85
copy h3 "[PERSON_NAME]"
drag, startPoint x: 263, startPoint y: 641, endPoint x: 233, endPoint y: 641, distance: 30.0
click at [263, 641] on div at bounding box center [560, 546] width 1120 height 1091
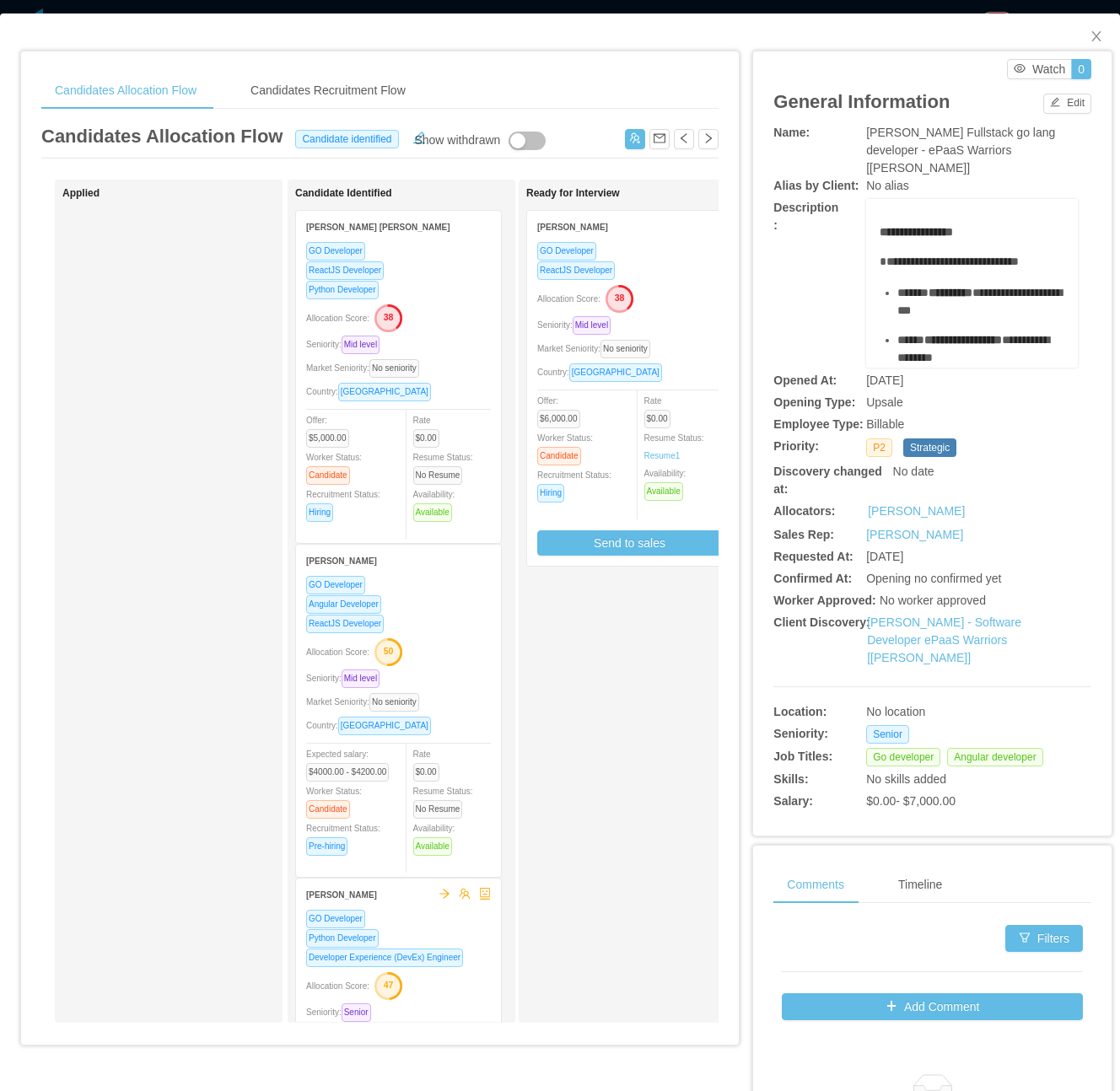
click at [184, 641] on div "Applied" at bounding box center [180, 601] width 236 height 828
click at [1089, 39] on icon "icon: close" at bounding box center [1096, 36] width 13 height 13
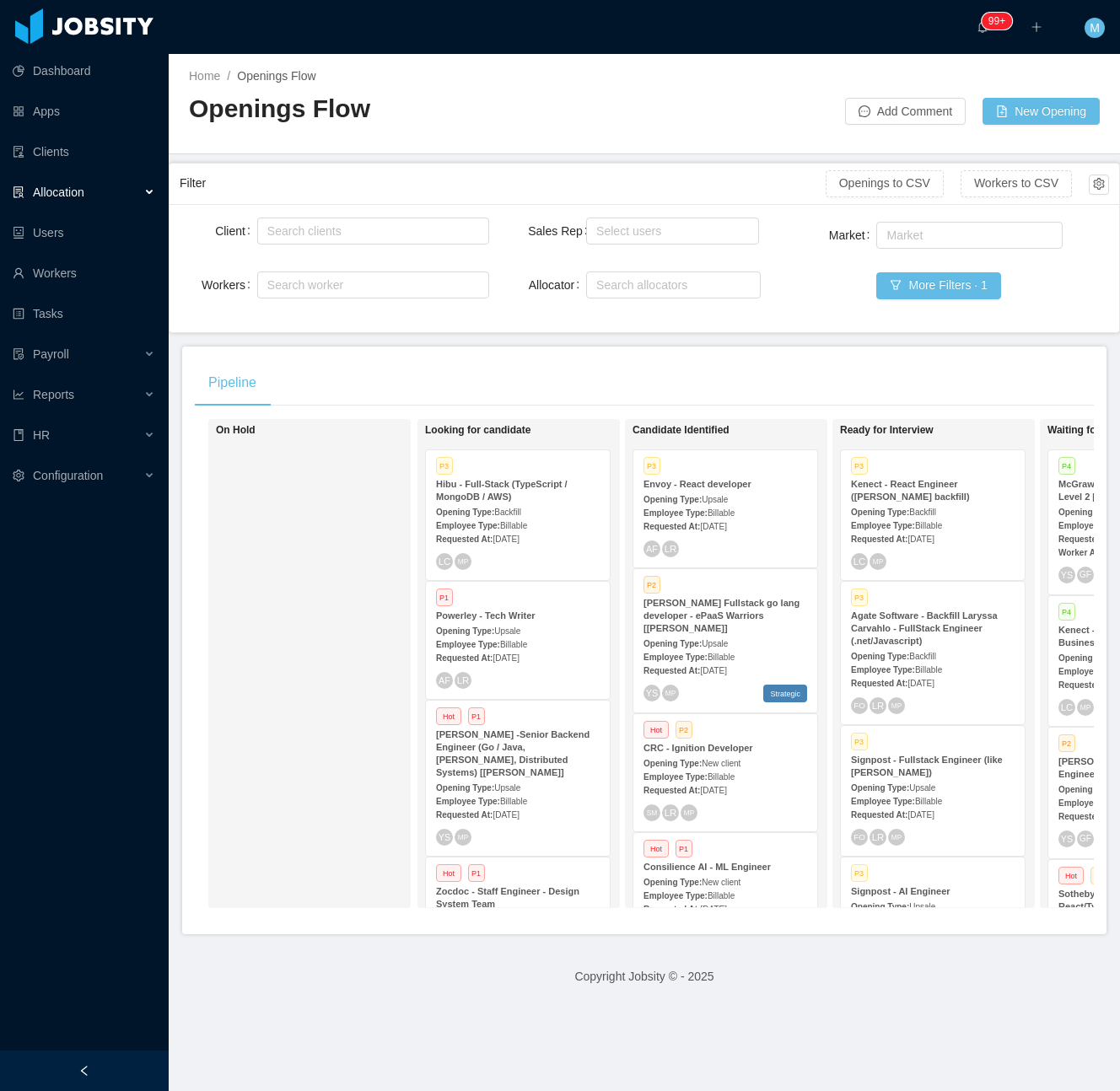
click at [325, 742] on div "On Hold" at bounding box center [334, 664] width 236 height 474
click at [126, 1070] on div at bounding box center [85, 1071] width 169 height 40
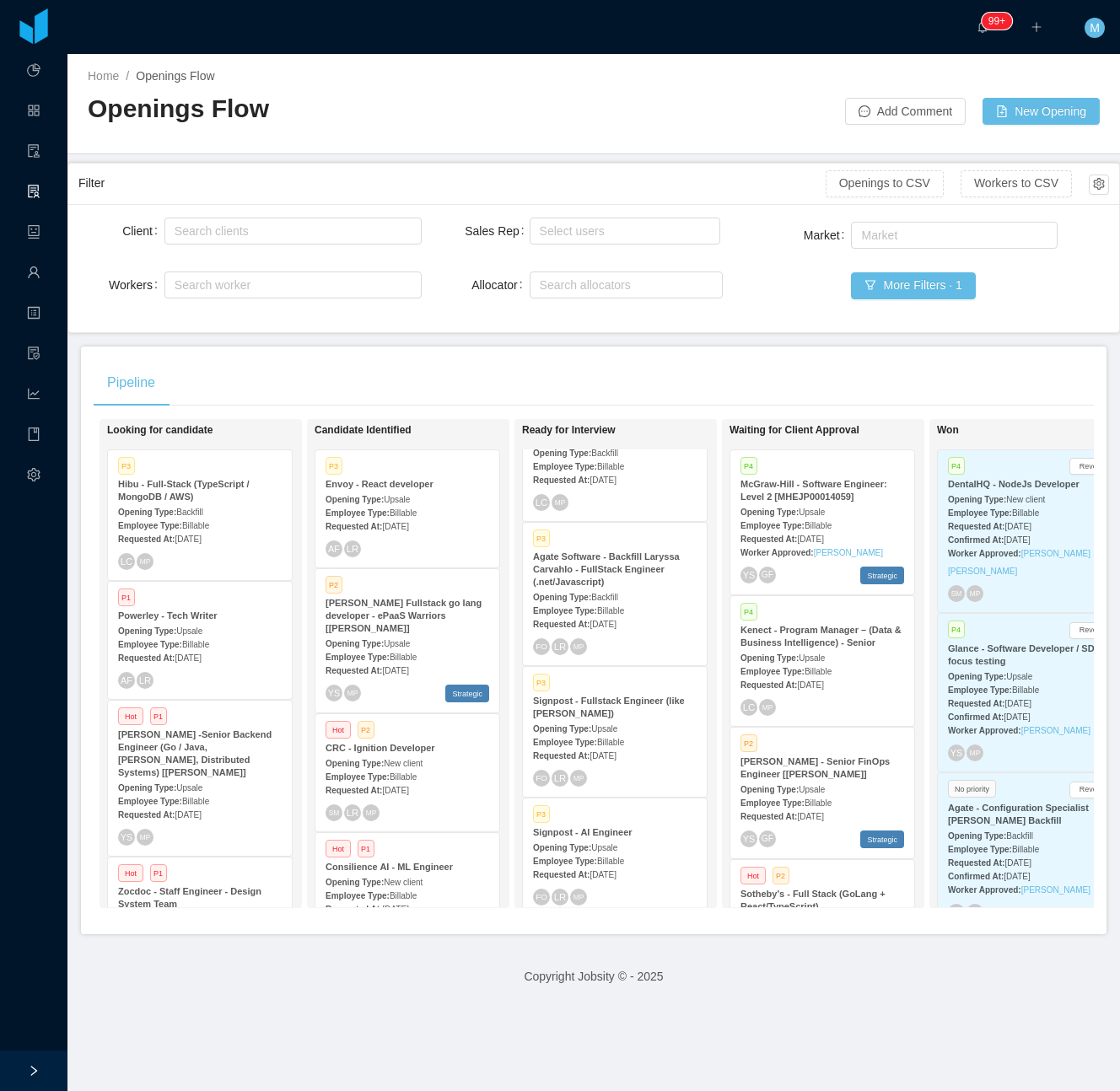
scroll to position [112, 0]
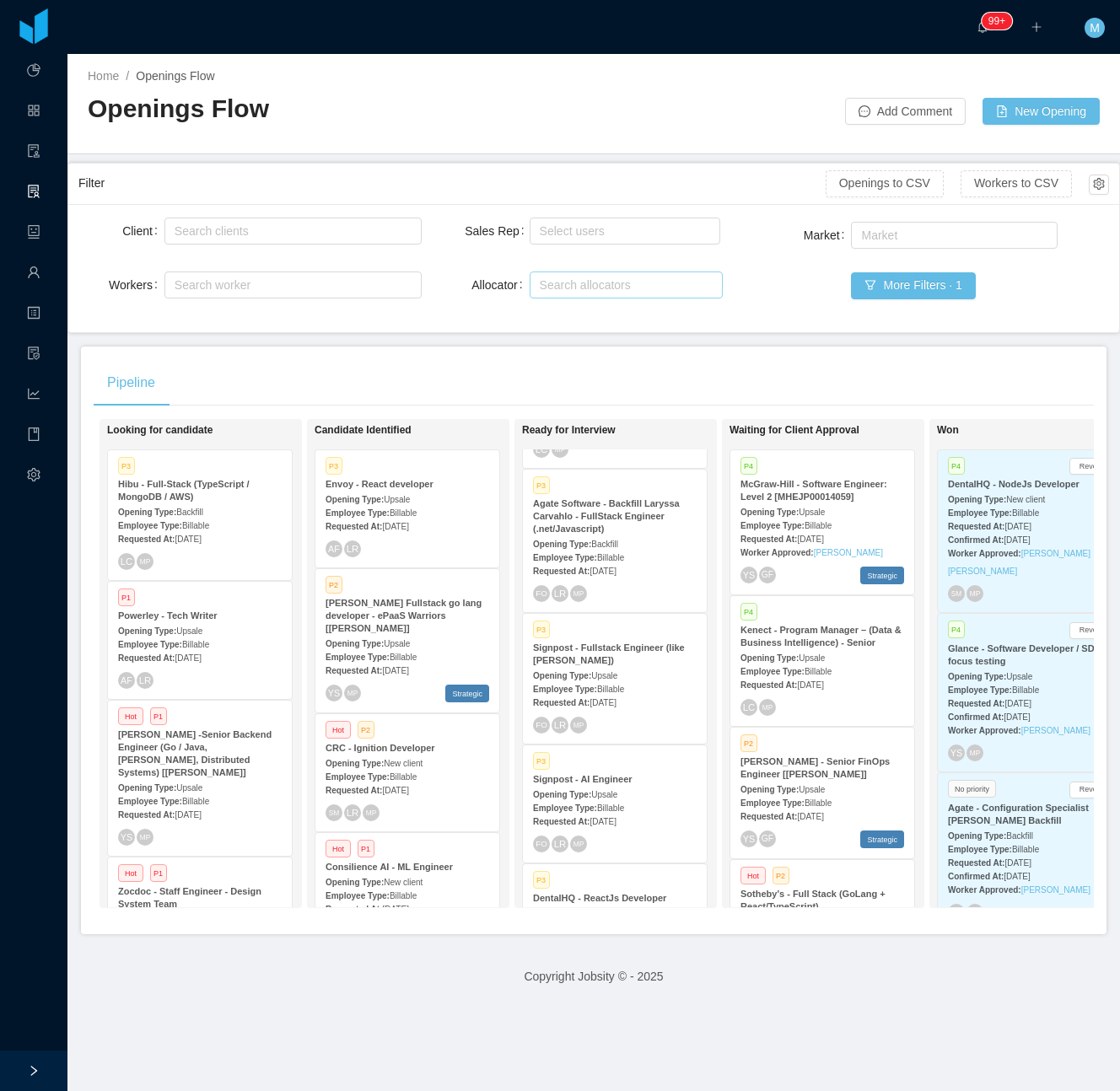
click at [601, 290] on div "Search allocators" at bounding box center [622, 284] width 166 height 17
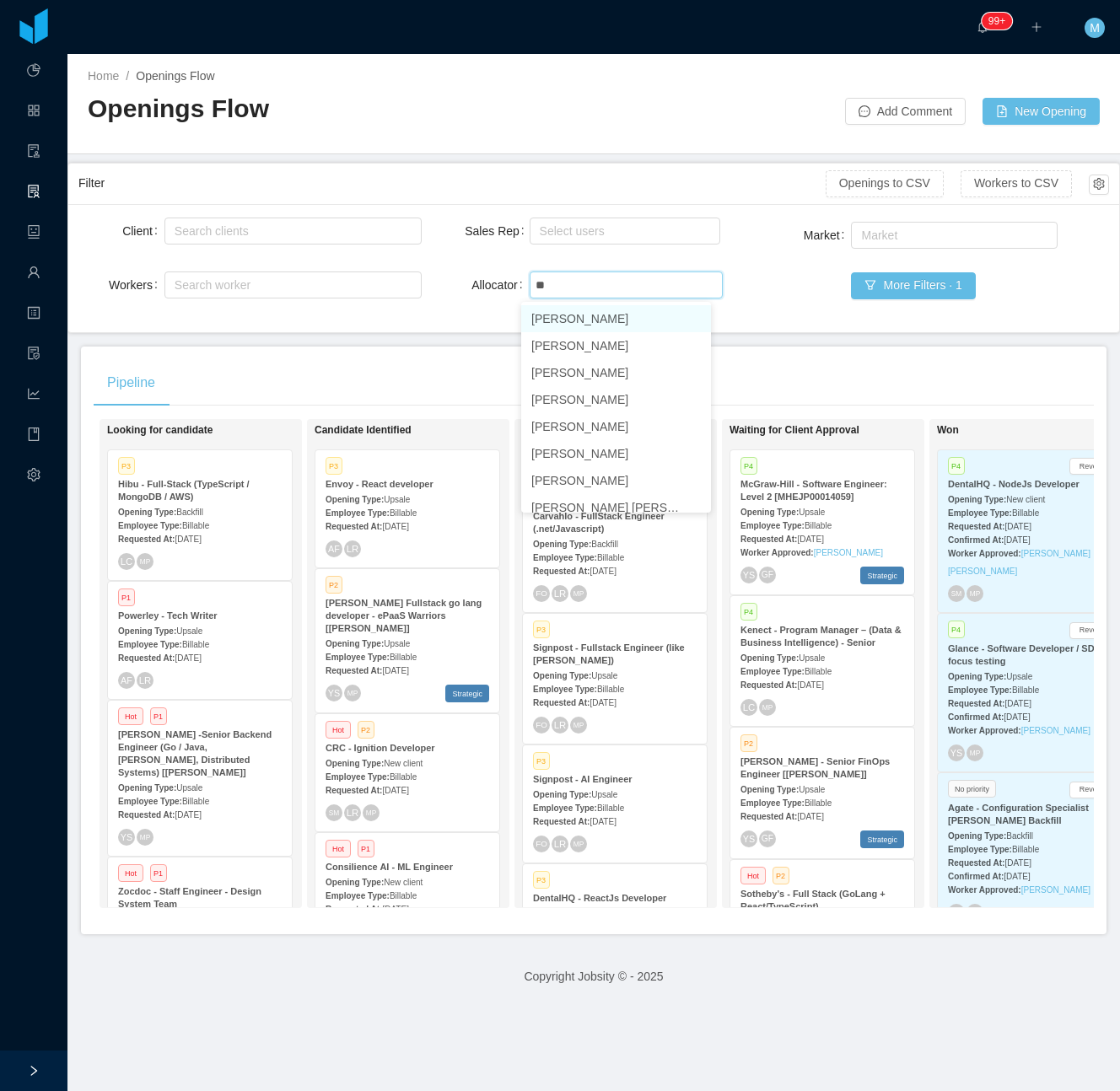
type input "***"
drag, startPoint x: 570, startPoint y: 365, endPoint x: 439, endPoint y: 356, distance: 131.3
click at [568, 365] on li "[PERSON_NAME]" at bounding box center [616, 372] width 190 height 27
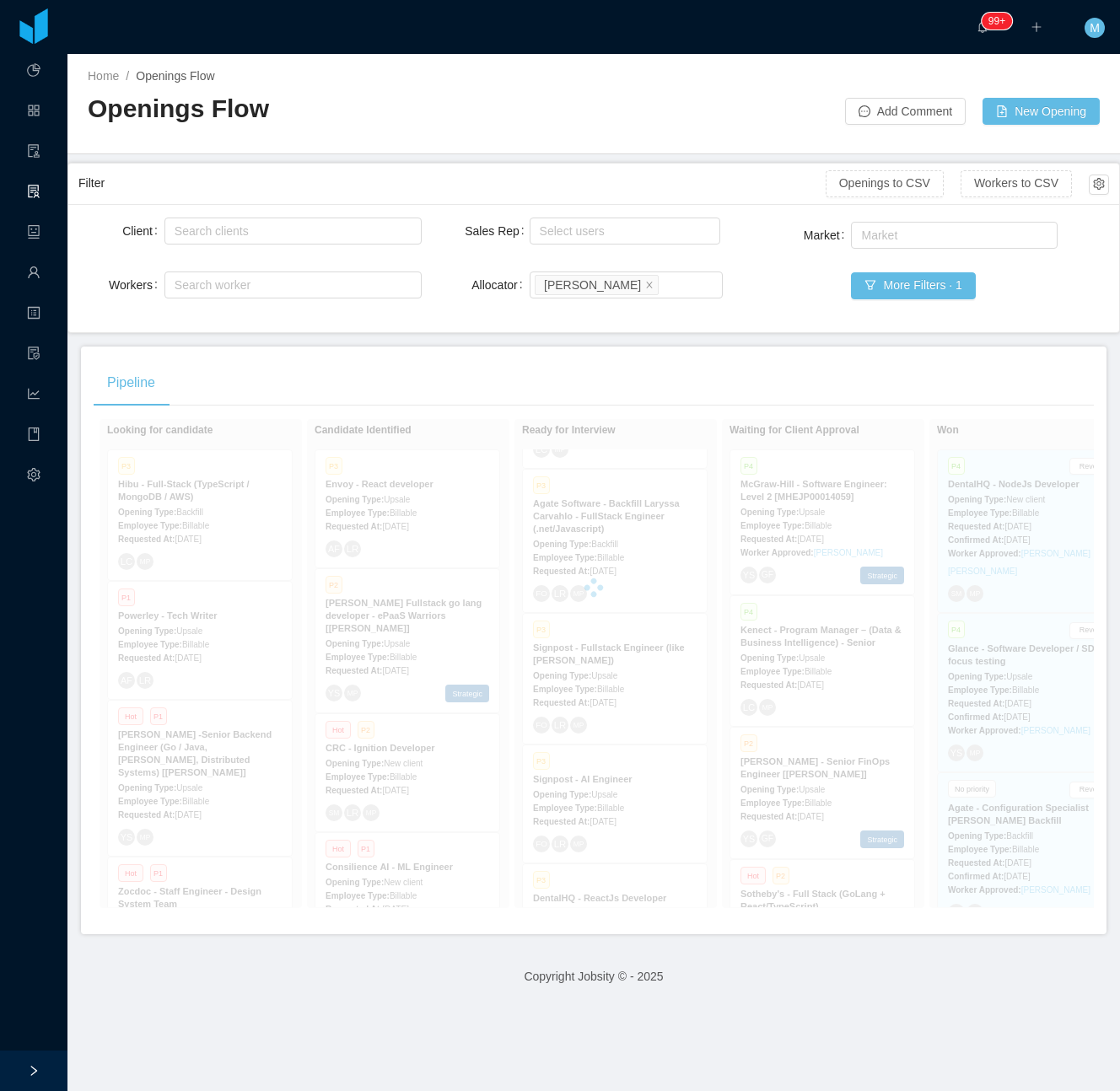
click at [435, 357] on div "Pipeline On Hold Looking for candidate P3 Hibu - Full-Stack (TypeScript / Mongo…" at bounding box center [594, 640] width 1026 height 588
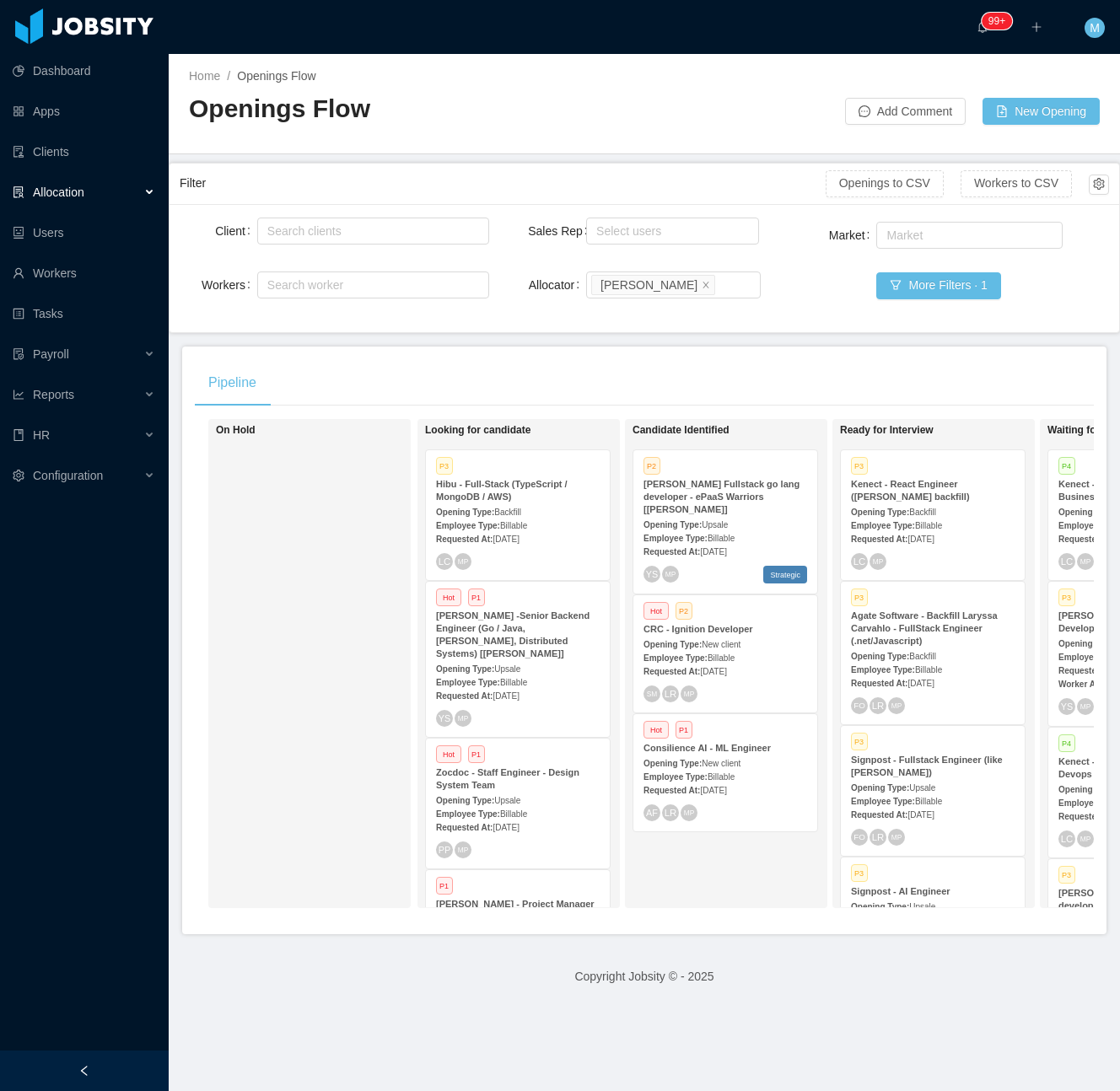
click at [106, 1066] on div at bounding box center [85, 1071] width 169 height 40
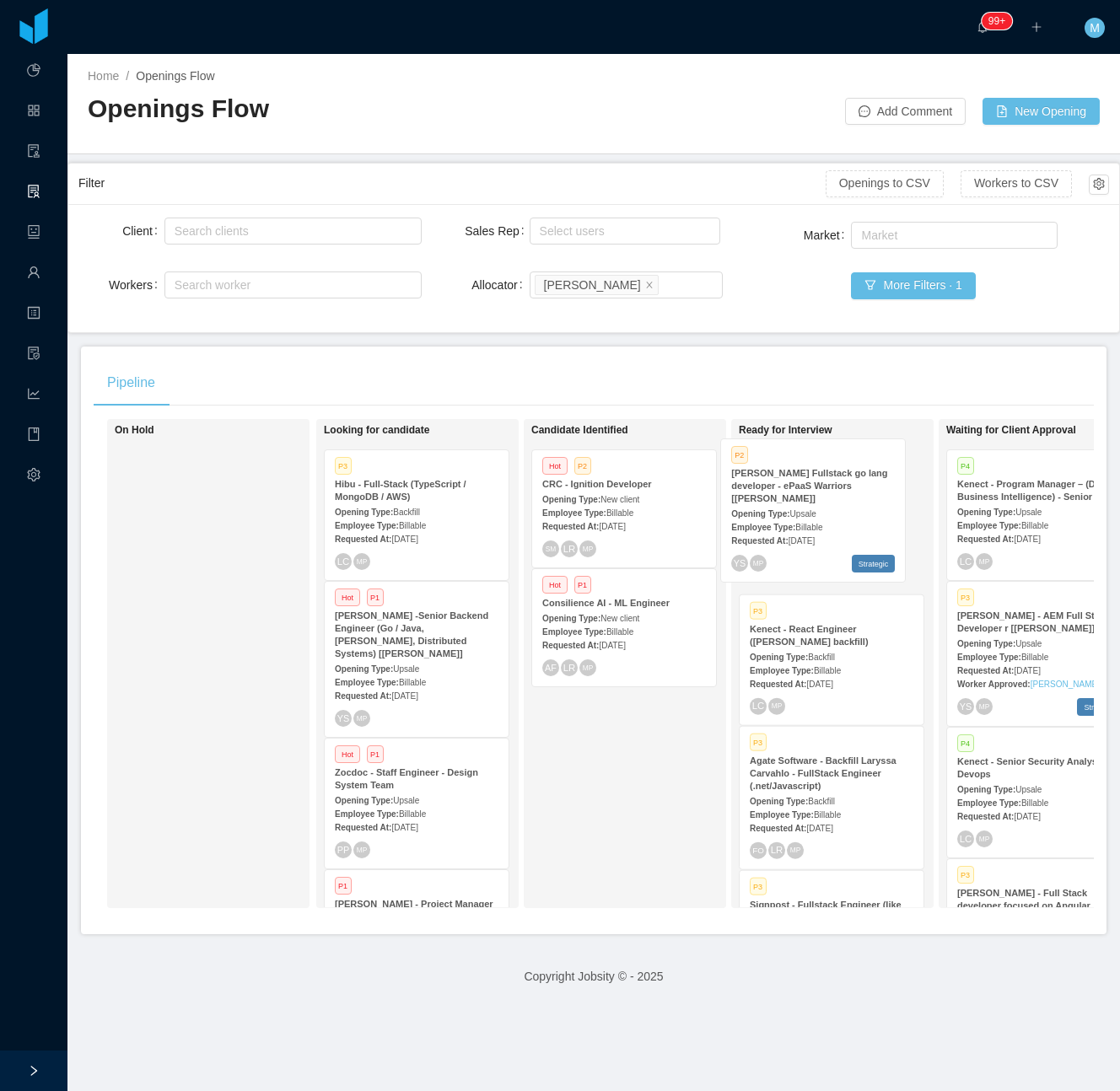
drag, startPoint x: 592, startPoint y: 523, endPoint x: 781, endPoint y: 511, distance: 189.4
click at [781, 511] on div "On Hold Looking for candidate P3 Hibu - Full-Stack (TypeScript / MongoDB / AWS)…" at bounding box center [594, 670] width 1001 height 503
click at [813, 543] on div "Requested At: [DATE]" at bounding box center [832, 551] width 164 height 17
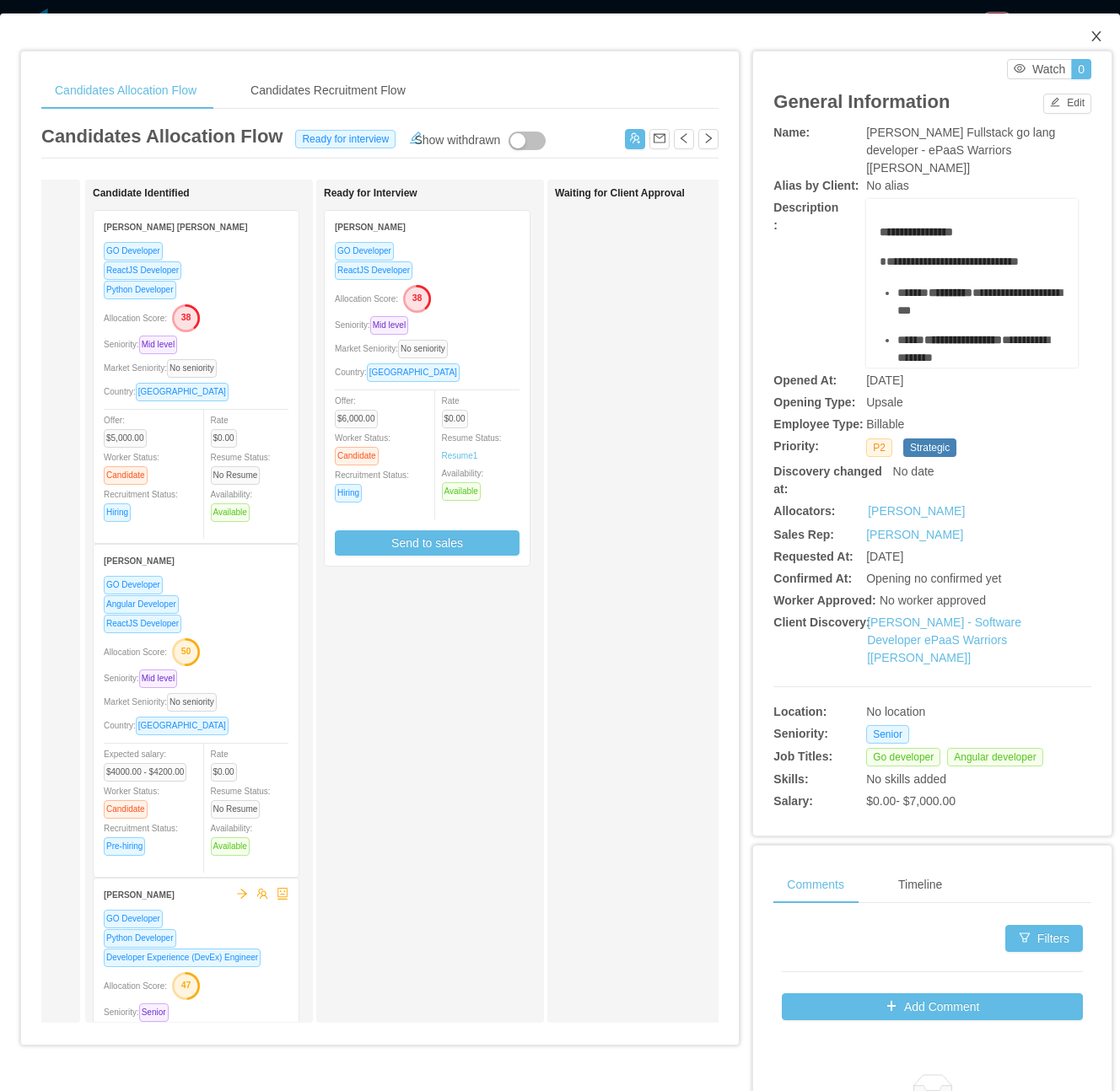
click at [1089, 34] on icon "icon: close" at bounding box center [1096, 36] width 13 height 13
